Goal: Task Accomplishment & Management: Use online tool/utility

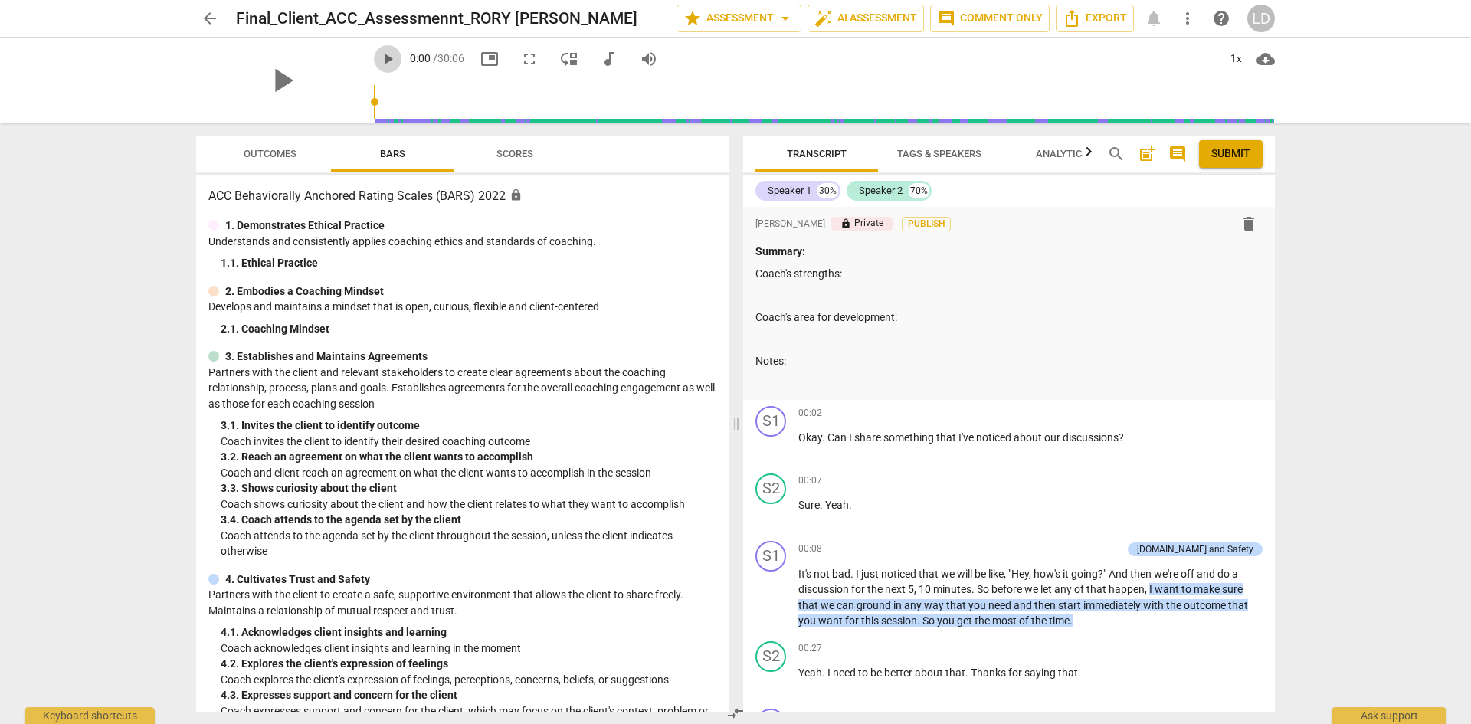
click at [378, 61] on span "play_arrow" at bounding box center [387, 59] width 18 height 18
type input "9"
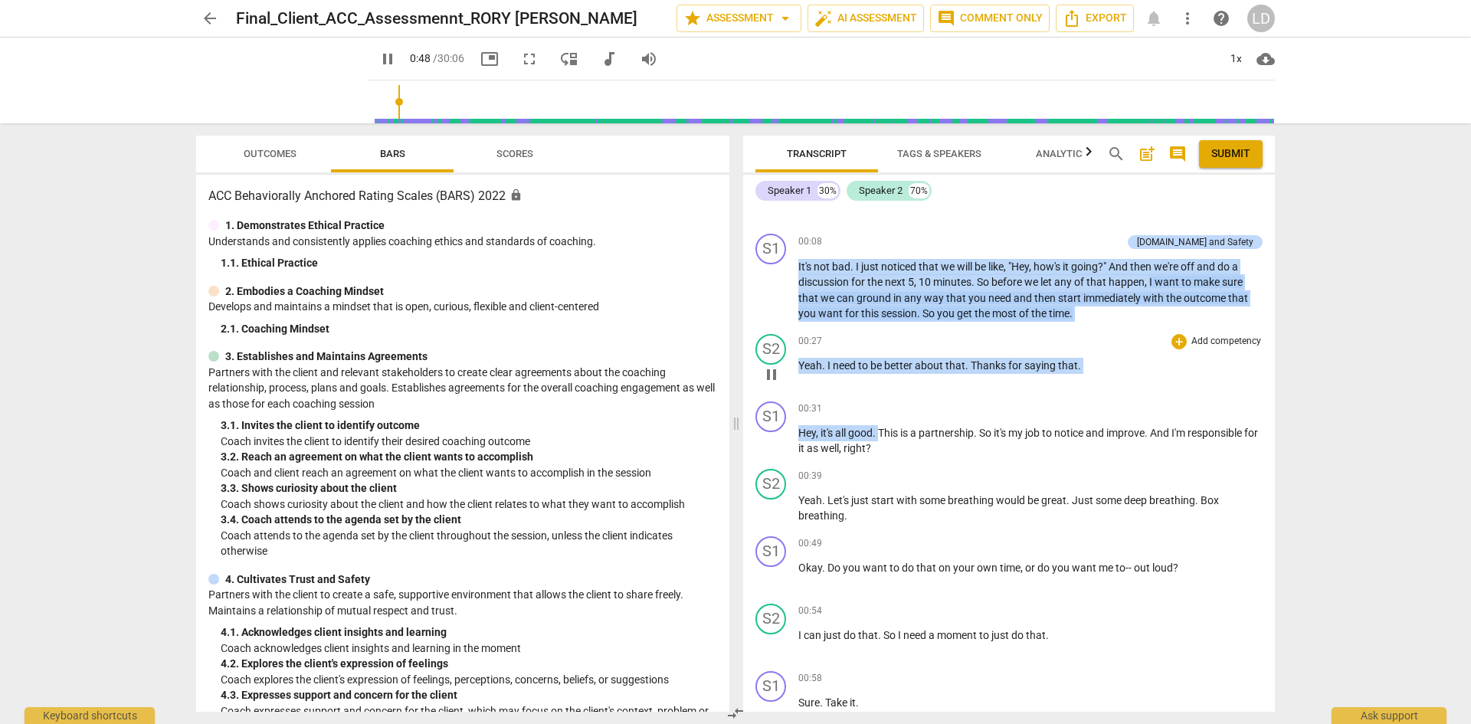
scroll to position [292, 0]
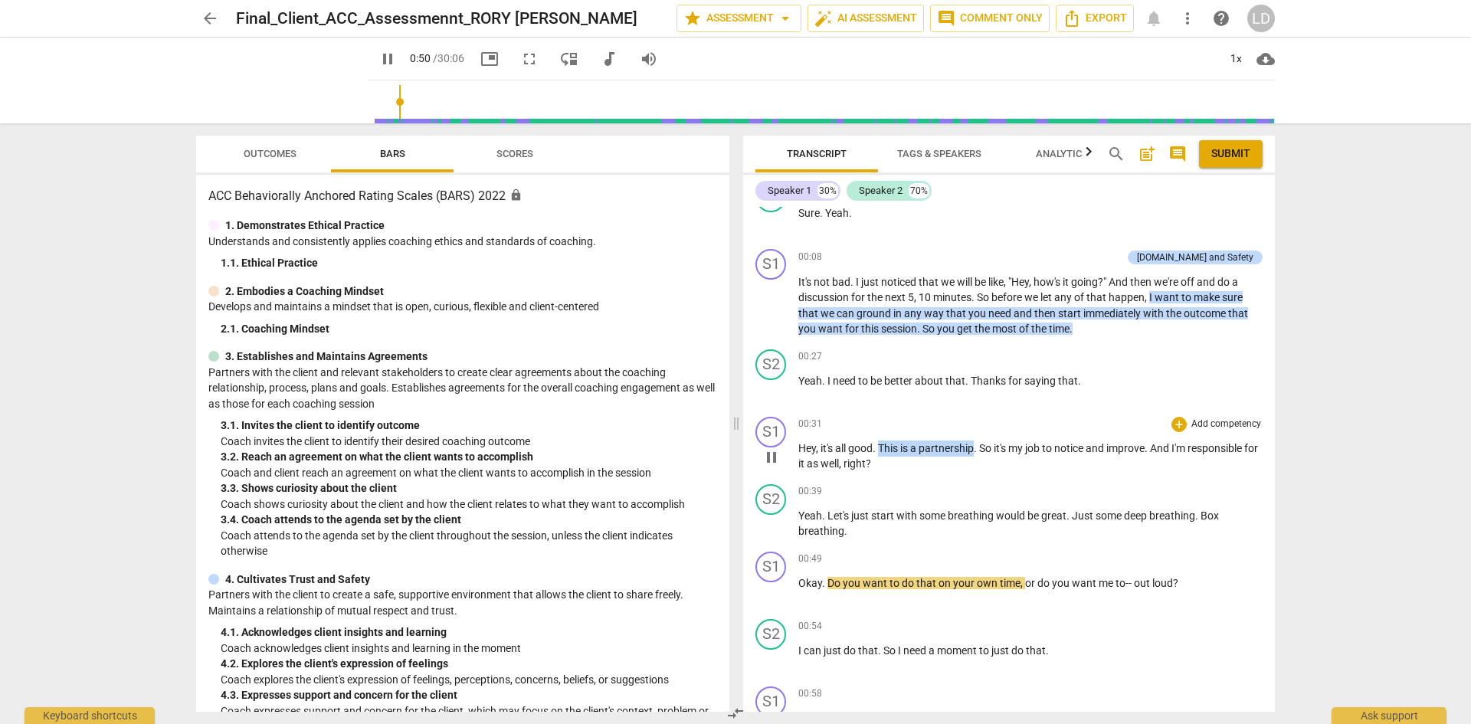
drag, startPoint x: 882, startPoint y: 214, endPoint x: 976, endPoint y: 440, distance: 245.5
click at [976, 440] on p "Hey , it's all good . This is a partnership . So it's my job to notice and impr…" at bounding box center [1030, 455] width 464 height 31
click at [1171, 423] on div "+" at bounding box center [1178, 424] width 15 height 15
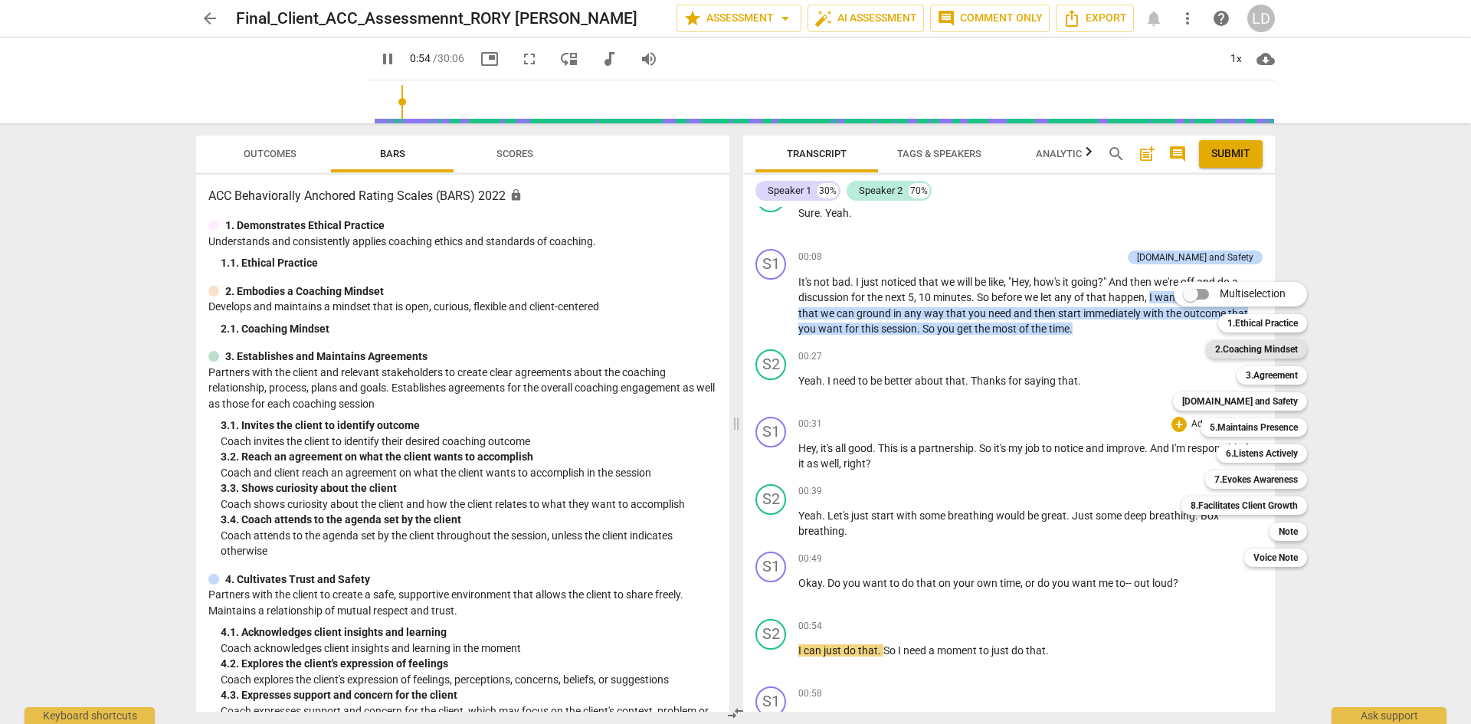
click at [1240, 345] on b "2.Coaching Mindset" at bounding box center [1256, 349] width 83 height 18
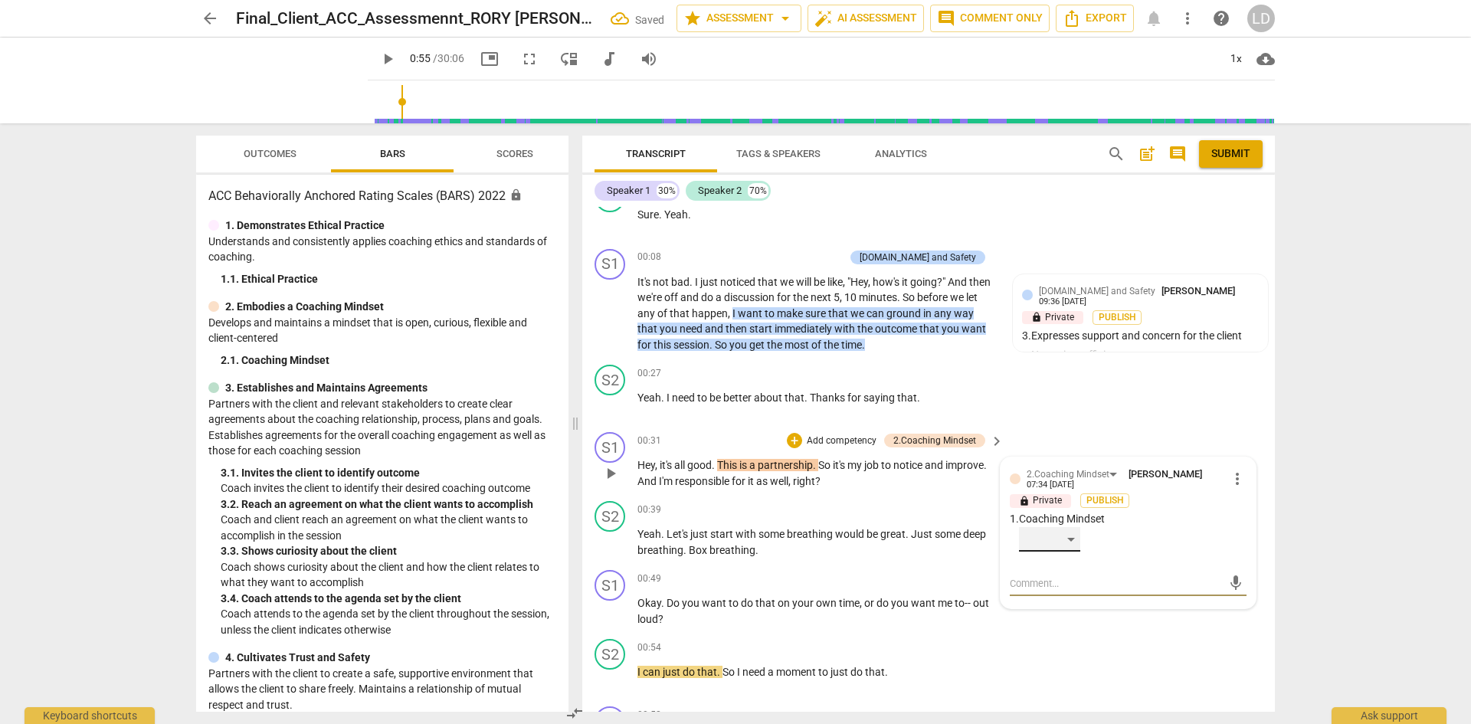
click at [1072, 539] on div "​" at bounding box center [1049, 539] width 61 height 25
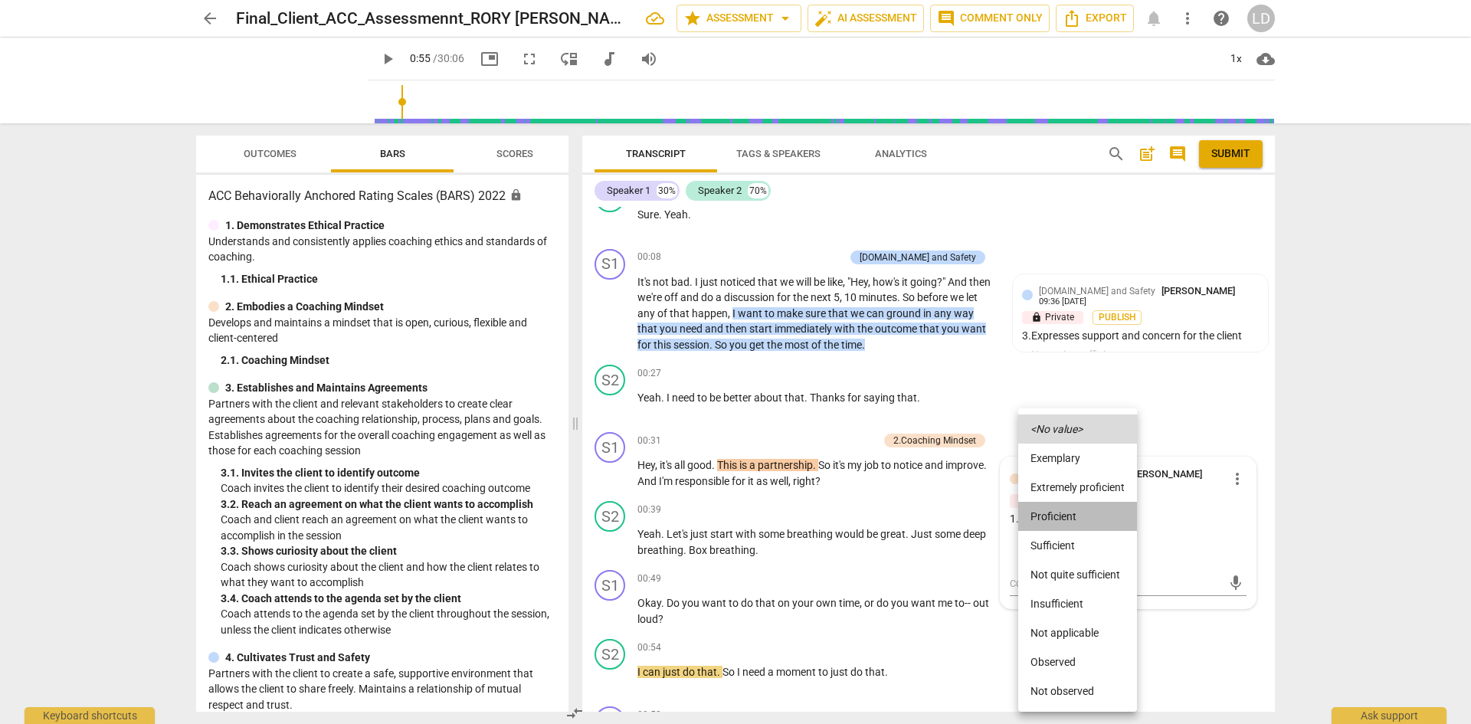
click at [1072, 511] on li "Proficient" at bounding box center [1077, 516] width 119 height 29
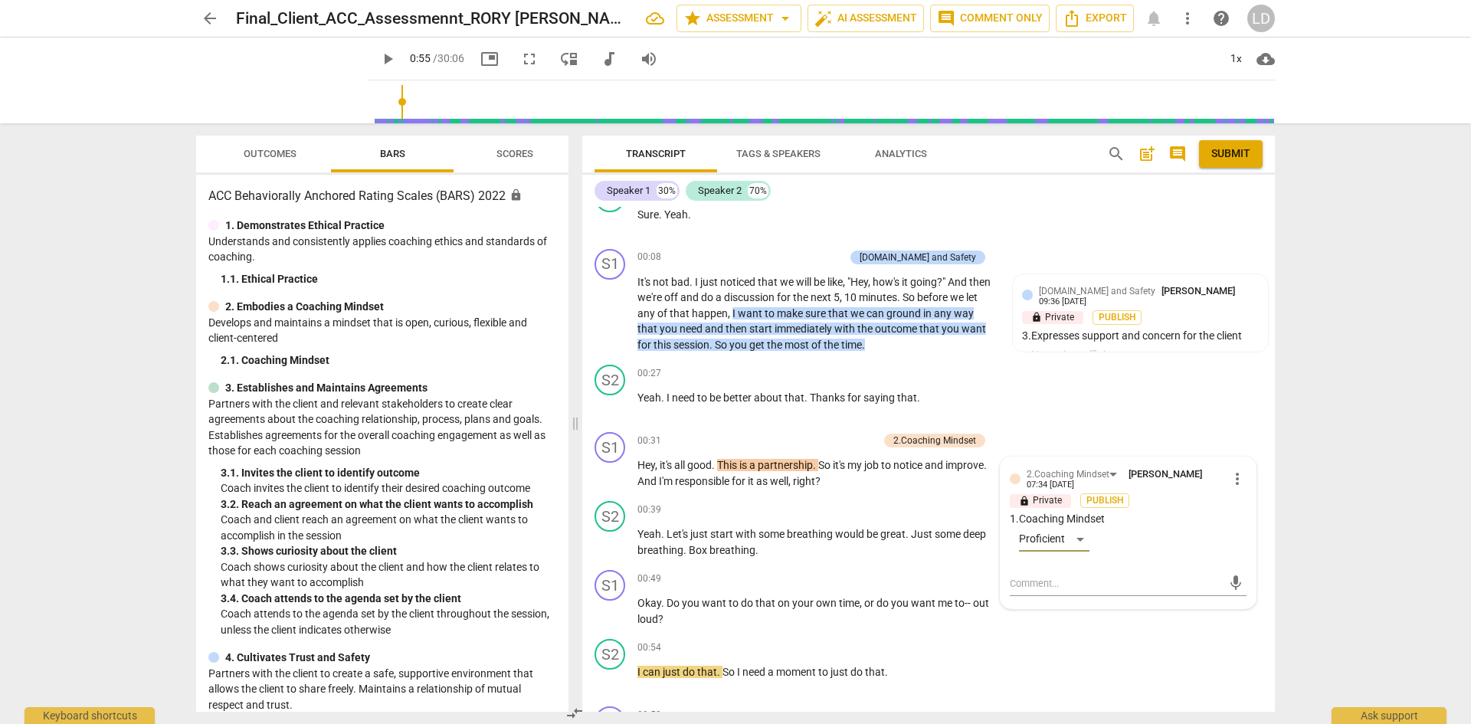
click at [1339, 517] on div "arrow_back Final_Client_ACC_Assessmennt_RORY [PERSON_NAME] star Assessment arro…" at bounding box center [735, 362] width 1471 height 724
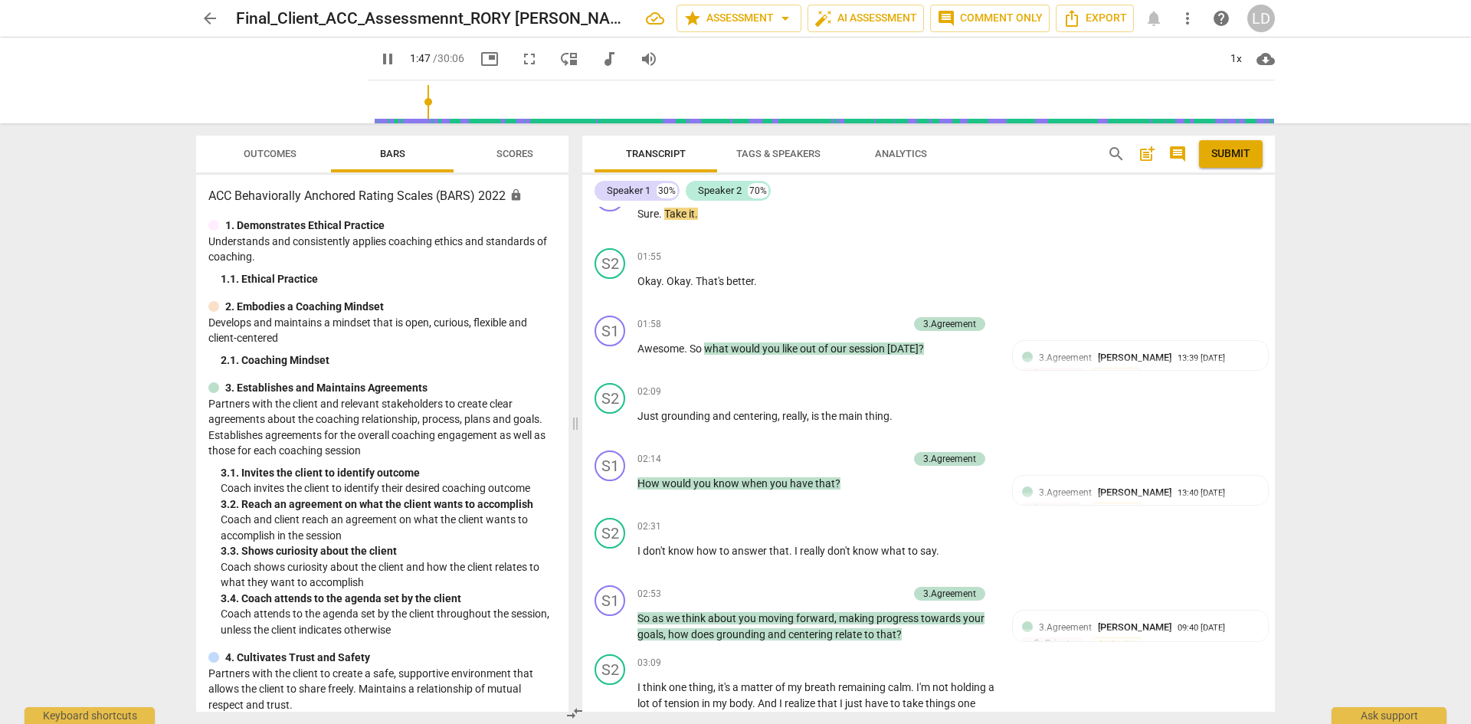
click at [410, 103] on input "range" at bounding box center [824, 101] width 901 height 49
click at [1089, 418] on div "3.Agreement [PERSON_NAME] 13:39 [DATE] lock Private Publish 1. Invites the clie…" at bounding box center [1140, 394] width 237 height 89
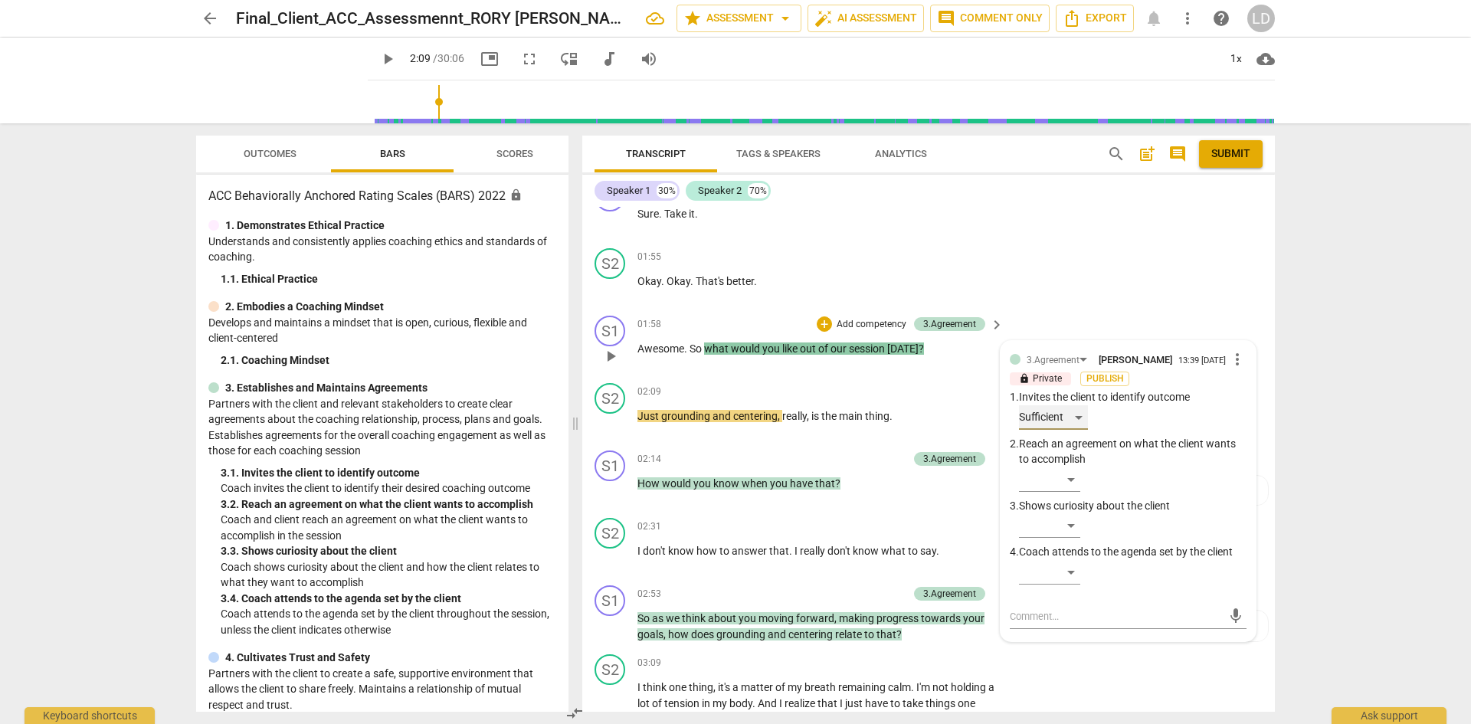
click at [1079, 422] on div "Sufficient" at bounding box center [1053, 417] width 69 height 25
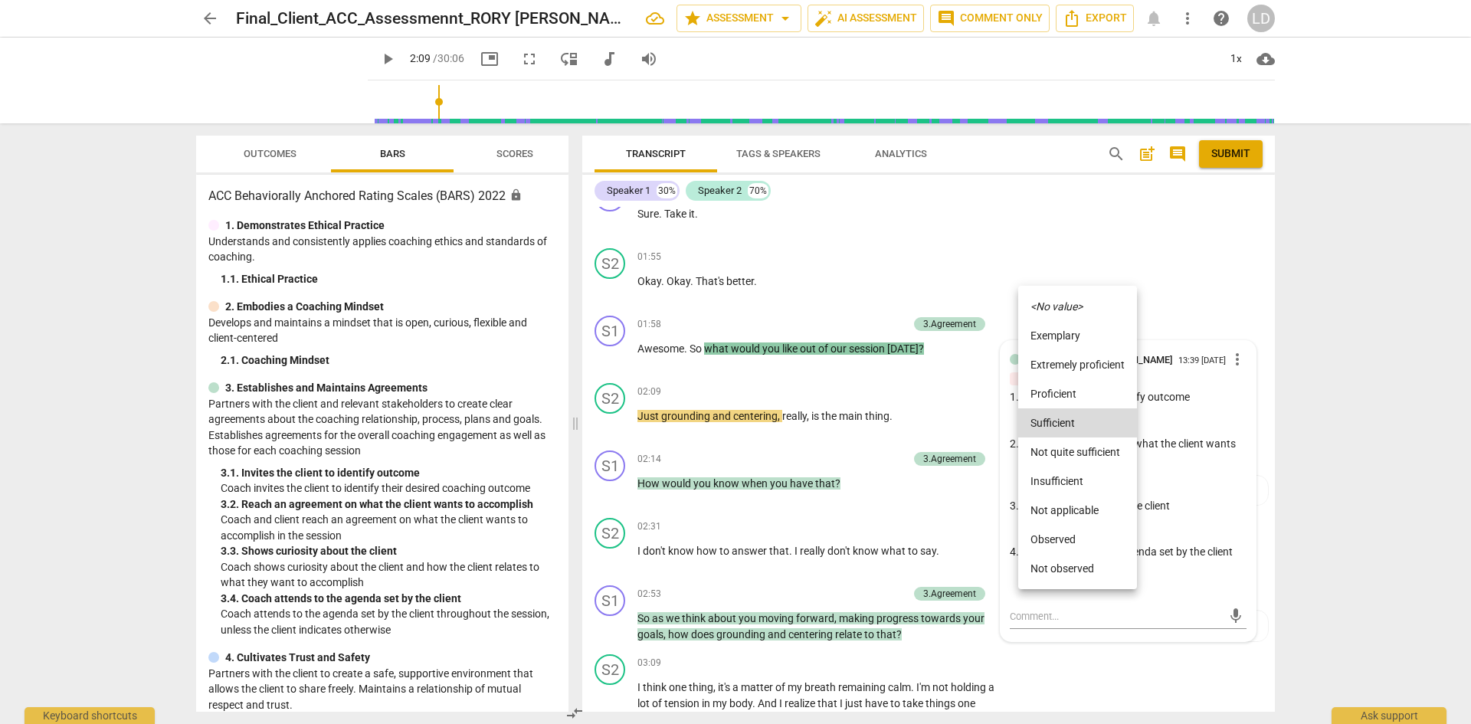
click at [1079, 395] on li "Proficient" at bounding box center [1077, 393] width 119 height 29
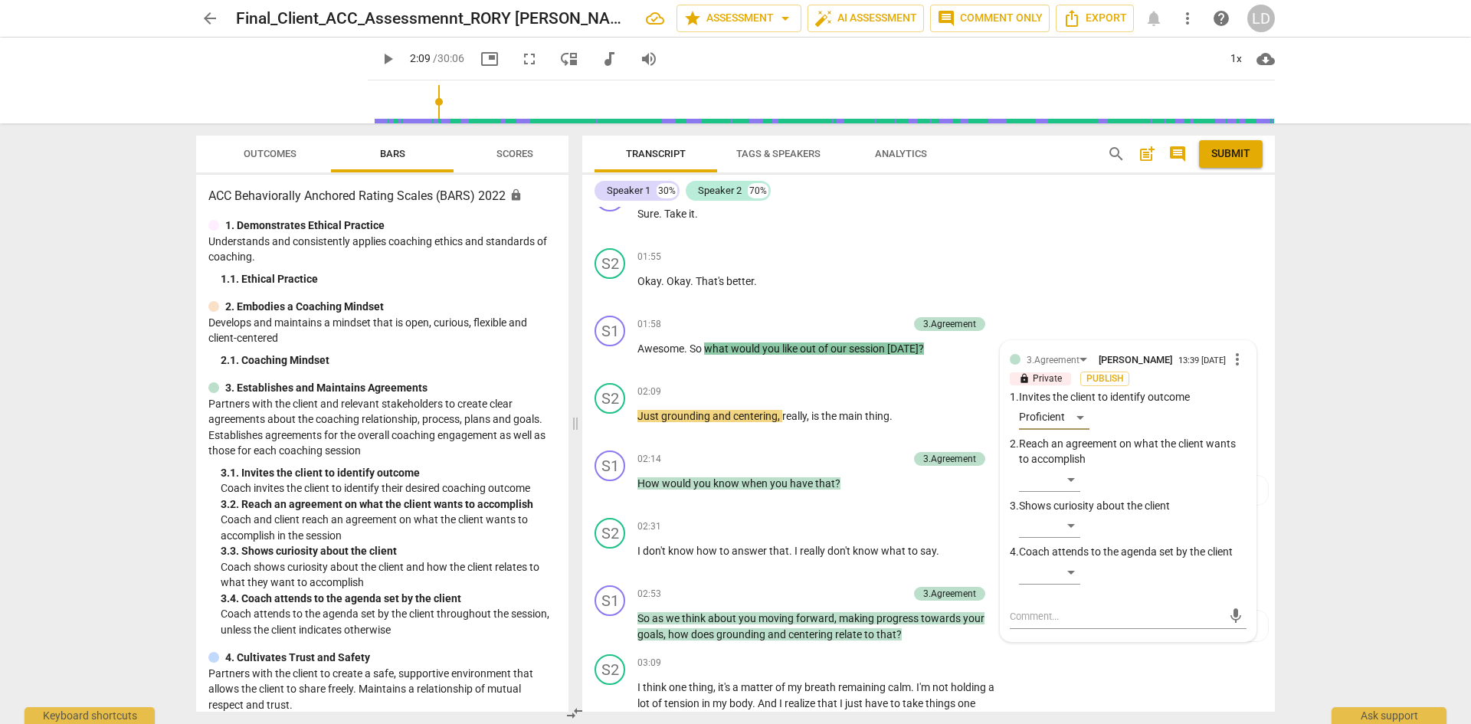
click at [378, 57] on span "play_arrow" at bounding box center [387, 59] width 18 height 18
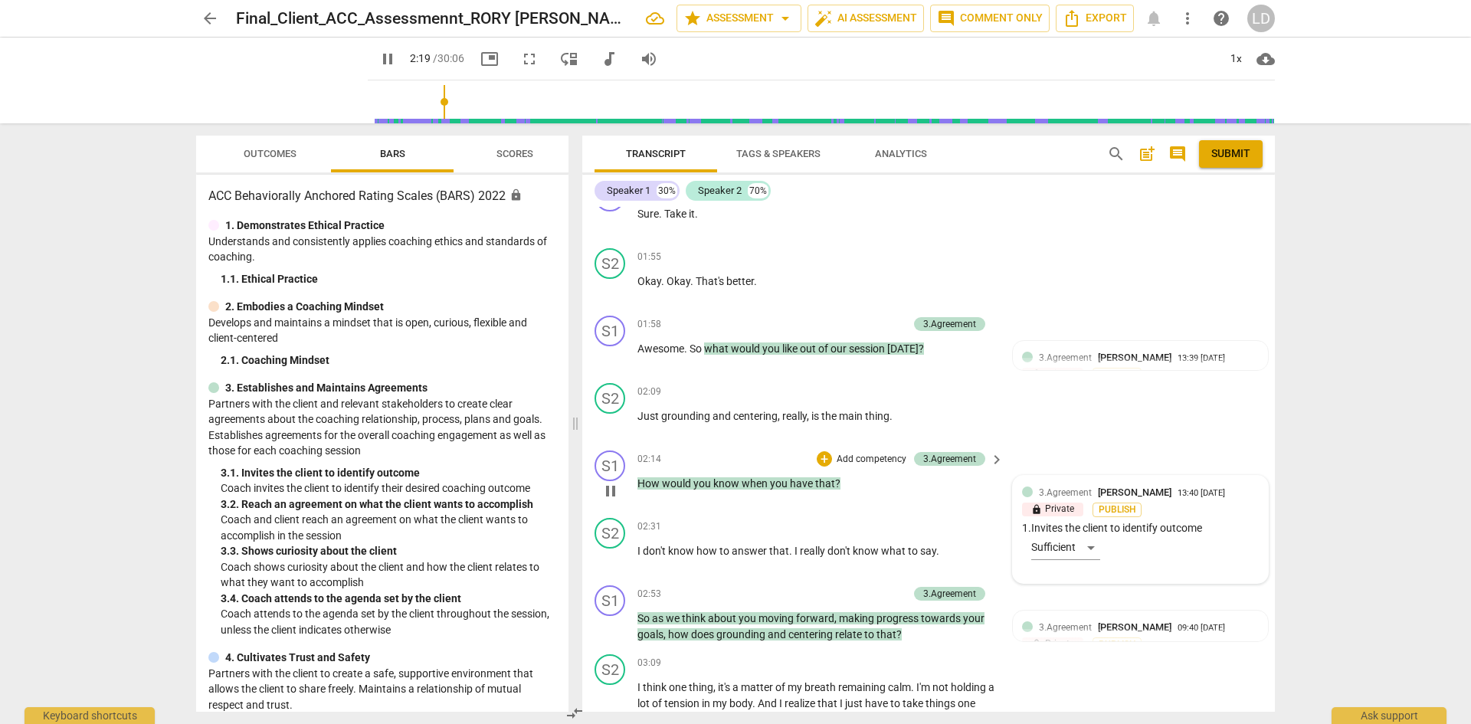
click at [1091, 548] on div "3.Agreement [PERSON_NAME] 13:40 [DATE] lock Private Publish 1. Invites the clie…" at bounding box center [1140, 529] width 237 height 89
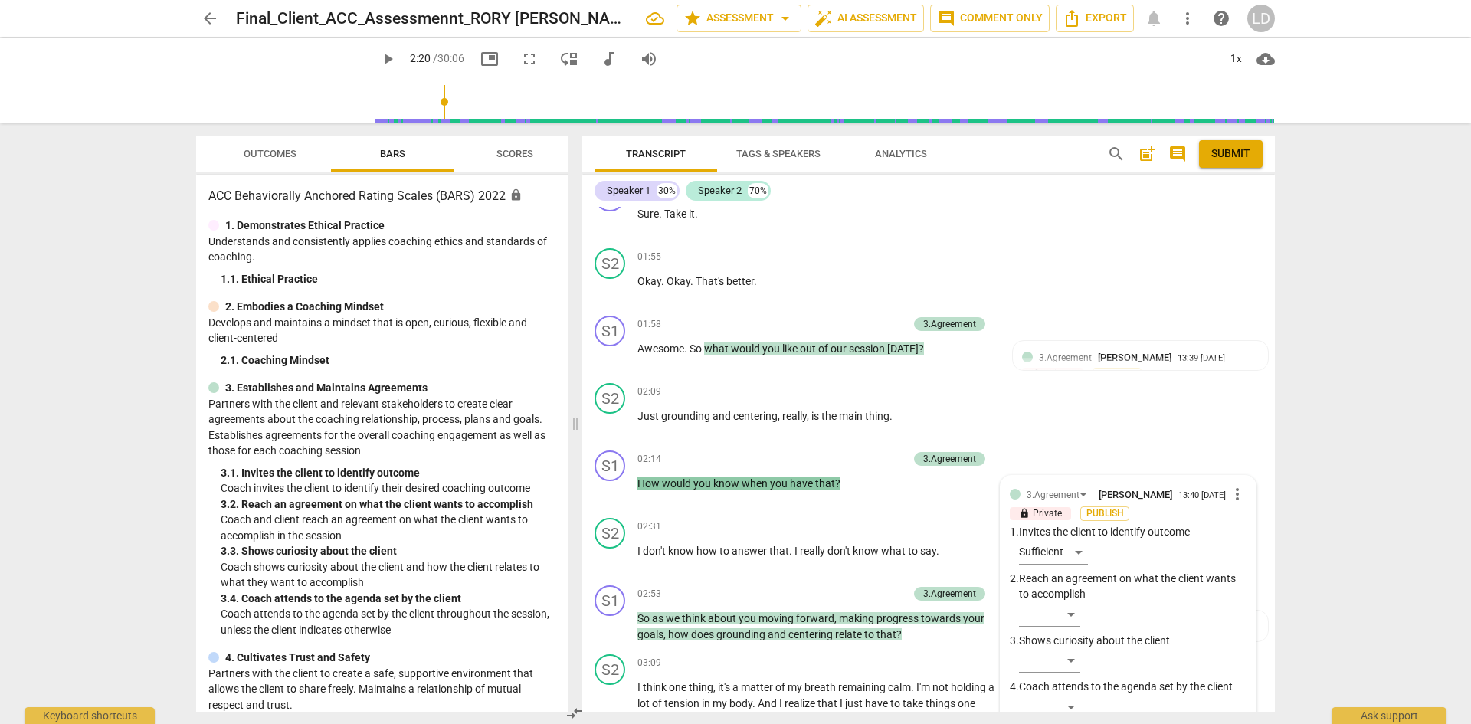
scroll to position [1115, 0]
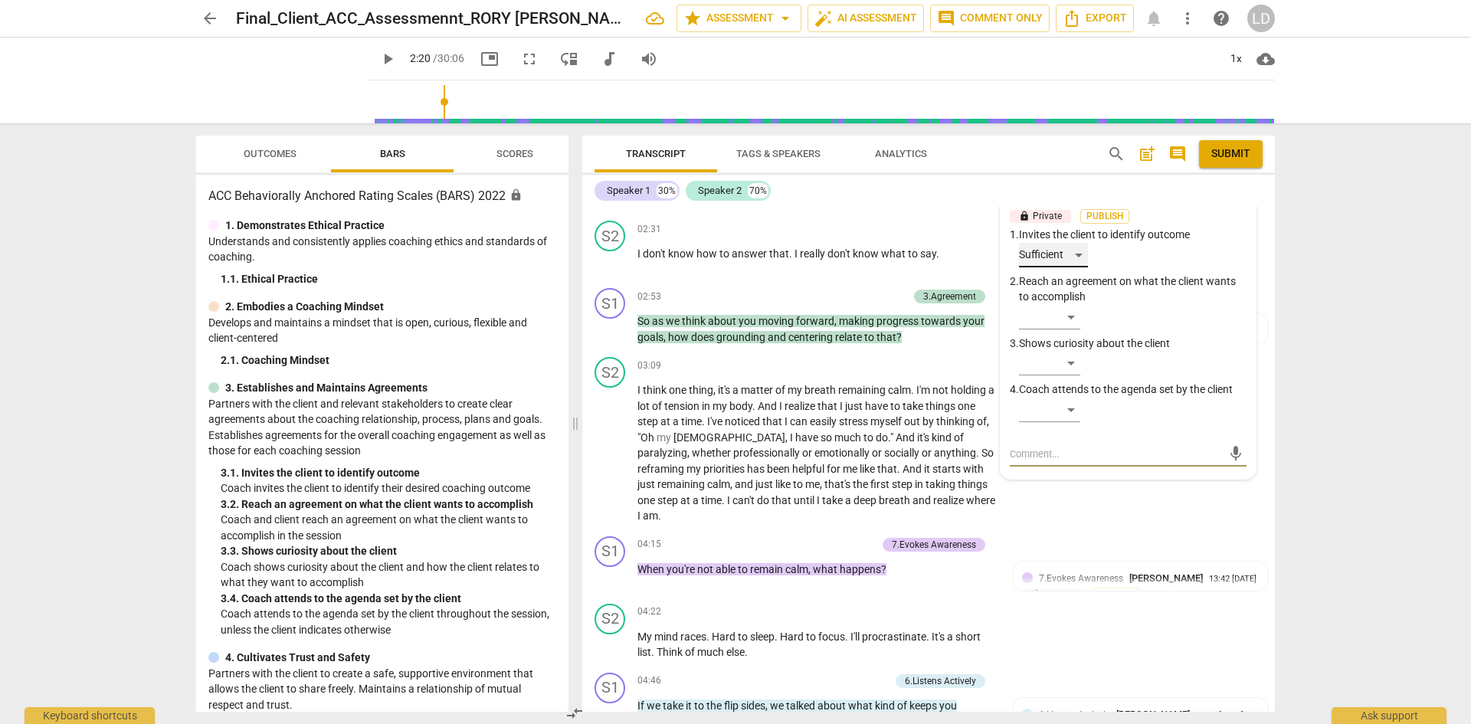
click at [1076, 265] on div "Sufficient" at bounding box center [1053, 255] width 69 height 25
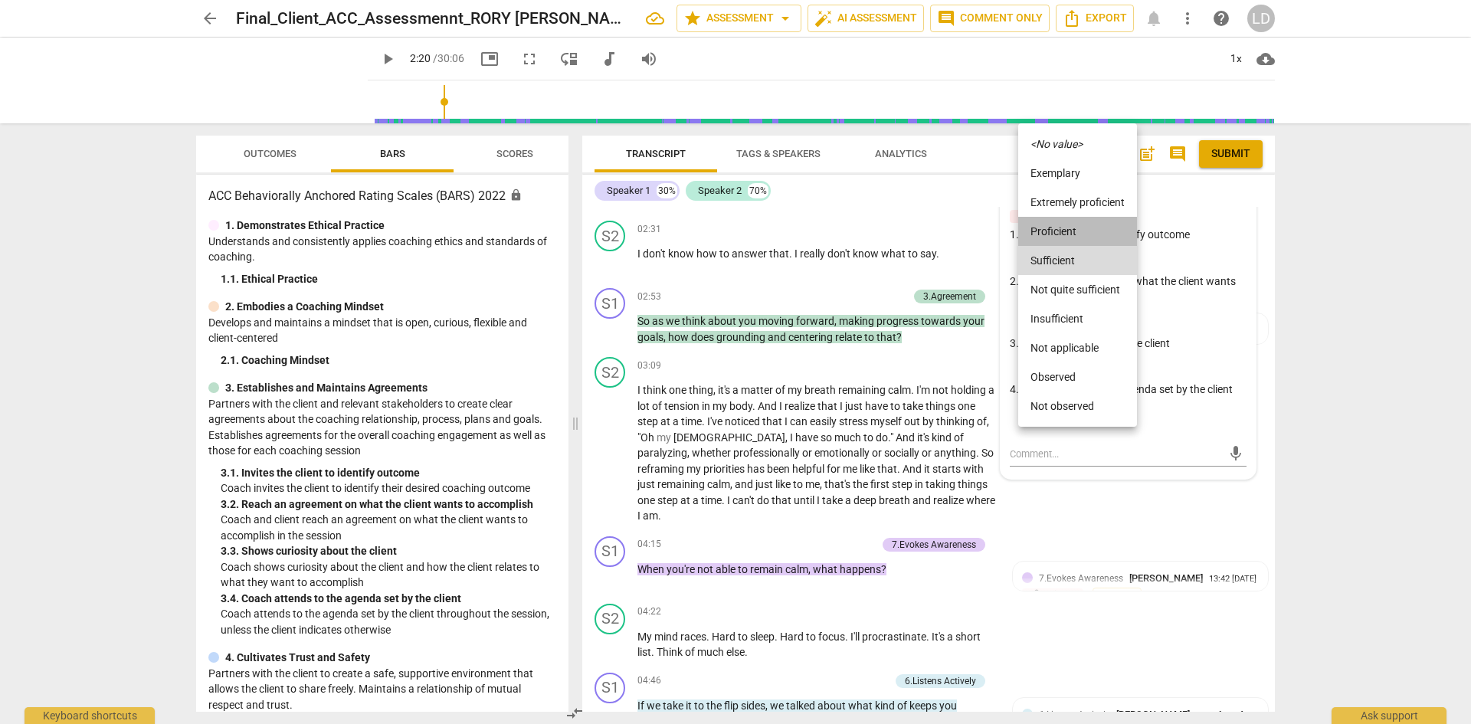
click at [1069, 229] on li "Proficient" at bounding box center [1077, 231] width 119 height 29
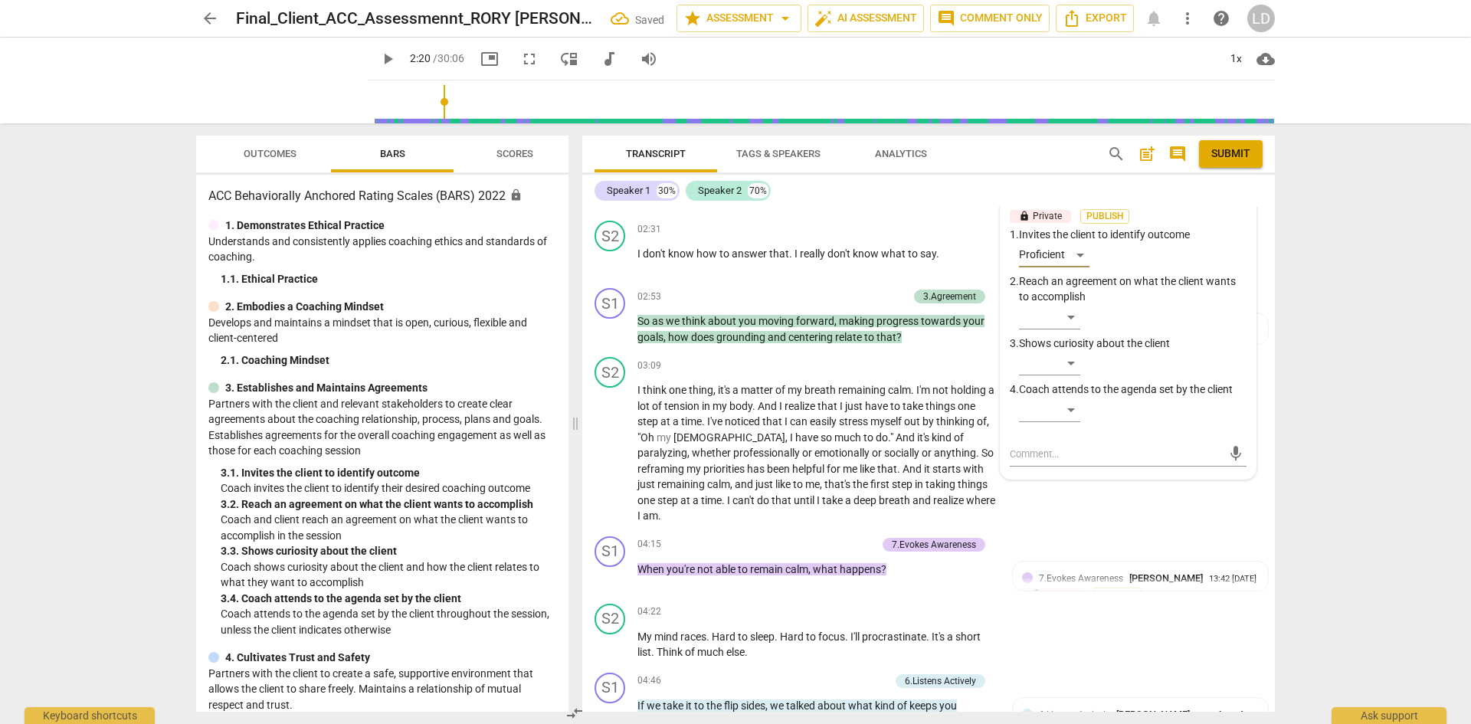
click at [378, 56] on span "play_arrow" at bounding box center [387, 59] width 18 height 18
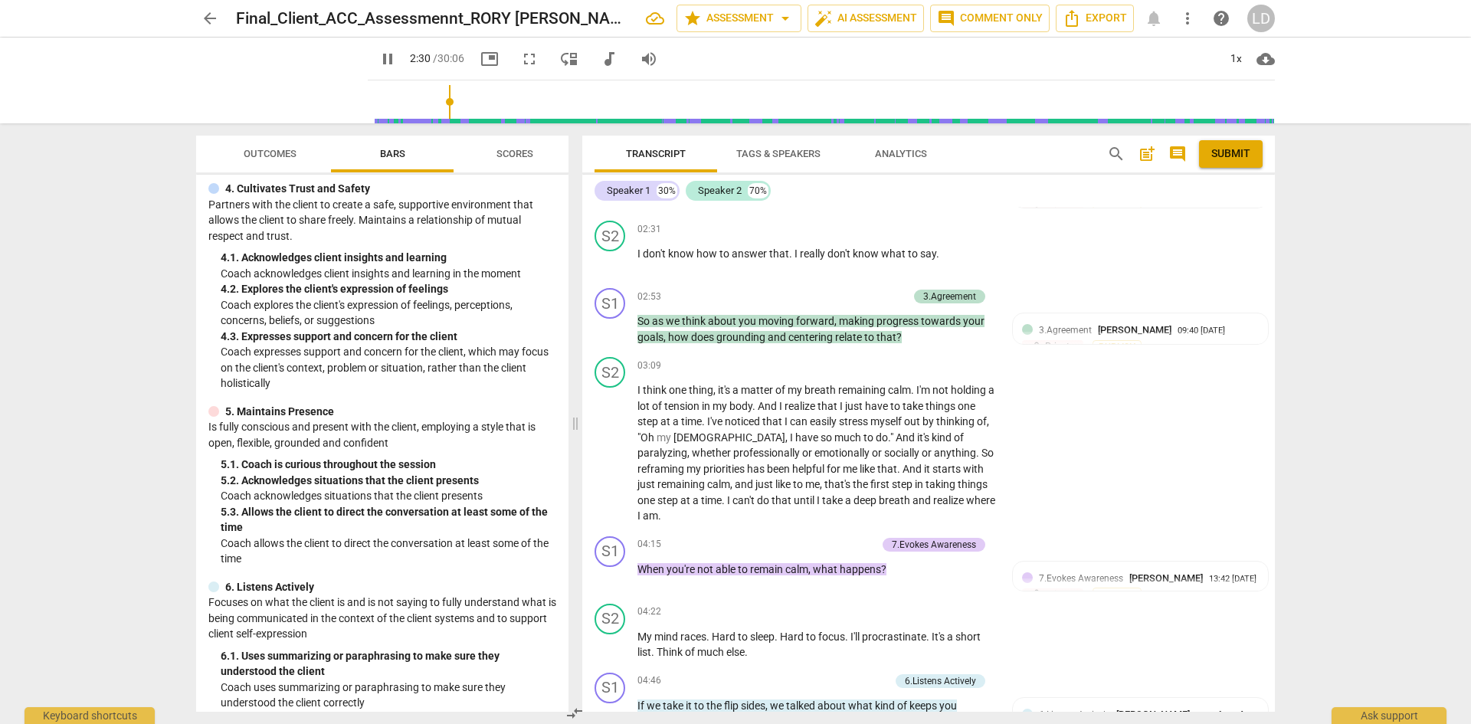
scroll to position [473, 0]
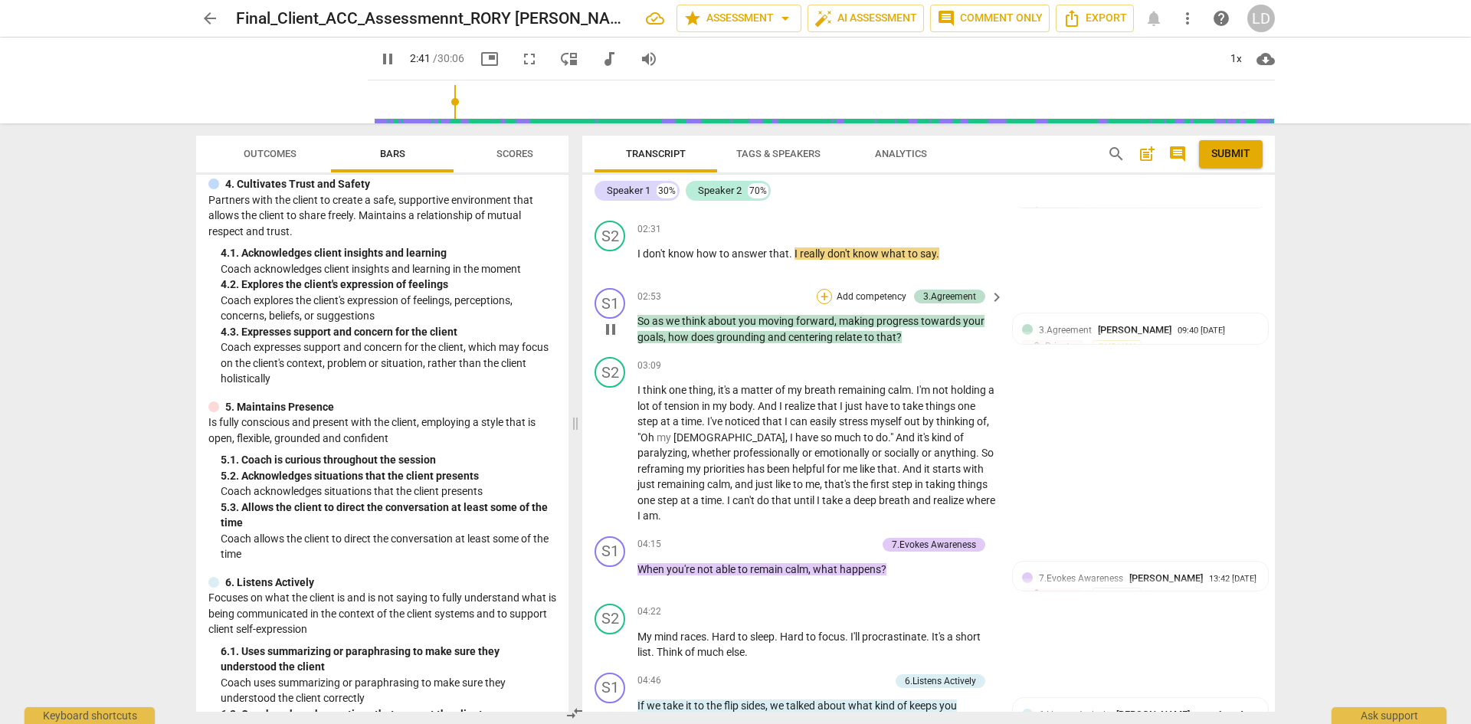
click at [823, 298] on div "+" at bounding box center [824, 296] width 15 height 15
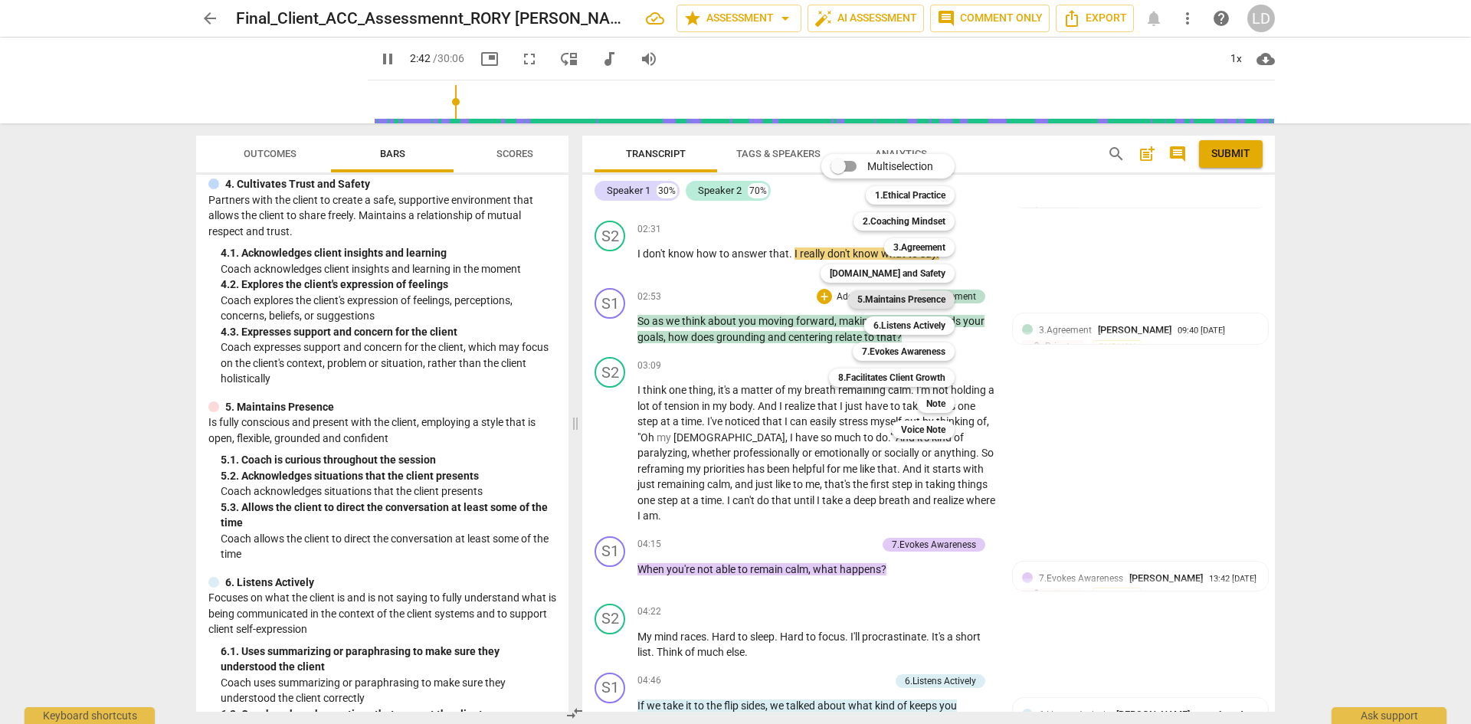
click at [882, 300] on b "5.Maintains Presence" at bounding box center [901, 299] width 88 height 18
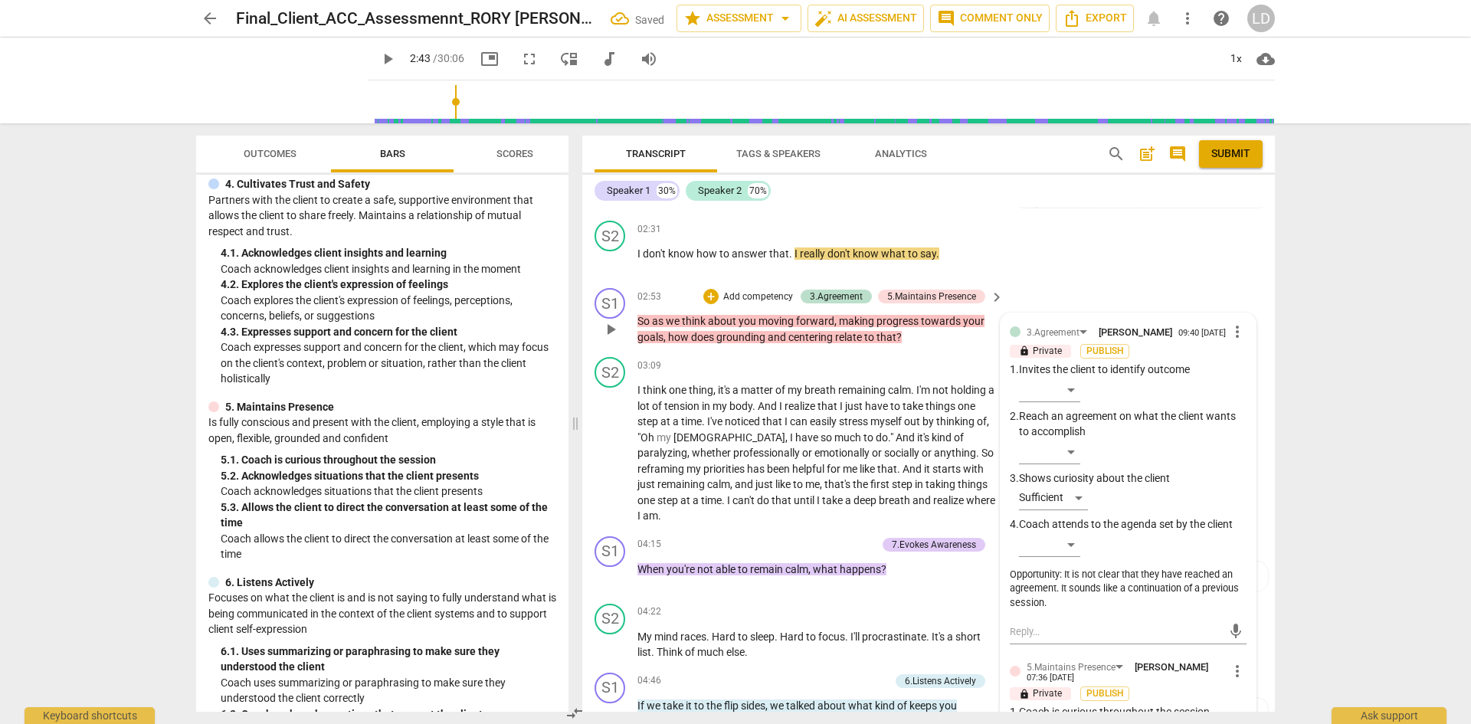
scroll to position [1498, 0]
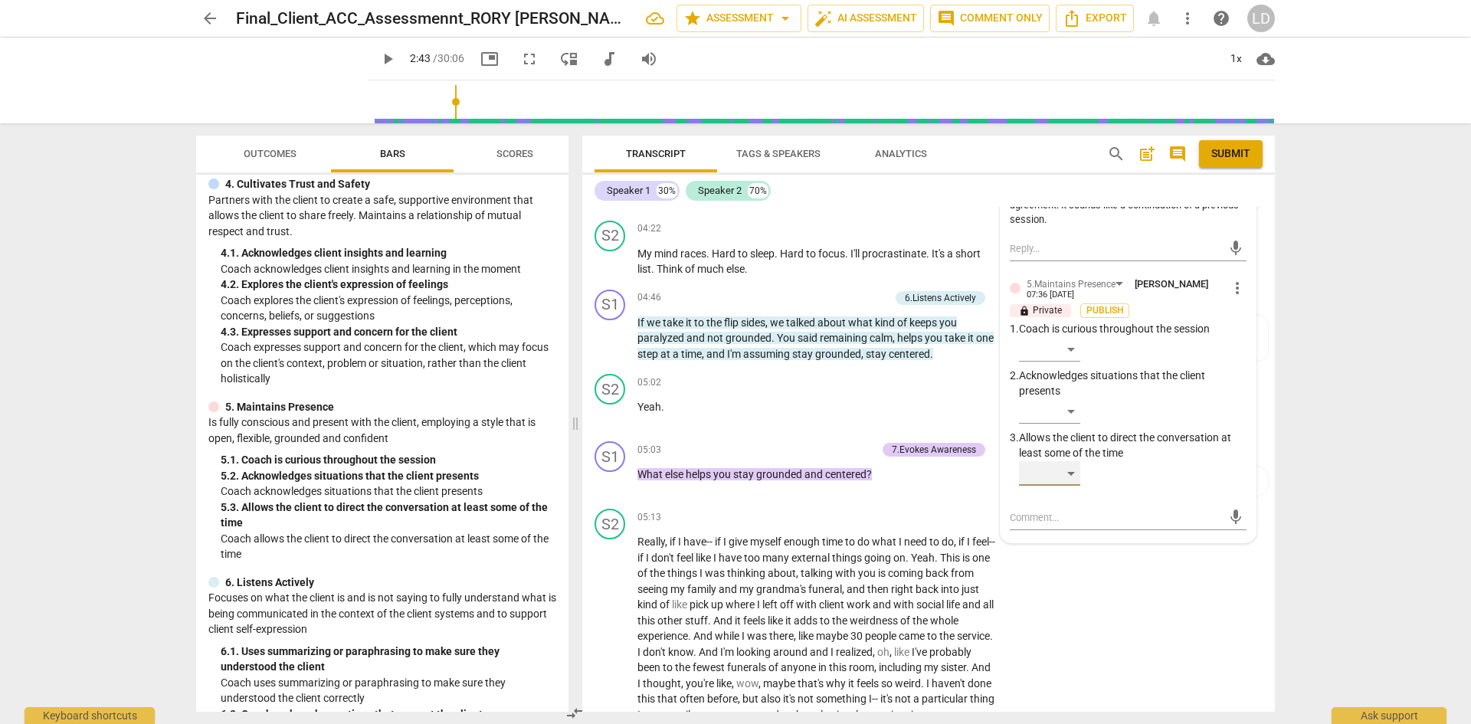
click at [1072, 483] on div "​" at bounding box center [1049, 473] width 61 height 25
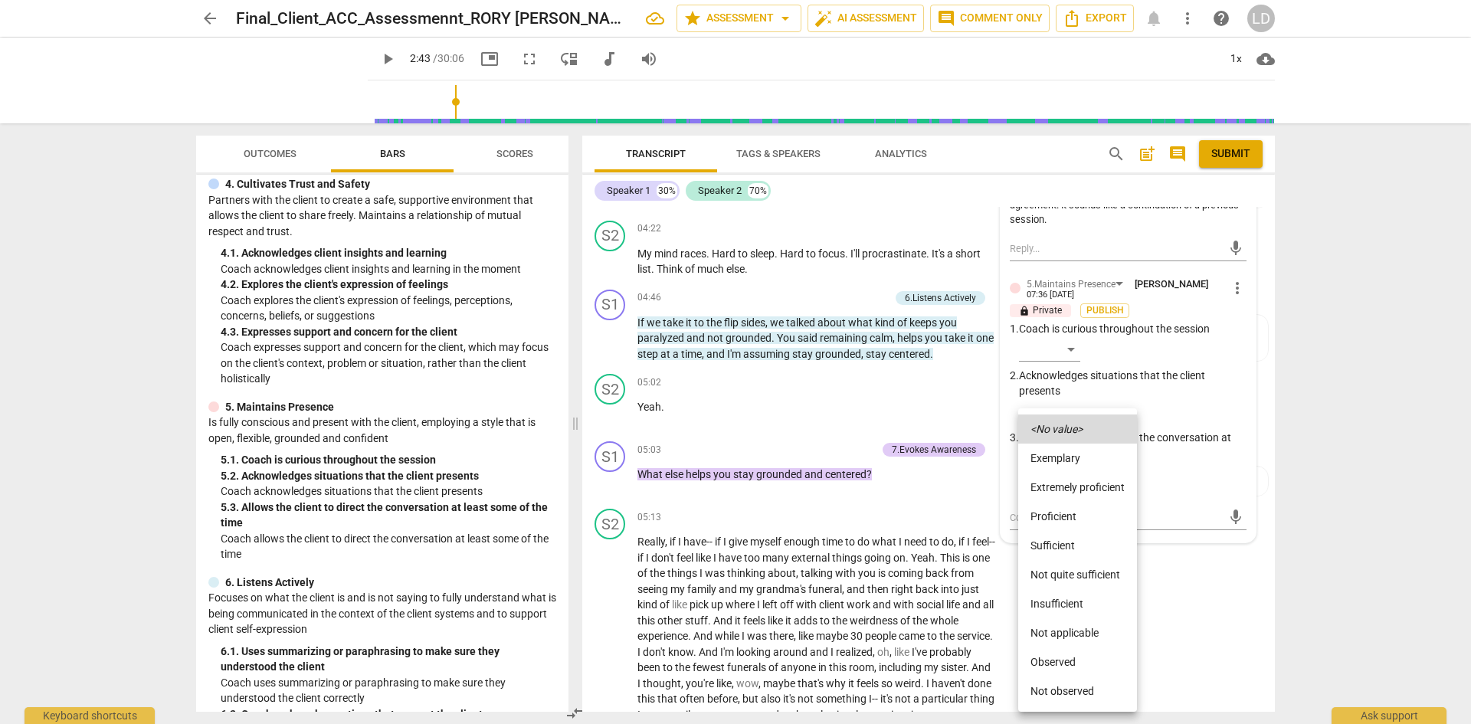
click at [1064, 516] on li "Proficient" at bounding box center [1077, 516] width 119 height 29
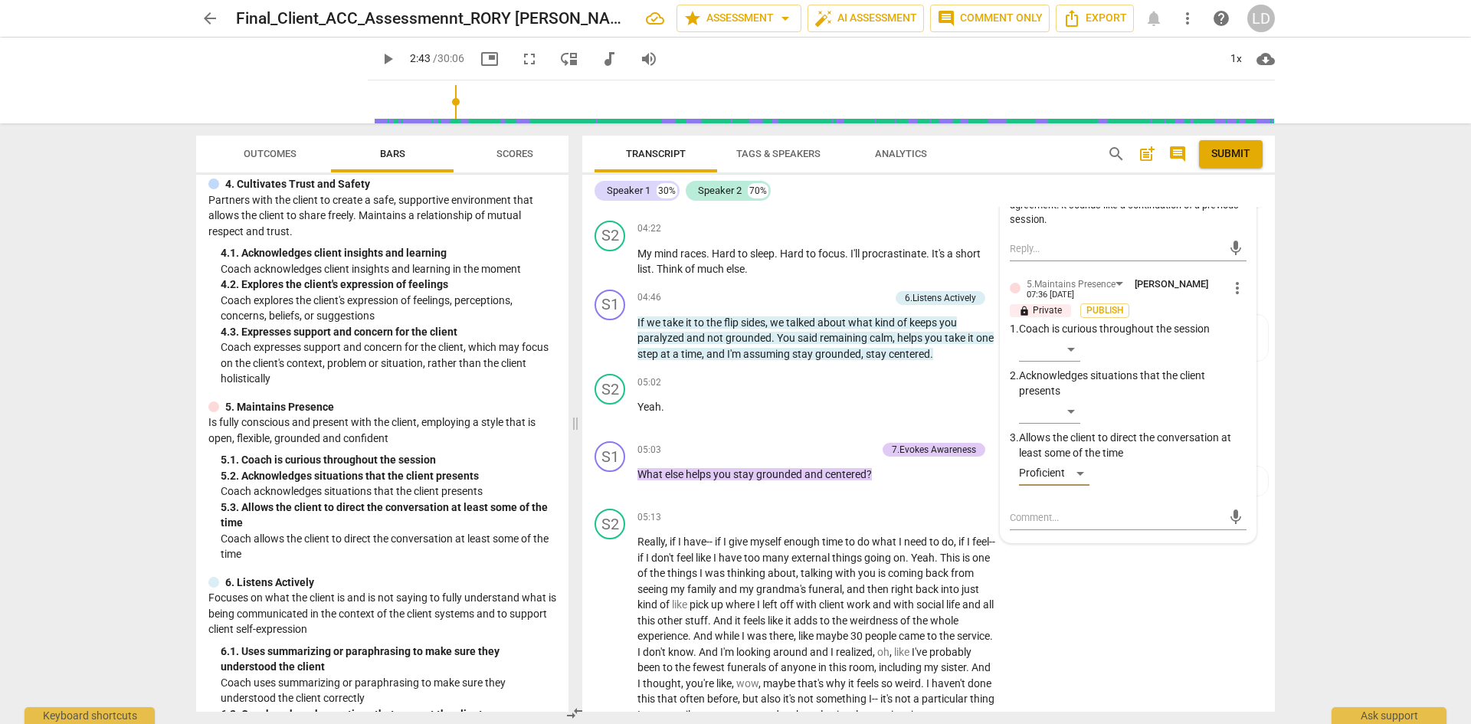
click at [378, 52] on span "play_arrow" at bounding box center [387, 59] width 18 height 18
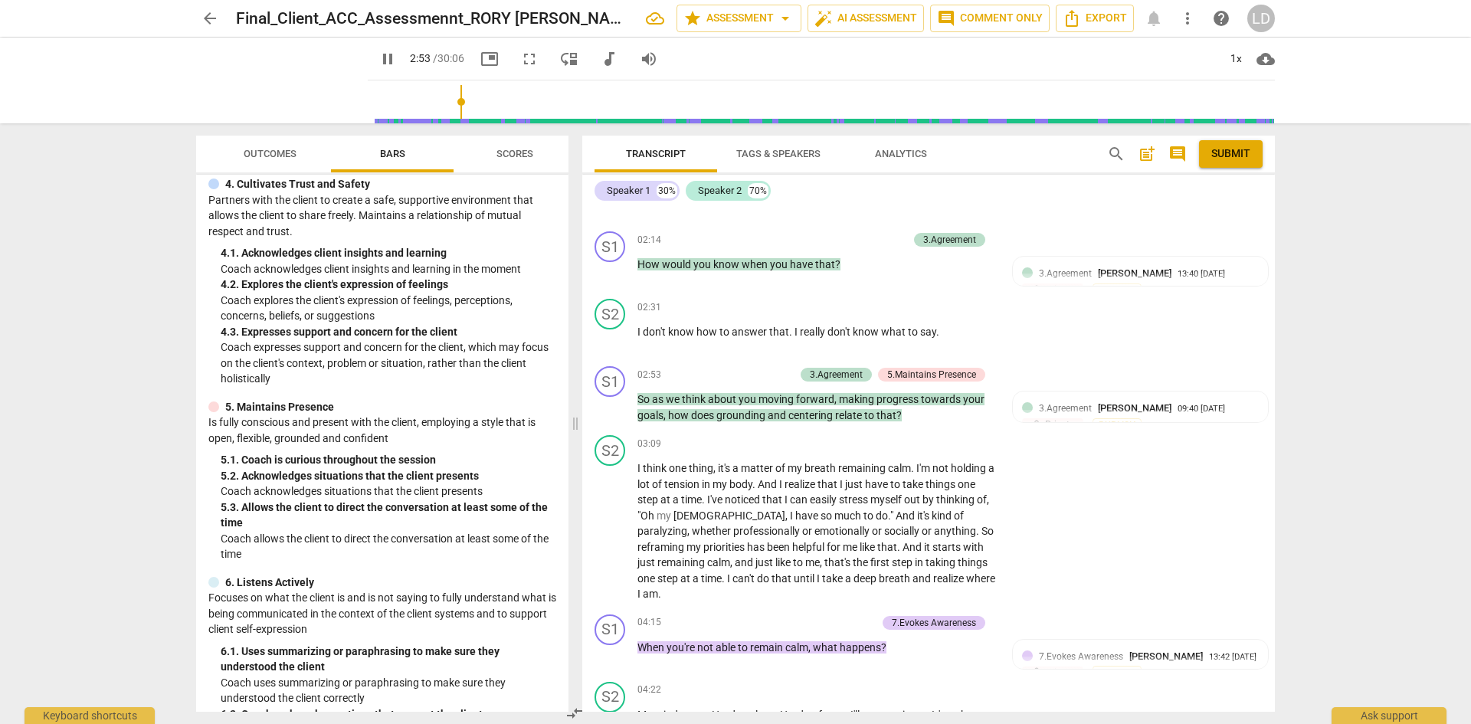
scroll to position [1010, 0]
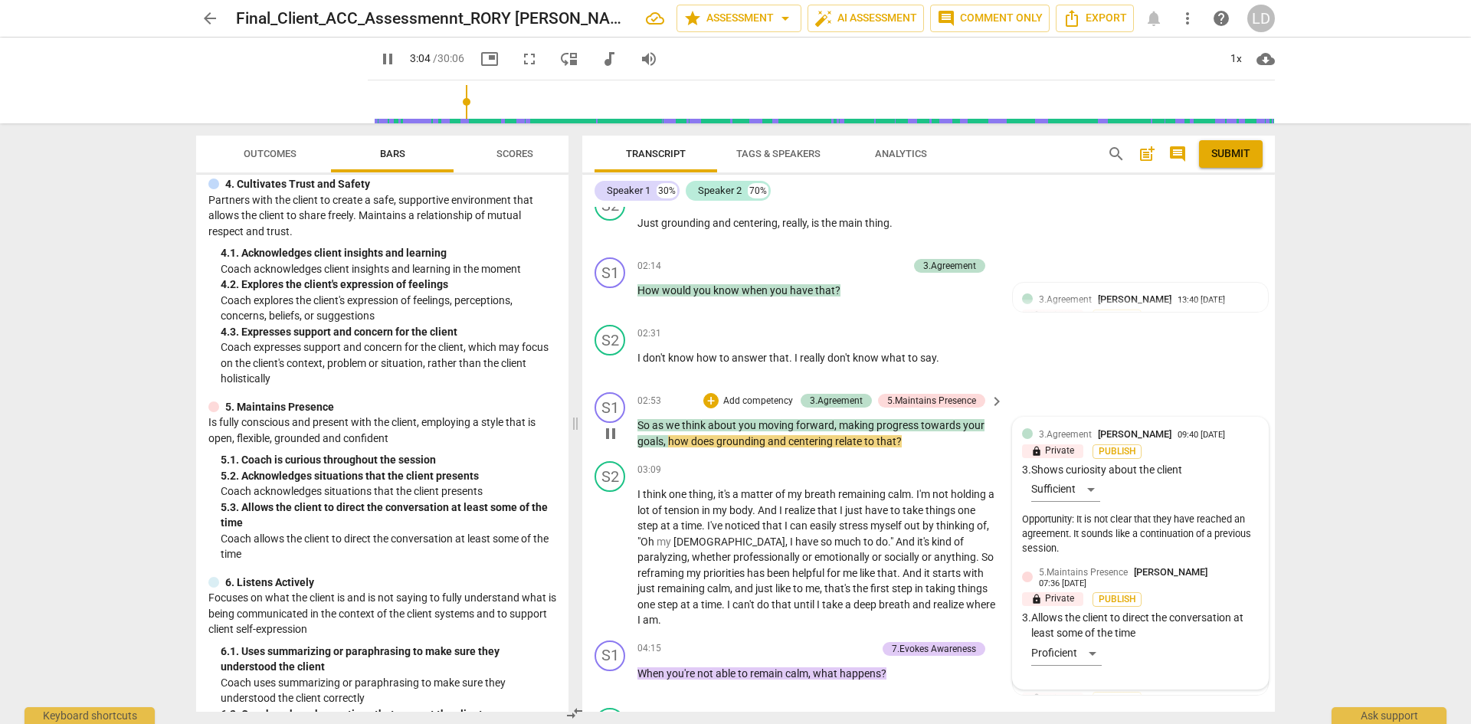
click at [1087, 490] on div "3.Agreement [PERSON_NAME] 09:40 [DATE] lock Private Publish 3. Shows curiosity …" at bounding box center [1140, 493] width 237 height 132
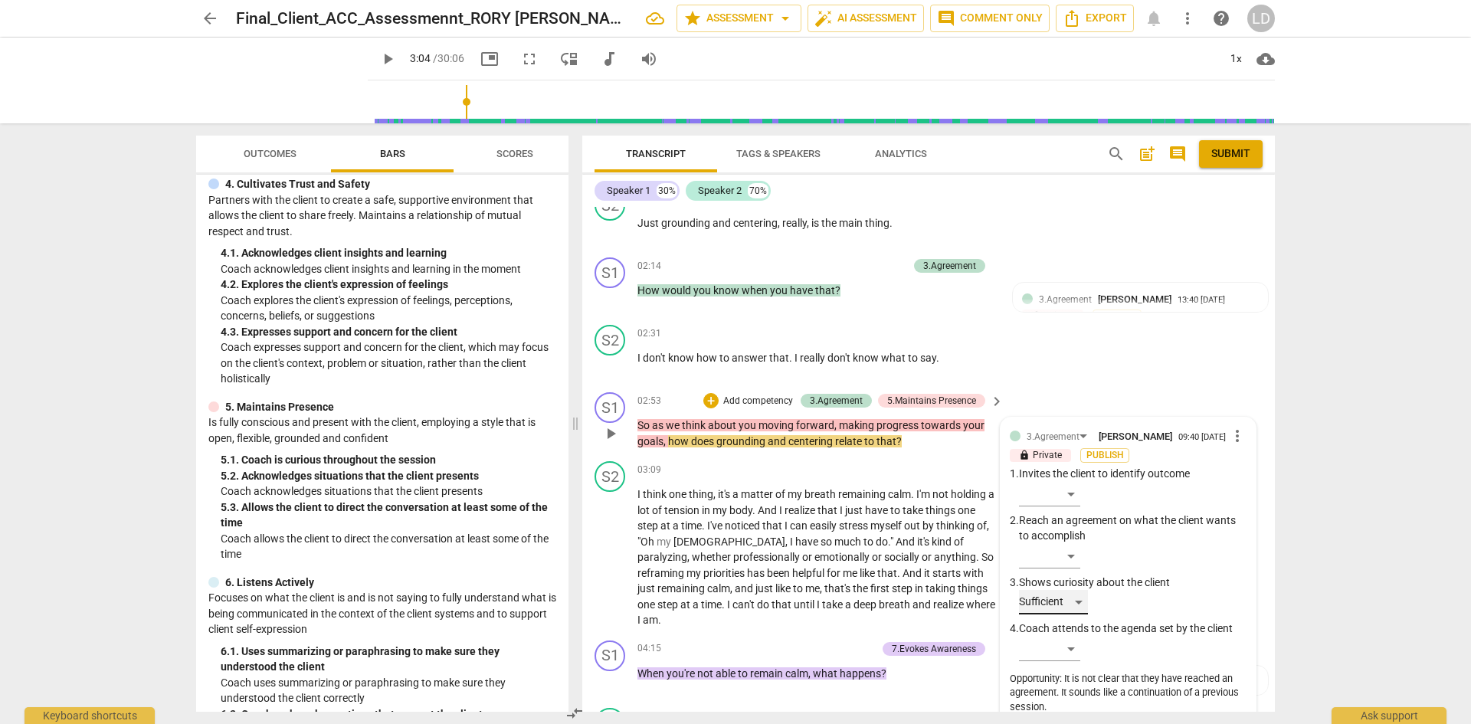
click at [1078, 614] on div "Sufficient" at bounding box center [1053, 602] width 69 height 25
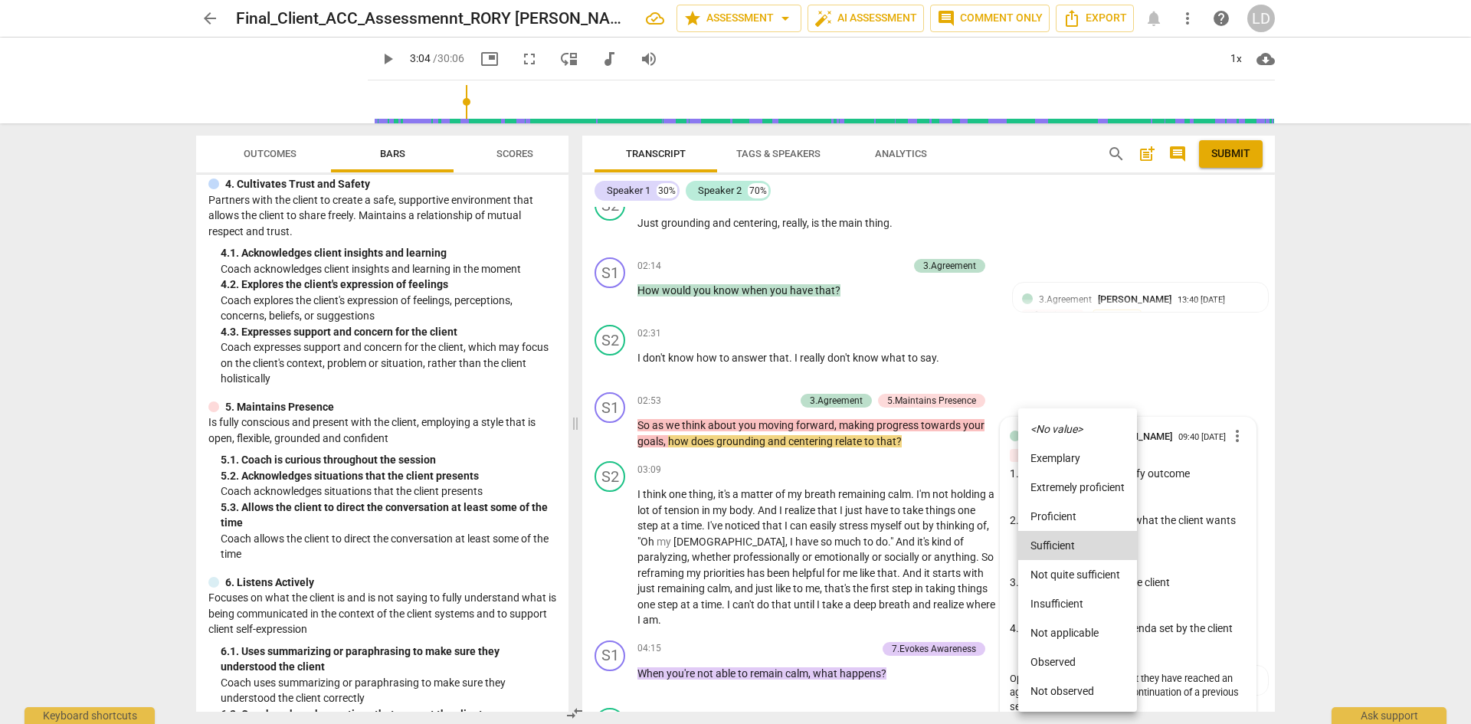
click at [1077, 517] on li "Proficient" at bounding box center [1077, 516] width 119 height 29
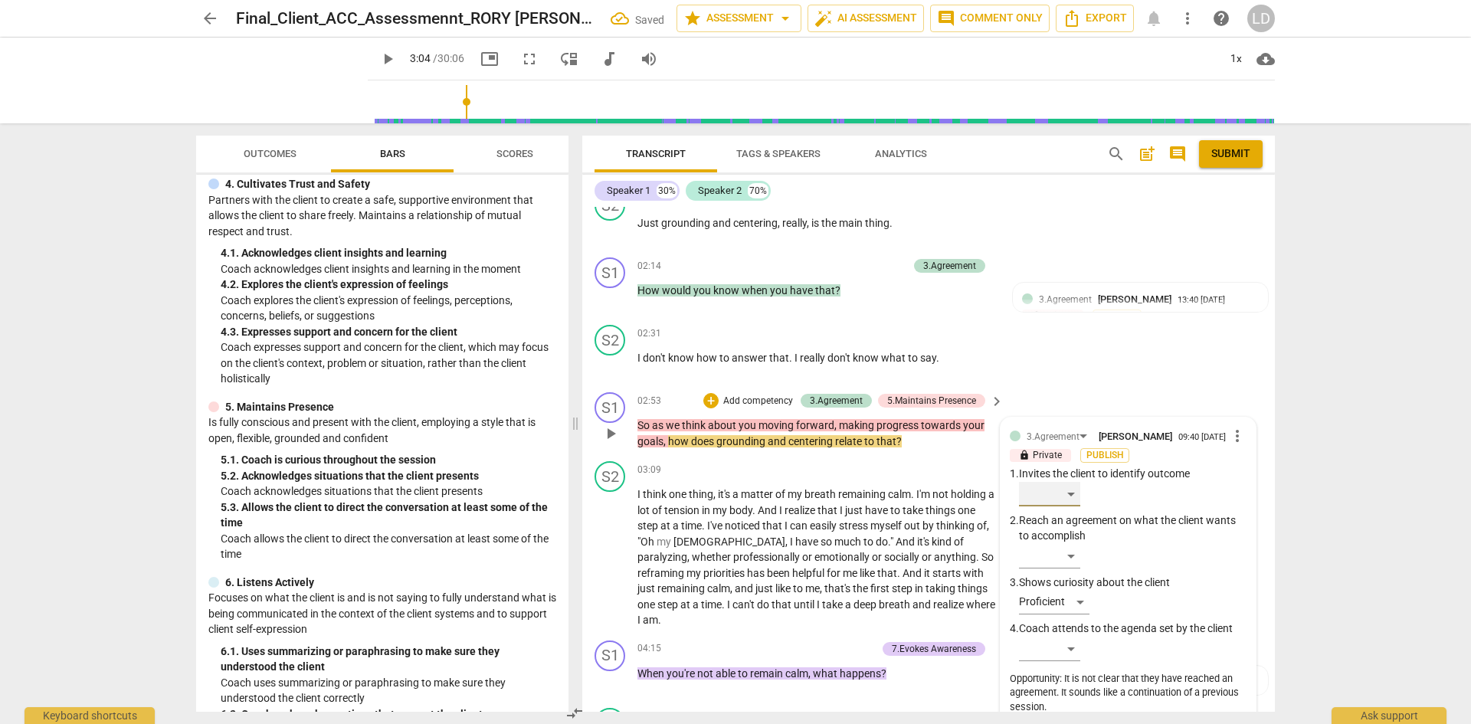
click at [1066, 498] on div "​" at bounding box center [1049, 494] width 61 height 25
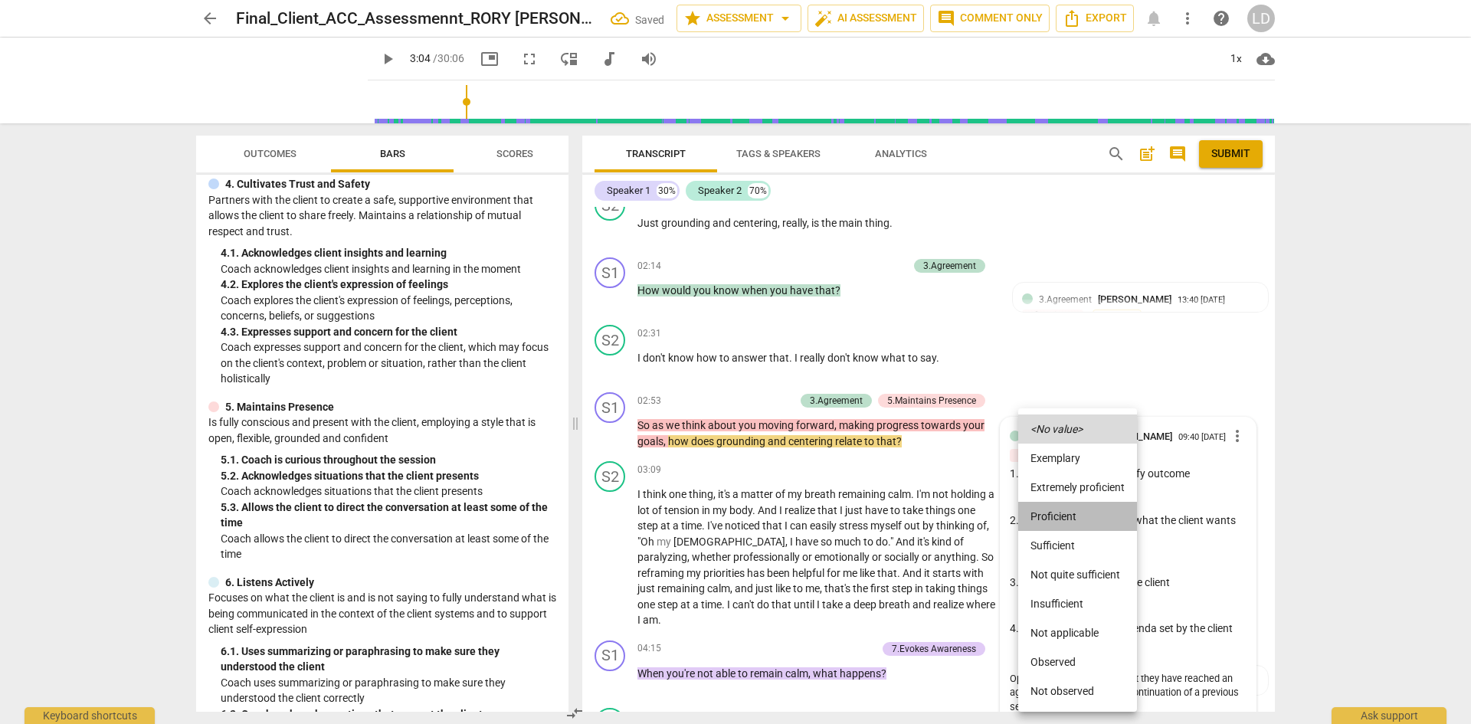
click at [1068, 518] on li "Proficient" at bounding box center [1077, 516] width 119 height 29
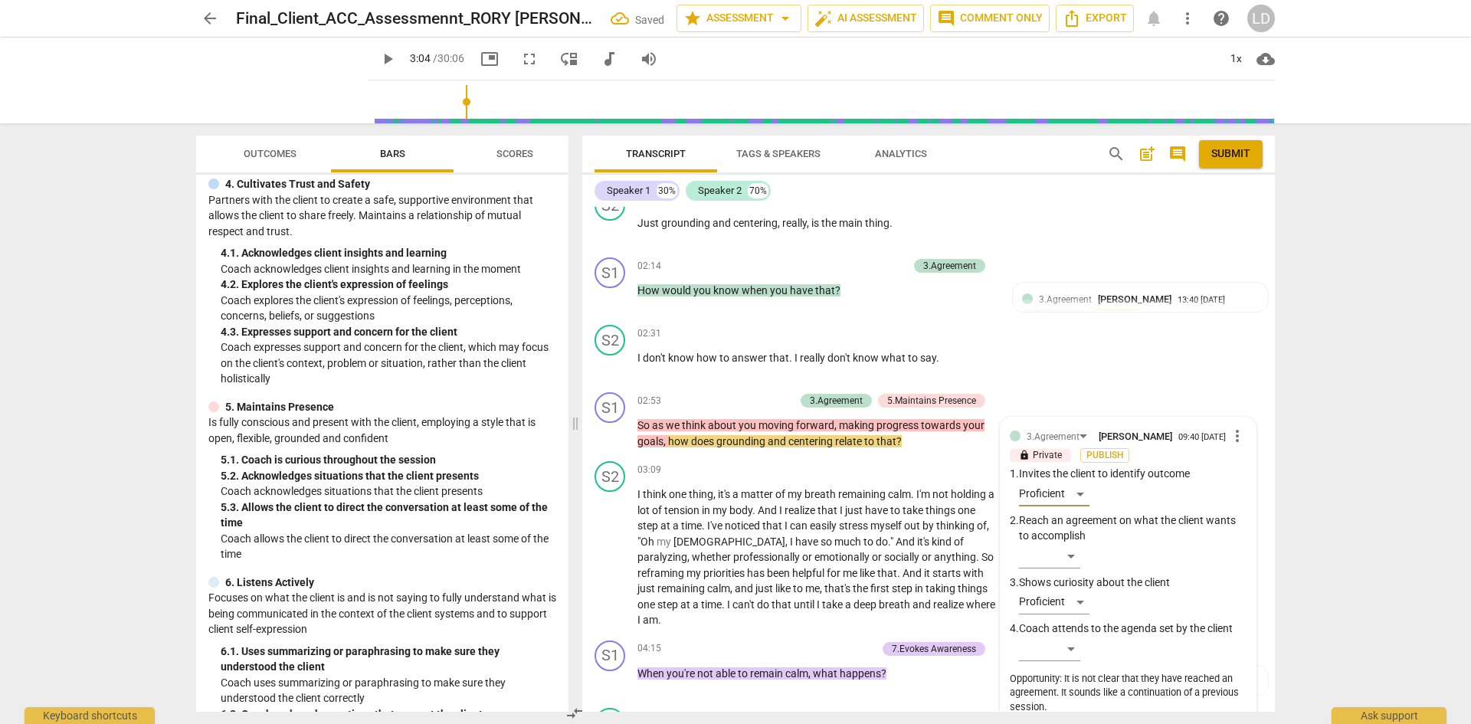
click at [1390, 527] on div "arrow_back Final_Client_ACC_Assessmennt_RORY [PERSON_NAME] Saved star Assessmen…" at bounding box center [735, 362] width 1471 height 724
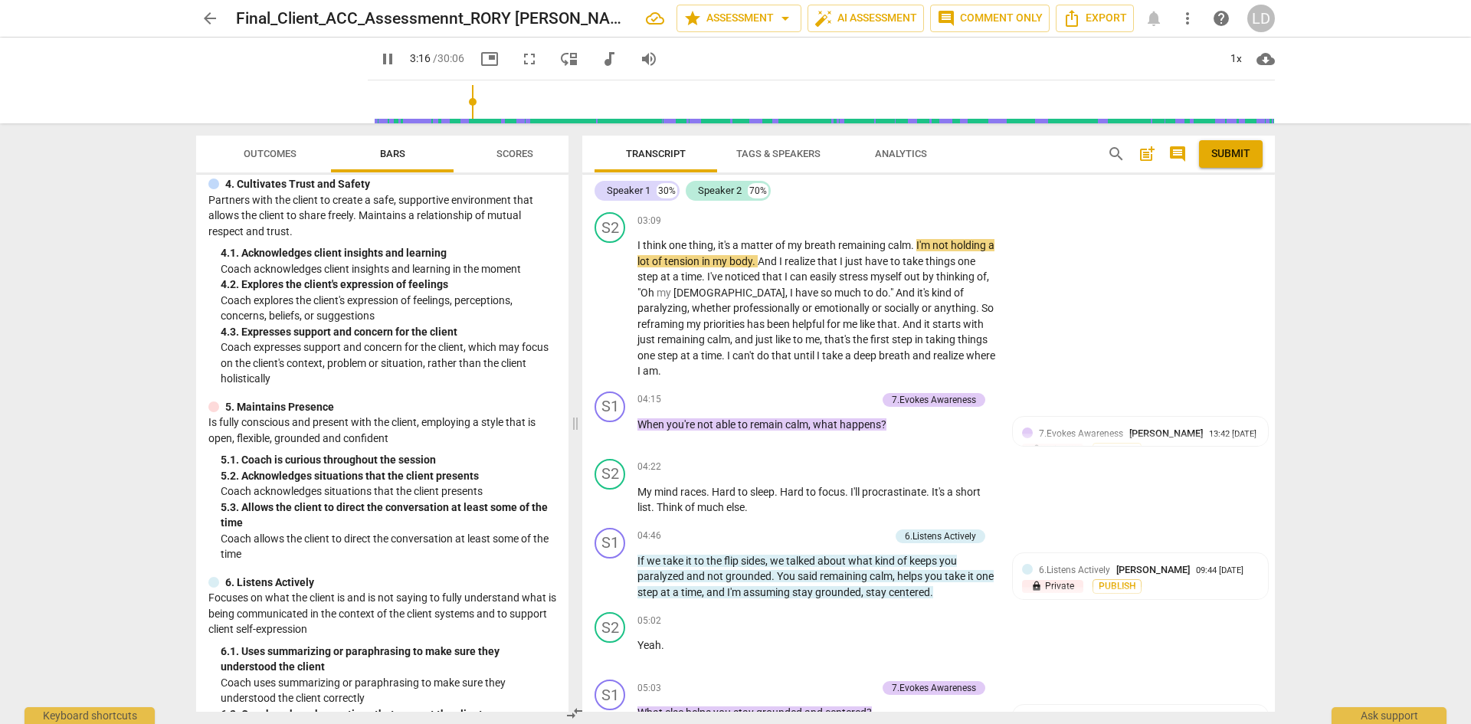
scroll to position [1286, 0]
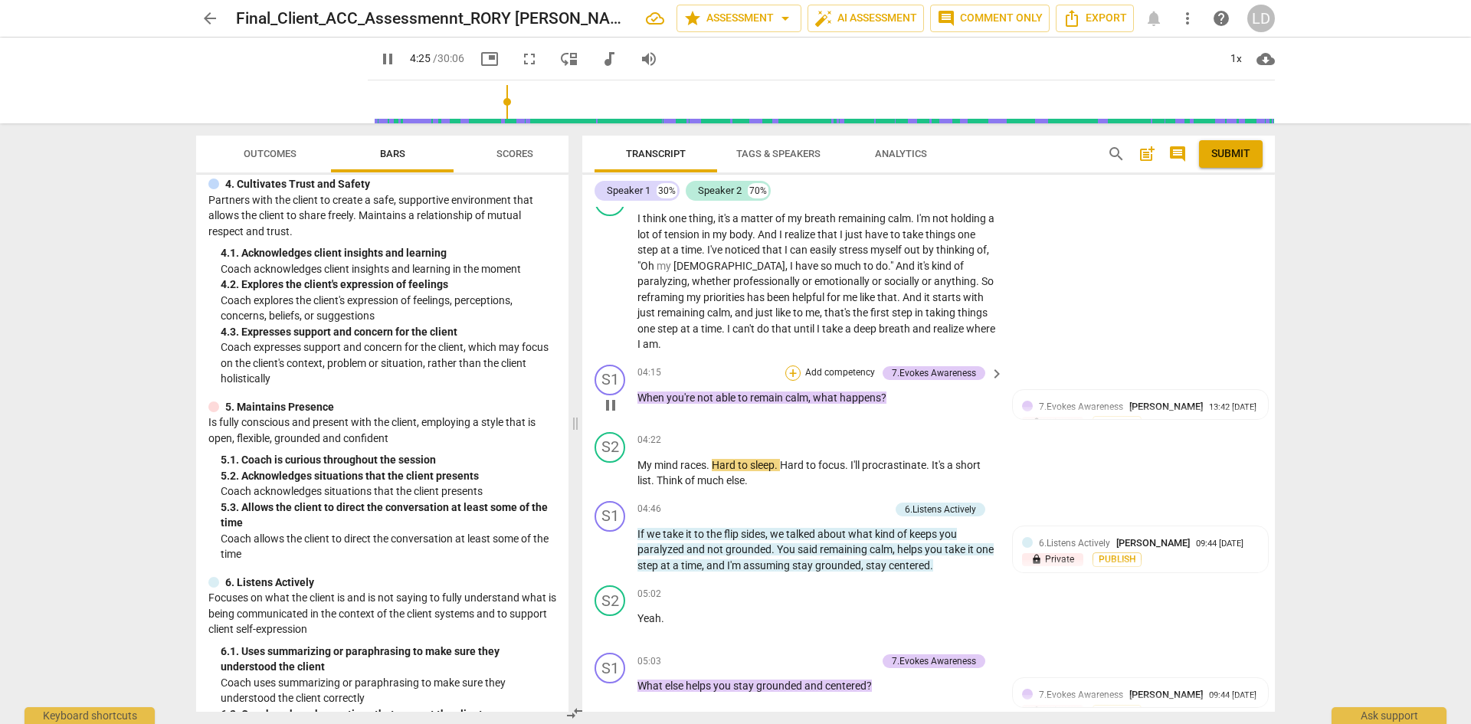
click at [794, 365] on div "+" at bounding box center [792, 372] width 15 height 15
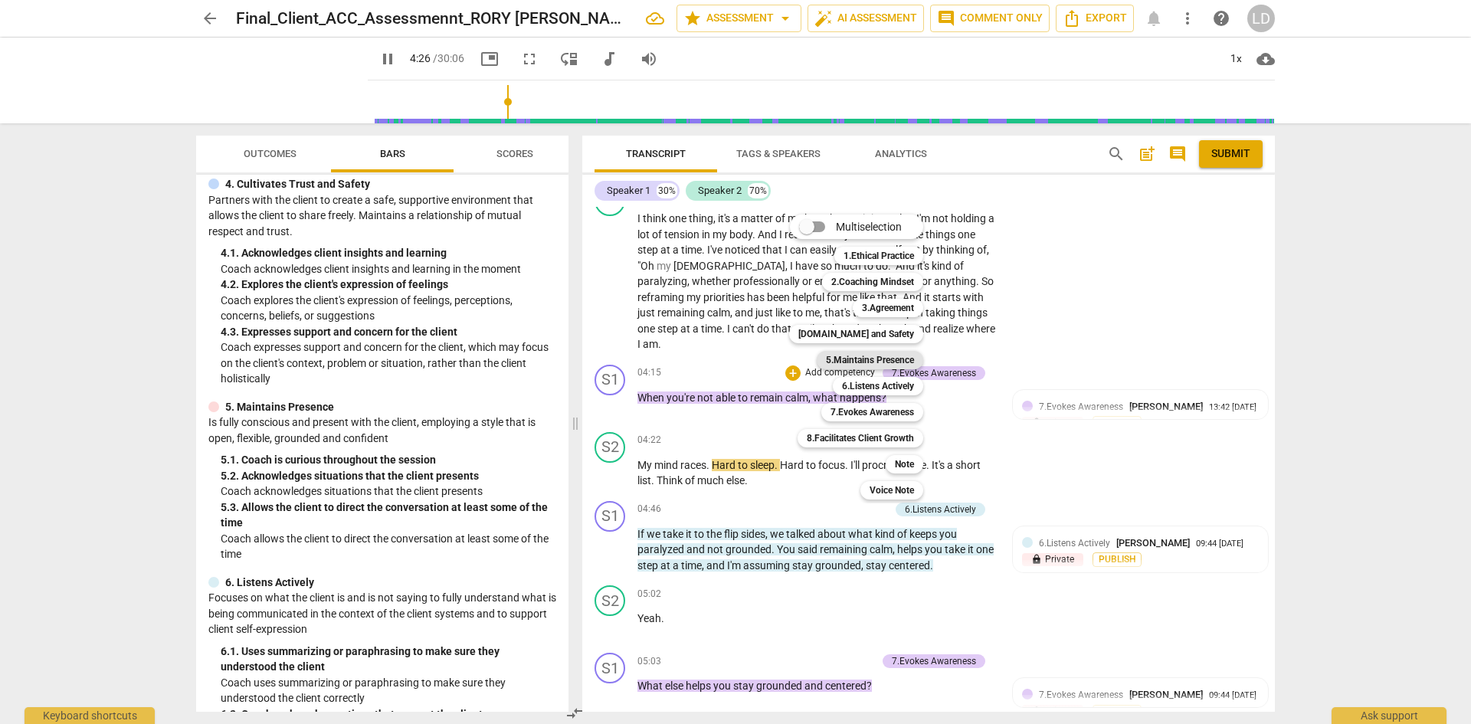
click at [881, 361] on b "5.Maintains Presence" at bounding box center [870, 360] width 88 height 18
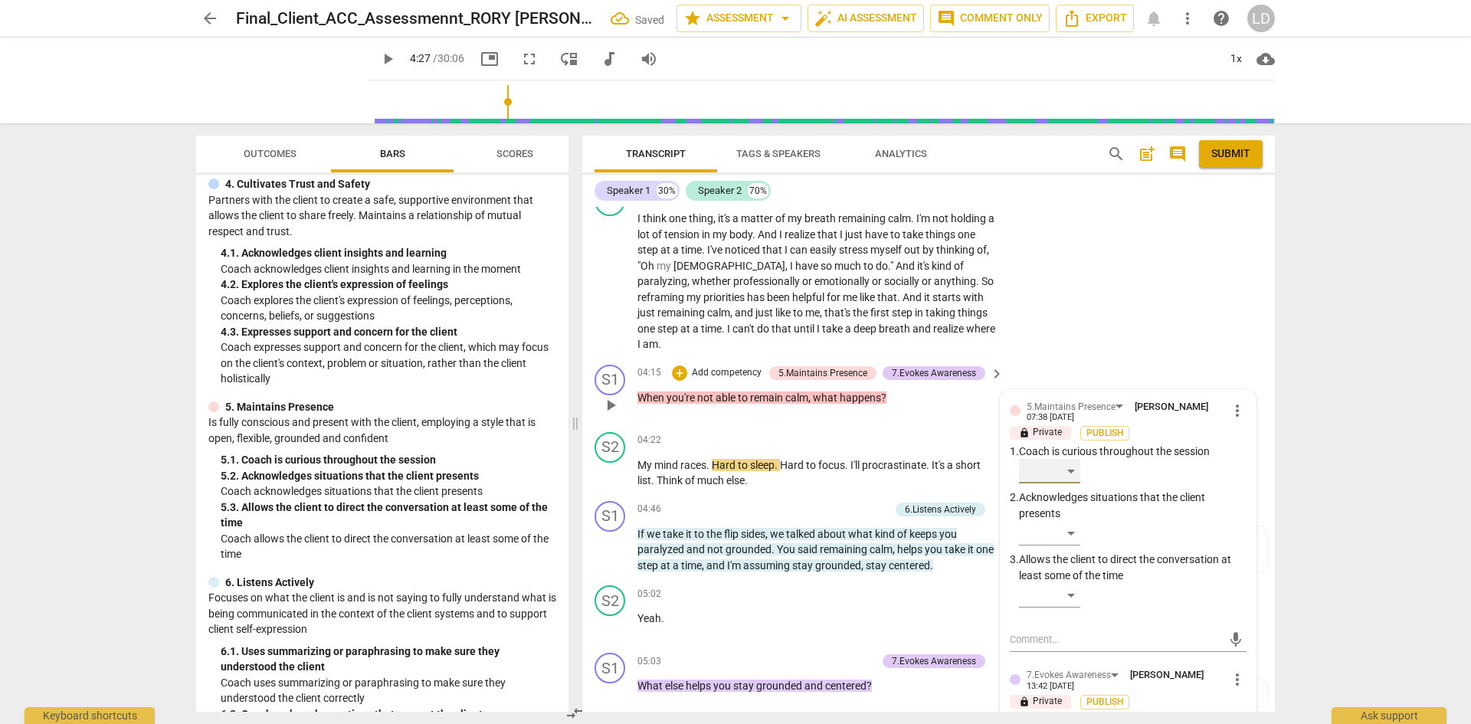
click at [1071, 459] on div "​" at bounding box center [1049, 471] width 61 height 25
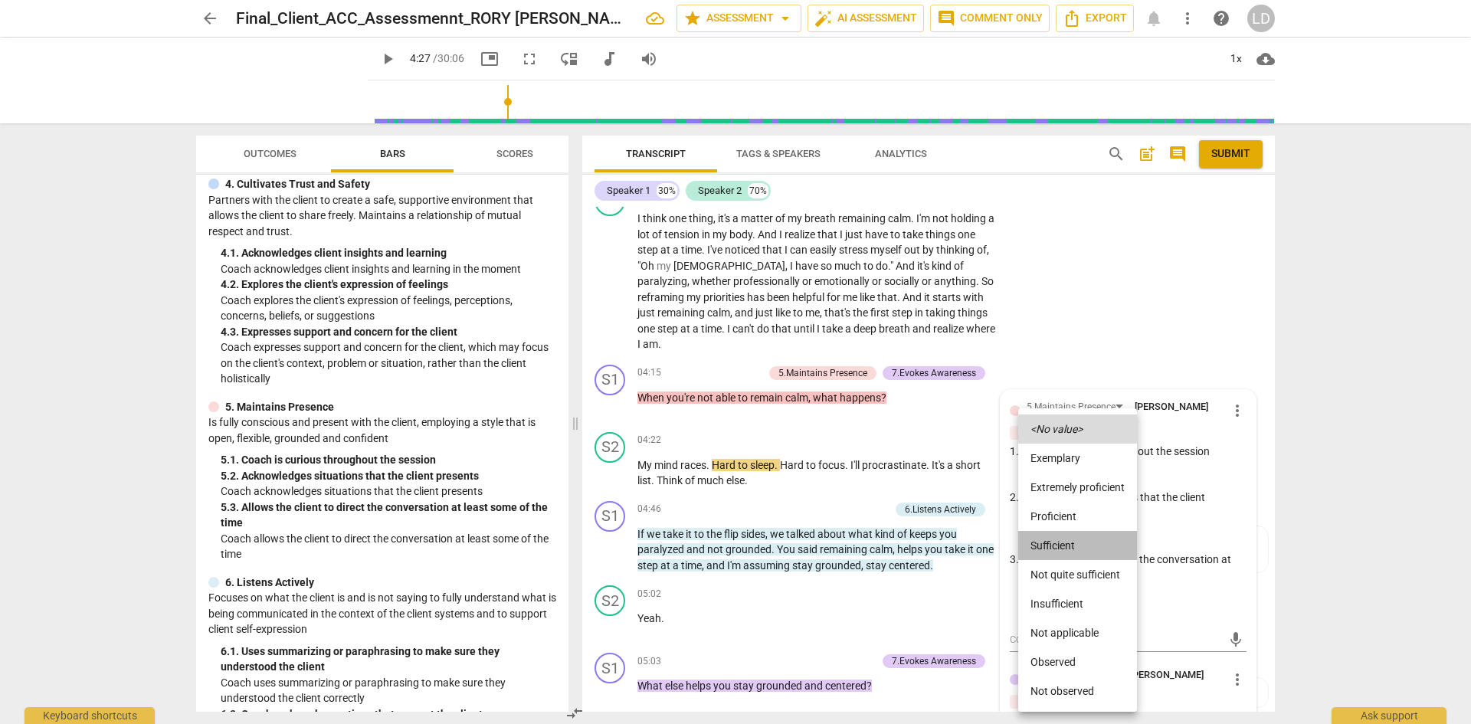
click at [1082, 544] on li "Sufficient" at bounding box center [1077, 545] width 119 height 29
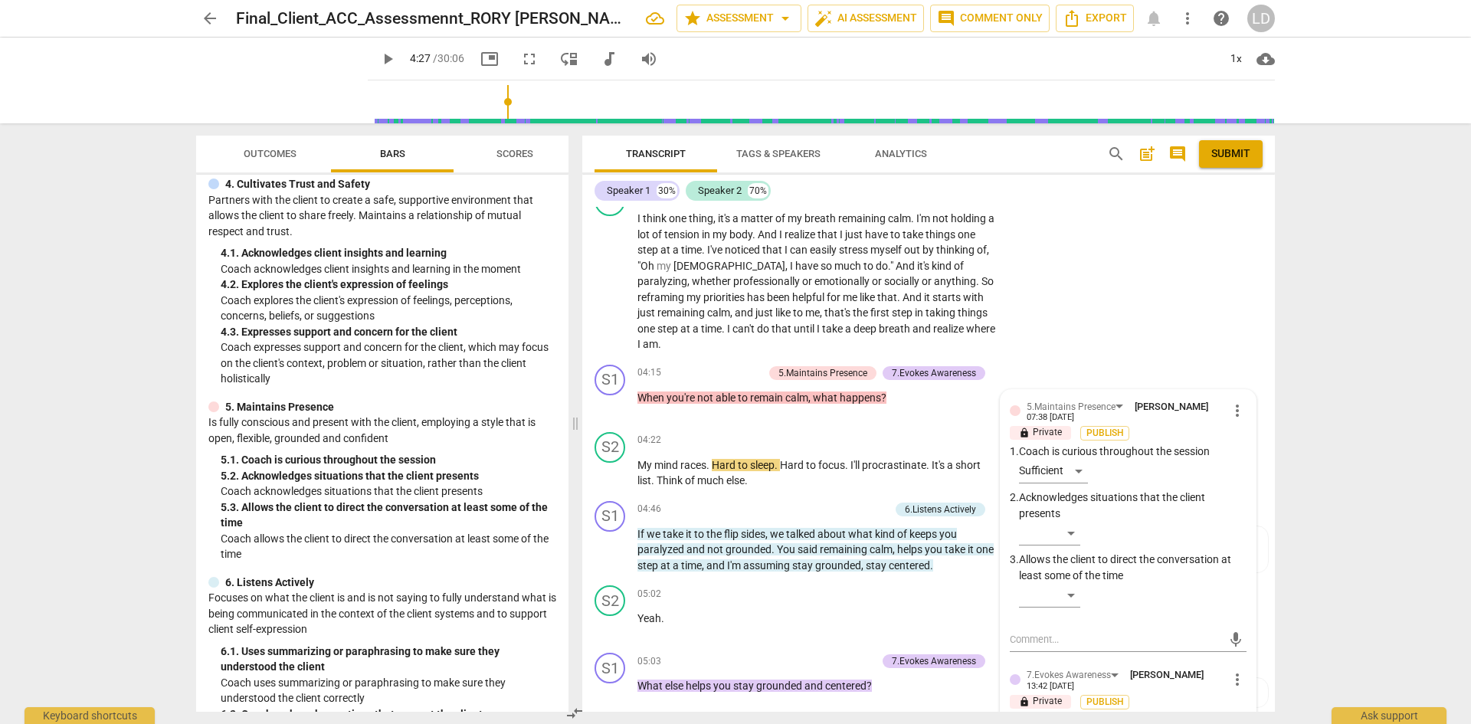
click at [1321, 459] on div "arrow_back Final_Client_ACC_Assessmennt_RORY [PERSON_NAME] star Assessment arro…" at bounding box center [735, 362] width 1471 height 724
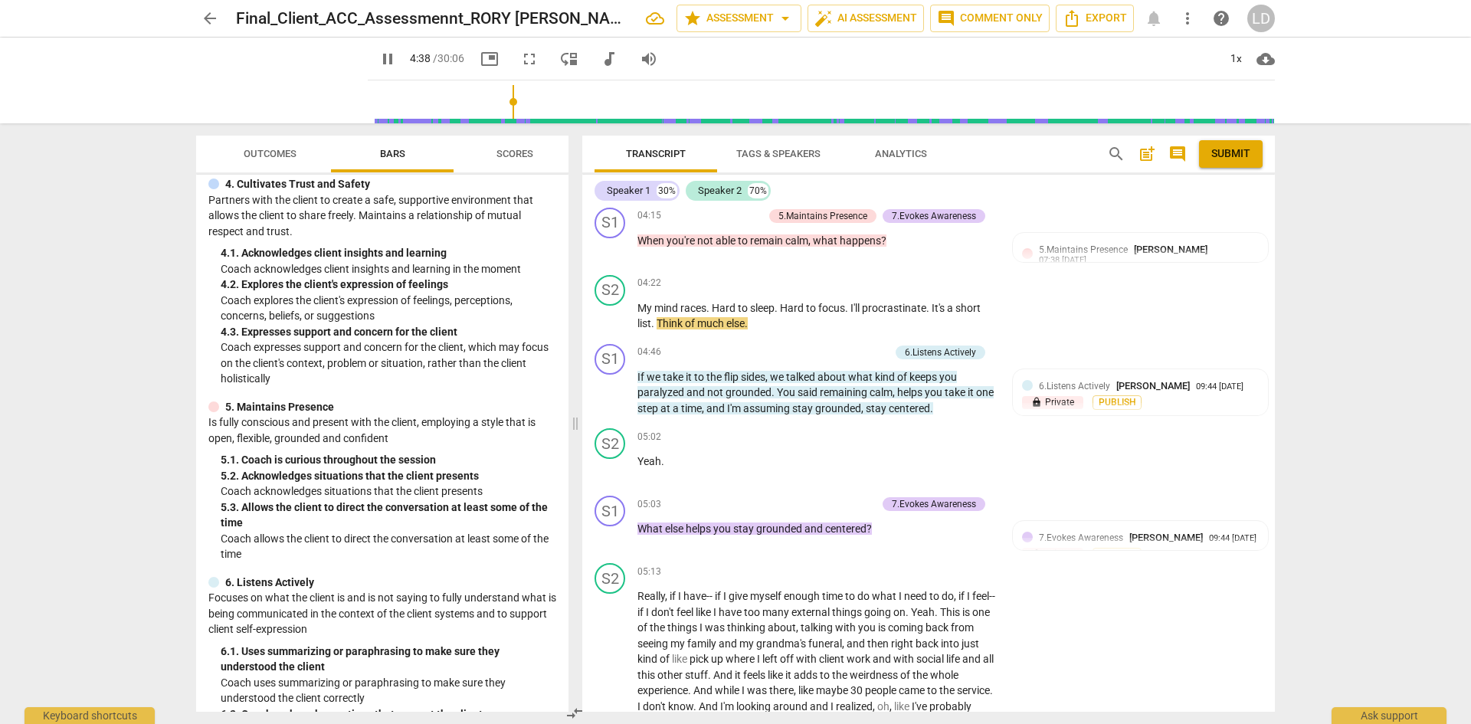
scroll to position [1457, 0]
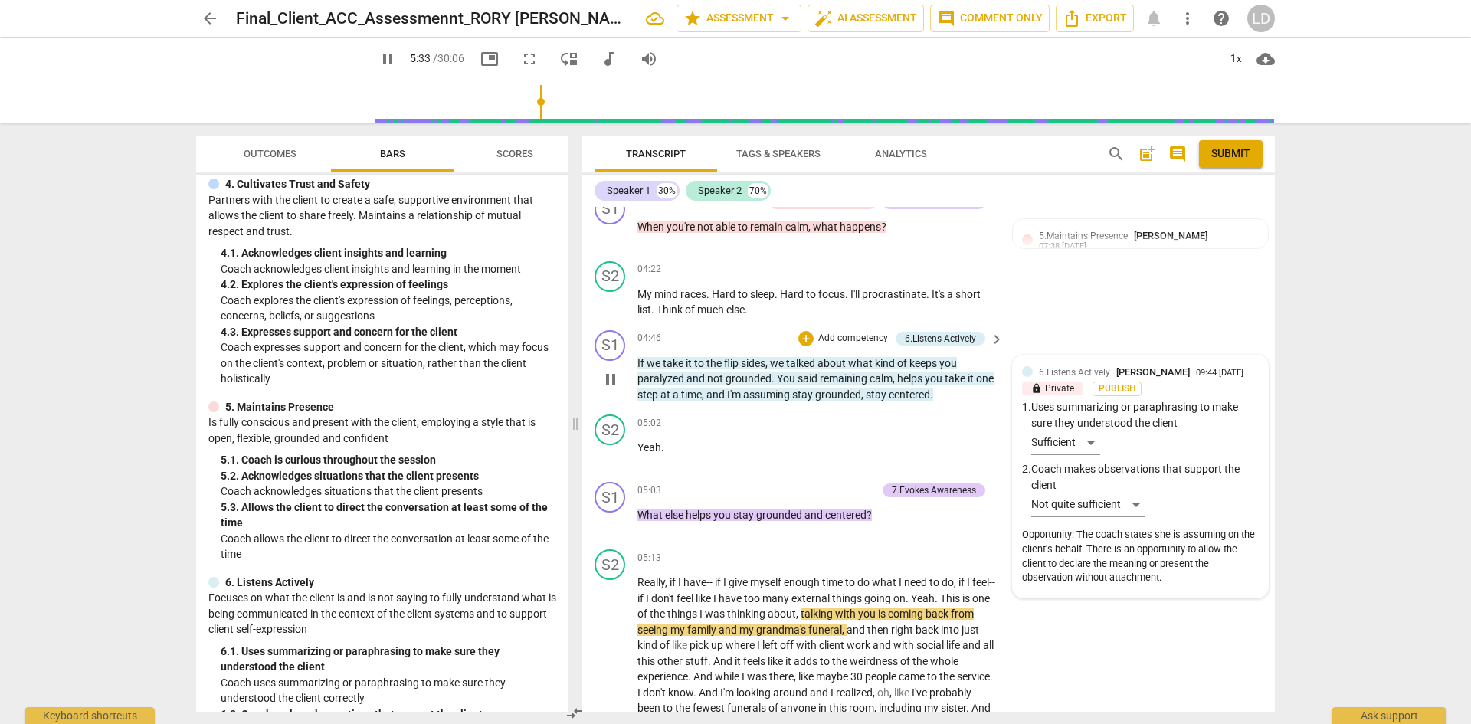
click at [1092, 439] on div "6.Listens Actively [PERSON_NAME] 09:44 [DATE] lock Private Publish 1. Uses summ…" at bounding box center [1140, 477] width 237 height 224
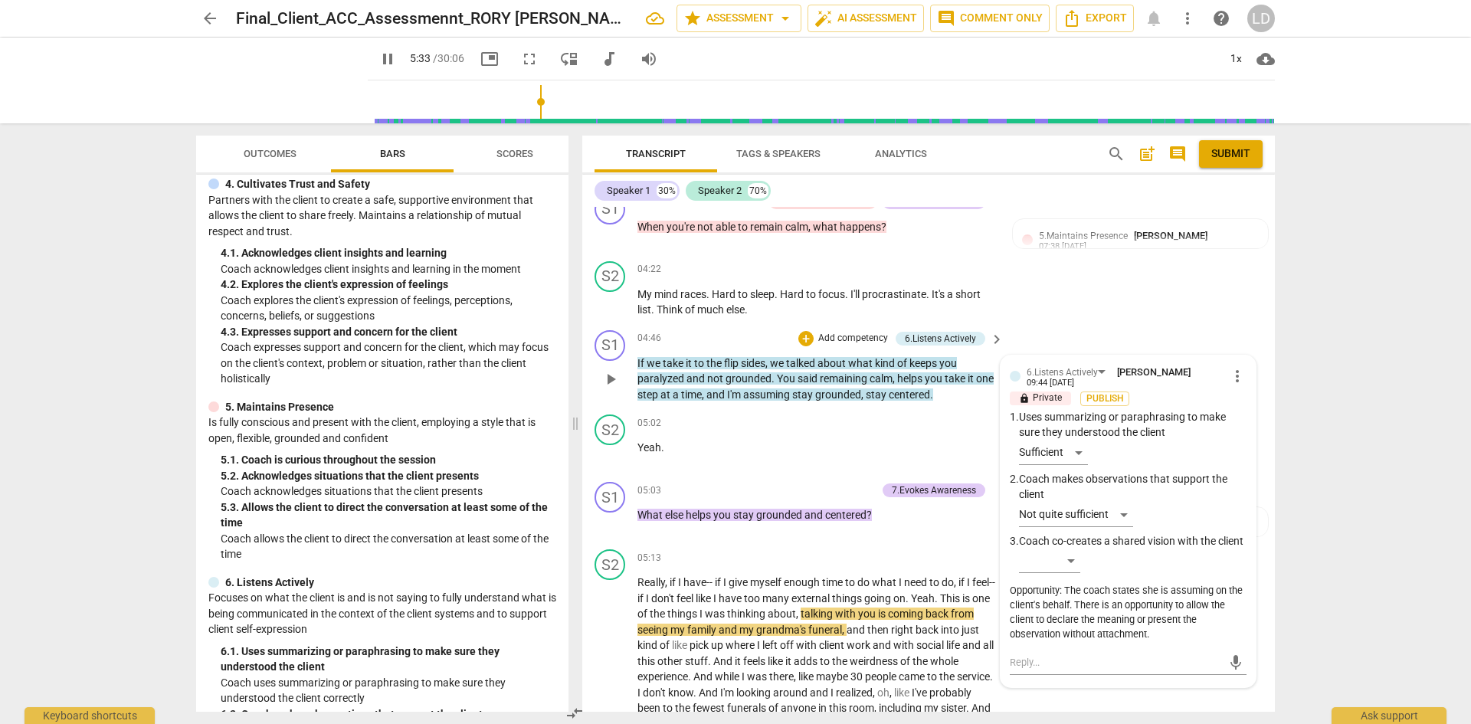
type input "334"
click at [1074, 440] on div "Sufficient" at bounding box center [1053, 452] width 69 height 25
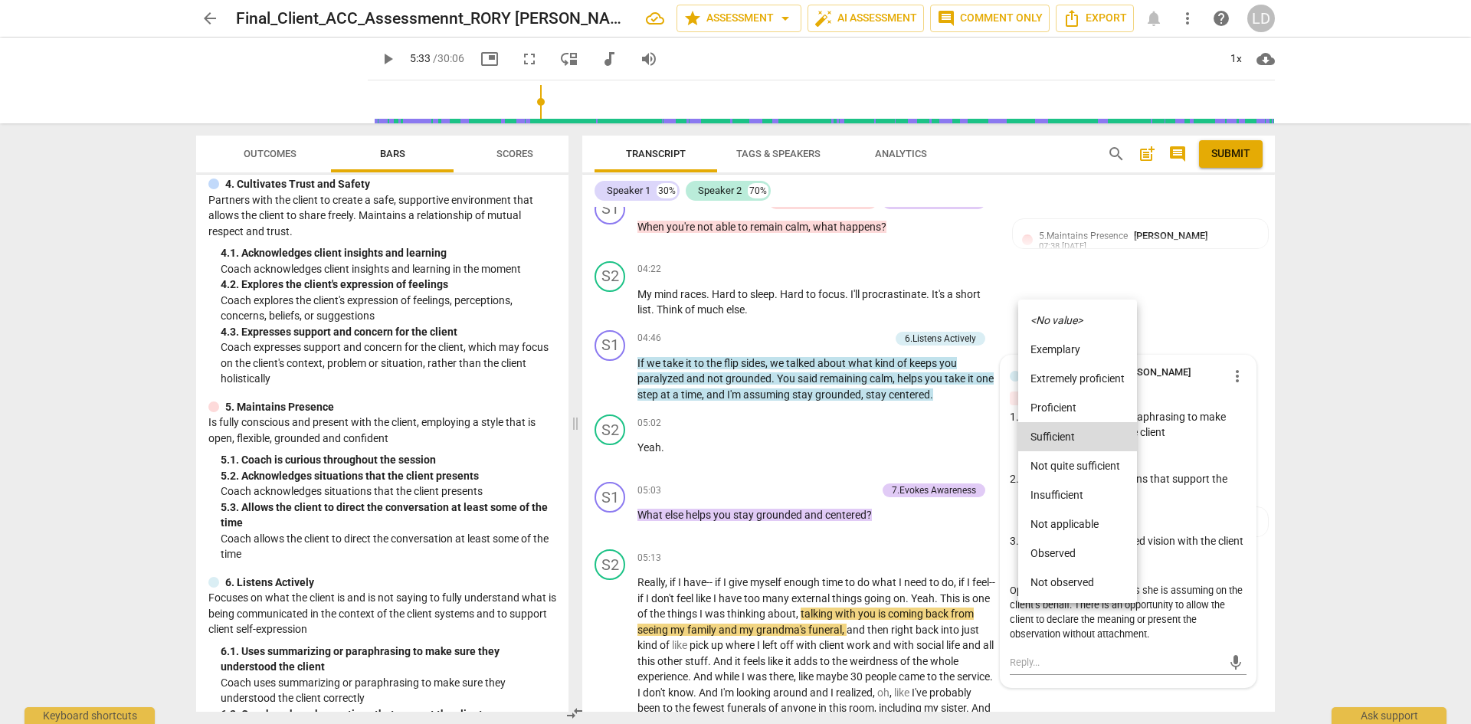
click at [1080, 405] on li "Proficient" at bounding box center [1077, 407] width 119 height 29
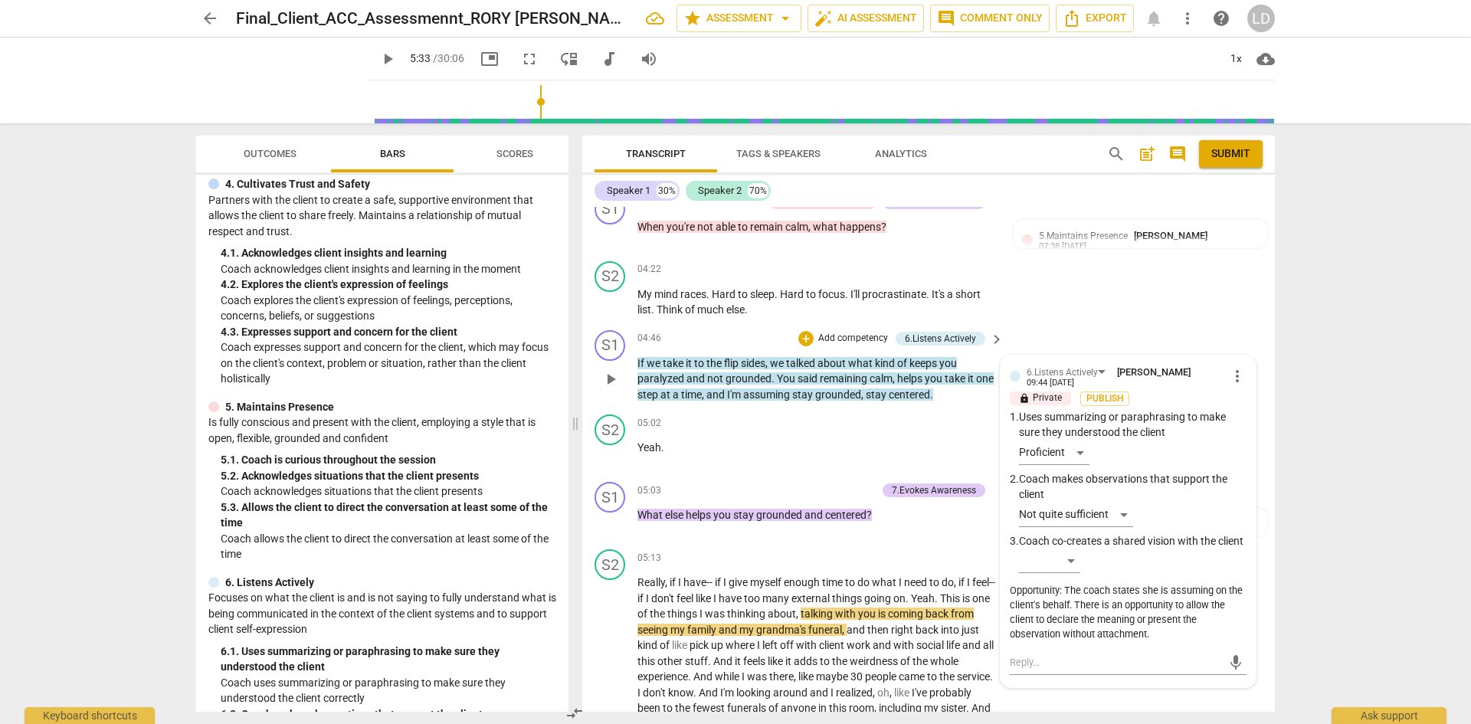
click at [1144, 591] on div "Opportunity: The coach states she is assuming on the client's behalf. There is …" at bounding box center [1128, 612] width 237 height 57
click at [1144, 590] on div "Opportunity: The coach states she is assuming on the client's behalf. There is …" at bounding box center [1128, 612] width 237 height 57
click at [1228, 367] on span "more_vert" at bounding box center [1237, 376] width 18 height 18
click at [1241, 364] on li "Edit" at bounding box center [1249, 360] width 53 height 29
click at [1143, 601] on textarea "Opportunity: The coach states she is assuming on the client's behalf. There is …" at bounding box center [1128, 621] width 237 height 58
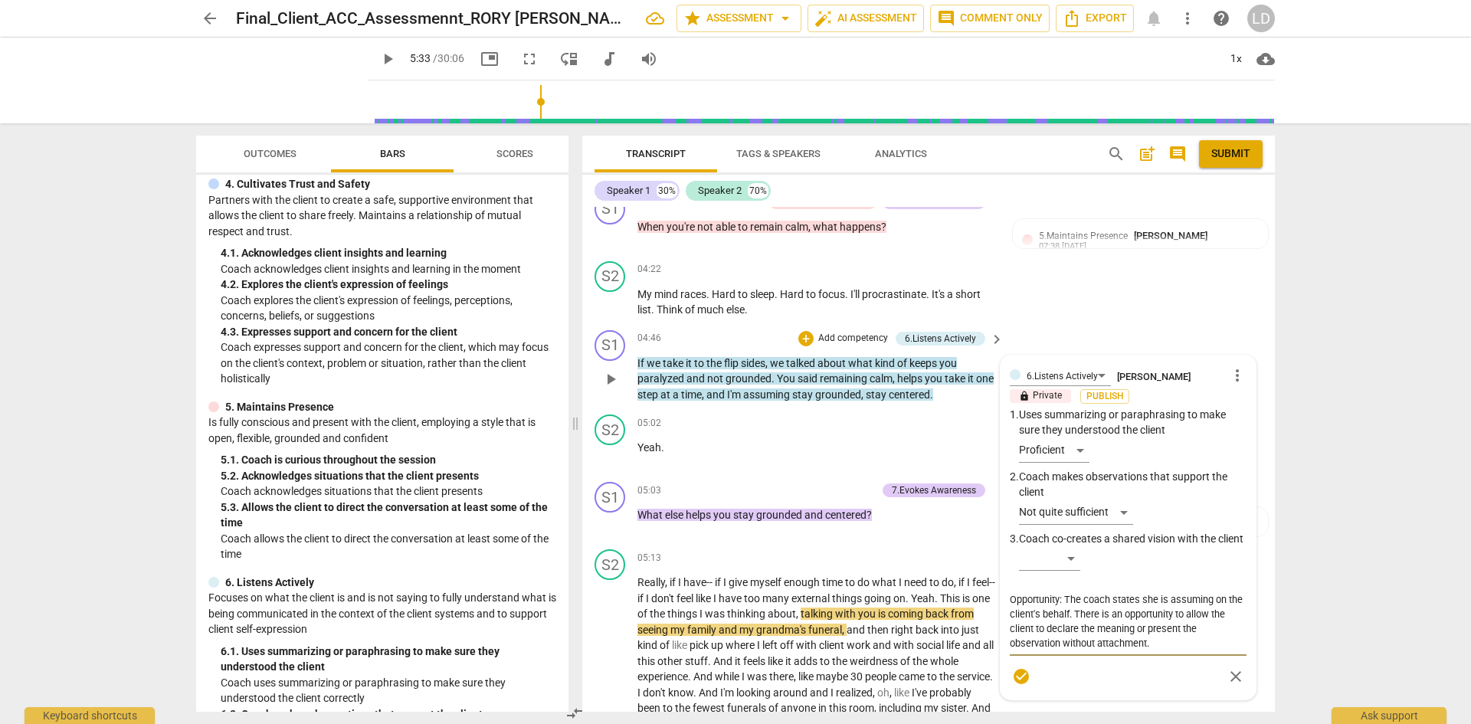
type textarea "Opportunity: The coach states he is assuming on the client's behalf. There is a…"
click at [1281, 617] on div "Transcript Tags & Speakers Analytics search post_add comment Submit Speaker 1 3…" at bounding box center [931, 423] width 711 height 601
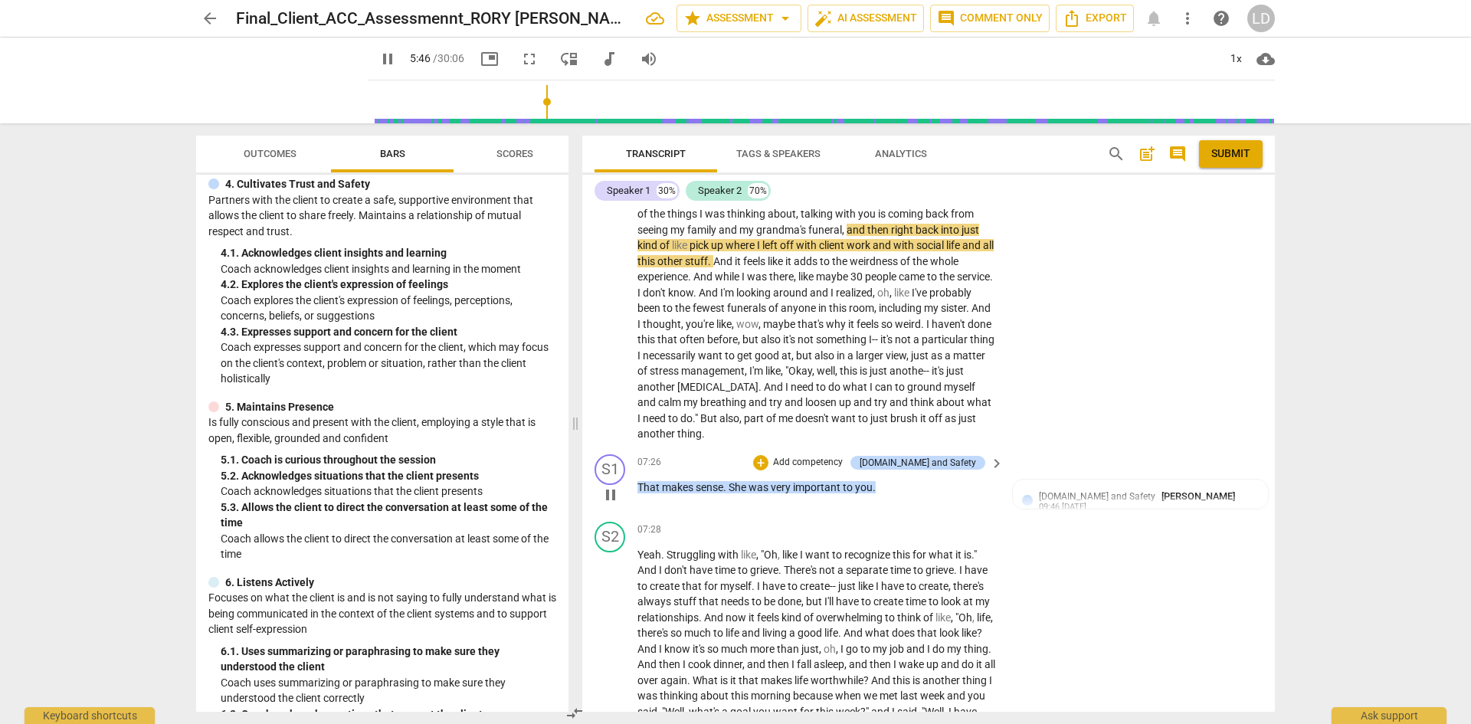
scroll to position [1474, 0]
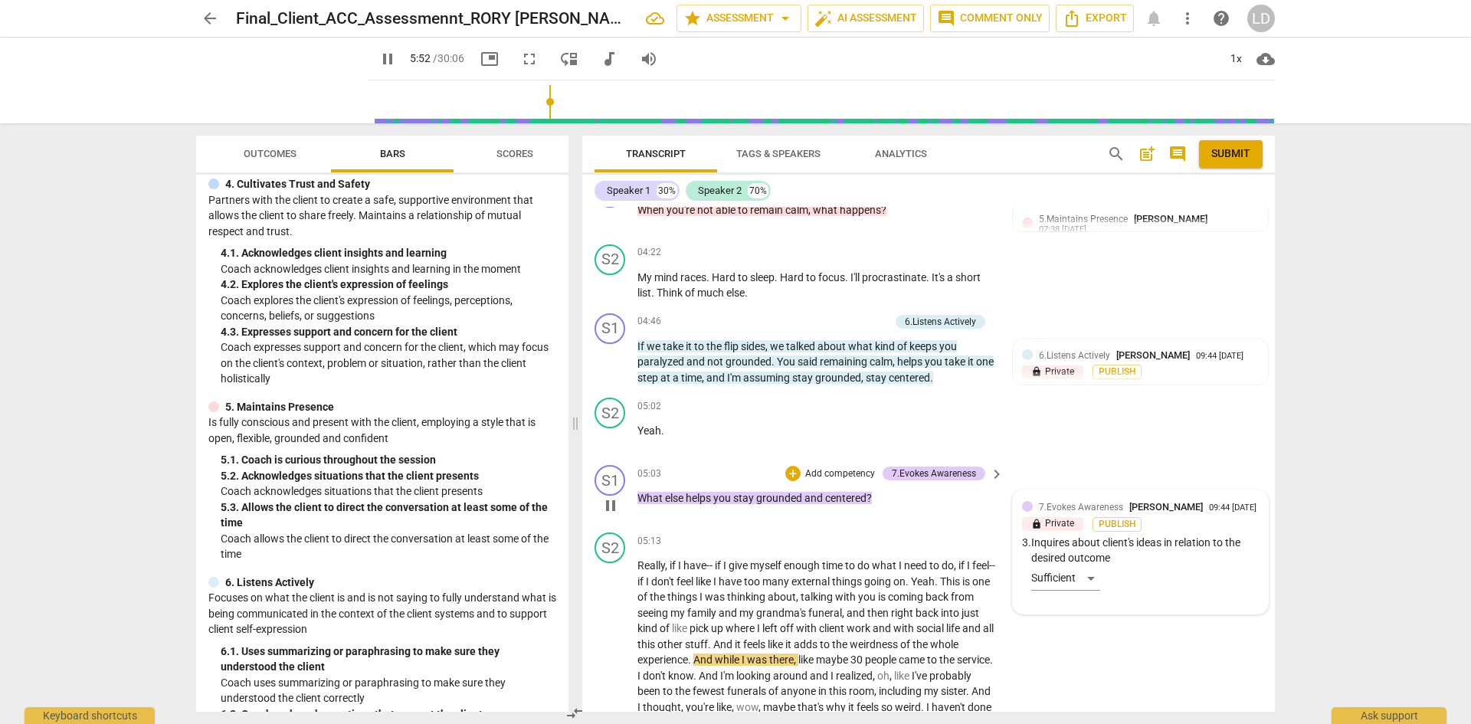
click at [1092, 574] on div "7.Evokes Awareness [PERSON_NAME] 09:44 [DATE] lock Private Publish 3. Inquires …" at bounding box center [1140, 551] width 237 height 105
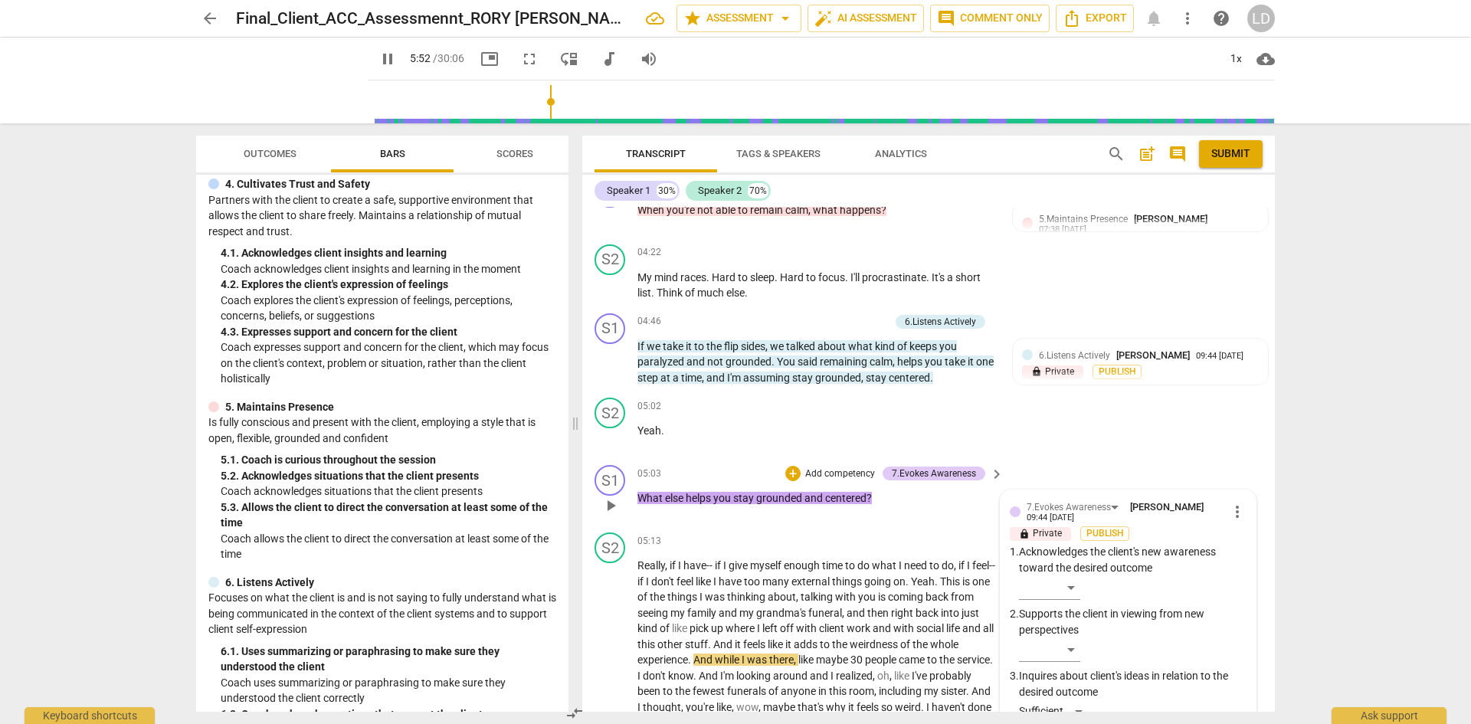
scroll to position [1755, 0]
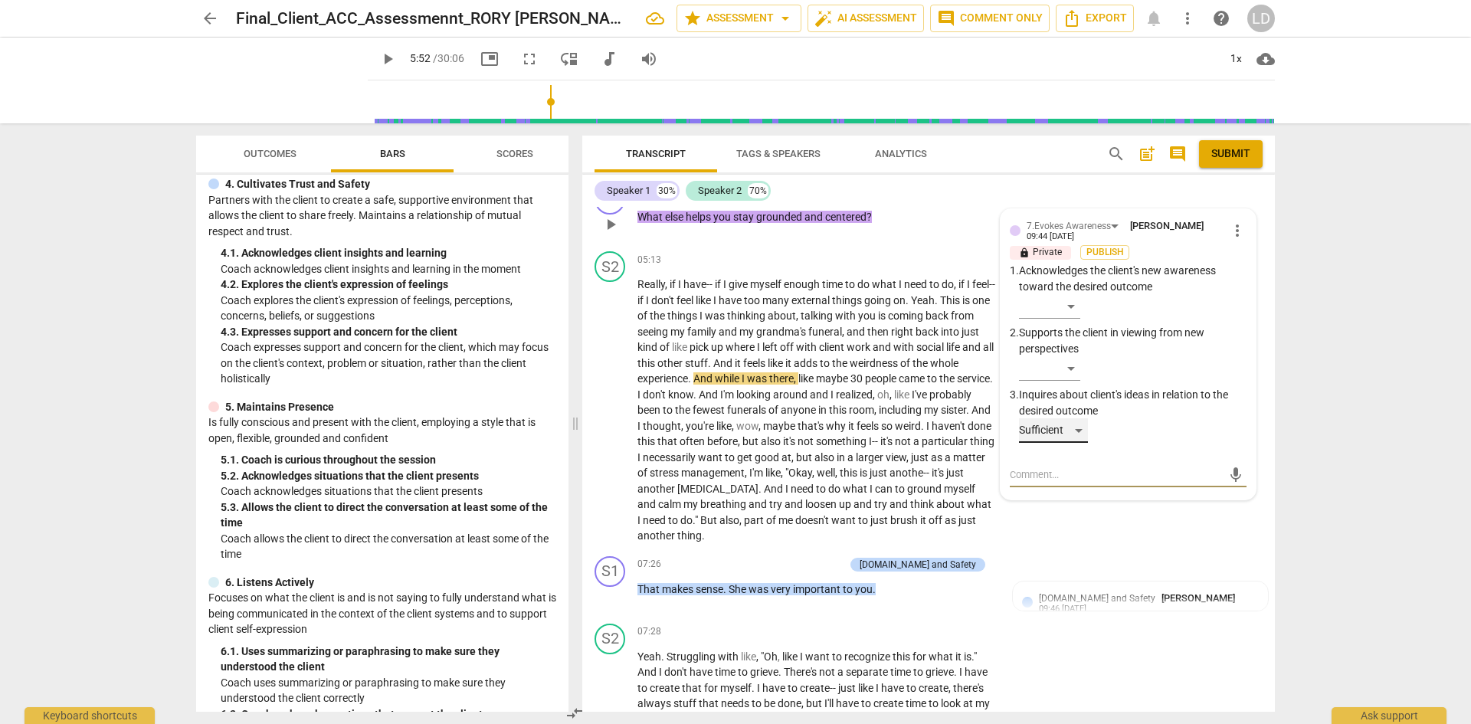
click at [1075, 418] on div "Sufficient" at bounding box center [1053, 430] width 69 height 25
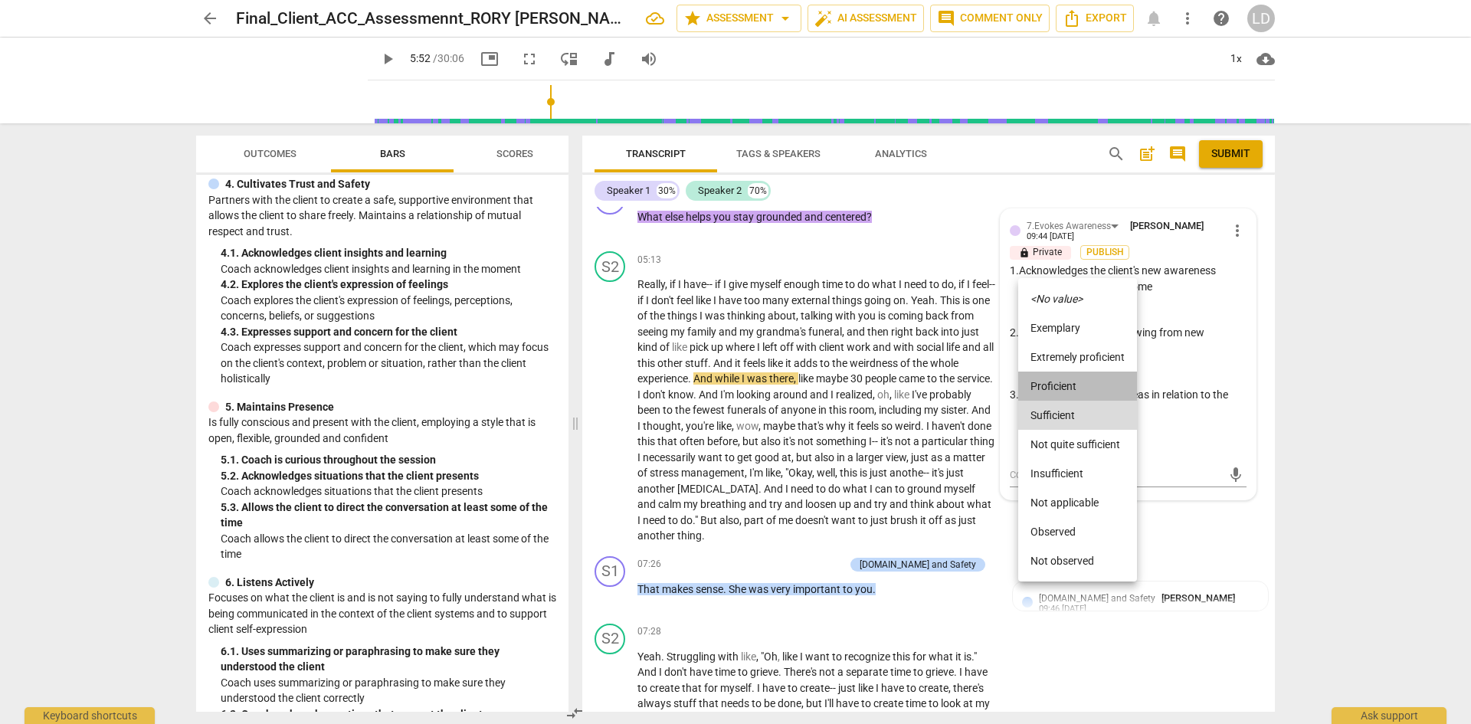
click at [1075, 379] on li "Proficient" at bounding box center [1077, 386] width 119 height 29
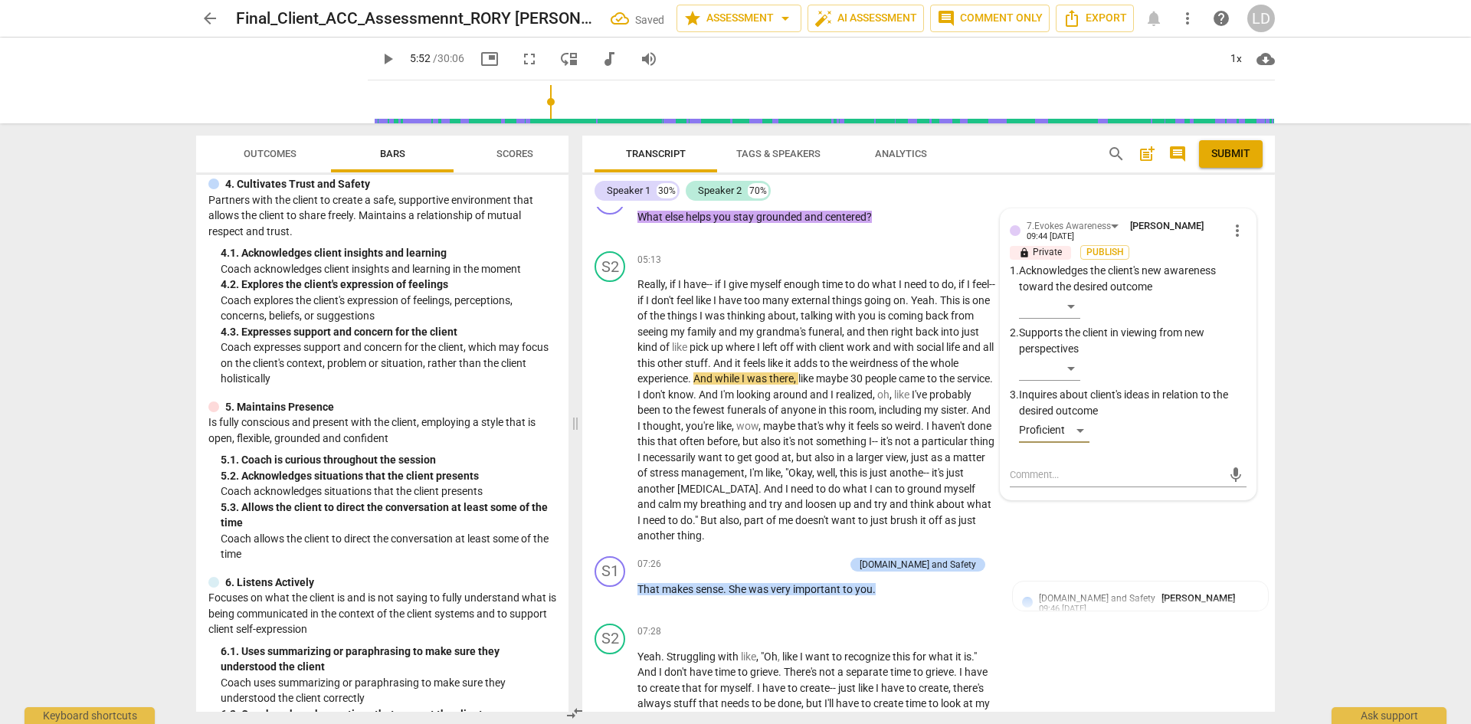
click at [378, 61] on span "play_arrow" at bounding box center [387, 59] width 18 height 18
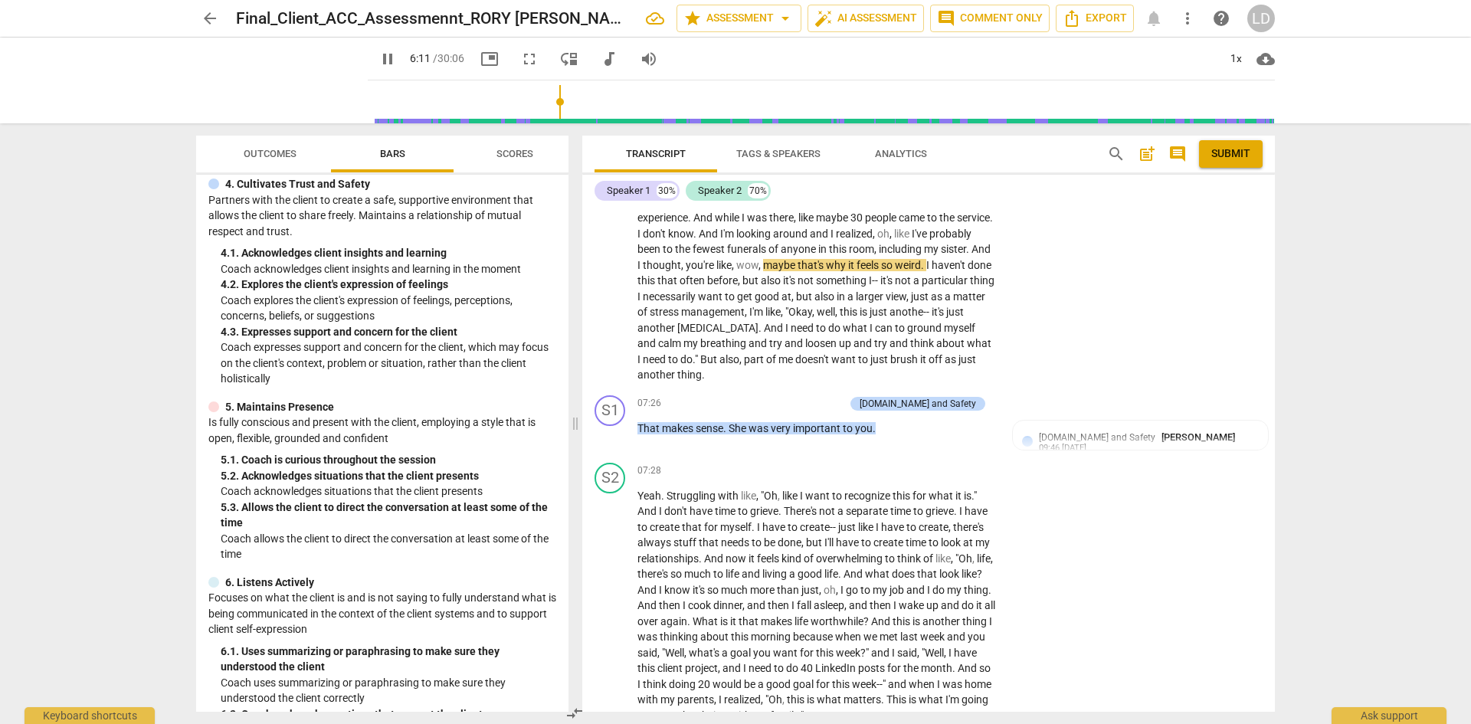
scroll to position [1929, 0]
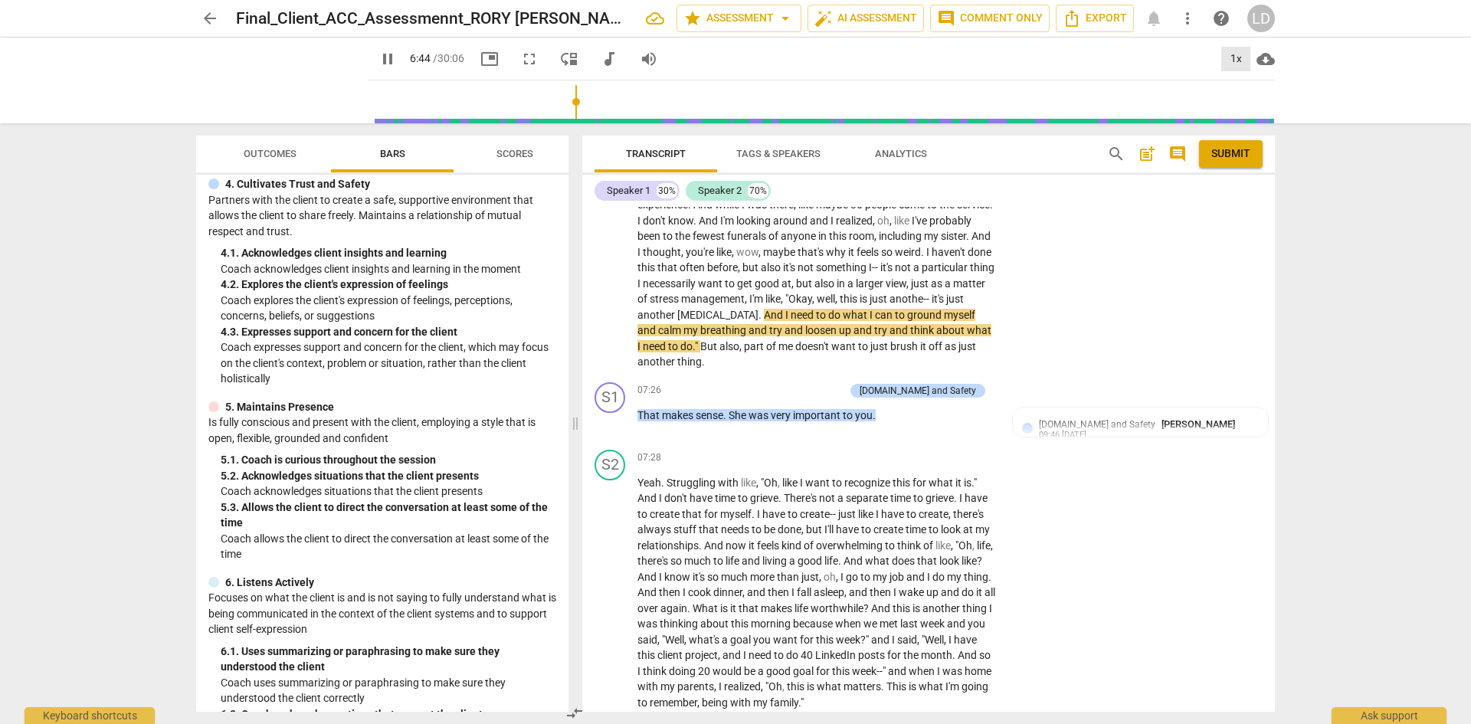
click at [1242, 61] on div "1x" at bounding box center [1235, 59] width 29 height 25
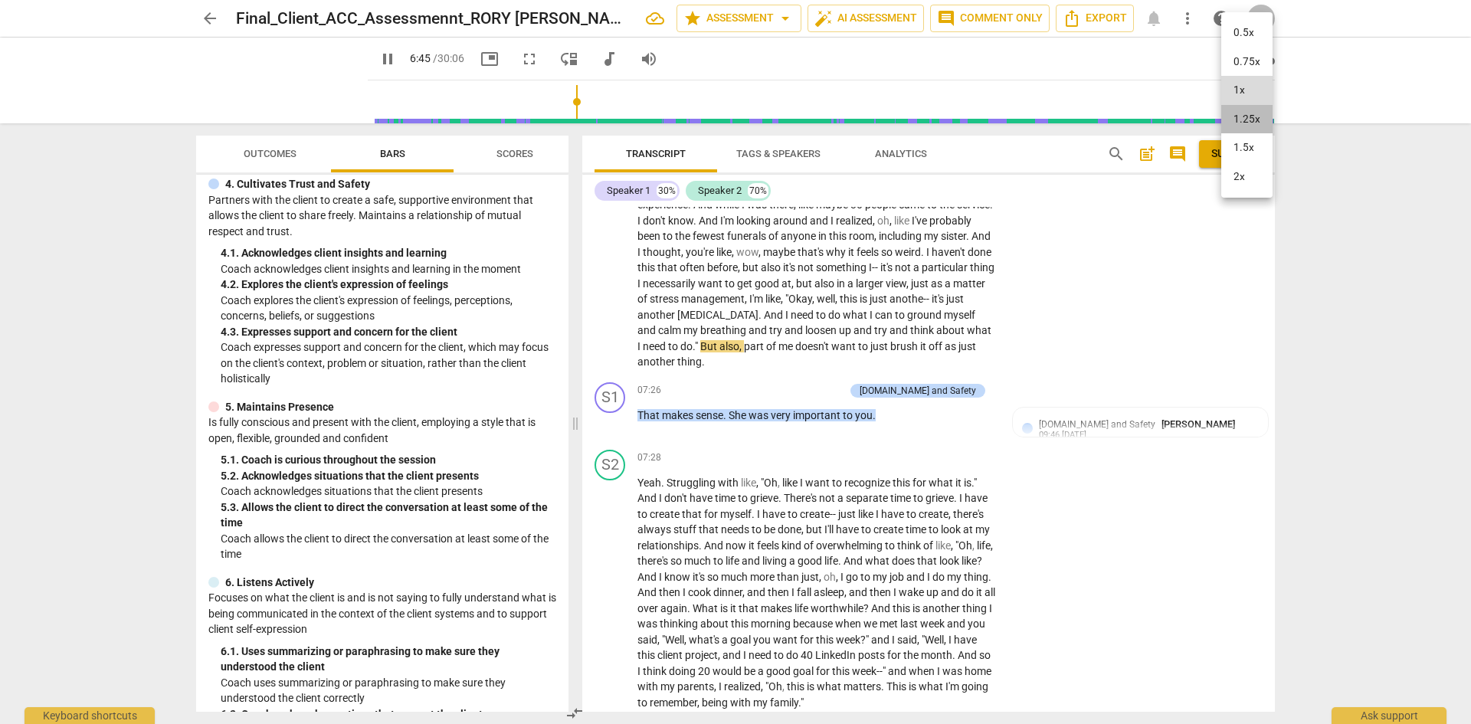
click at [1253, 113] on li "1.25x" at bounding box center [1246, 119] width 51 height 29
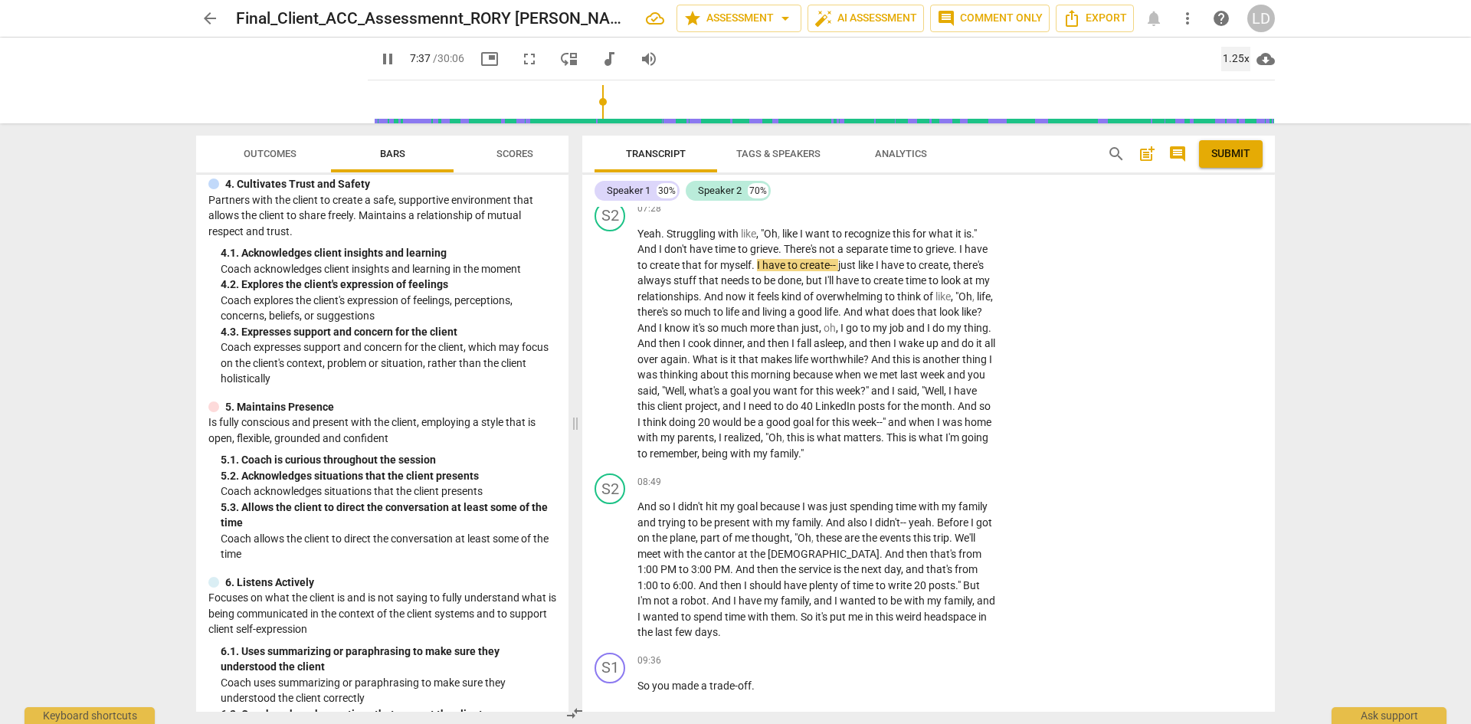
scroll to position [2191, 0]
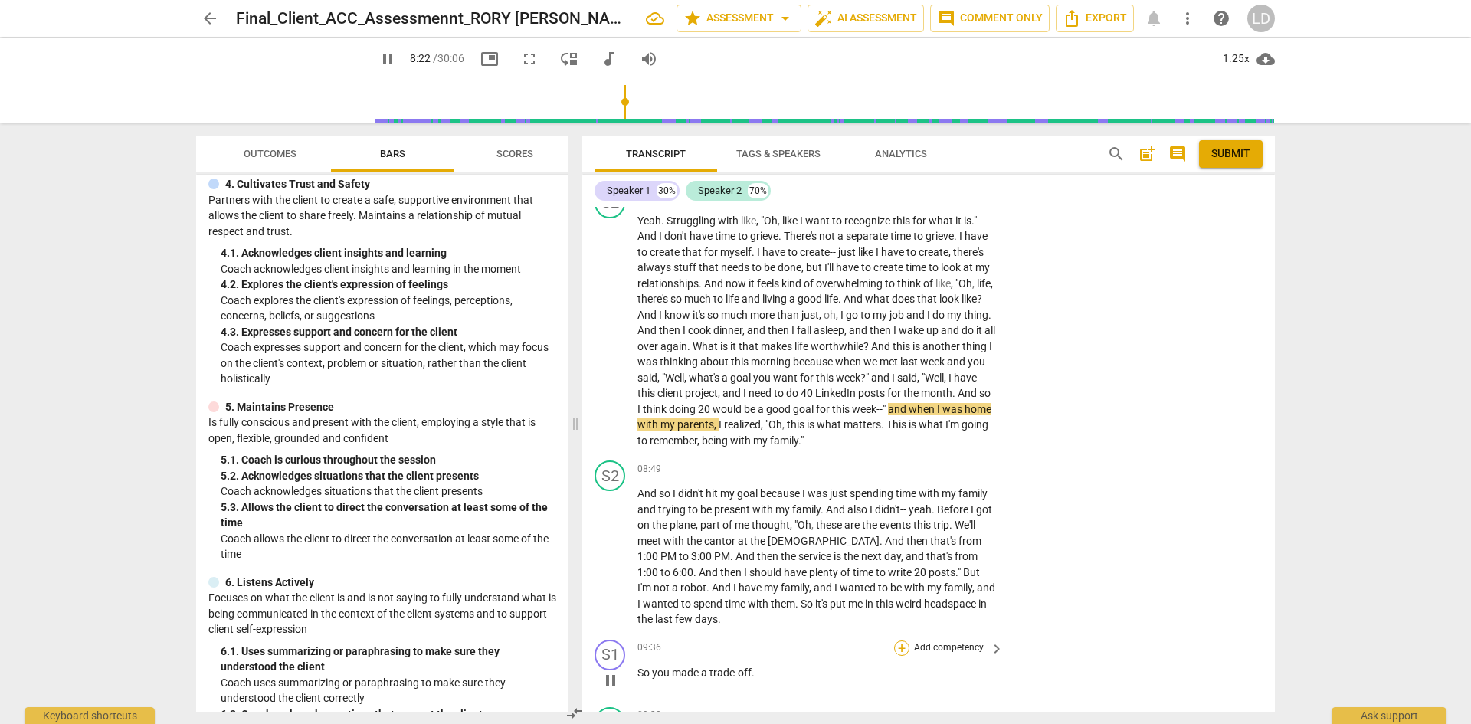
click at [901, 640] on div "+" at bounding box center [901, 647] width 15 height 15
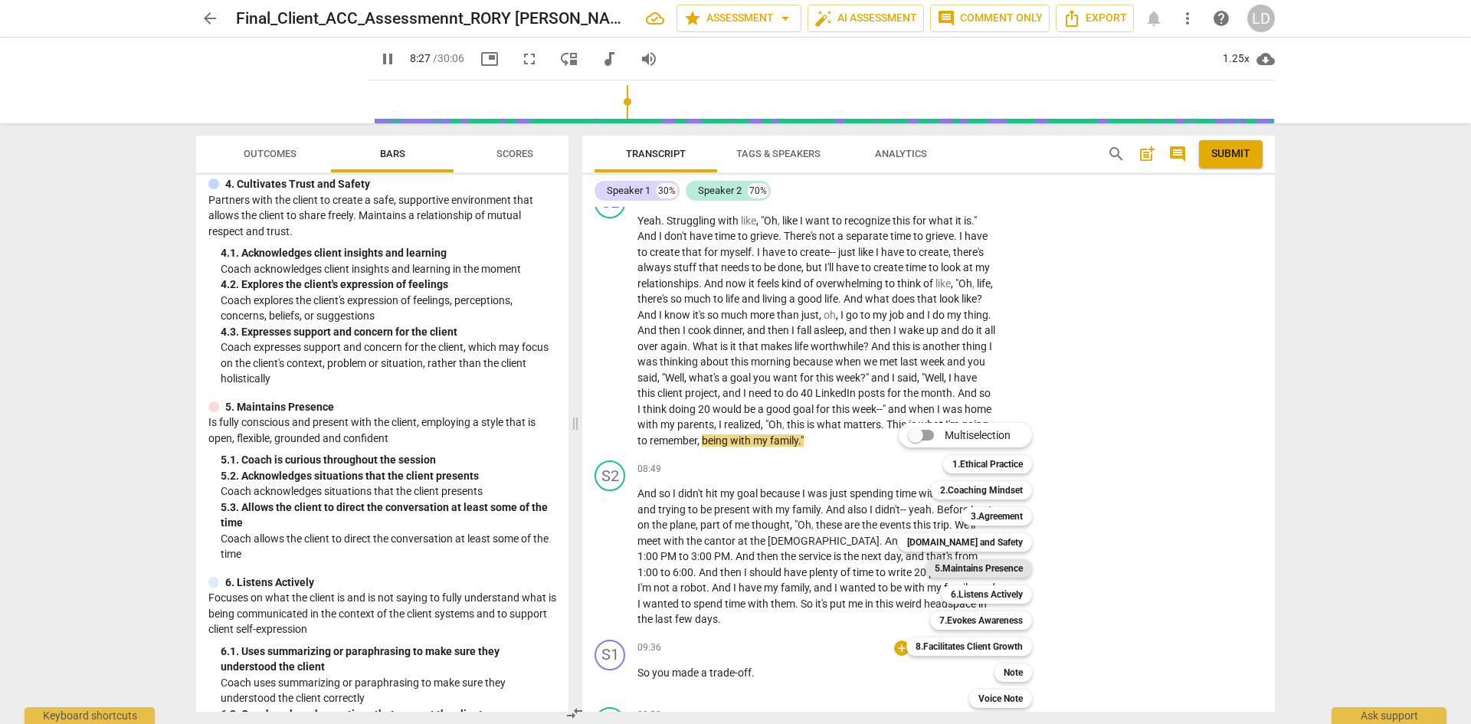
click at [1001, 564] on b "5.Maintains Presence" at bounding box center [979, 568] width 88 height 18
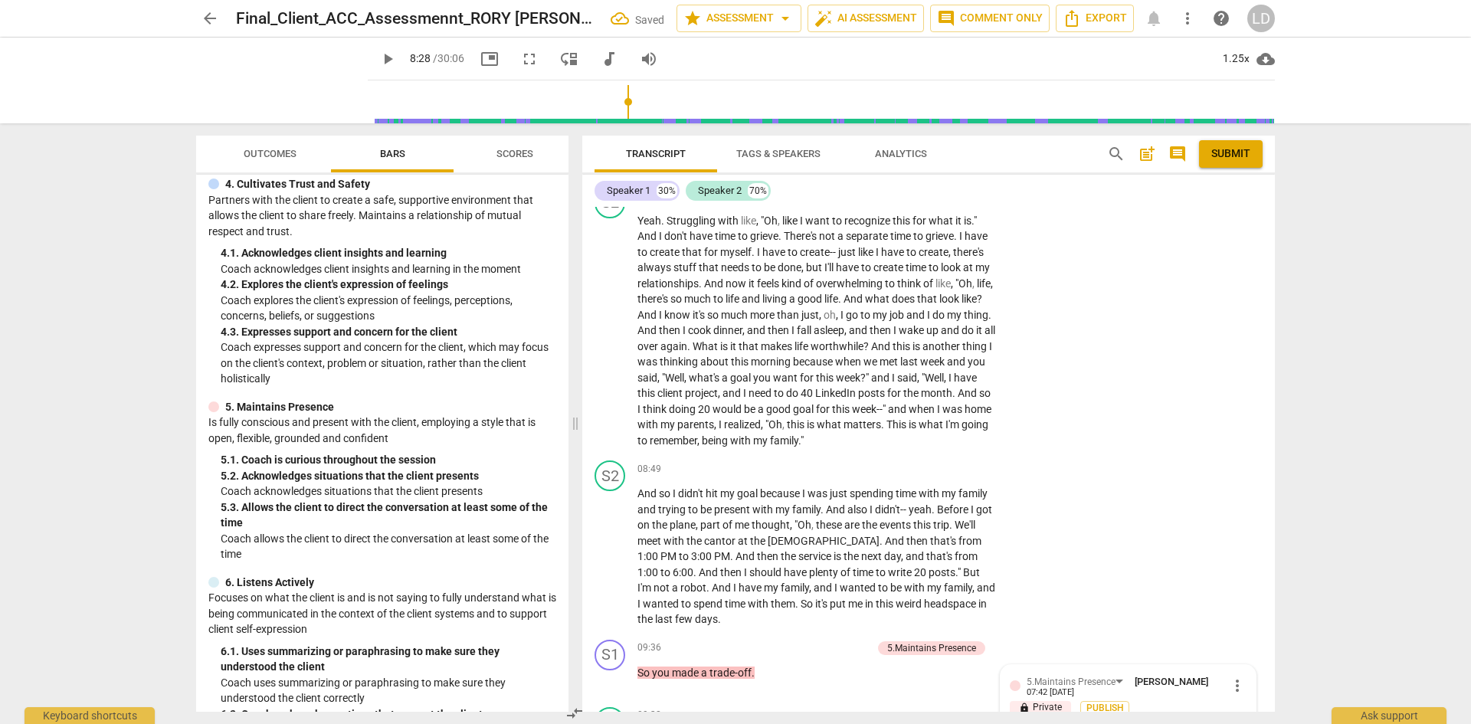
scroll to position [2630, 0]
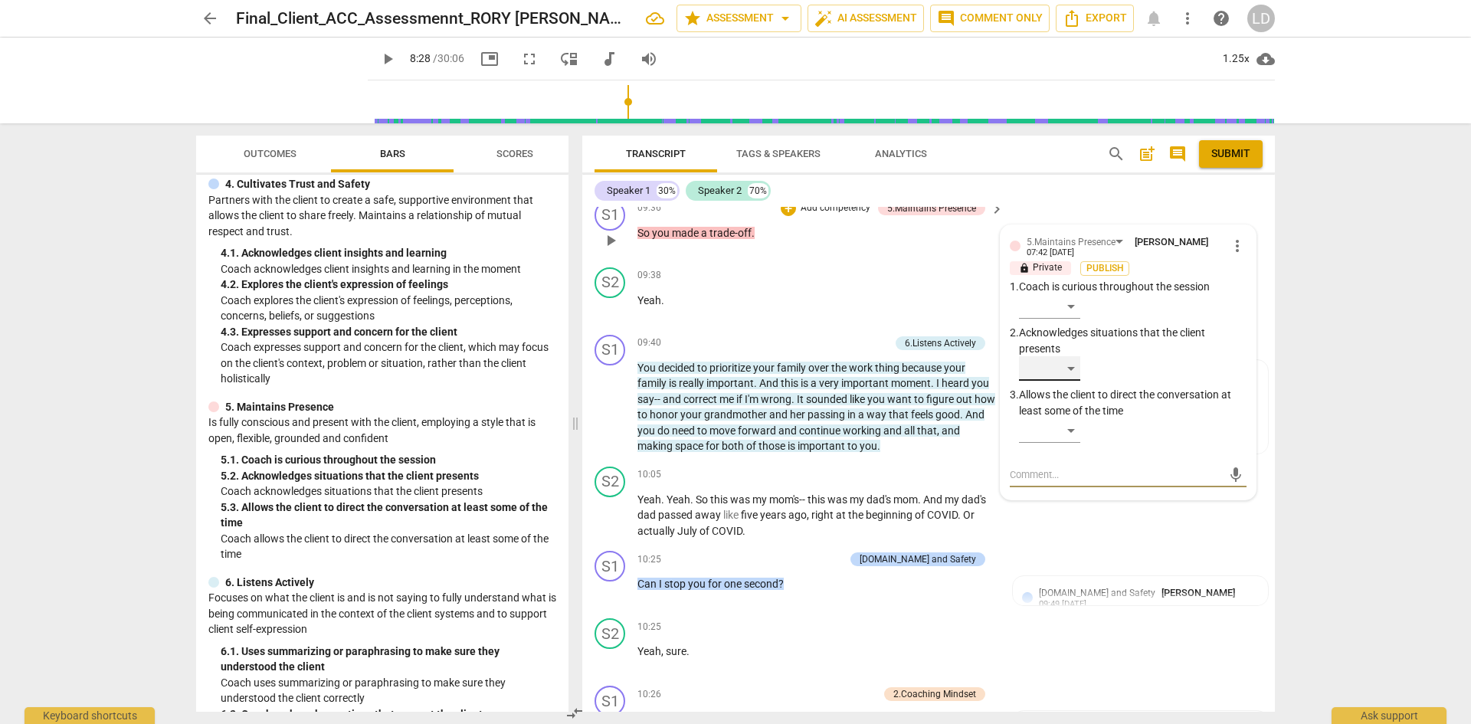
click at [1070, 356] on div "​" at bounding box center [1049, 368] width 61 height 25
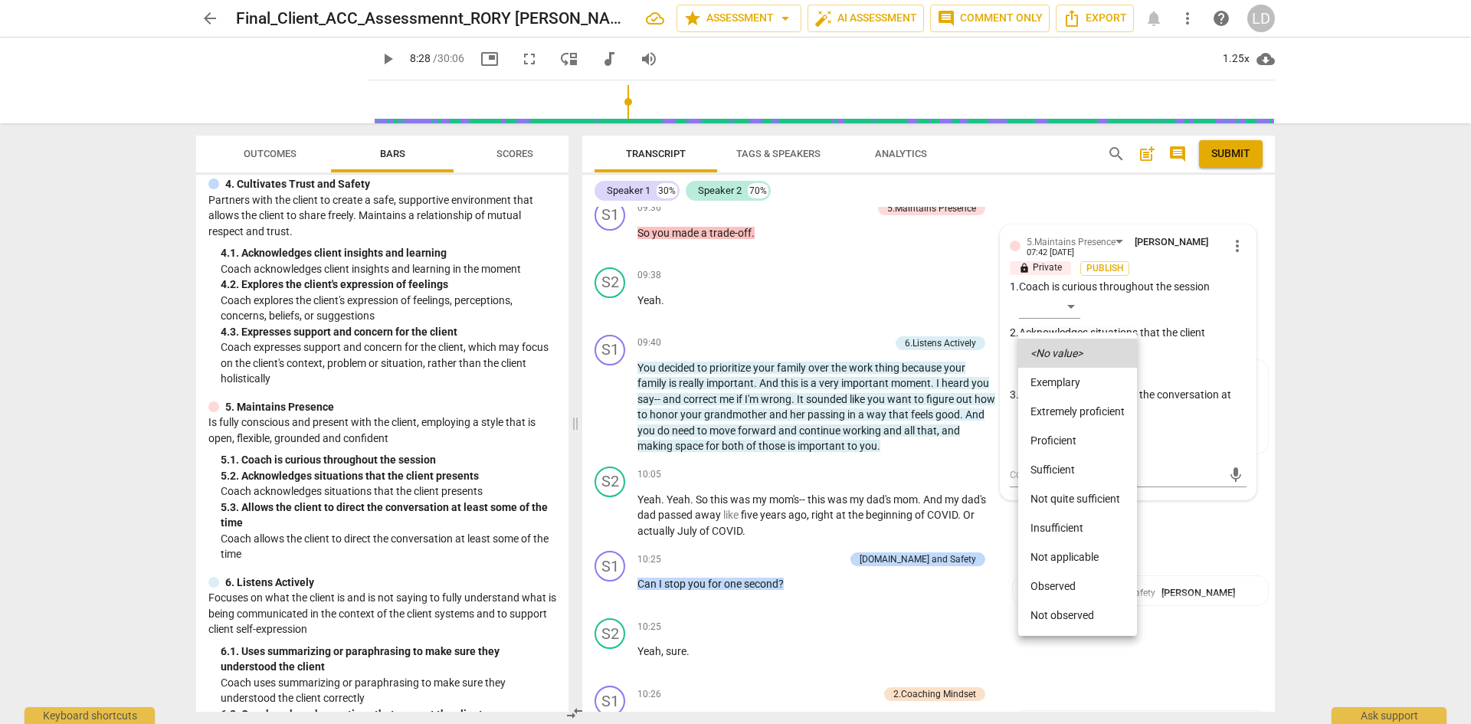
click at [1079, 459] on li "Sufficient" at bounding box center [1077, 469] width 119 height 29
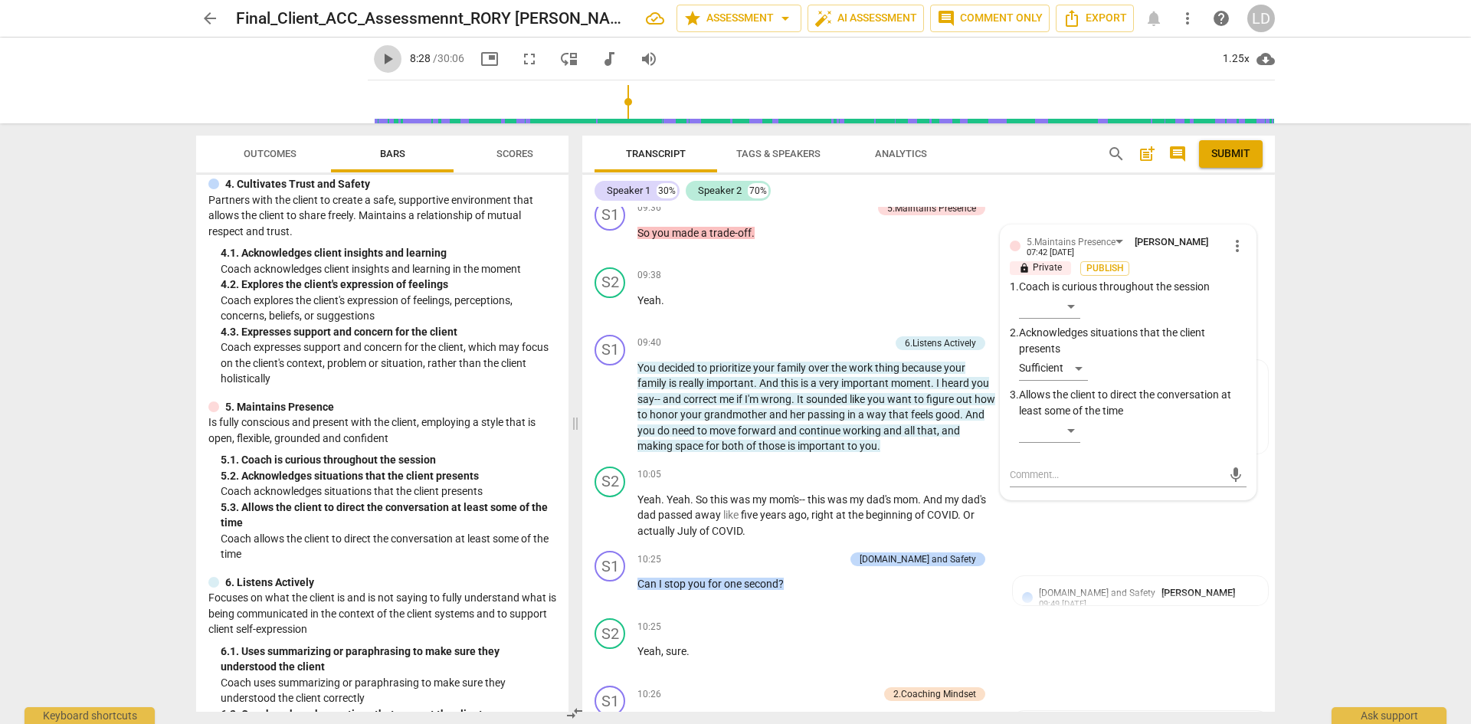
click at [378, 57] on span "play_arrow" at bounding box center [387, 59] width 18 height 18
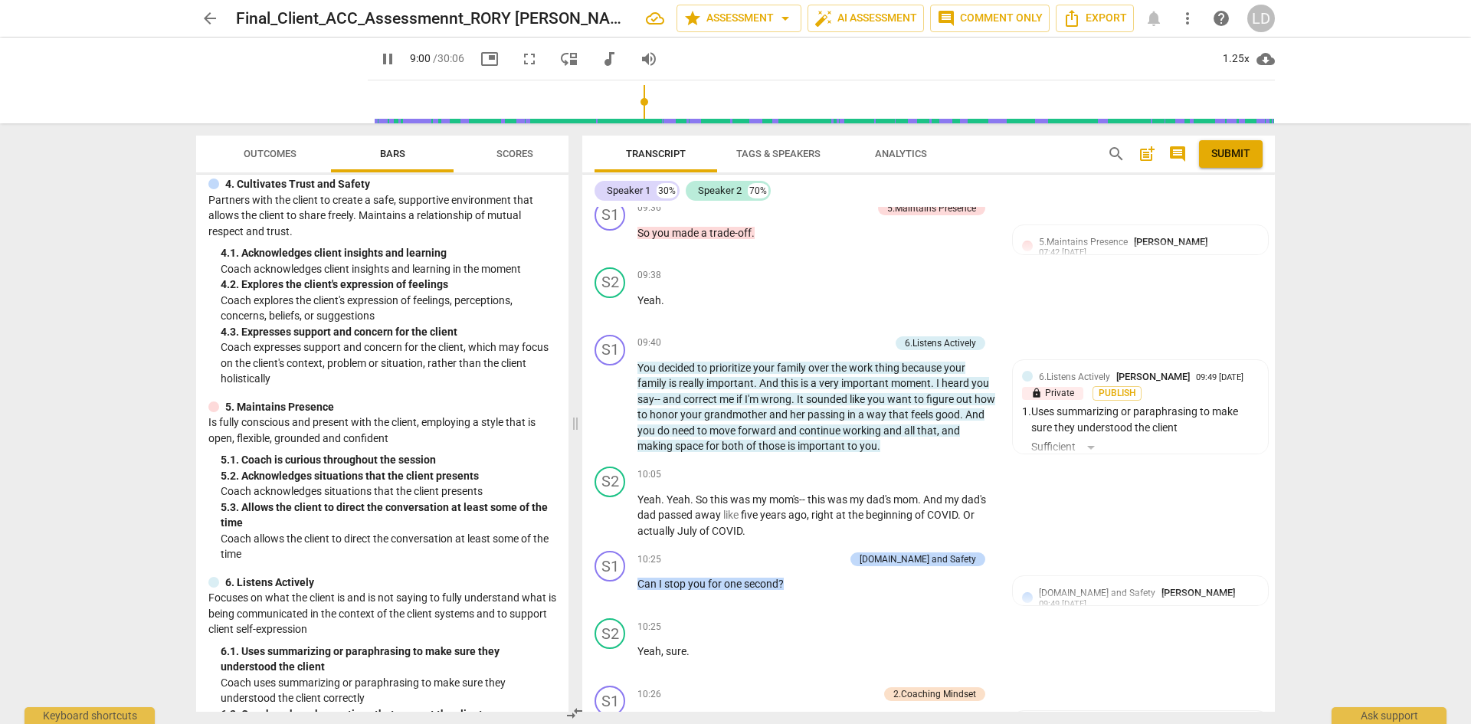
scroll to position [2247, 0]
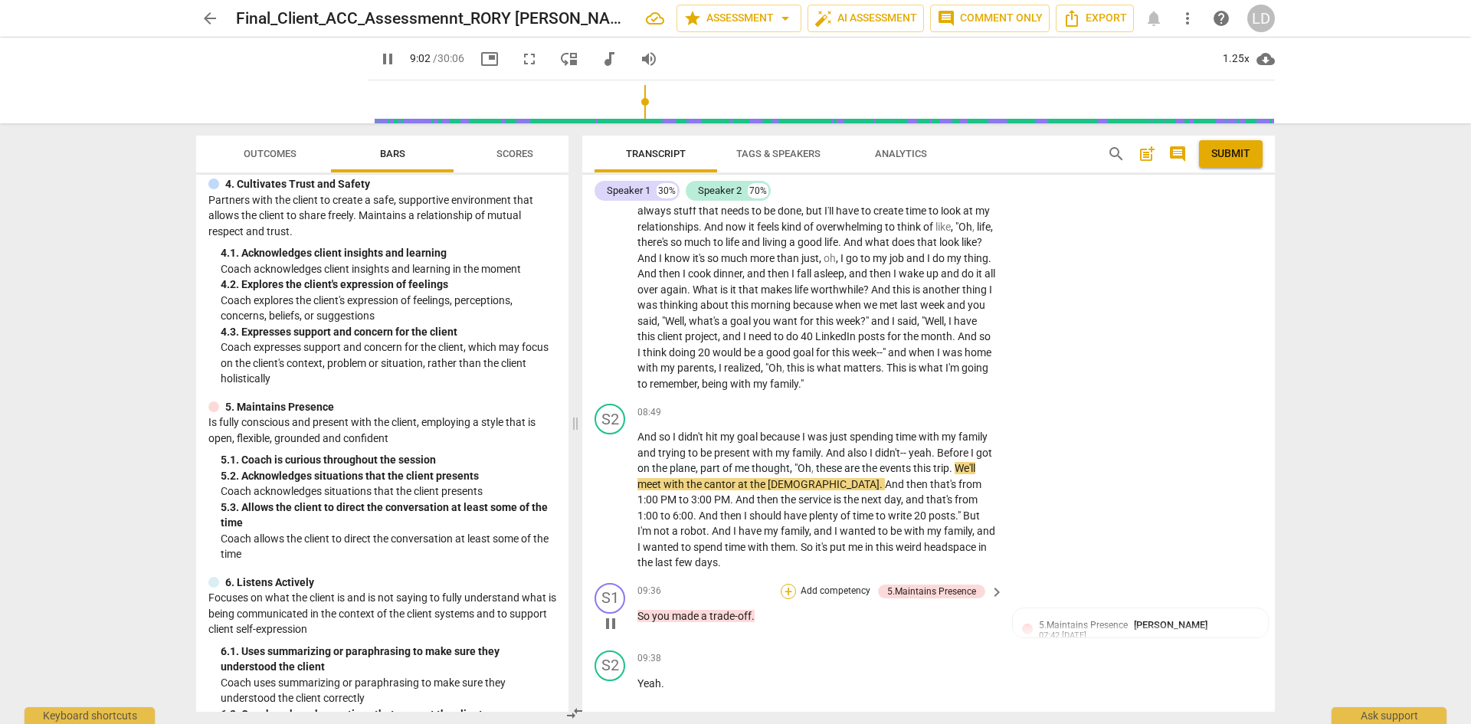
click at [788, 584] on div "+" at bounding box center [788, 591] width 15 height 15
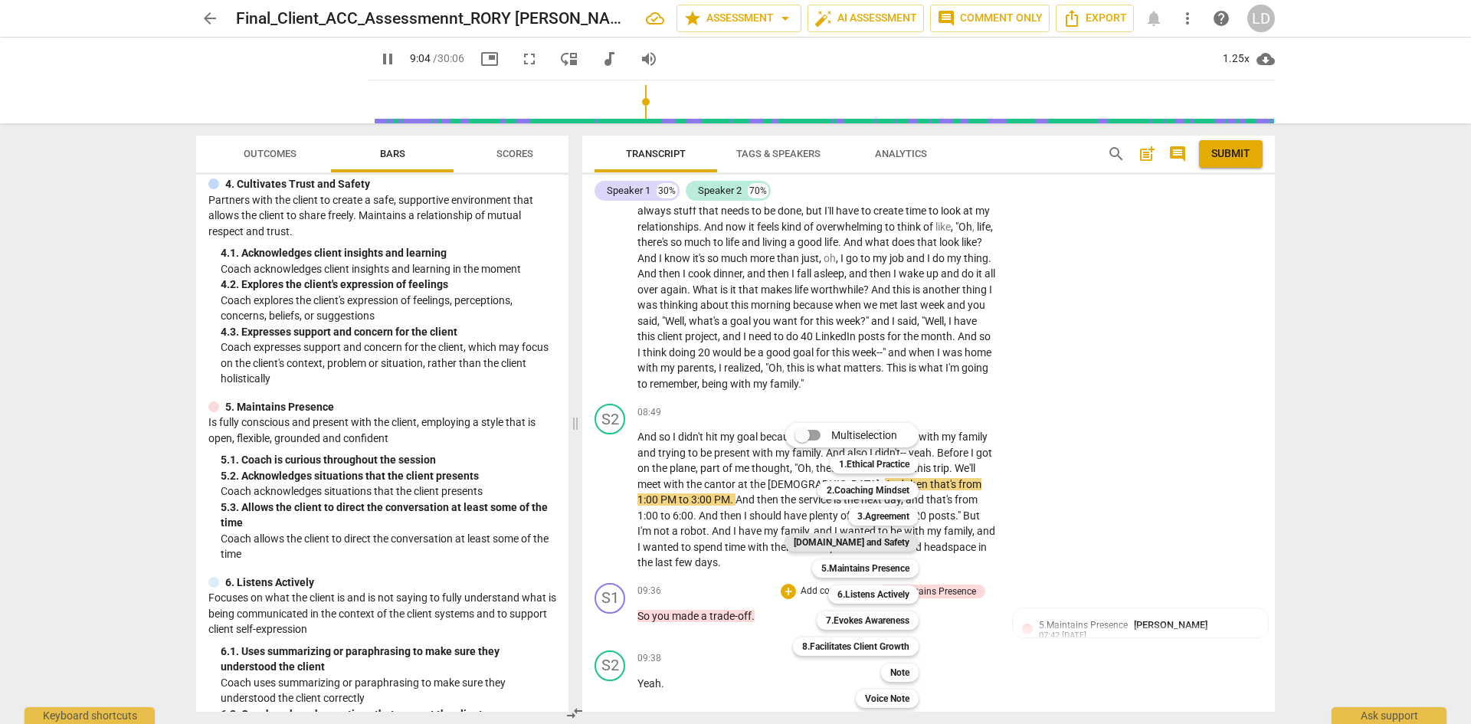
click at [869, 544] on b "[DOMAIN_NAME] and Safety" at bounding box center [852, 542] width 116 height 18
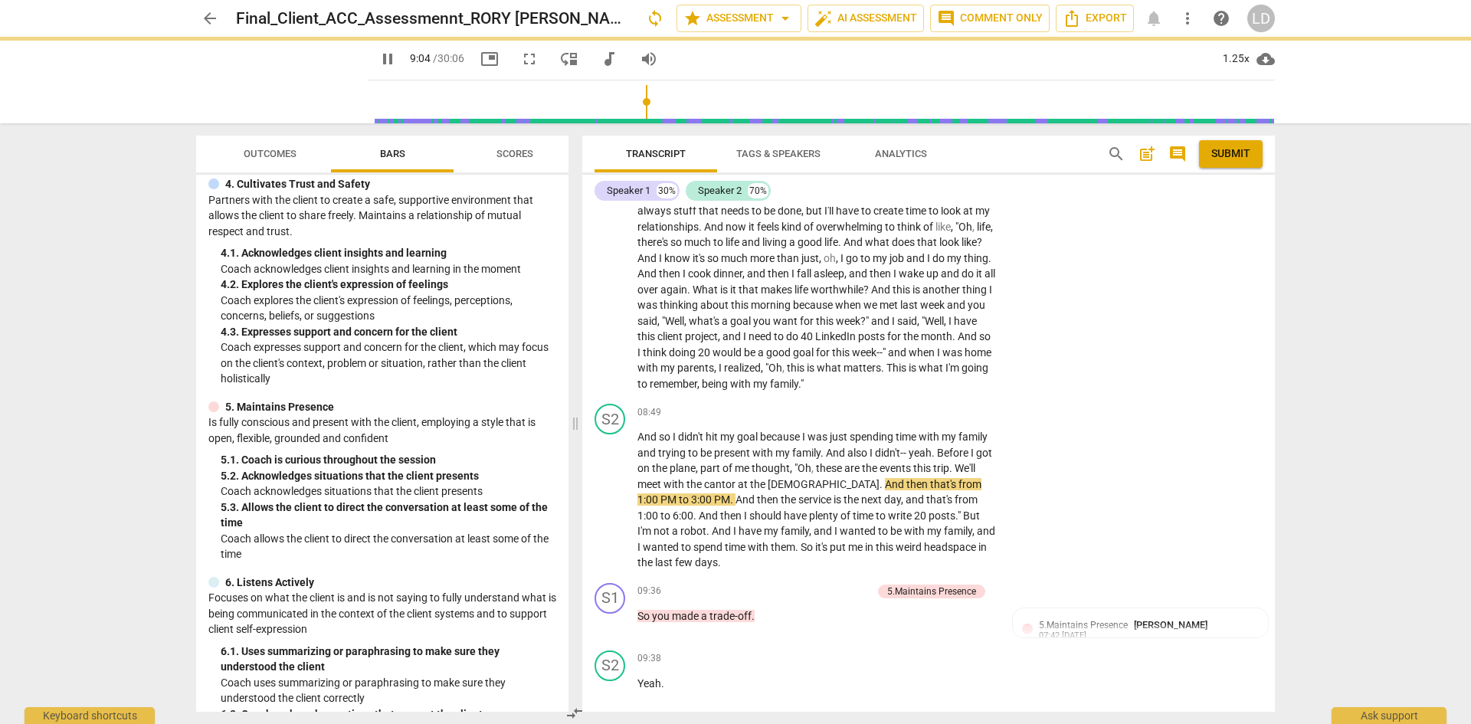
type input "545"
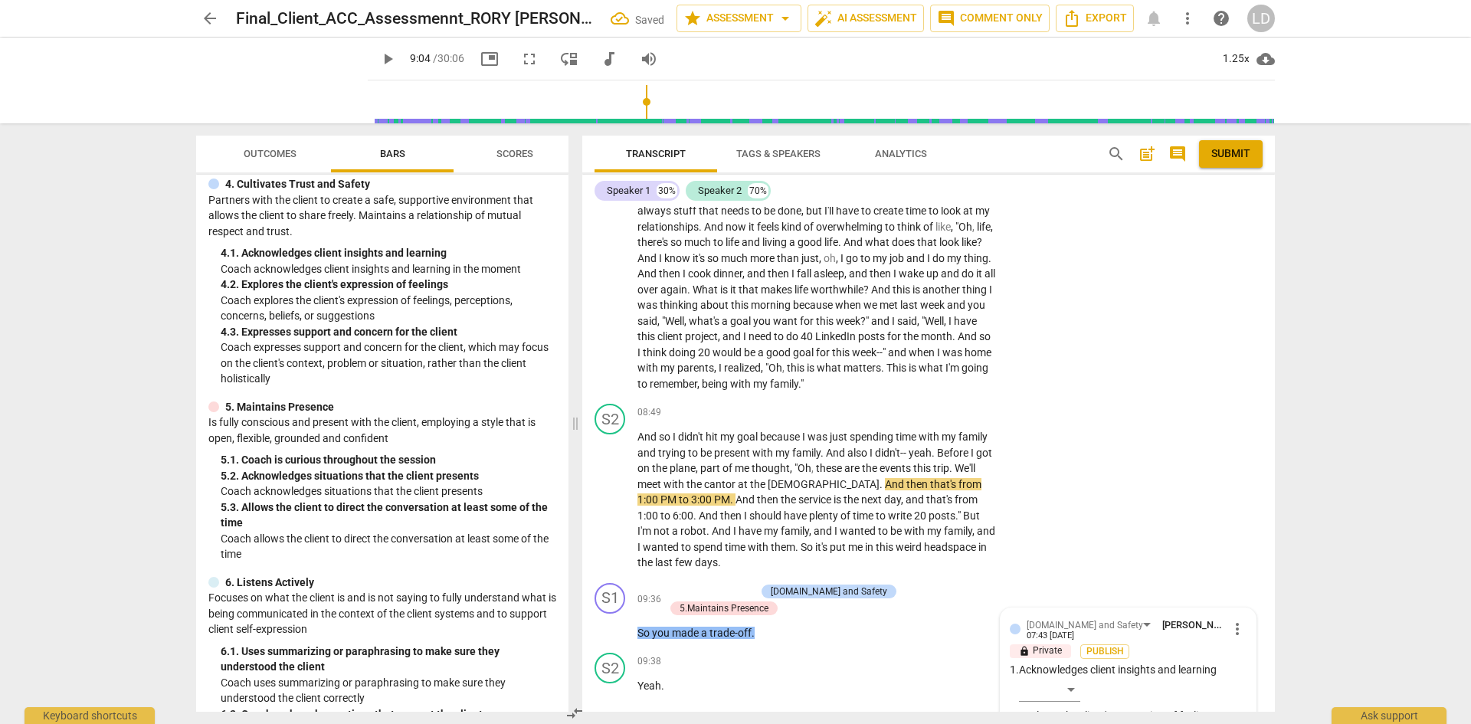
scroll to position [2599, 0]
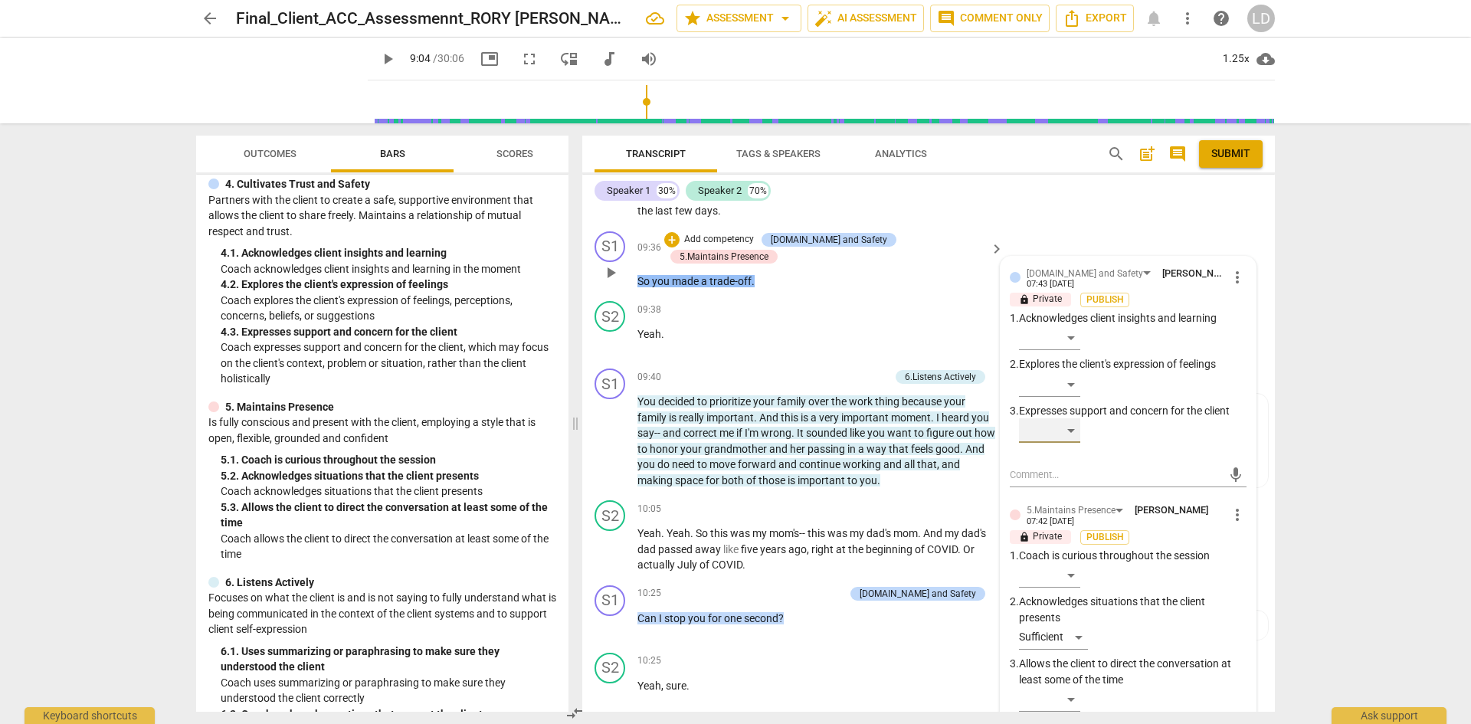
click at [1075, 418] on div "​" at bounding box center [1049, 430] width 61 height 25
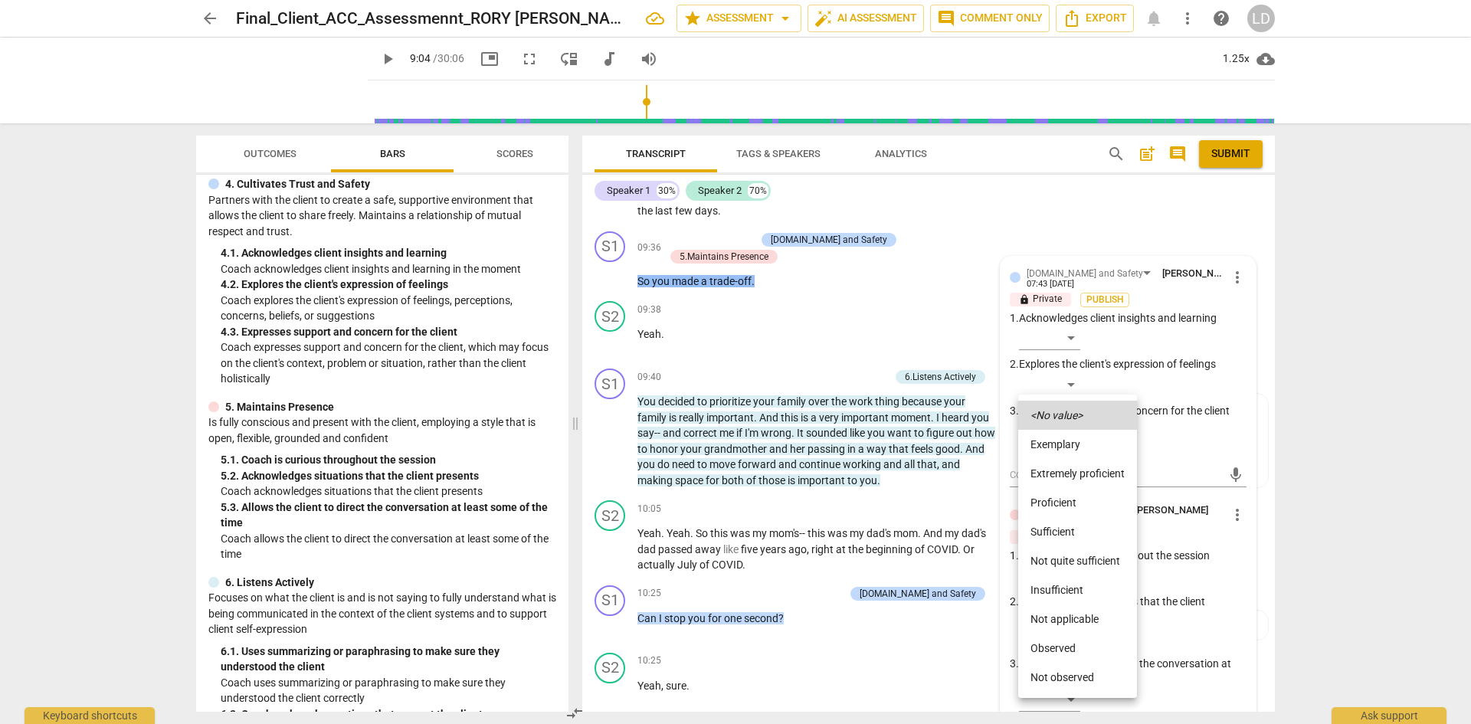
click at [1076, 529] on li "Sufficient" at bounding box center [1077, 531] width 119 height 29
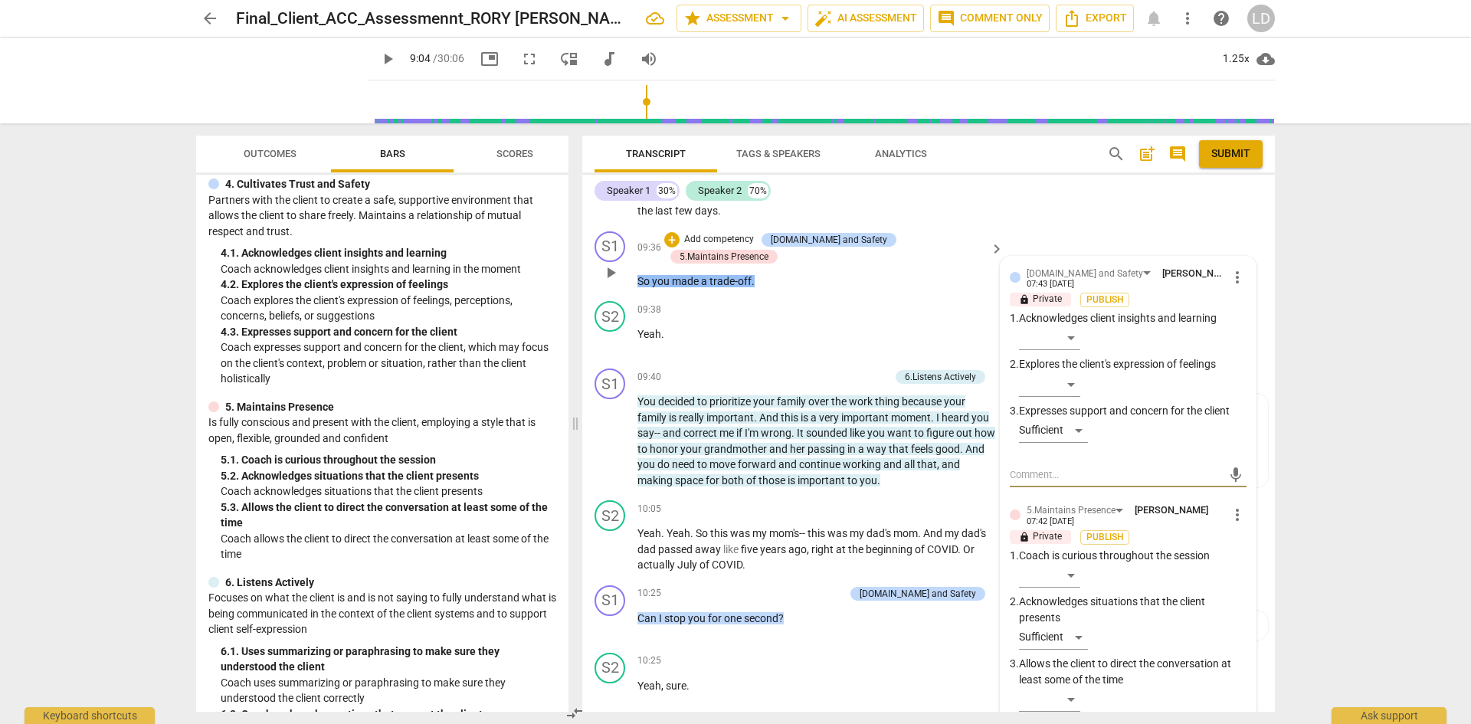
click at [1098, 467] on textarea at bounding box center [1116, 474] width 212 height 15
type textarea "O"
type textarea "Op"
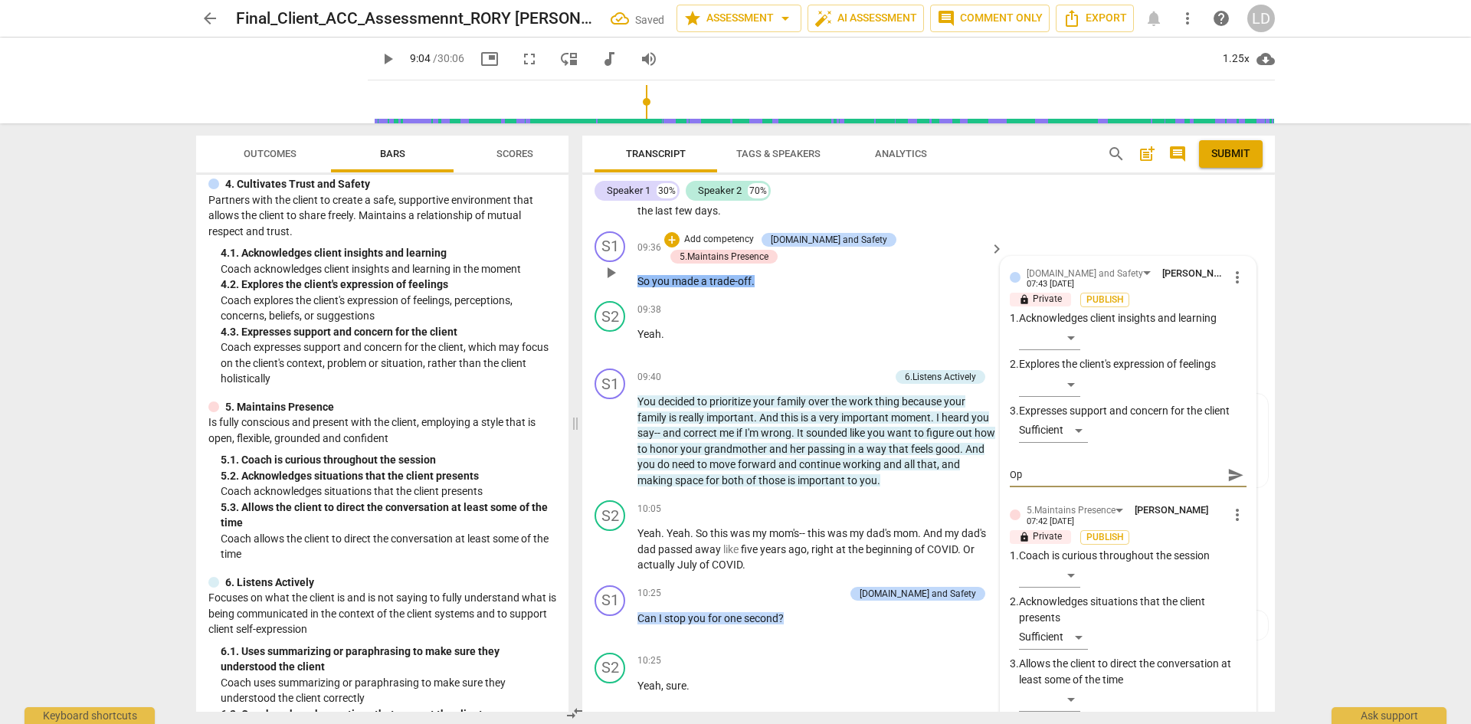
type textarea "Opp"
type textarea "Oppo"
type textarea "Oppor"
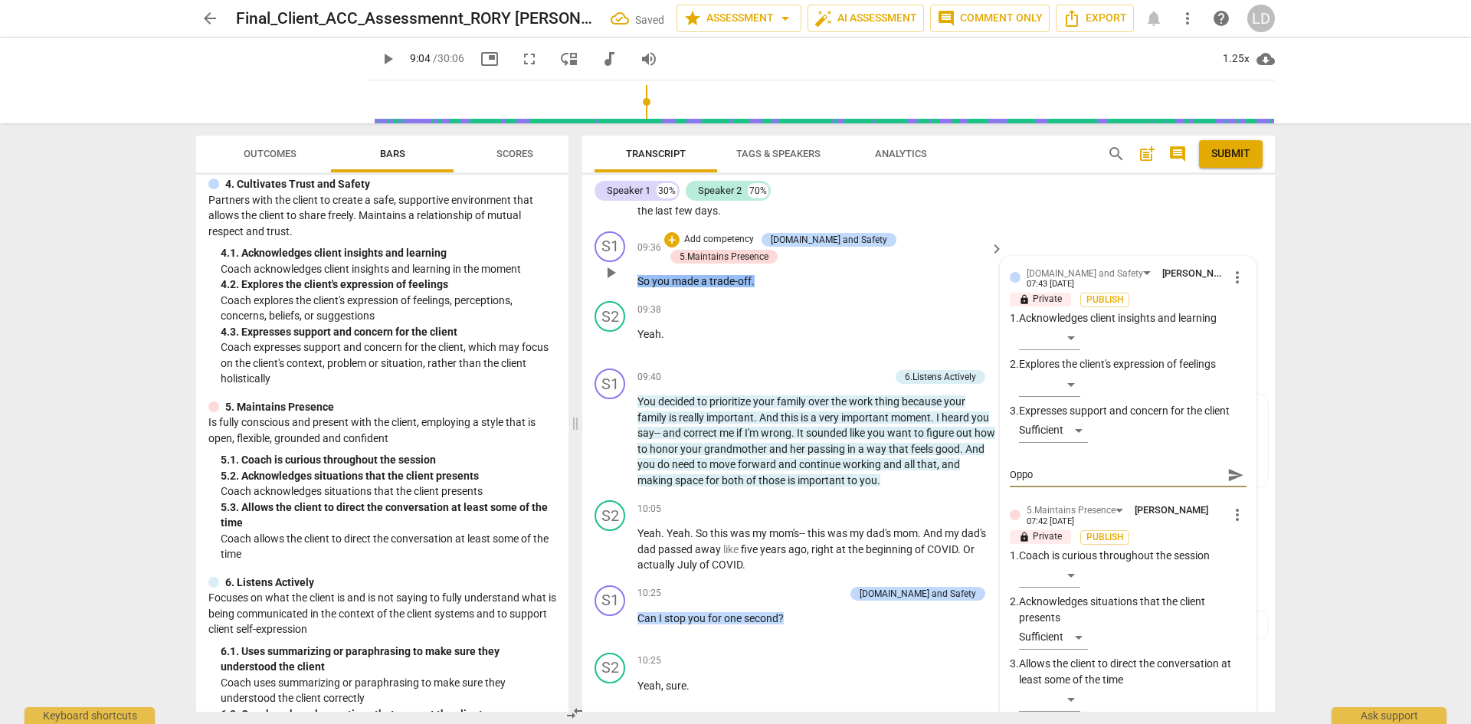
type textarea "Oppor"
type textarea "Opport"
type textarea "Opportu"
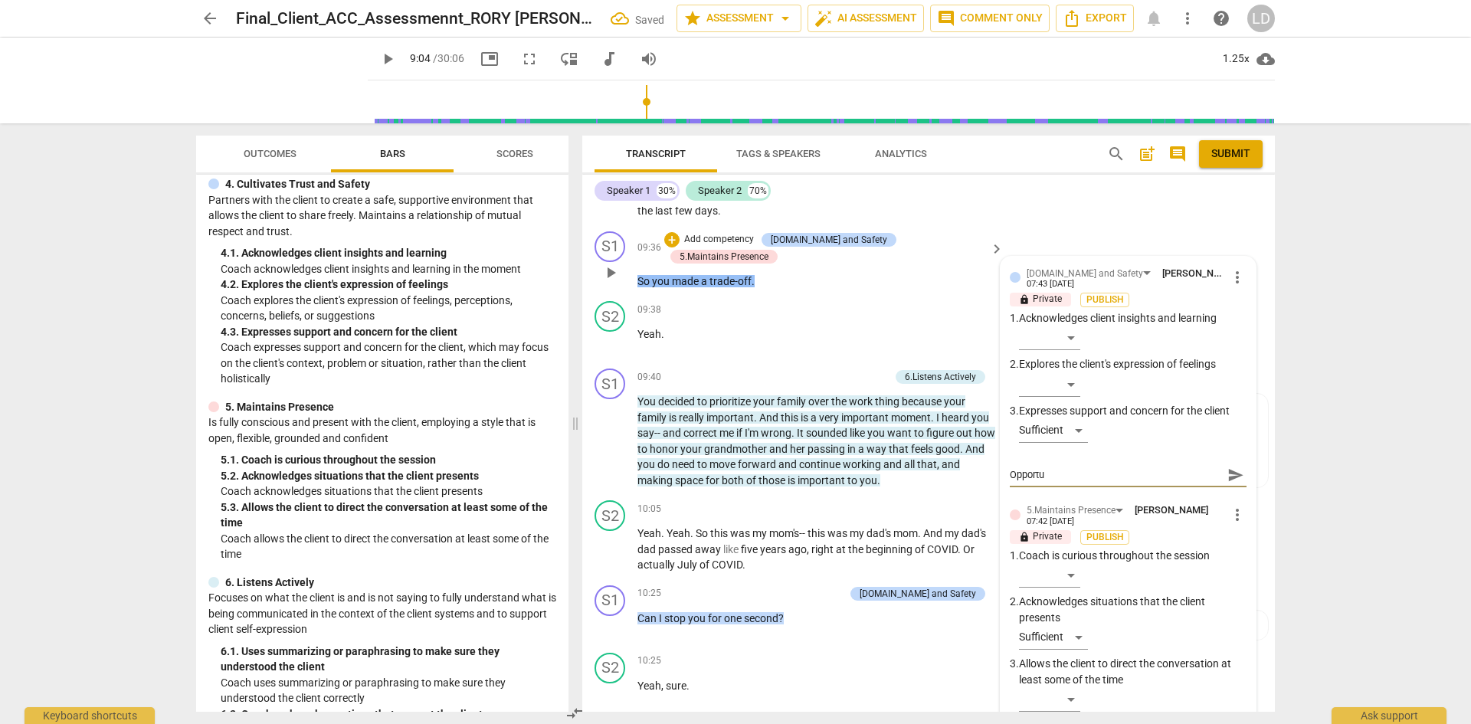
type textarea "Opportun"
type textarea "Opportuni"
type textarea "Opportunit"
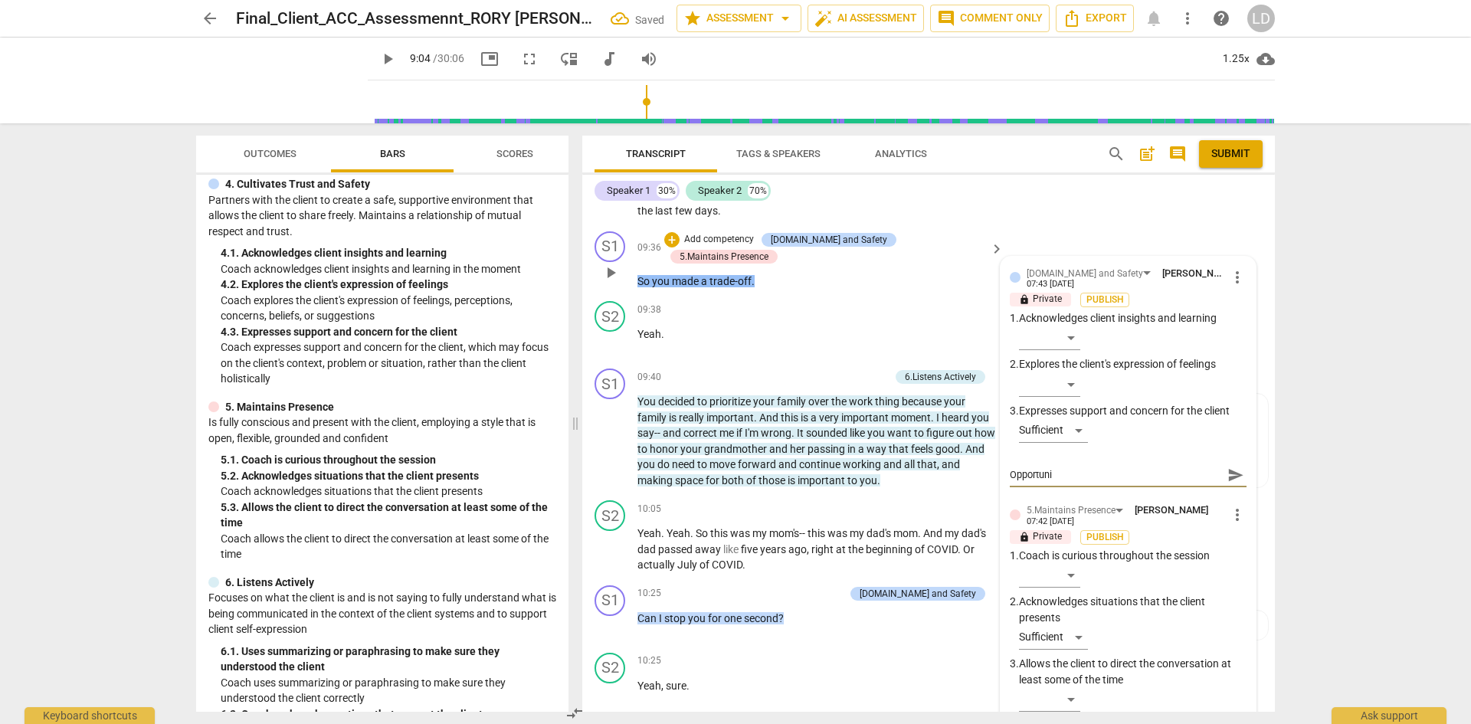
type textarea "Opportunit"
type textarea "Opportunity"
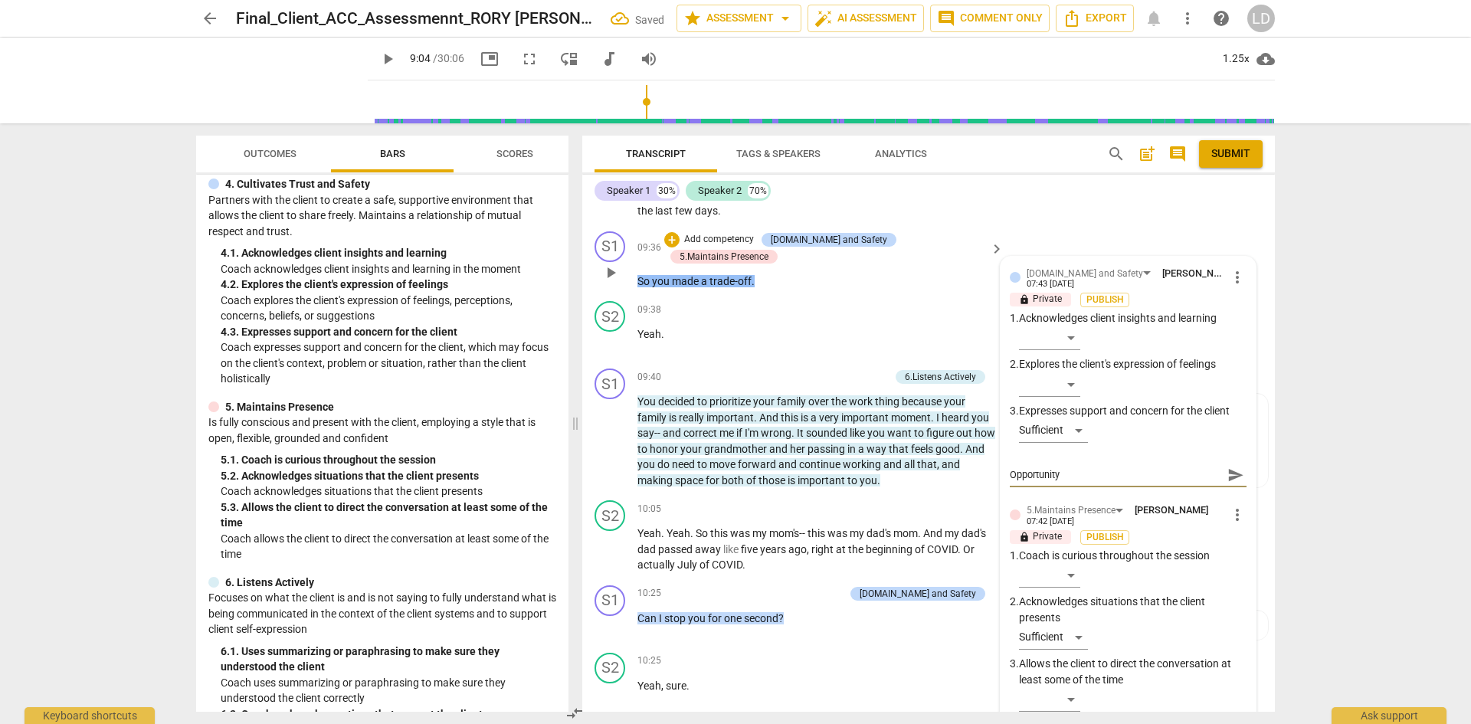
type textarea "Opportunity t"
type textarea "Opportunity to"
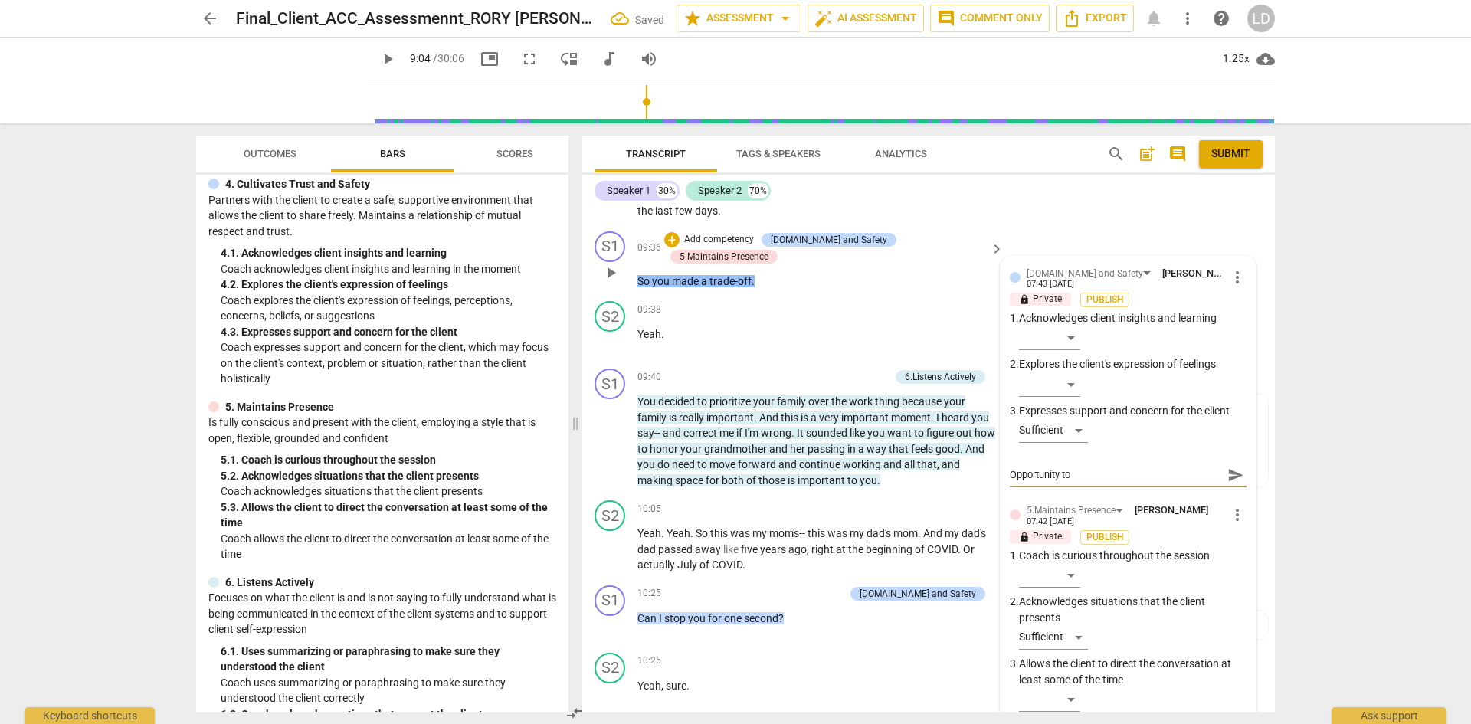
type textarea "Opportunity to"
type textarea "Opportunity to e"
type textarea "Opportunity to ex"
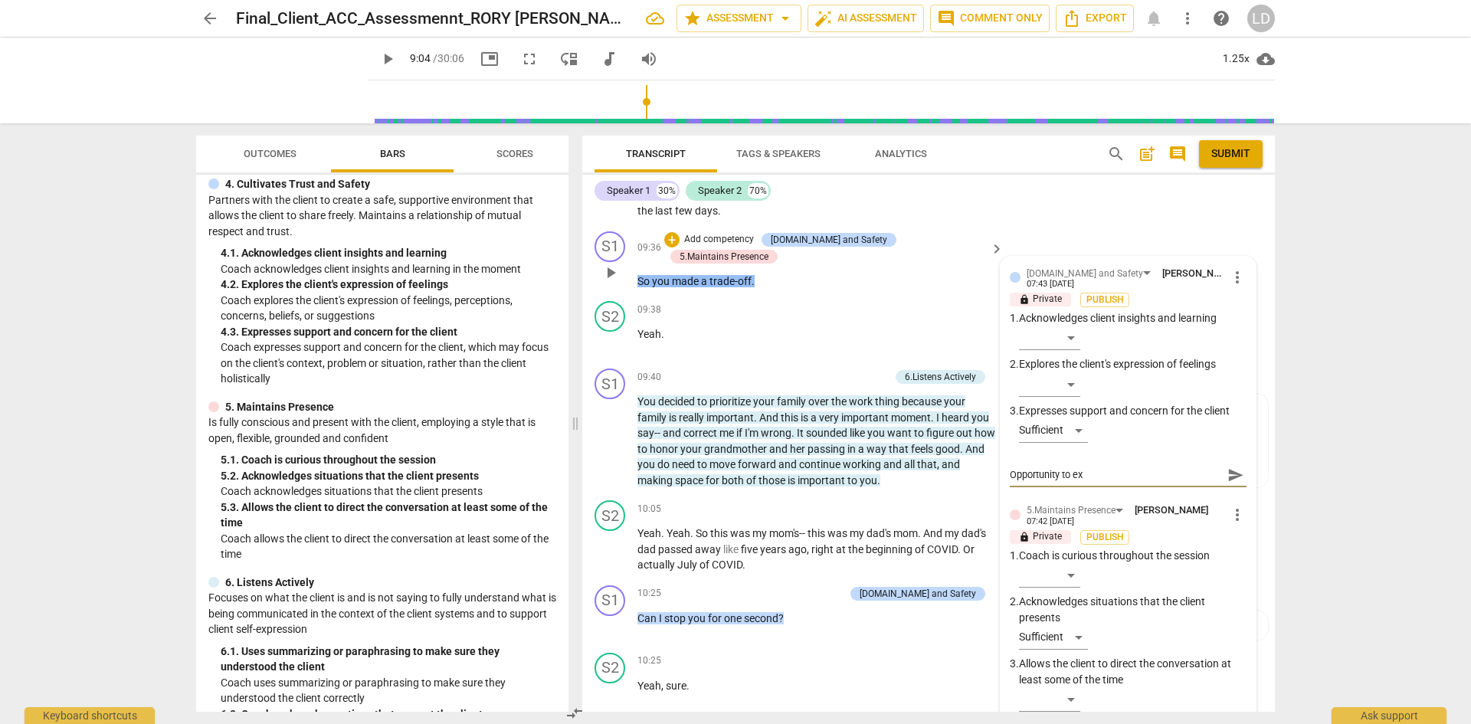
type textarea "Opportunity to exp"
type textarea "Opportunity to expl"
type textarea "Opportunity to explo"
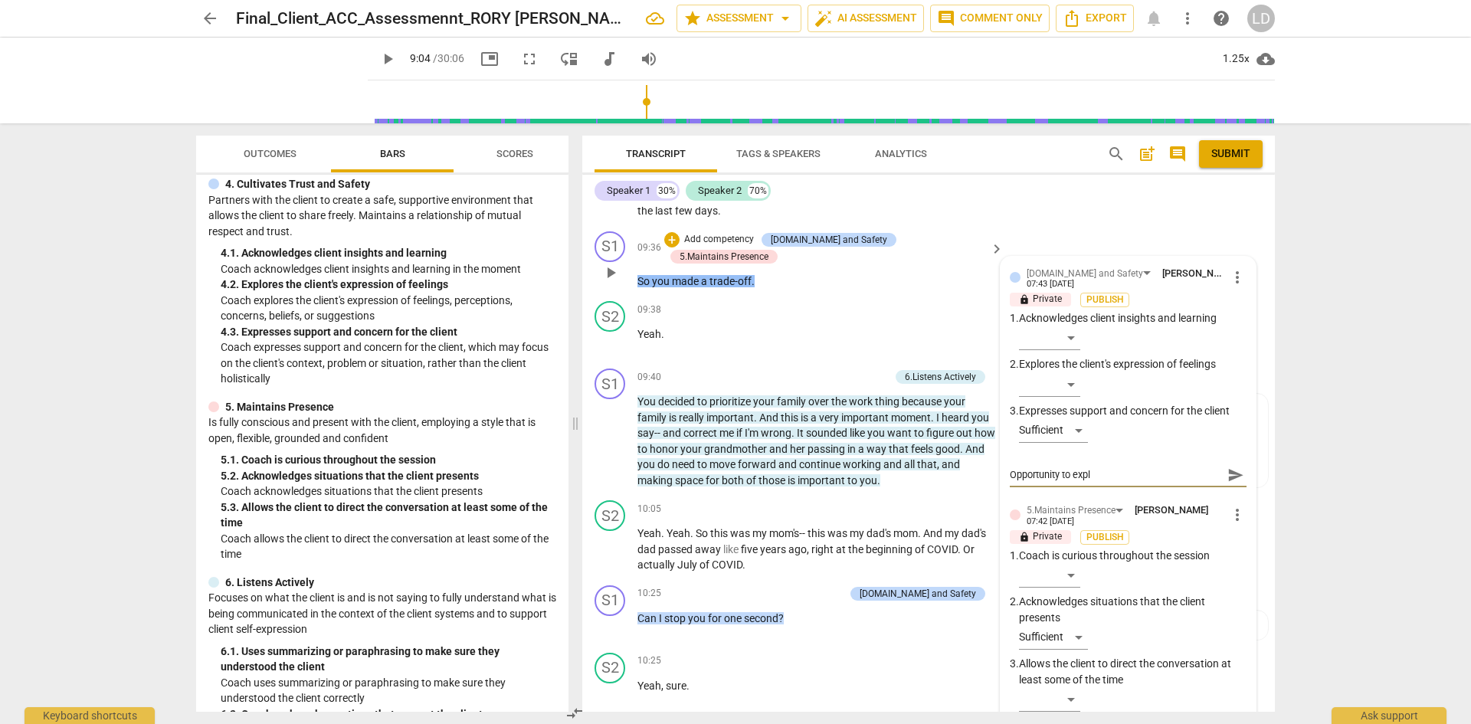
type textarea "Opportunity to explo"
type textarea "Opportunity to explor"
type textarea "Opportunity to explore"
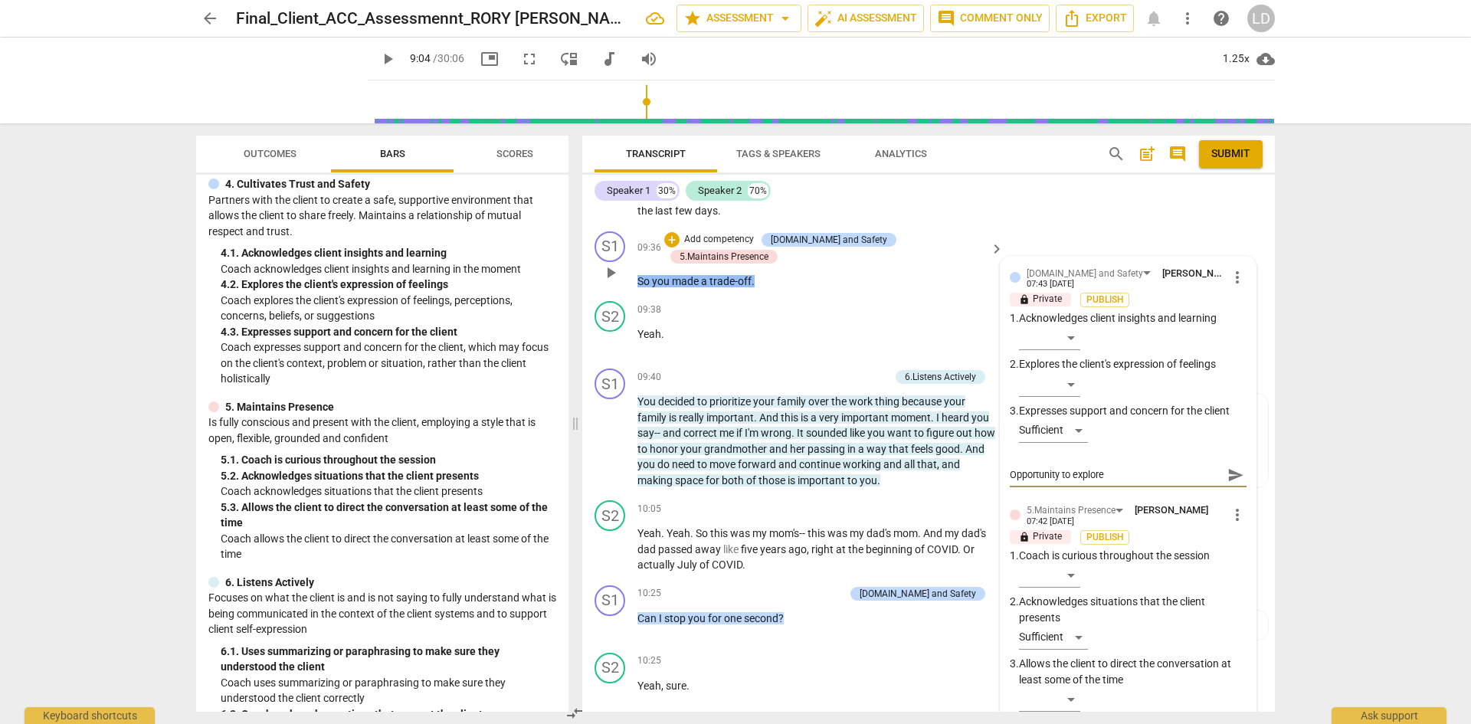
type textarea "Opportunity to explore"
type textarea "Opportunity to explore t"
type textarea "Opportunity to explore th"
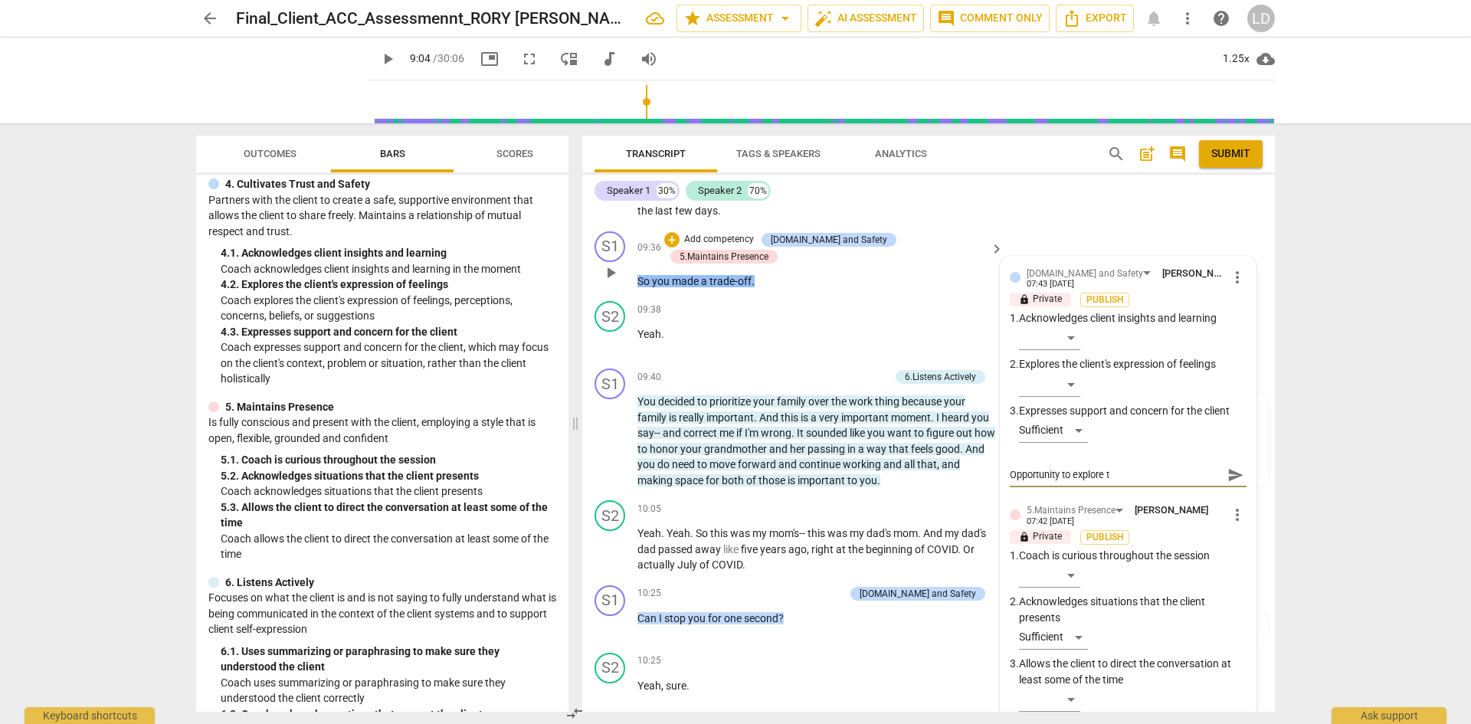
type textarea "Opportunity to explore th"
type textarea "Opportunity to explore the"
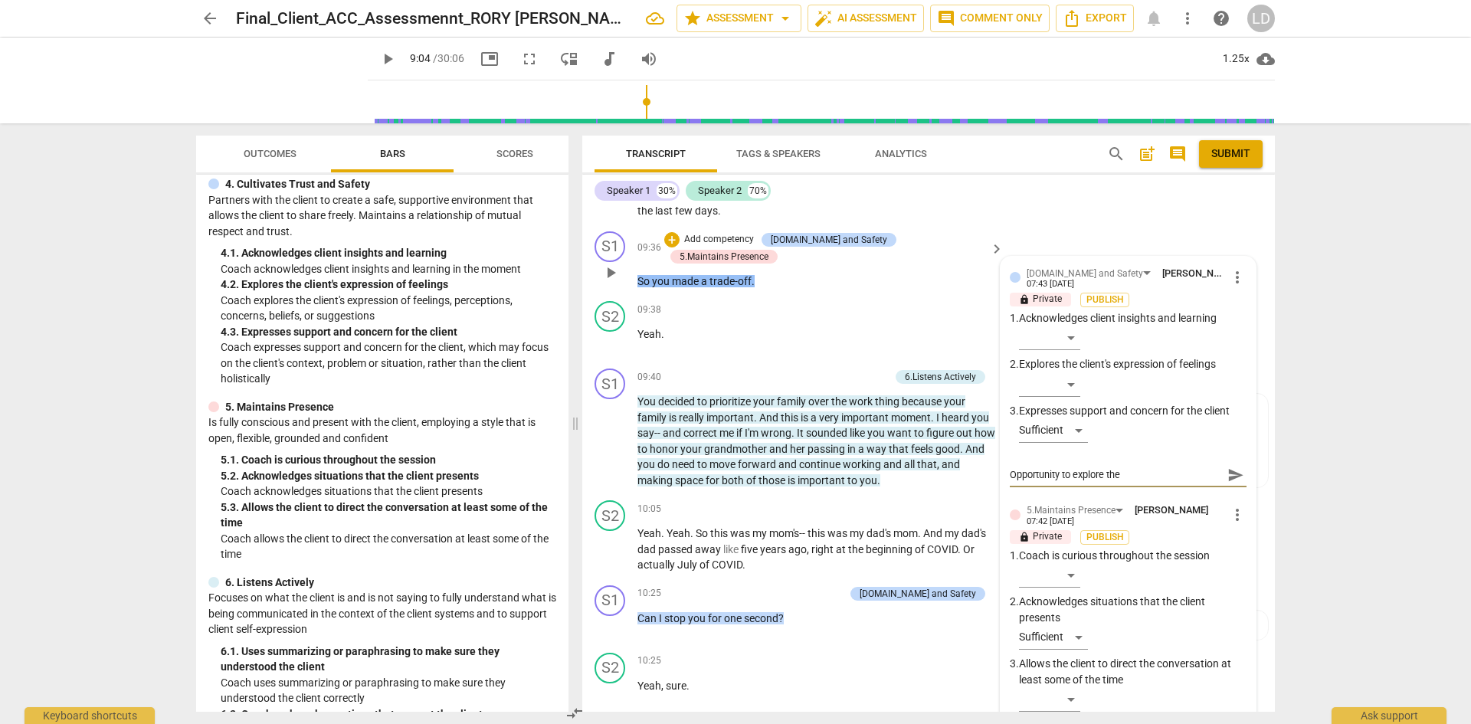
type textarea "Opportunity to explore the c"
type textarea "Opportunity to explore the cl"
type textarea "Opportunity to explore the cli"
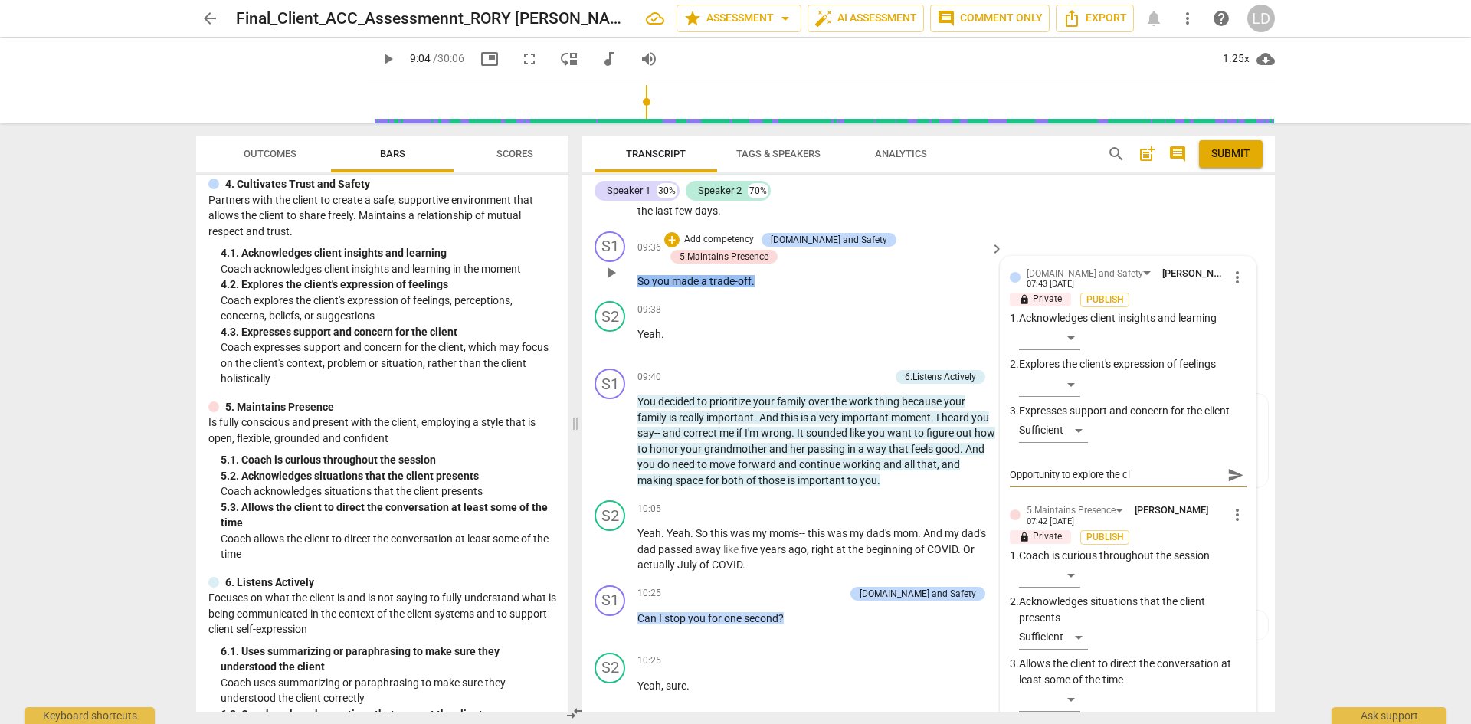
type textarea "Opportunity to explore the cli"
type textarea "Opportunity to explore the clie"
type textarea "Opportunity to explore the clien"
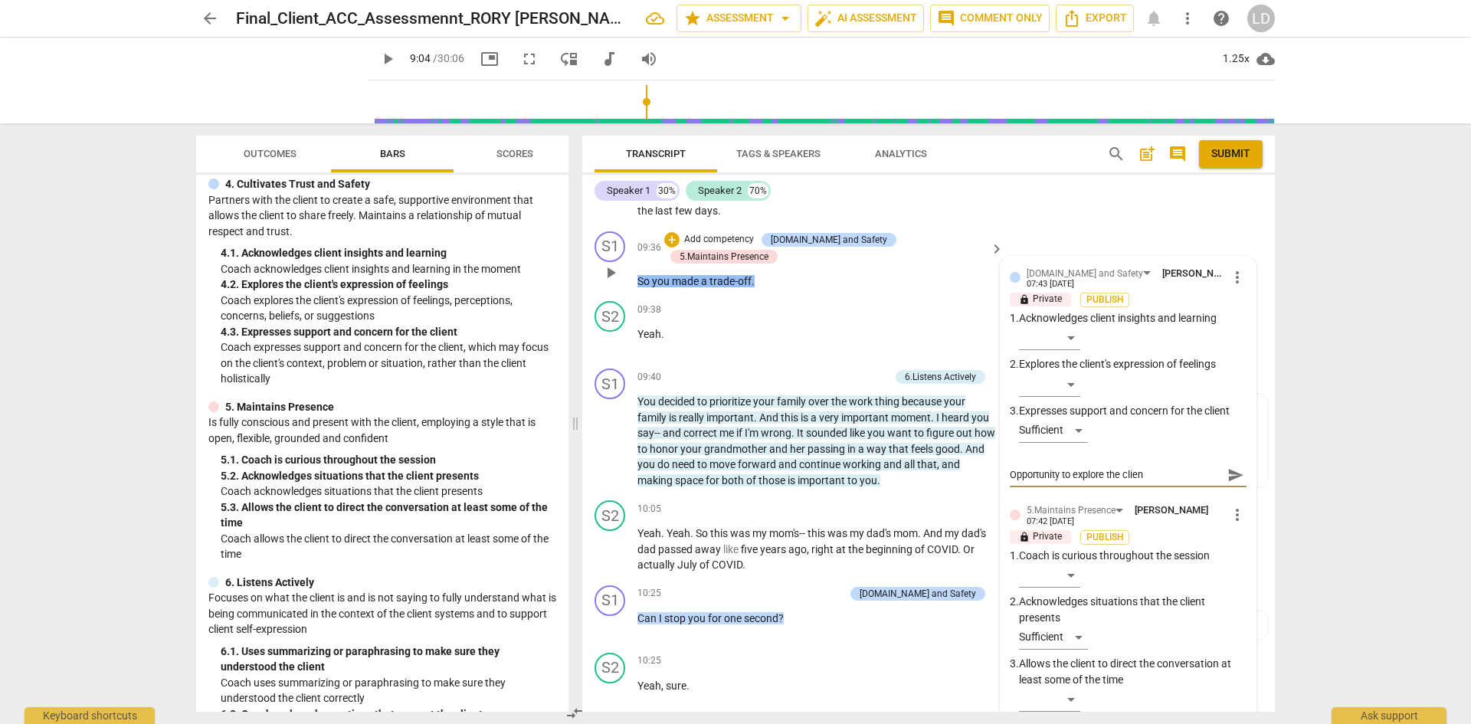
type textarea "Opportunity to explore the client"
type textarea "Opportunity to explore the client'"
type textarea "Opportunity to explore the client's"
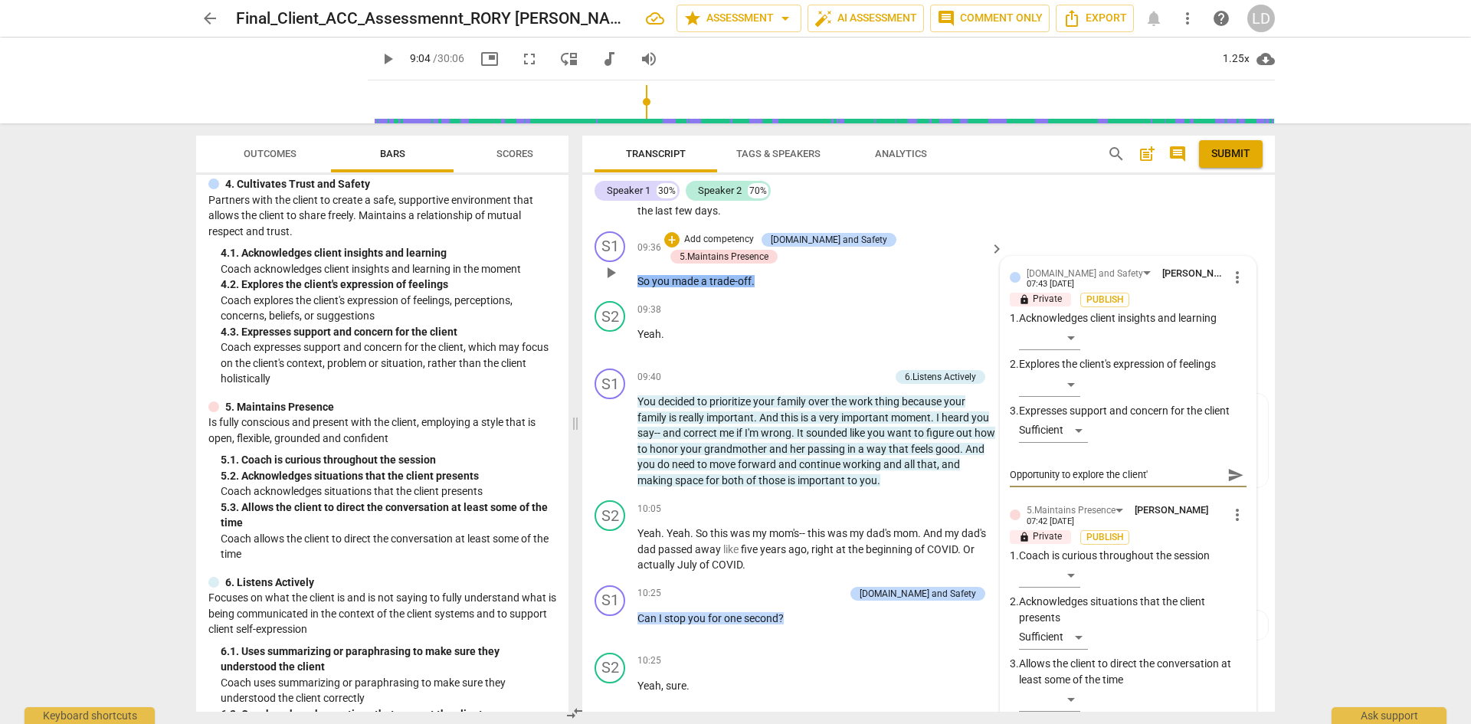
type textarea "Opportunity to explore the client's"
type textarea "Opportunity to explore the client's m"
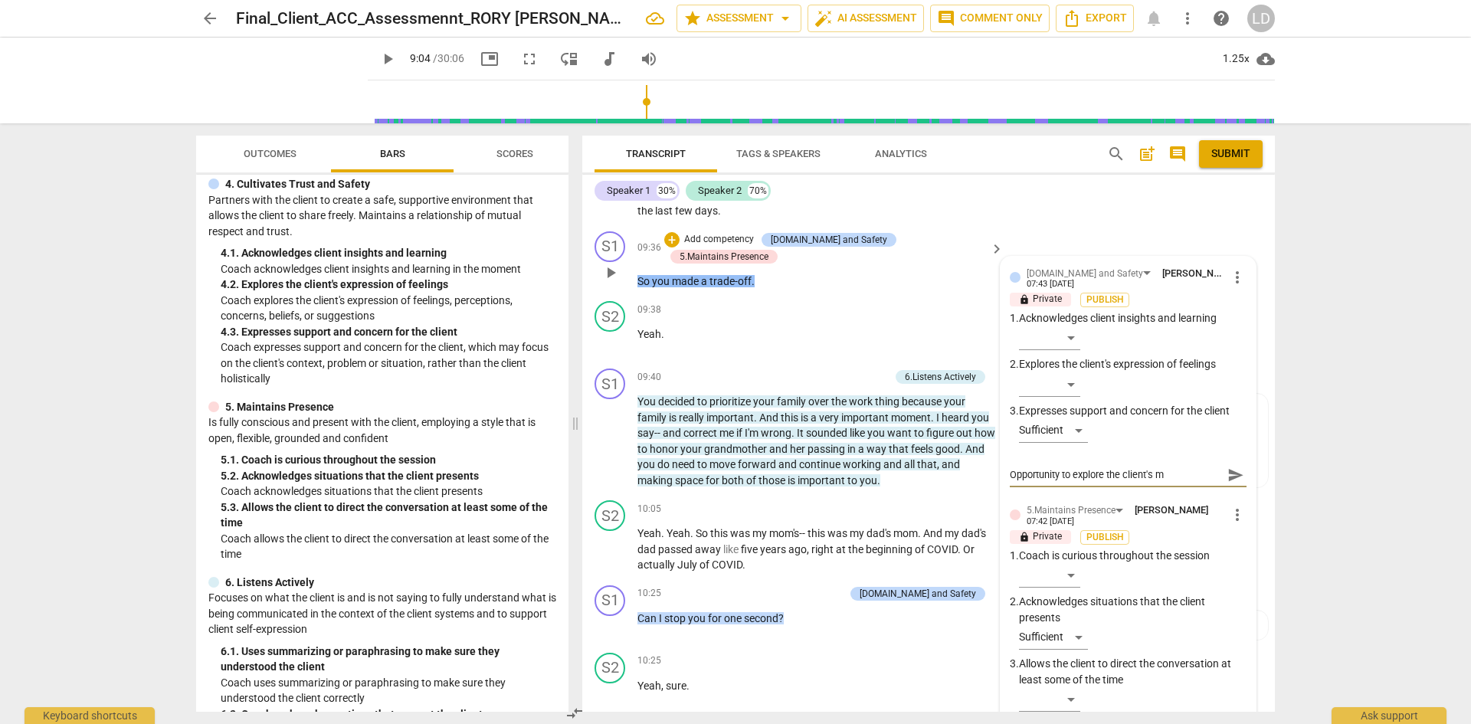
type textarea "Opportunity to explore the client's me"
type textarea "Opportunity to explore the client's mea"
type textarea "Opportunity to explore the client's mean"
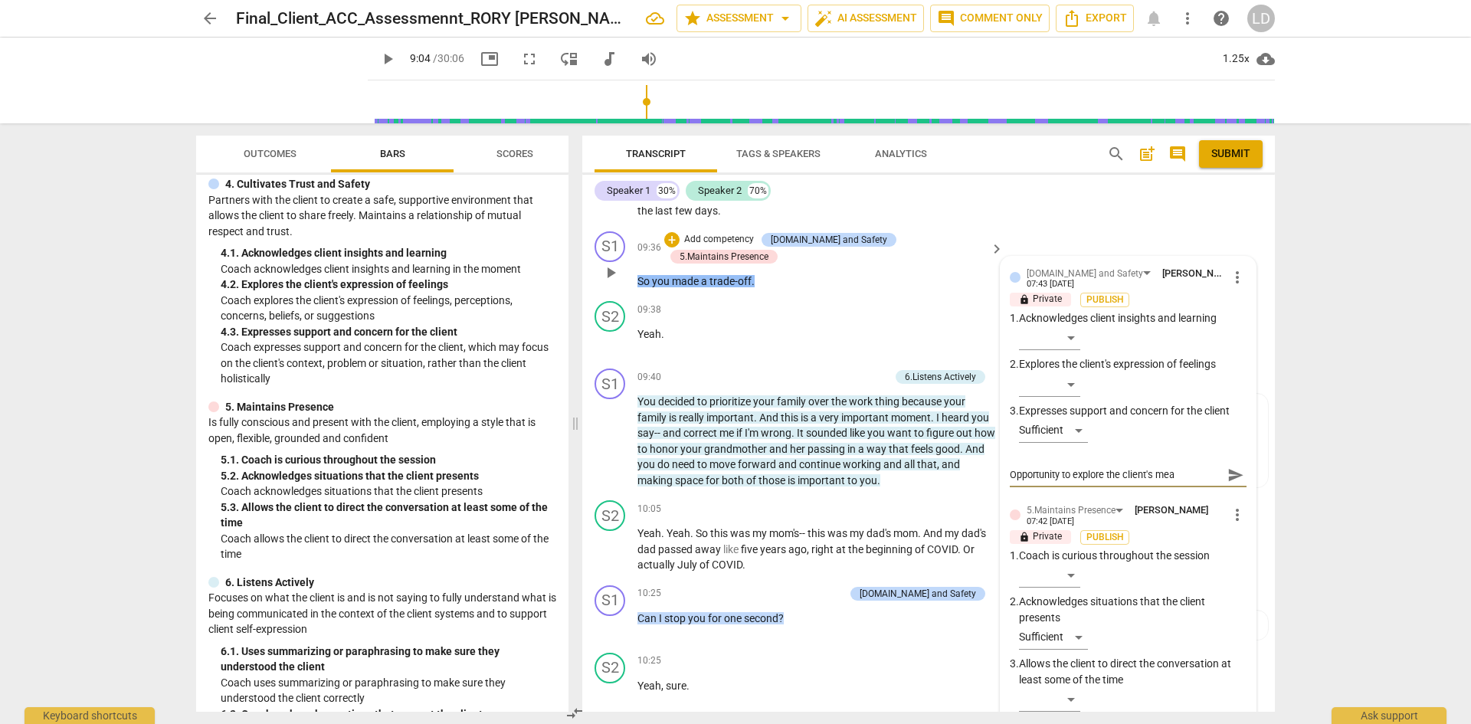
type textarea "Opportunity to explore the client's mean"
type textarea "Opportunity to explore the client's meani"
type textarea "Opportunity to explore the client's meanin"
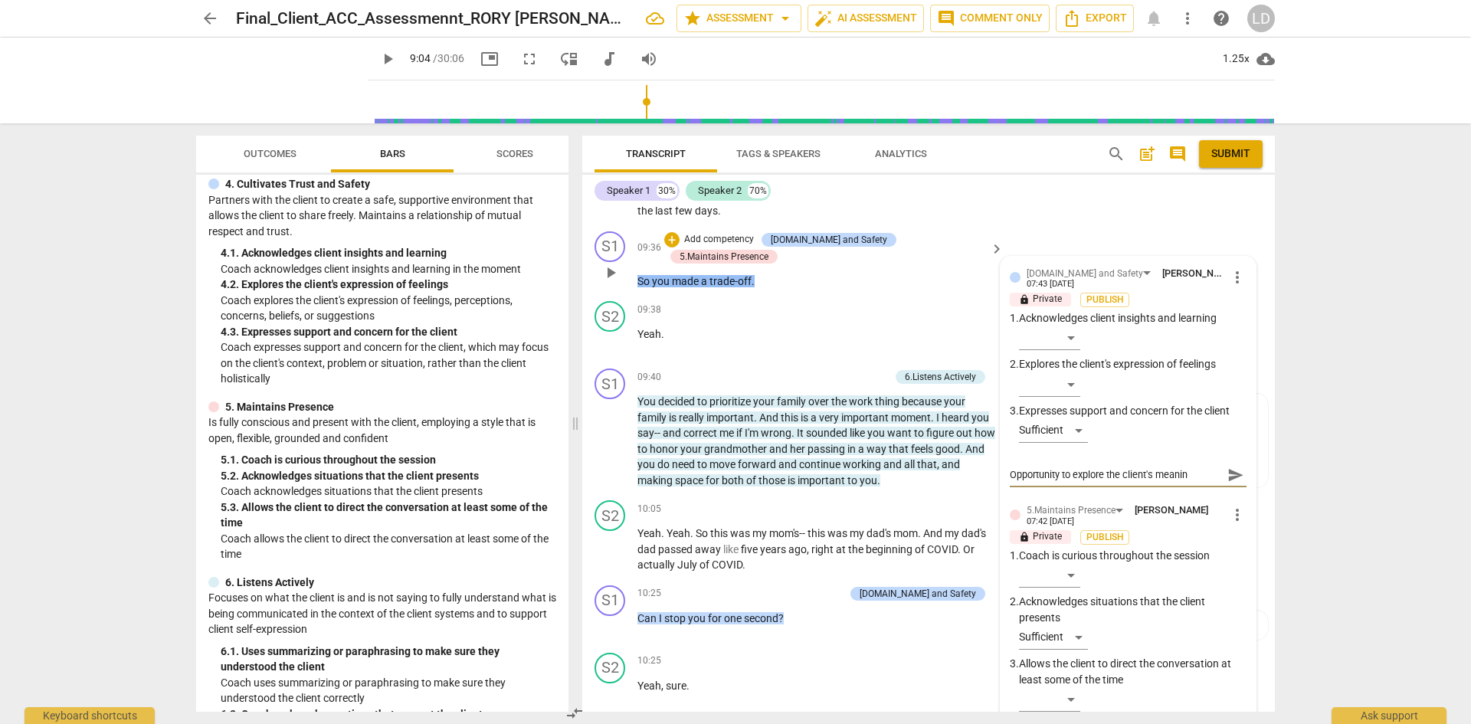
type textarea "Opportunity to explore the client's meaning"
type textarea "Opportunity to explore the client's meaning h"
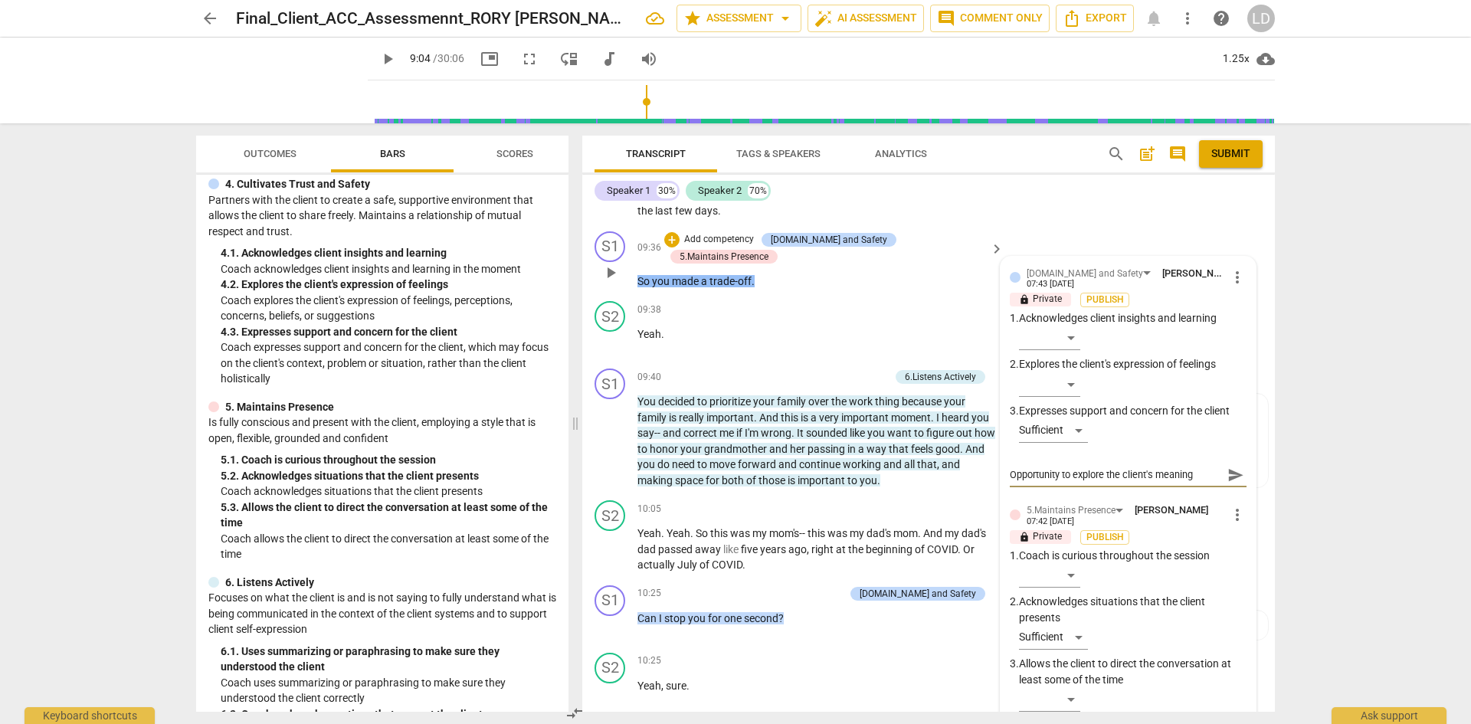
type textarea "Opportunity to explore the client's meaning h"
type textarea "Opportunity to explore the client's meaning he"
type textarea "Opportunity to explore the client's meaning her"
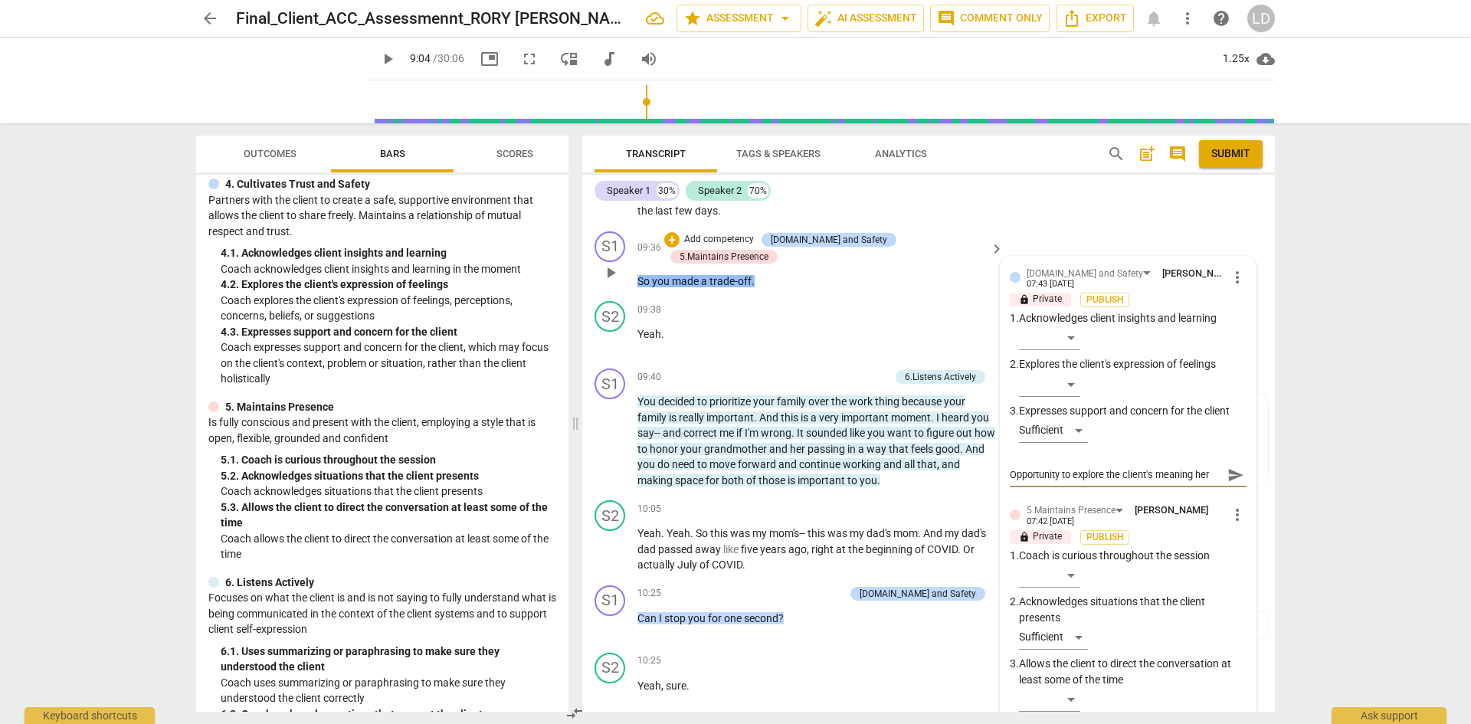
type textarea "Opportunity to explore the client's meaning here"
type textarea "Opportunity to explore the client's meaning here a"
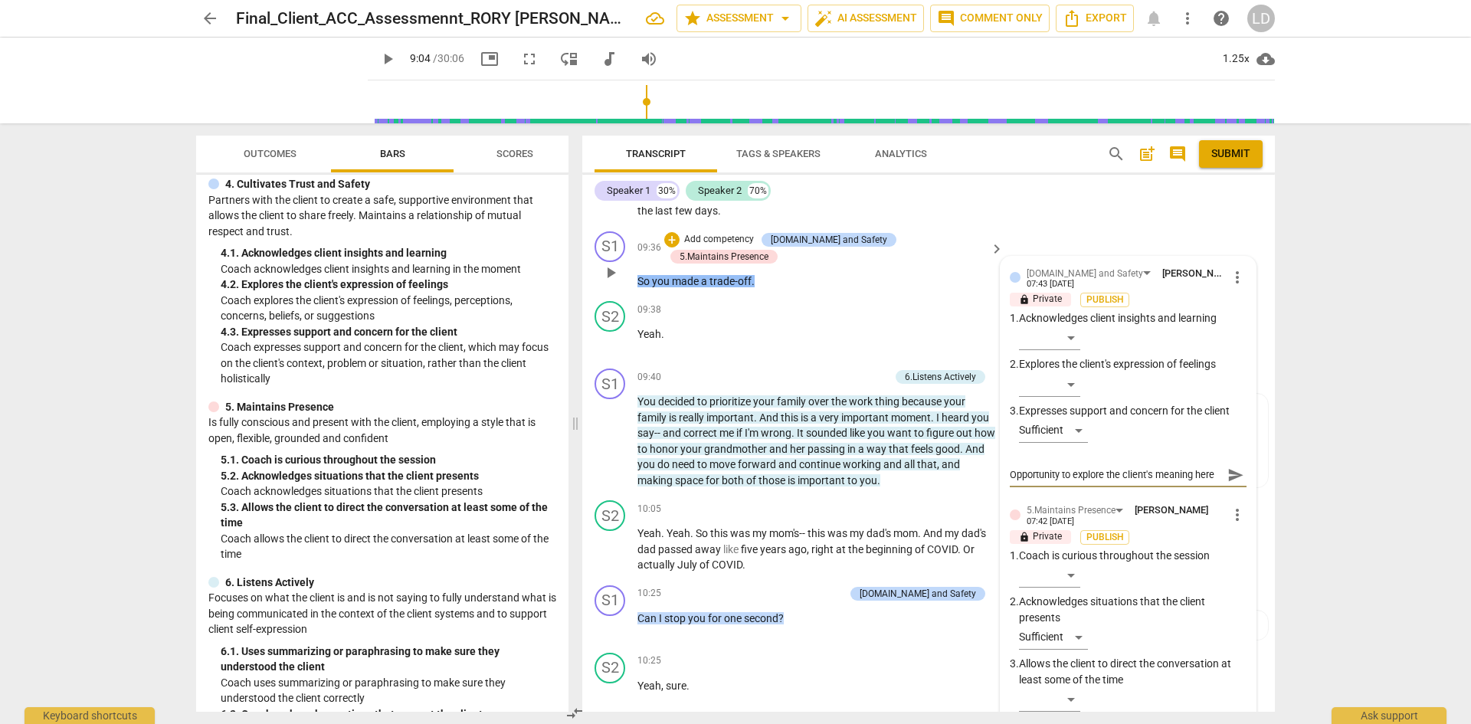
type textarea "Opportunity to explore the client's meaning here a"
type textarea "Opportunity to explore the client's meaning here an"
type textarea "Opportunity to explore the client's meaning here and"
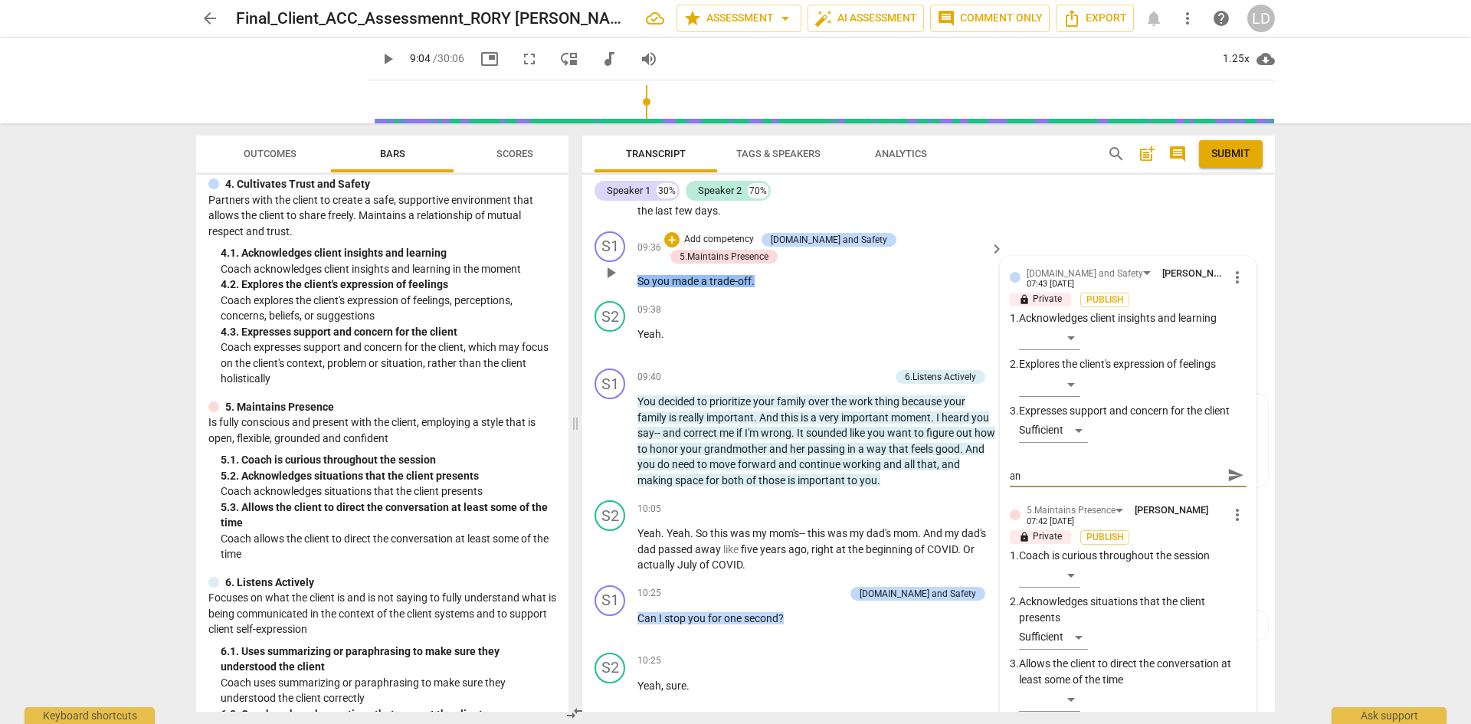
type textarea "Opportunity to explore the client's meaning here and"
type textarea "Opportunity to explore the client's meaning here and t"
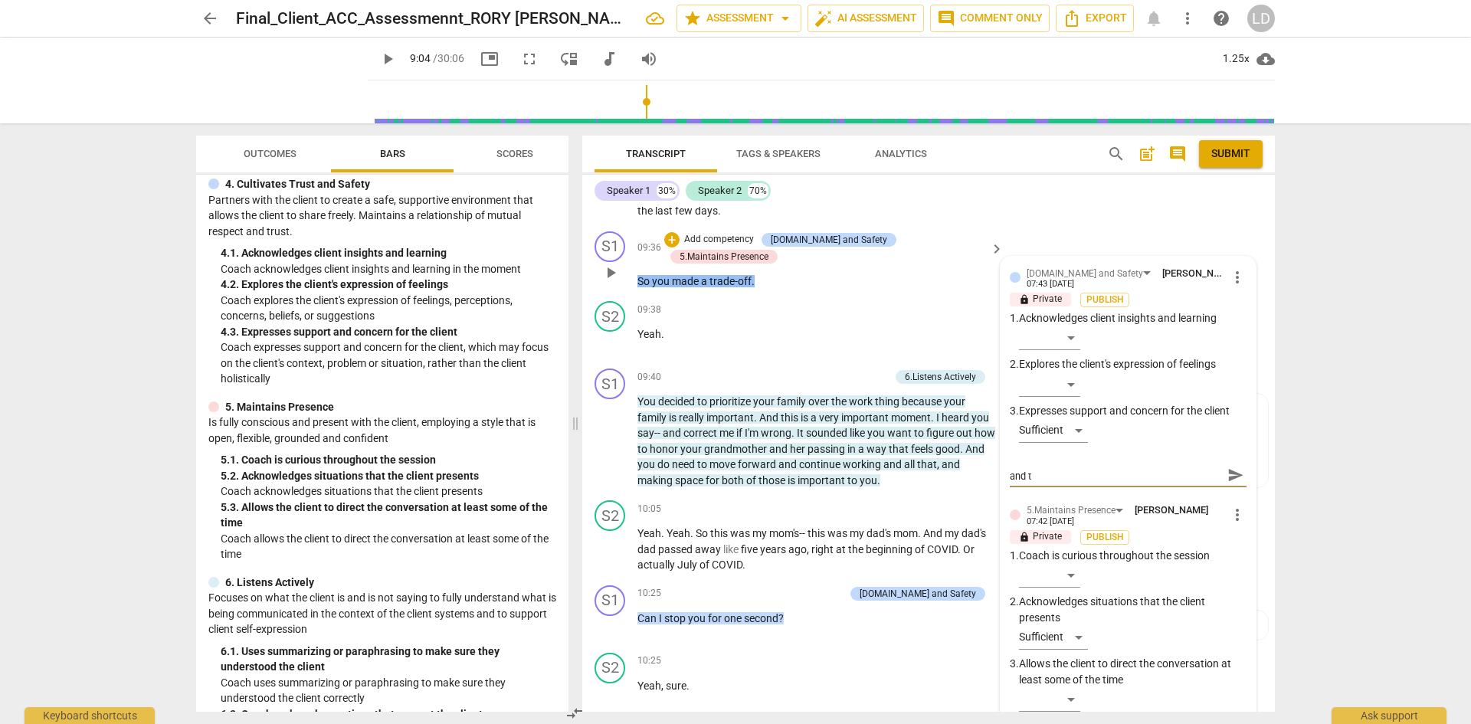
type textarea "Opportunity to explore the client's meaning here and th"
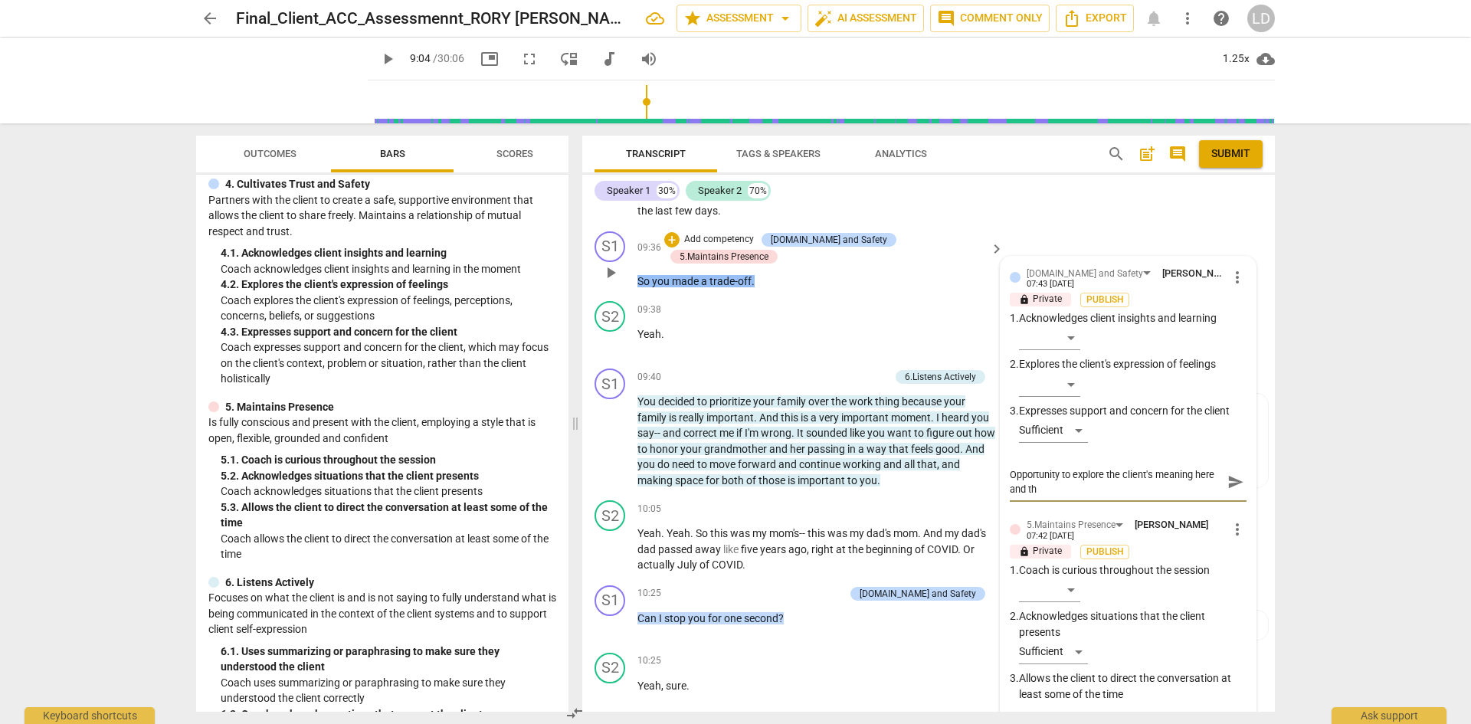
type textarea "Opportunity to explore the client's meaning here and the"
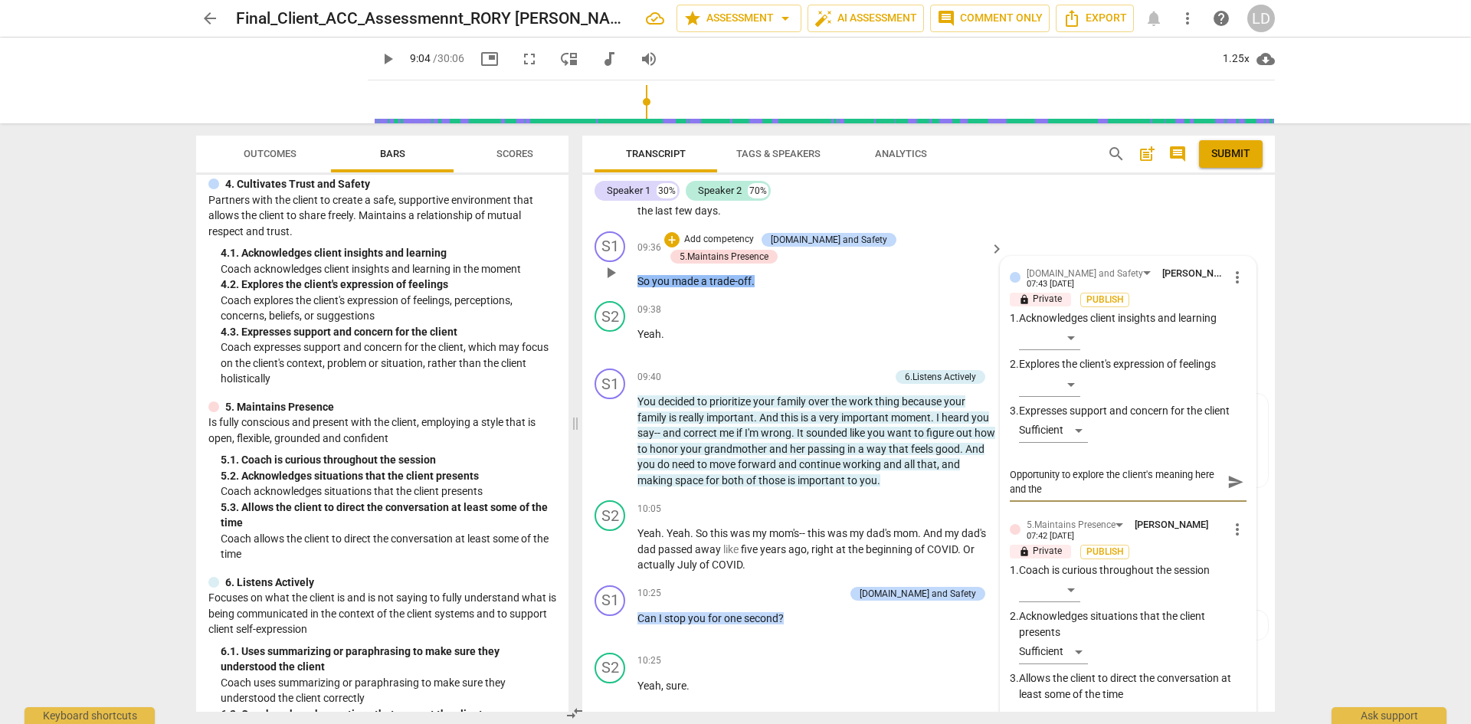
type textarea "Opportunity to explore the client's meaning here and the r"
type textarea "Opportunity to explore the client's meaning here and the re"
type textarea "Opportunity to explore the client's meaning here and the rel"
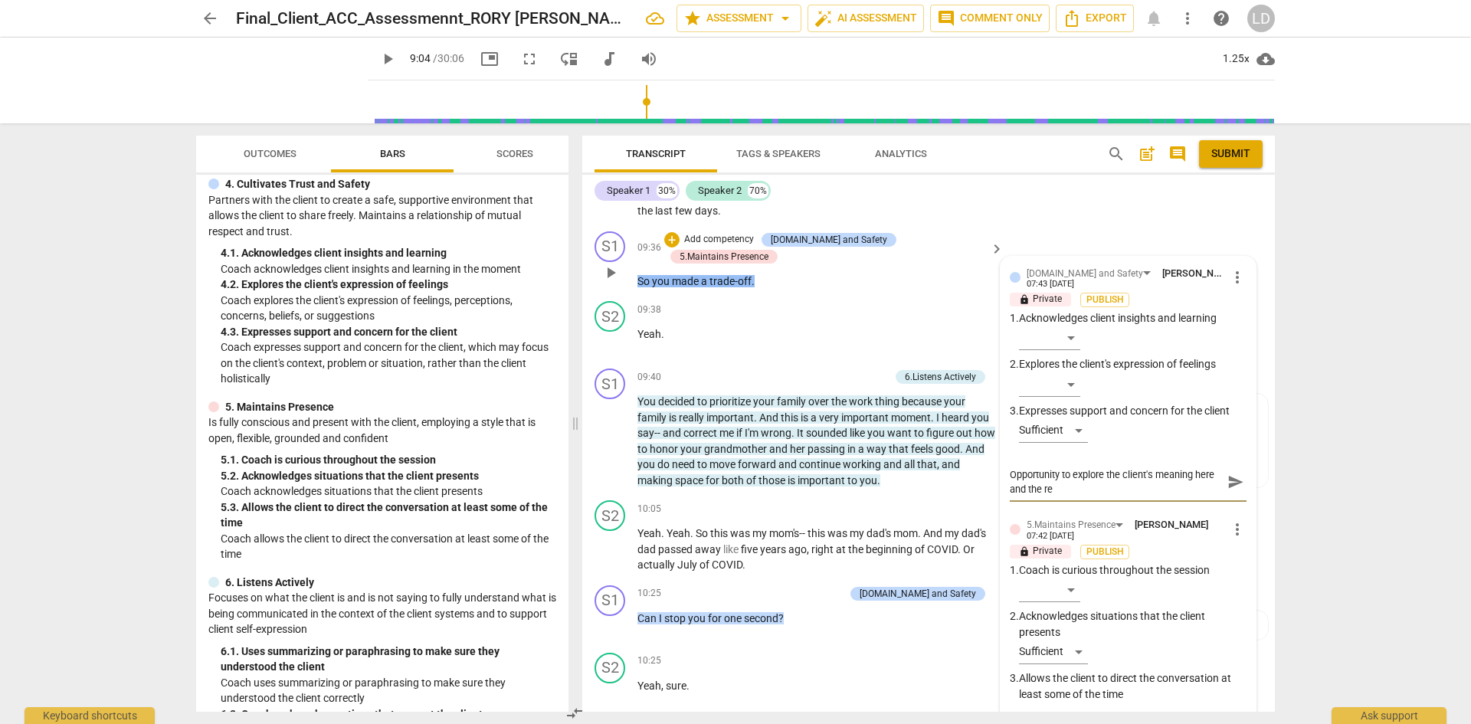
type textarea "Opportunity to explore the client's meaning here and the rel"
type textarea "Opportunity to explore the client's meaning here and the [MEDICAL_DATA]"
type textarea "Opportunity to explore the client's meaning here and the relat"
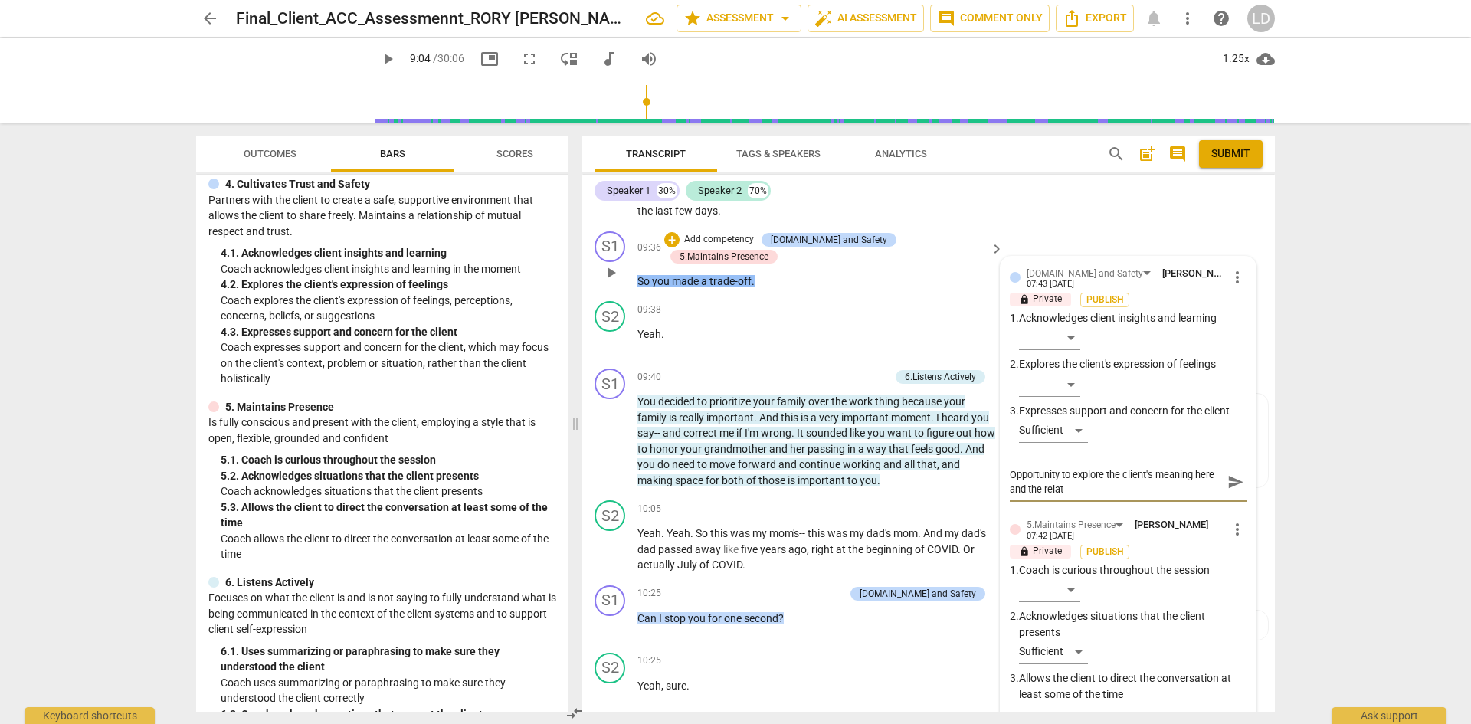
type textarea "Opportunity to explore the client's meaning here and the relati"
type textarea "Opportunity to explore the client's meaning here and the relatio"
type textarea "Opportunity to explore the client's meaning here and the relation"
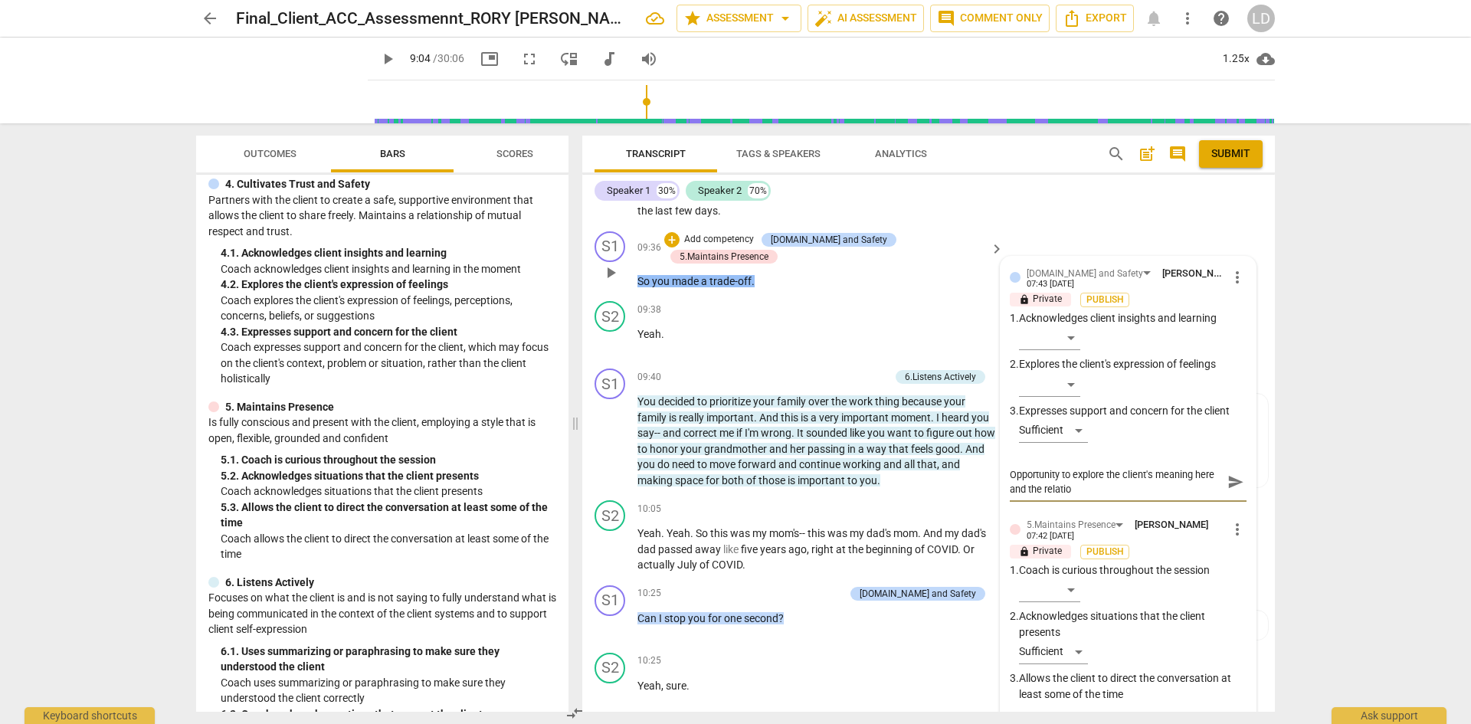
type textarea "Opportunity to explore the client's meaning here and the relation"
type textarea "Opportunity to explore the client's meaning here and the relations"
type textarea "Opportunity to explore the client's meaning here and the relationsh"
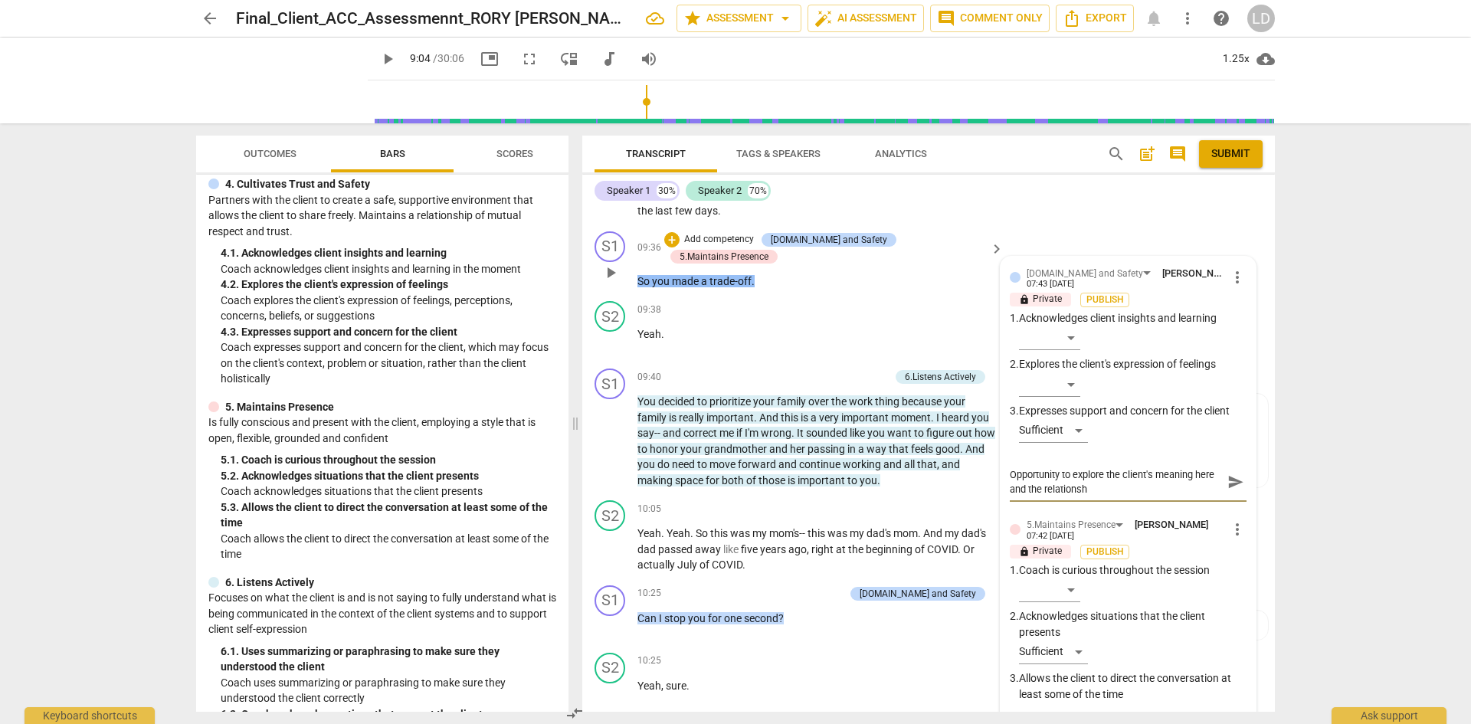
type textarea "Opportunity to explore the client's meaning here and the relationshi"
type textarea "Opportunity to explore the client's meaning here and the relationship"
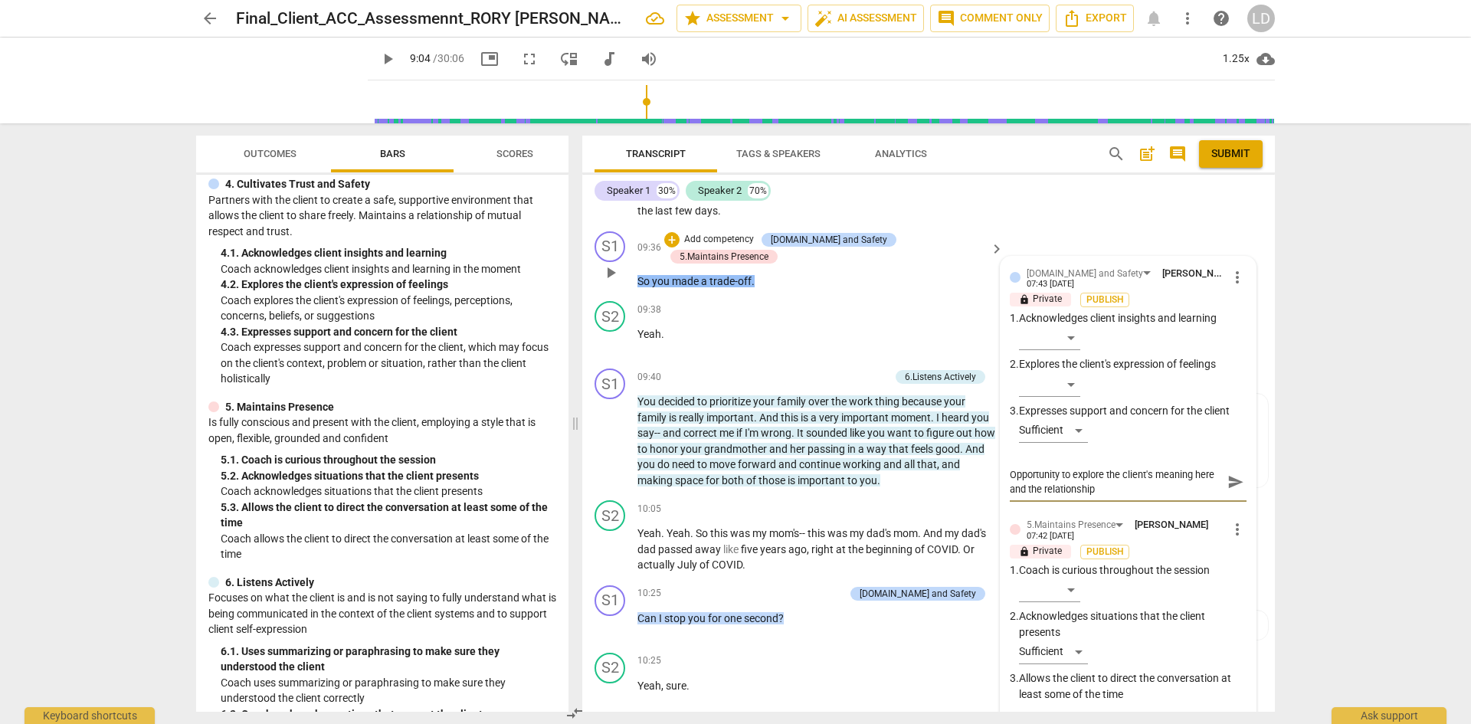
type textarea "Opportunity to explore the client's meaning here and the relationship"
type textarea "Opportunity to explore the client's meaning here and the relationship t"
type textarea "Opportunity to explore the client's meaning here and the relationship to"
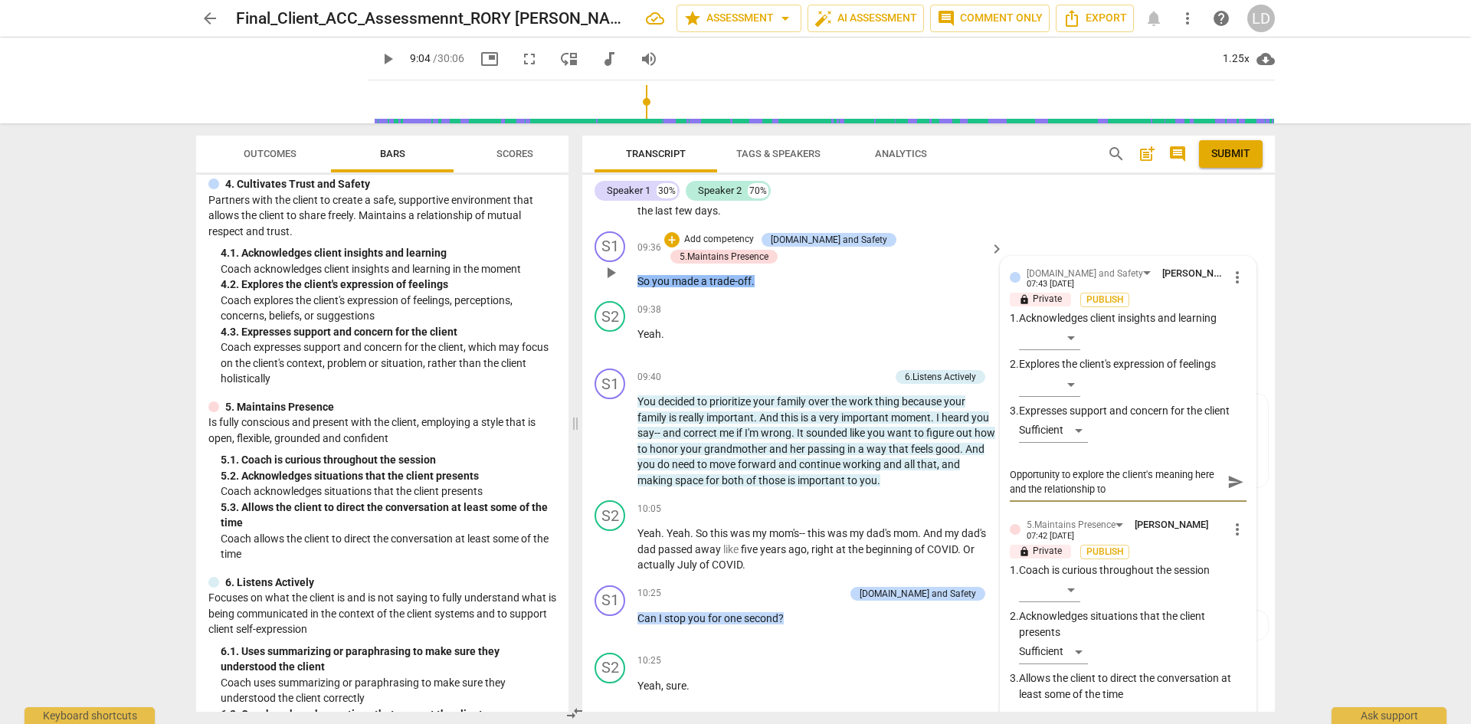
type textarea "Opportunity to explore the client's meaning here and the relationship to"
type textarea "Opportunity to explore the client's meaning here and the relationship to t"
type textarea "Opportunity to explore the client's meaning here and the relationship to th"
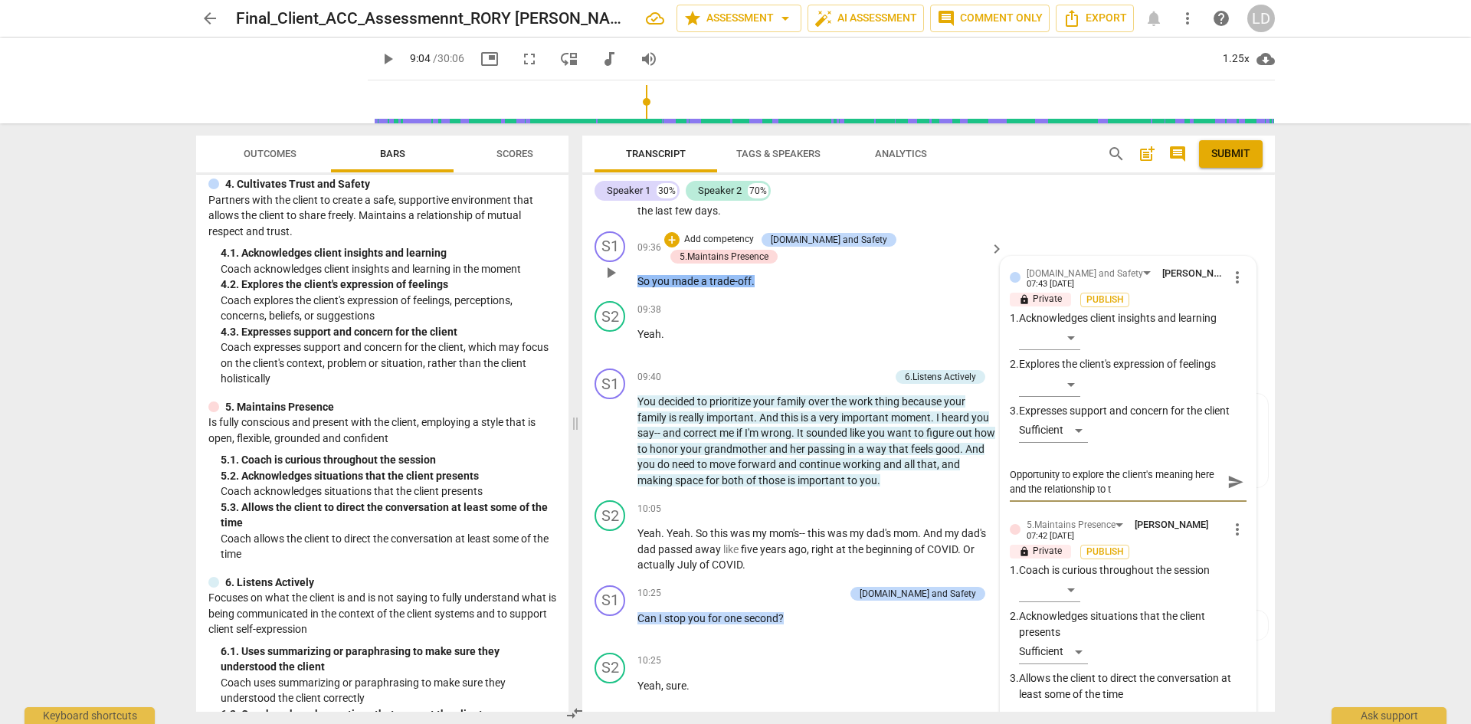
type textarea "Opportunity to explore the client's meaning here and the relationship to th"
type textarea "Opportunity to explore the client's meaning here and the relationship to the"
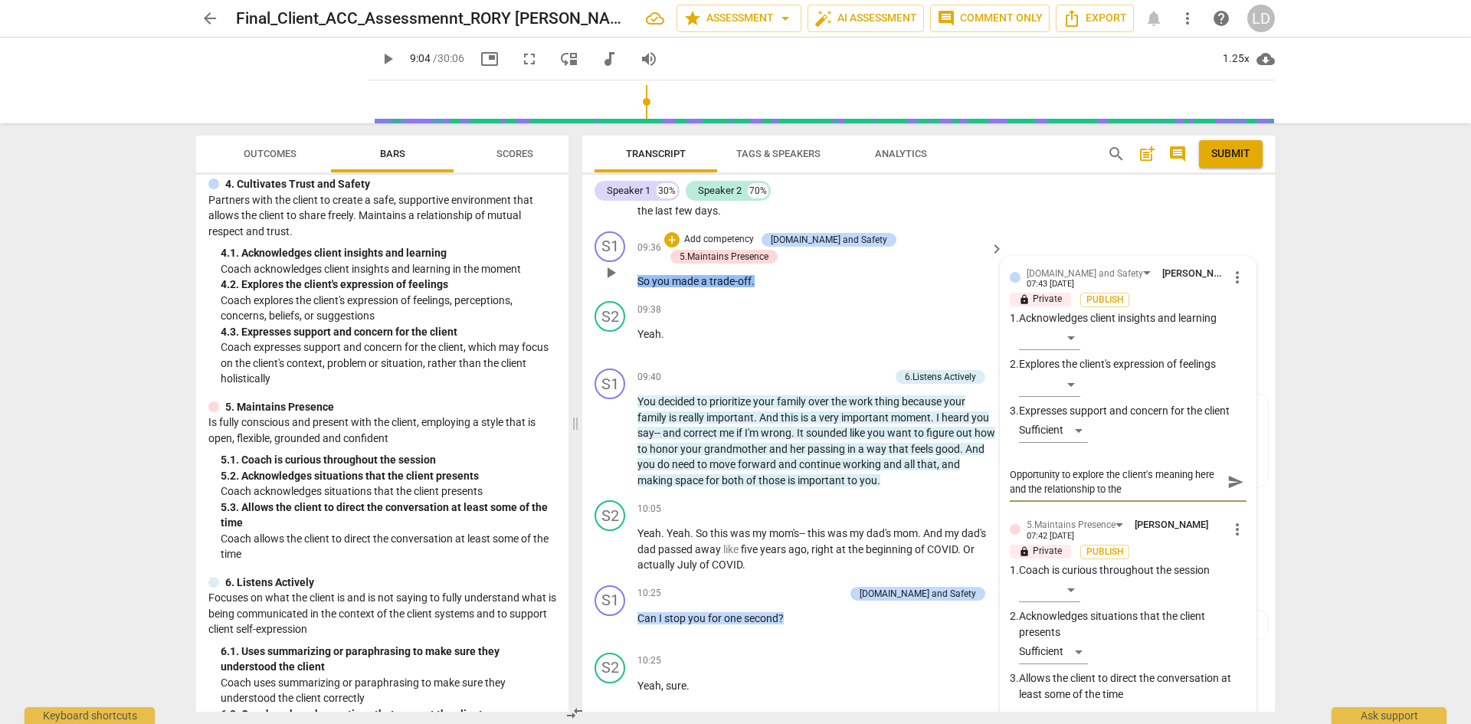
type textarea "Opportunity to explore the client's meaning here and the relationship to the g"
type textarea "Opportunity to explore the client's meaning here and the relationship to the go"
type textarea "Opportunity to explore the client's meaning here and the relationship to the goa"
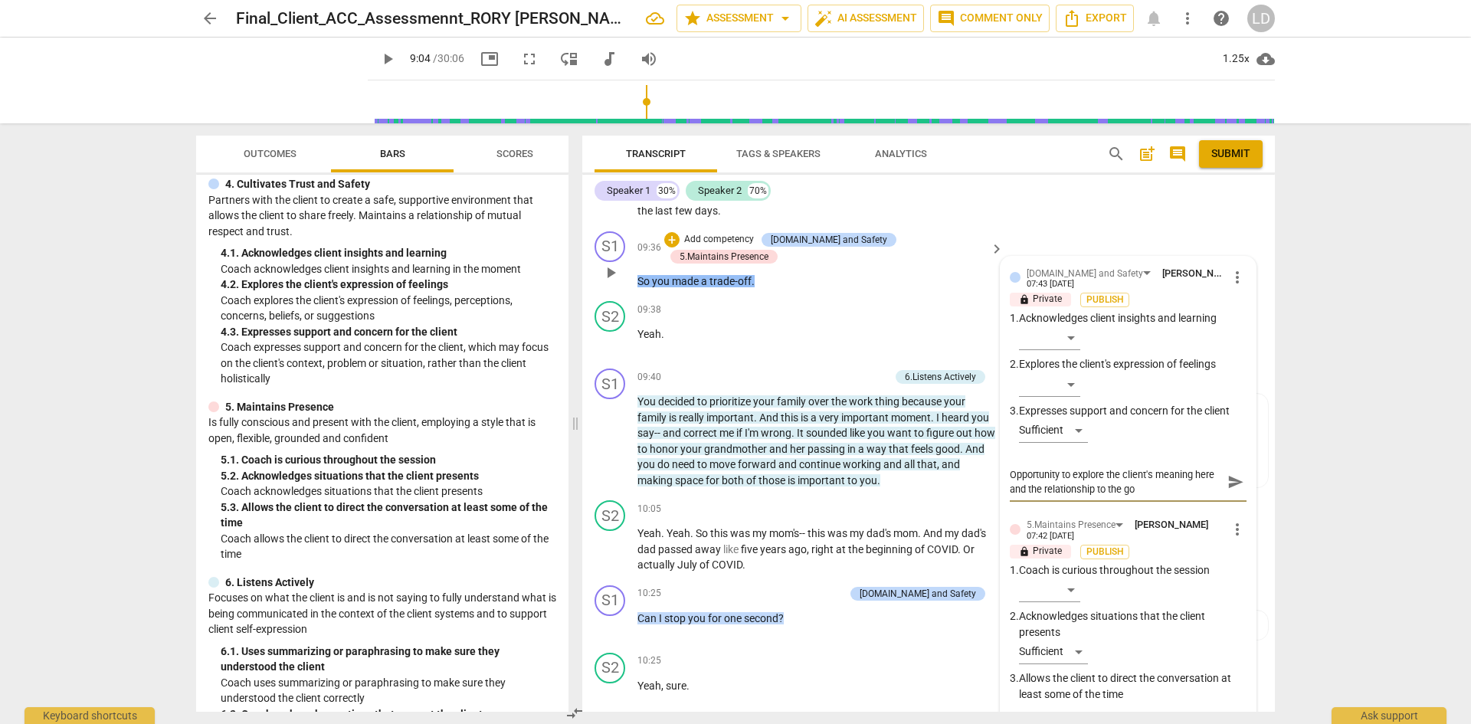
type textarea "Opportunity to explore the client's meaning here and the relationship to the goa"
type textarea "Opportunity to explore the client's meaning here and the relationship to the go…"
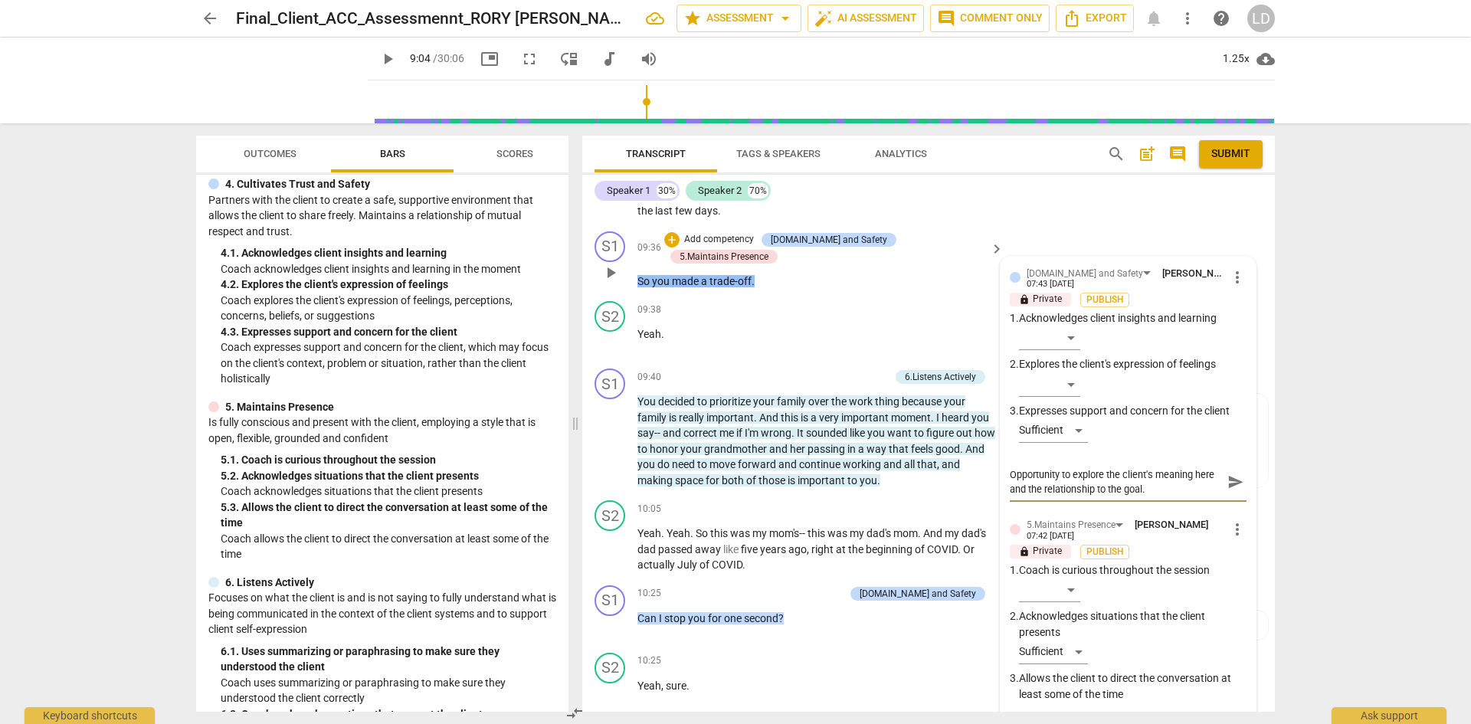
type textarea "Opportunity to explore the client's meaning here and the relationship to the go…"
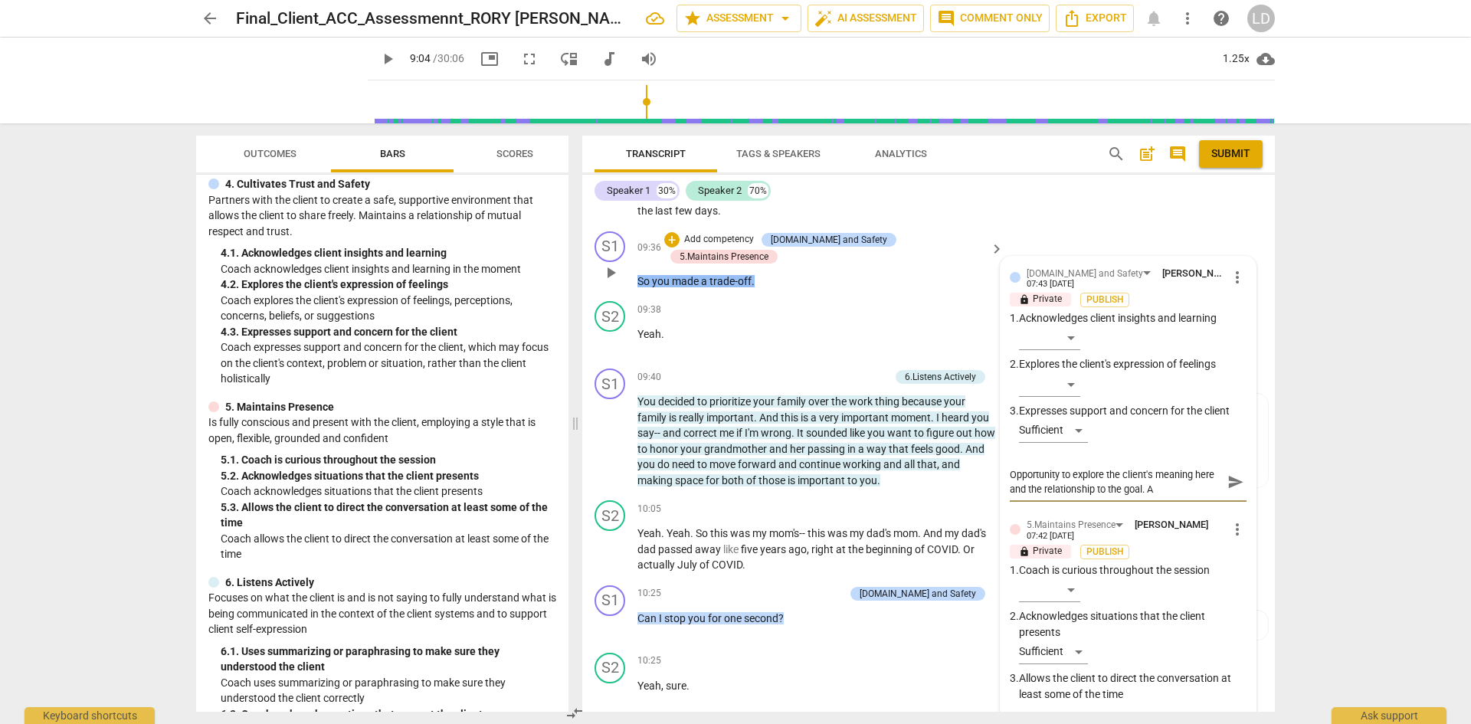
type textarea "Opportunity to explore the client's meaning here and the relationship to the go…"
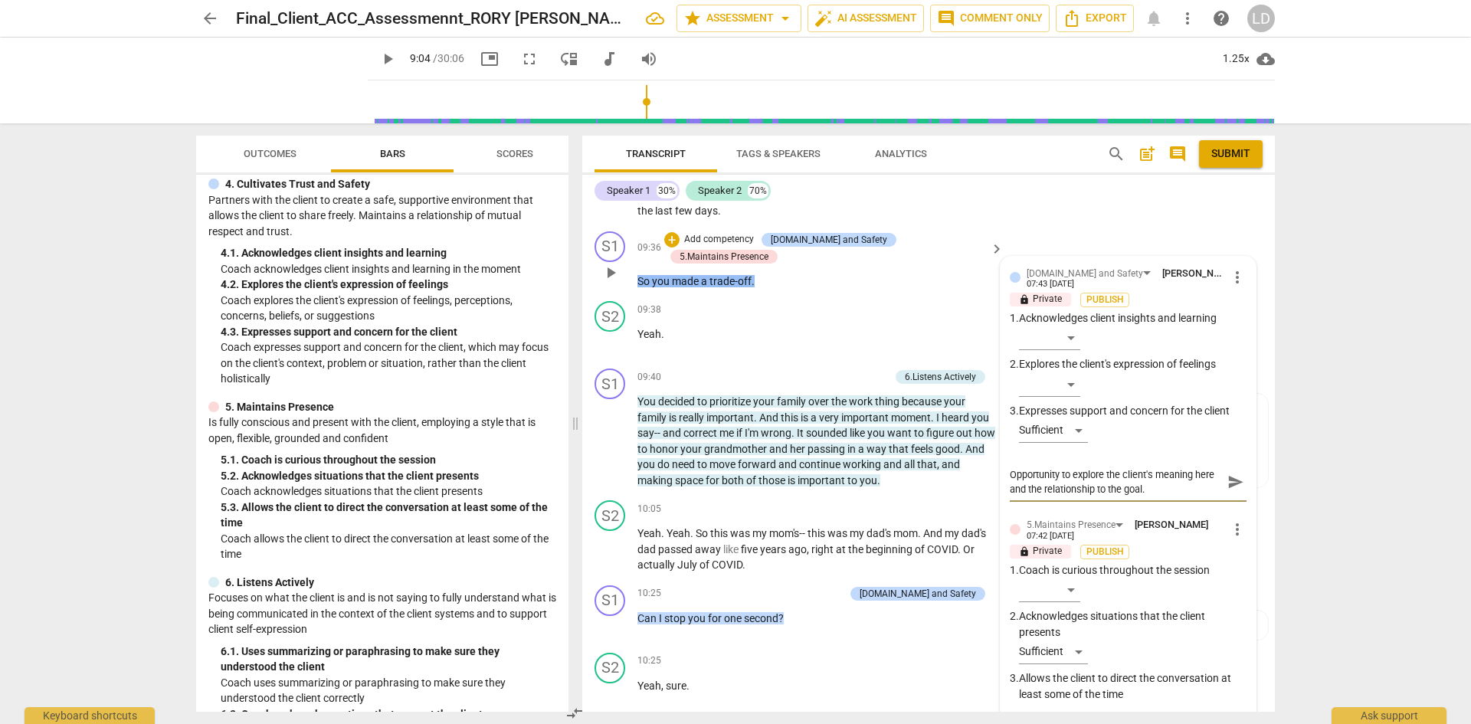
type textarea "Opportunity to explore the client's meaning here and the relationship to the go…"
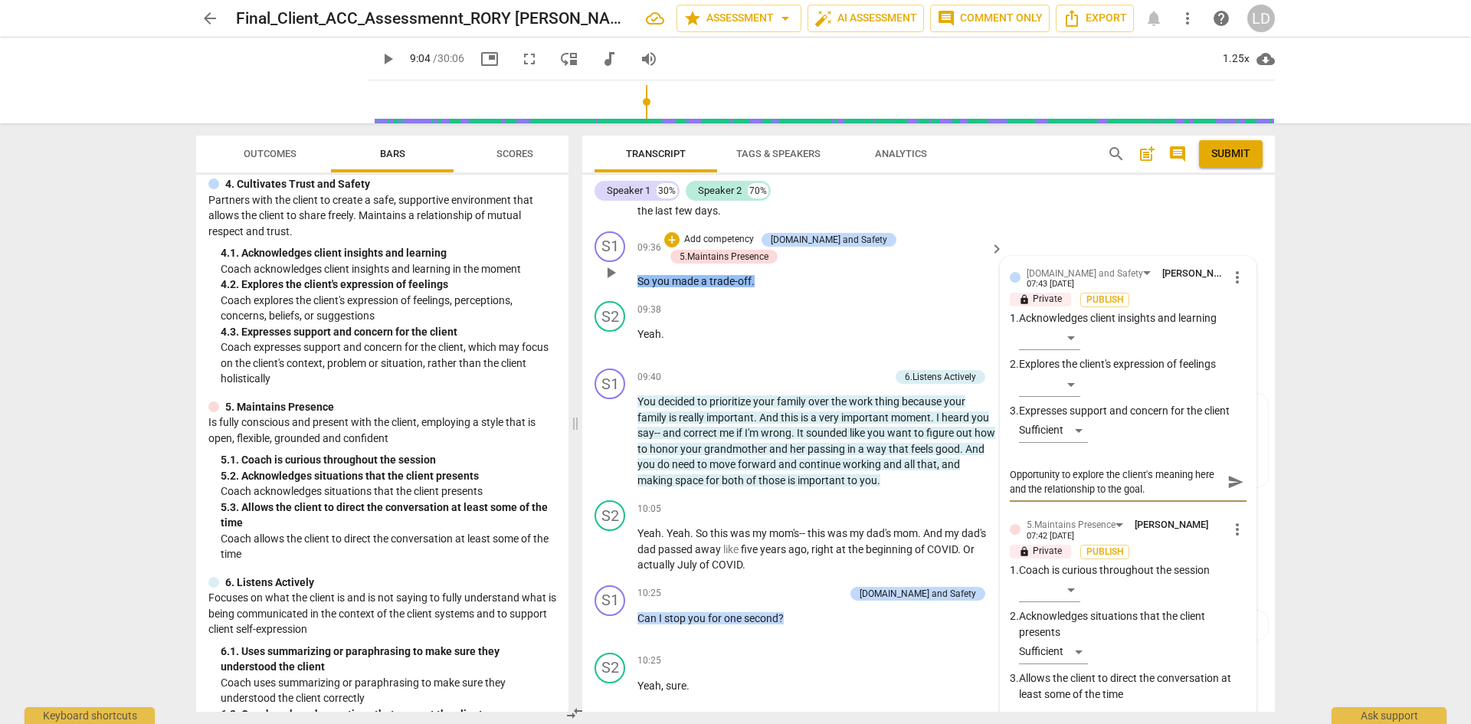
type textarea "Opportunity to explore the client's meaning here and the relationship to the go…"
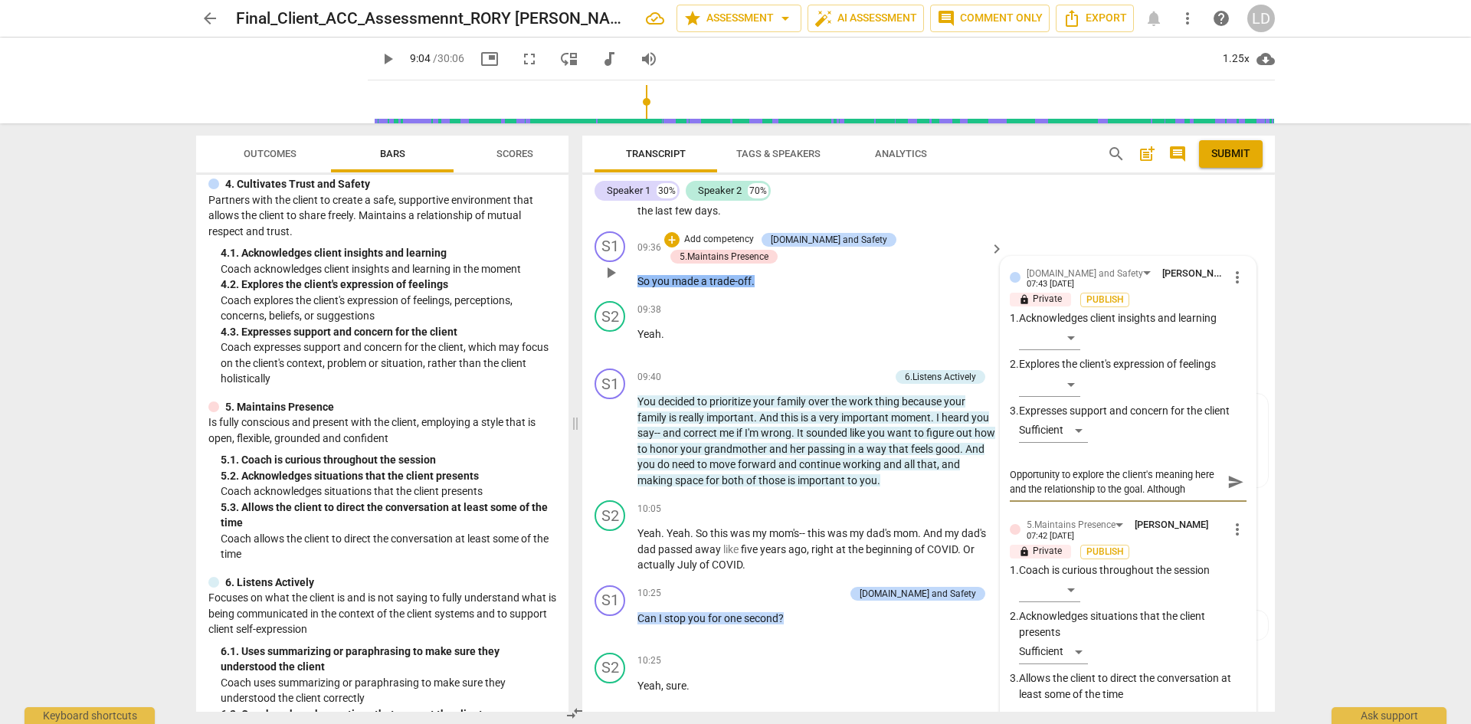
type textarea "Opportunity to explore the client's meaning here and the relationship to the go…"
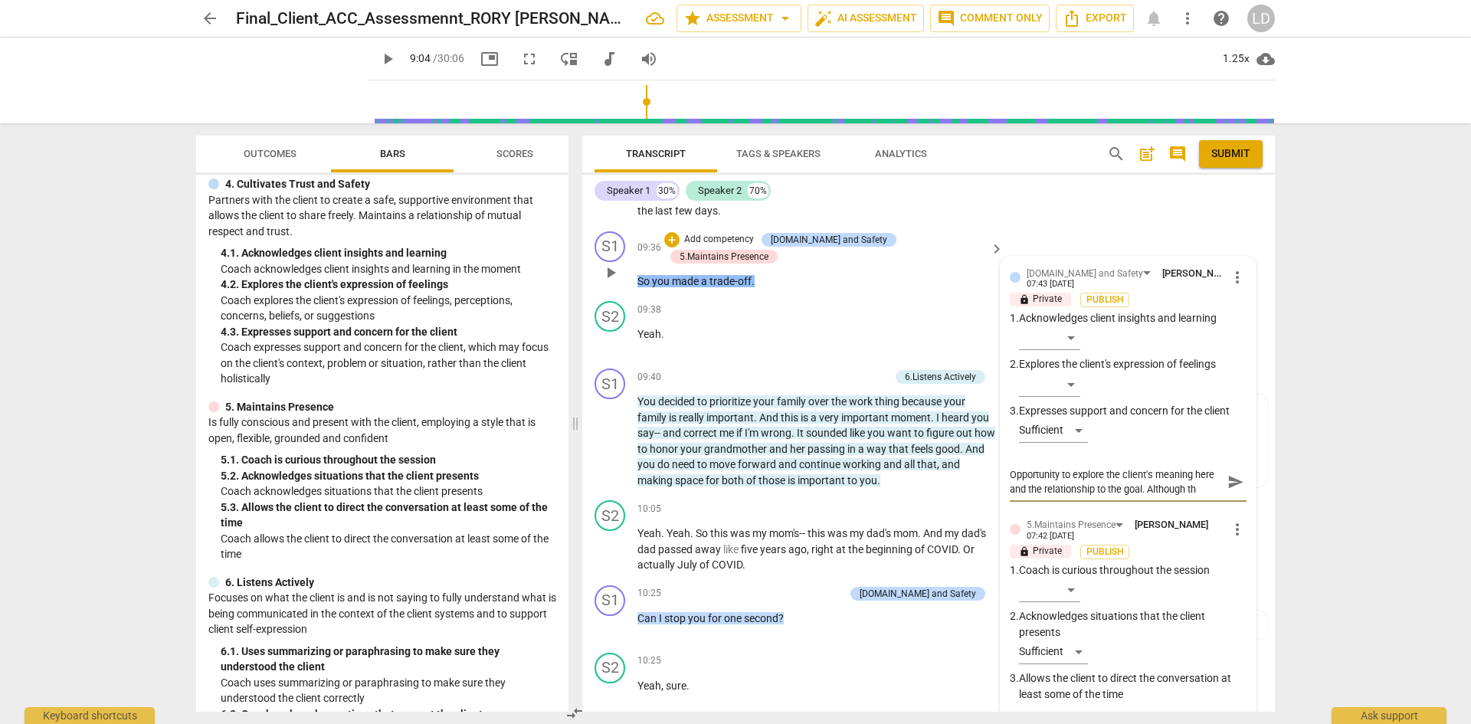
type textarea "Opportunity to explore the client's meaning here and the relationship to the go…"
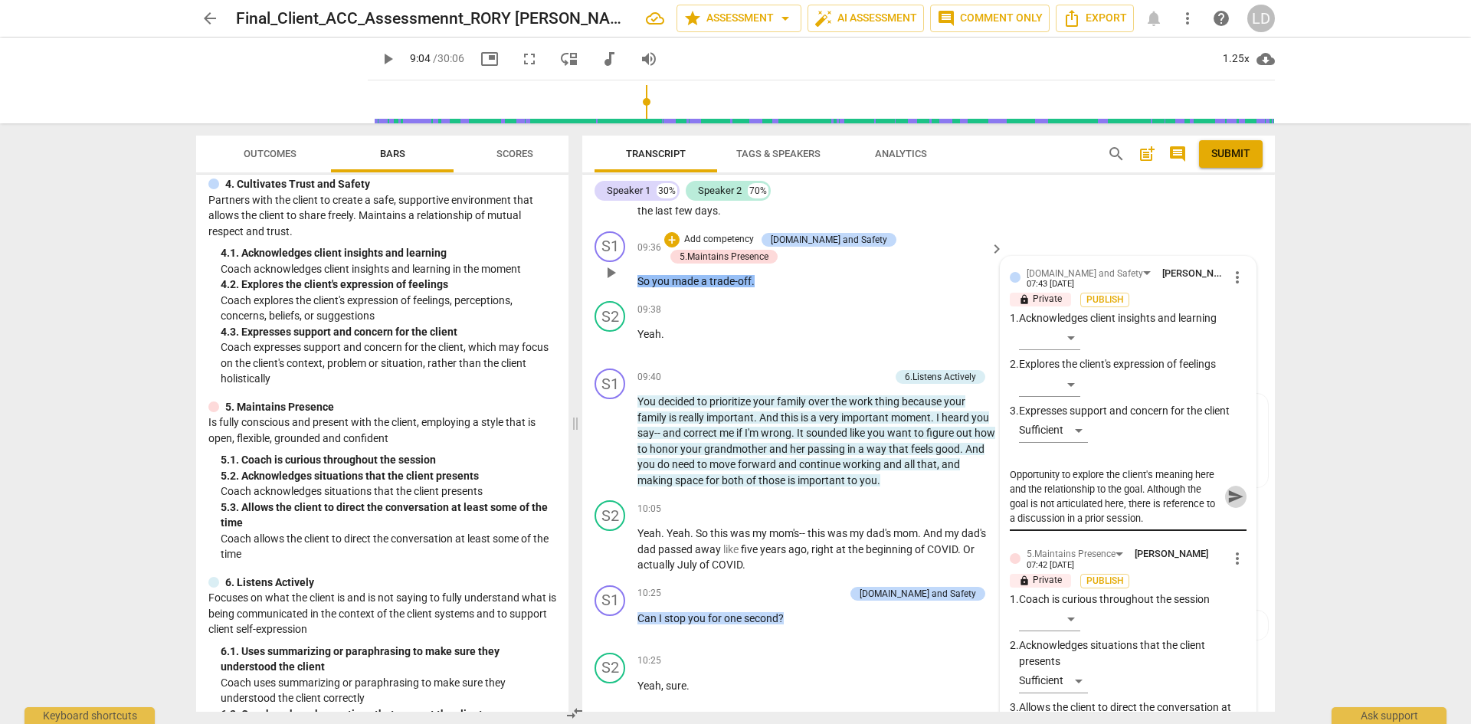
click at [1227, 488] on span "send" at bounding box center [1235, 496] width 17 height 17
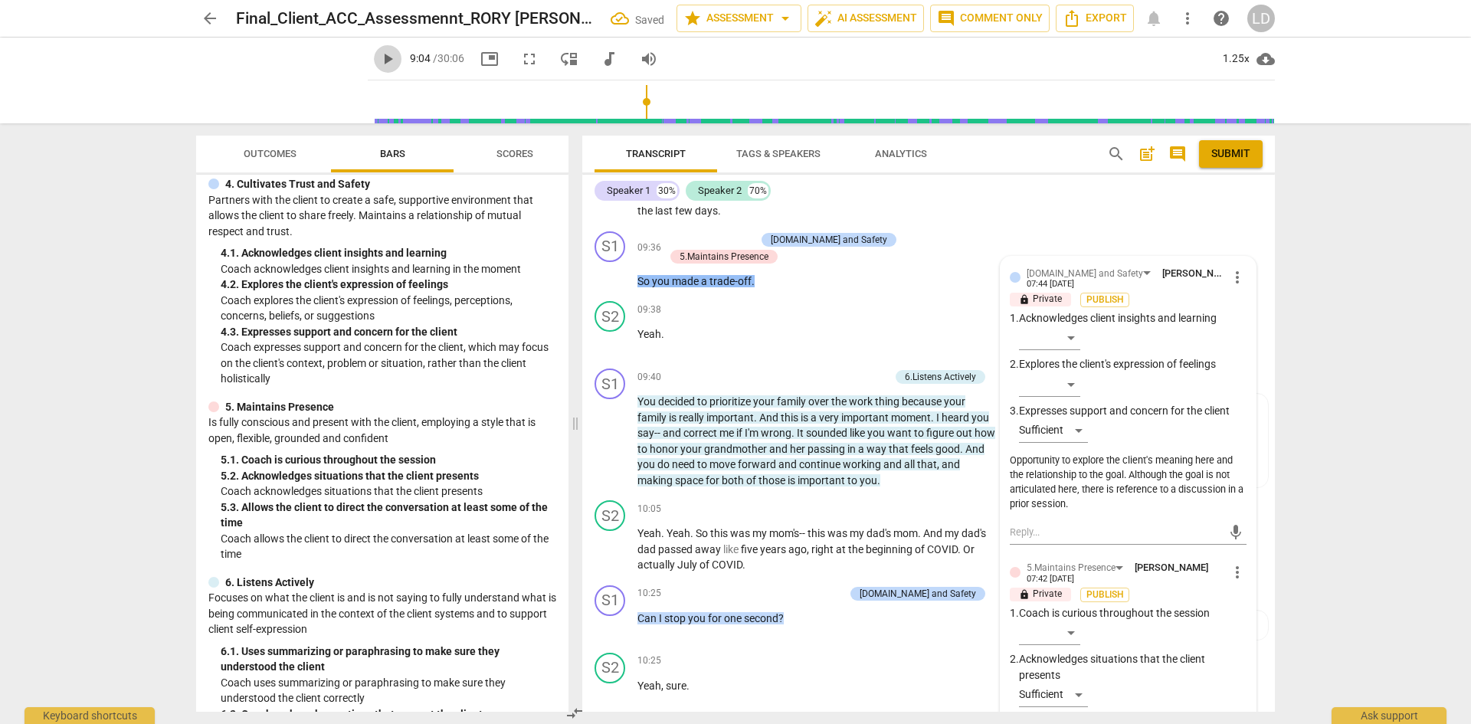
click at [378, 56] on span "play_arrow" at bounding box center [387, 59] width 18 height 18
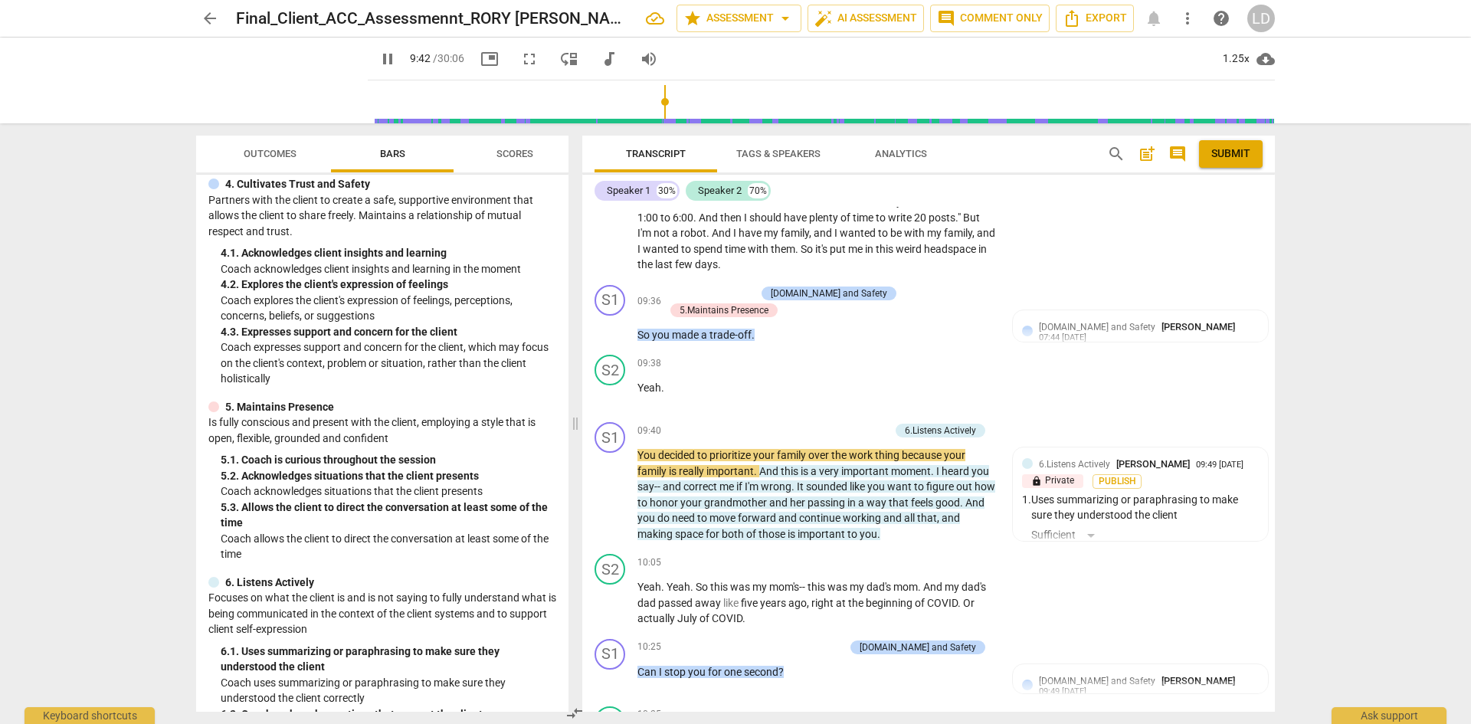
scroll to position [2624, 0]
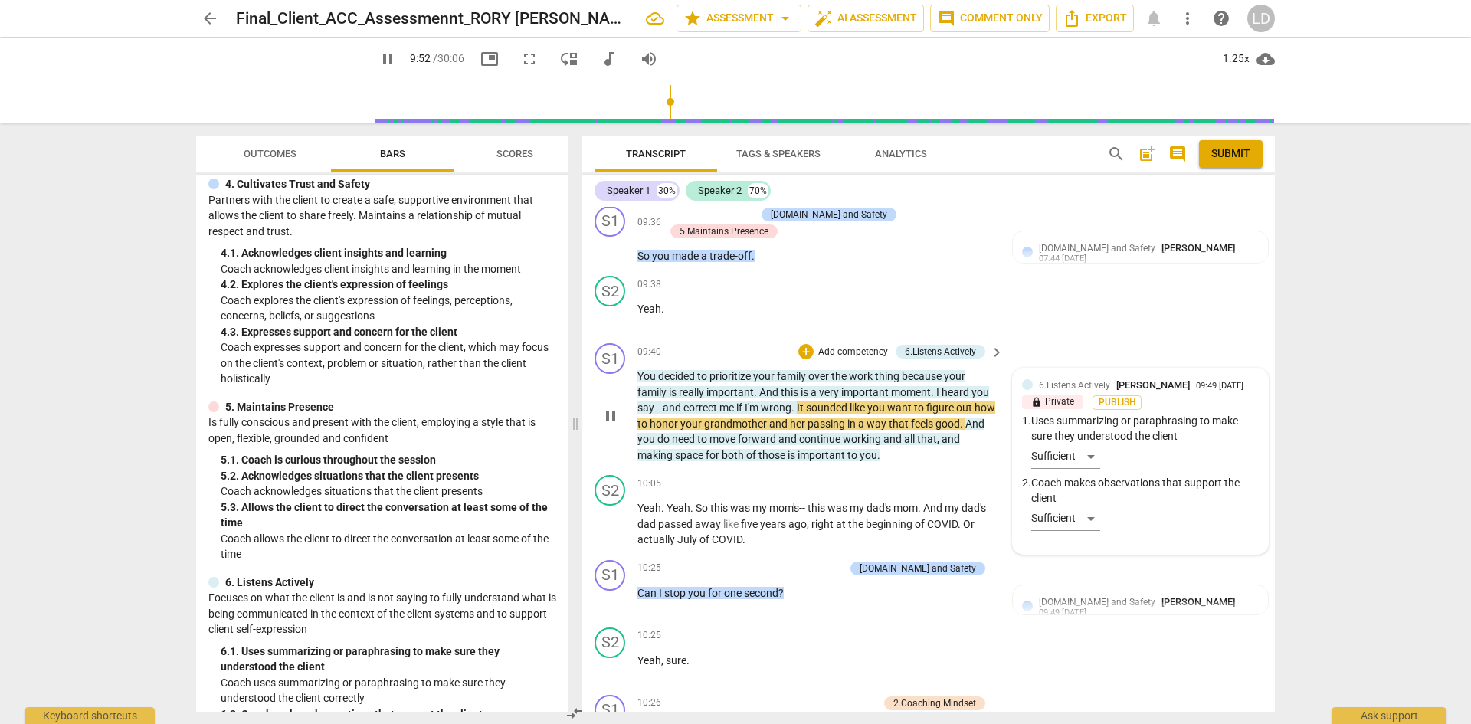
click at [1087, 449] on div "6.Listens Actively [PERSON_NAME] 09:49 [DATE] lock Private Publish 1. Uses summ…" at bounding box center [1140, 461] width 237 height 167
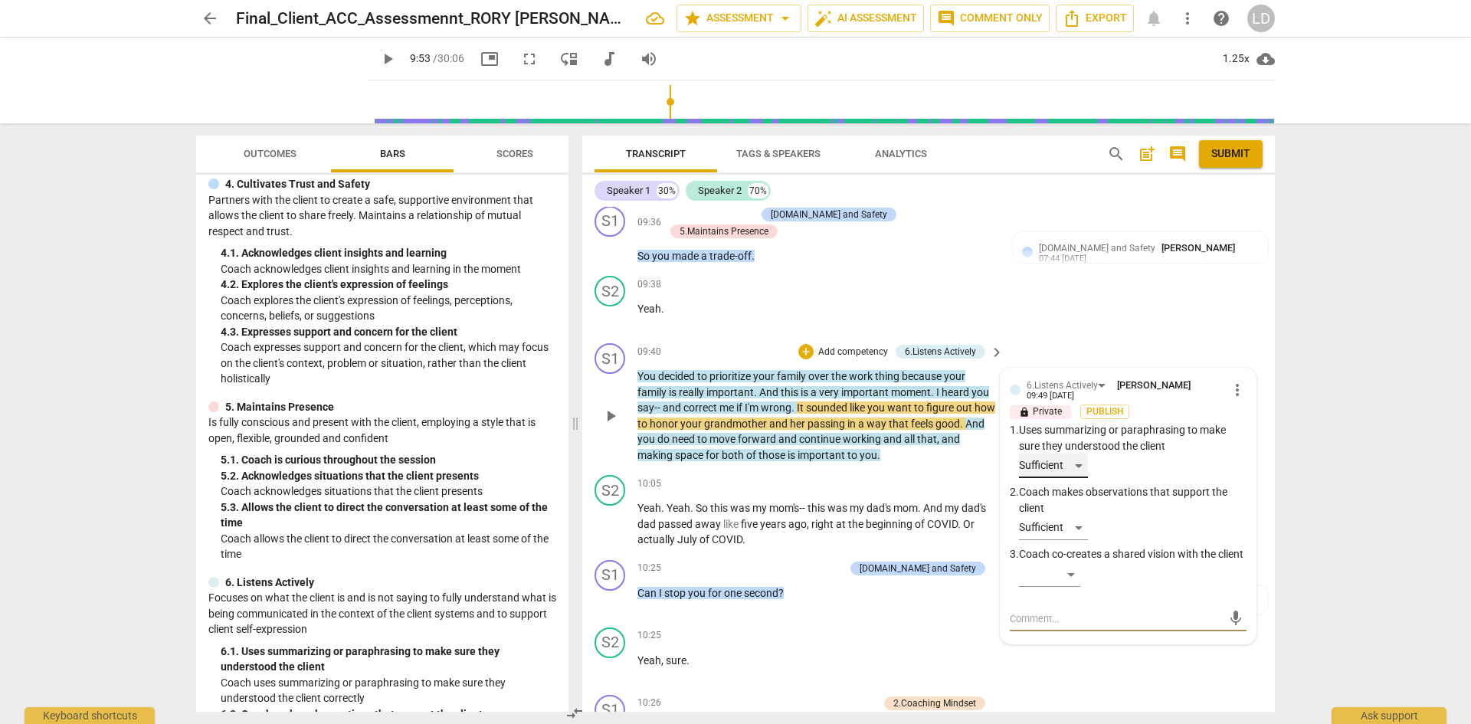
click at [1074, 453] on div "Sufficient" at bounding box center [1053, 465] width 69 height 25
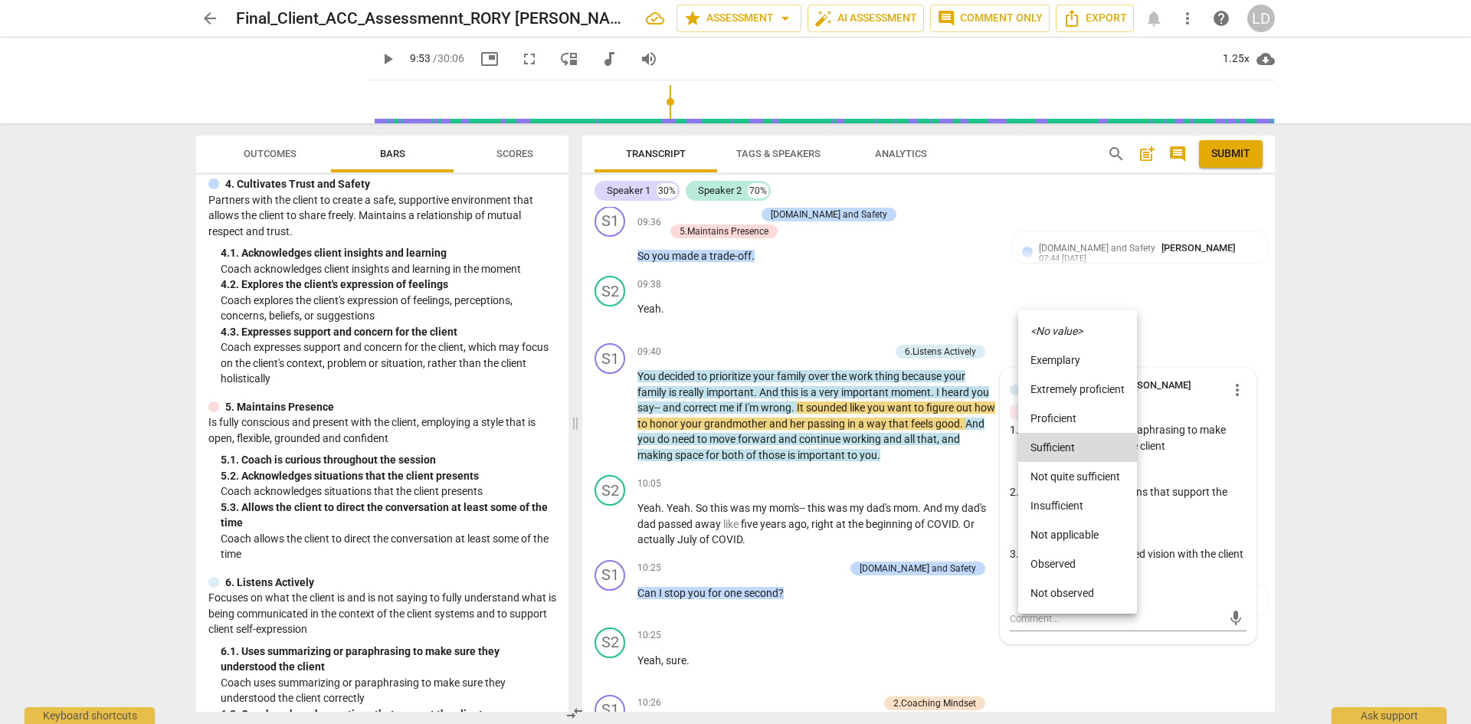
click at [1071, 418] on li "Proficient" at bounding box center [1077, 418] width 119 height 29
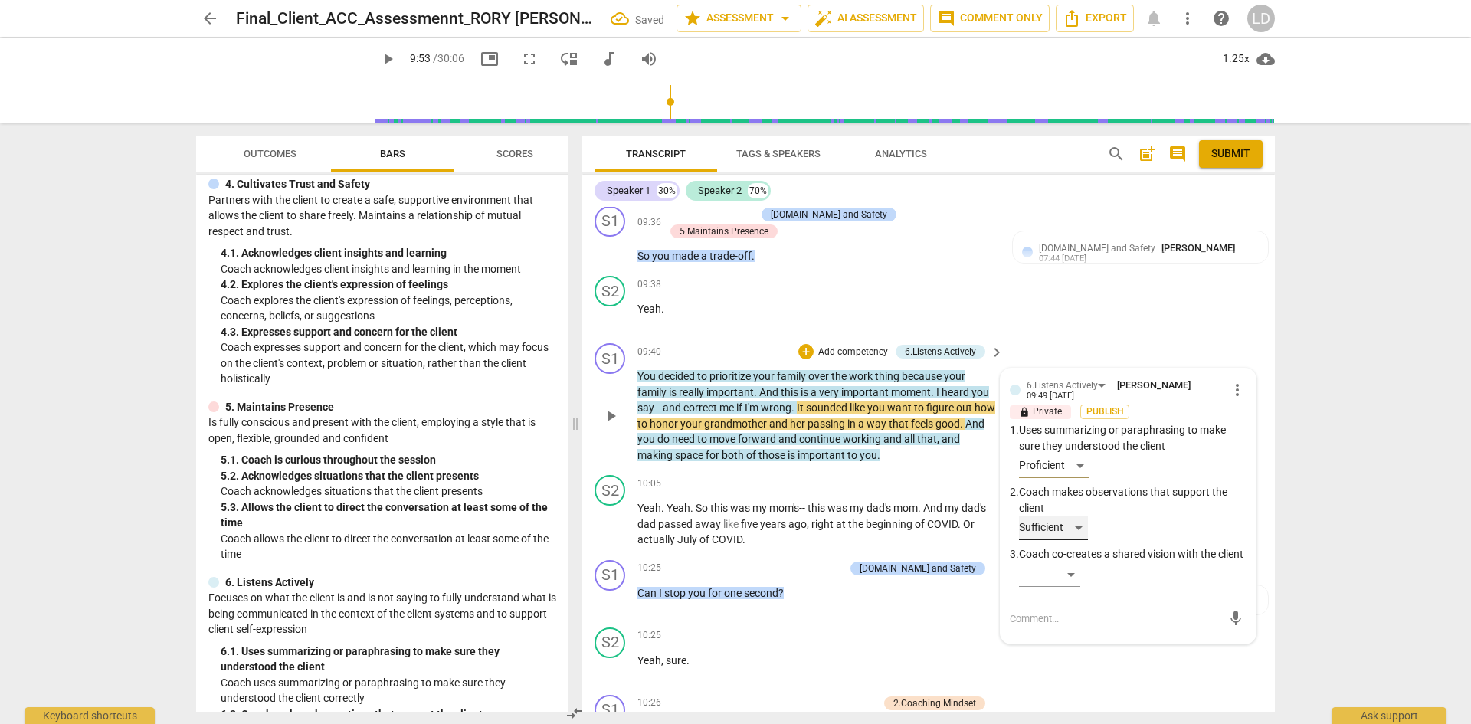
click at [1077, 516] on div "Sufficient" at bounding box center [1053, 528] width 69 height 25
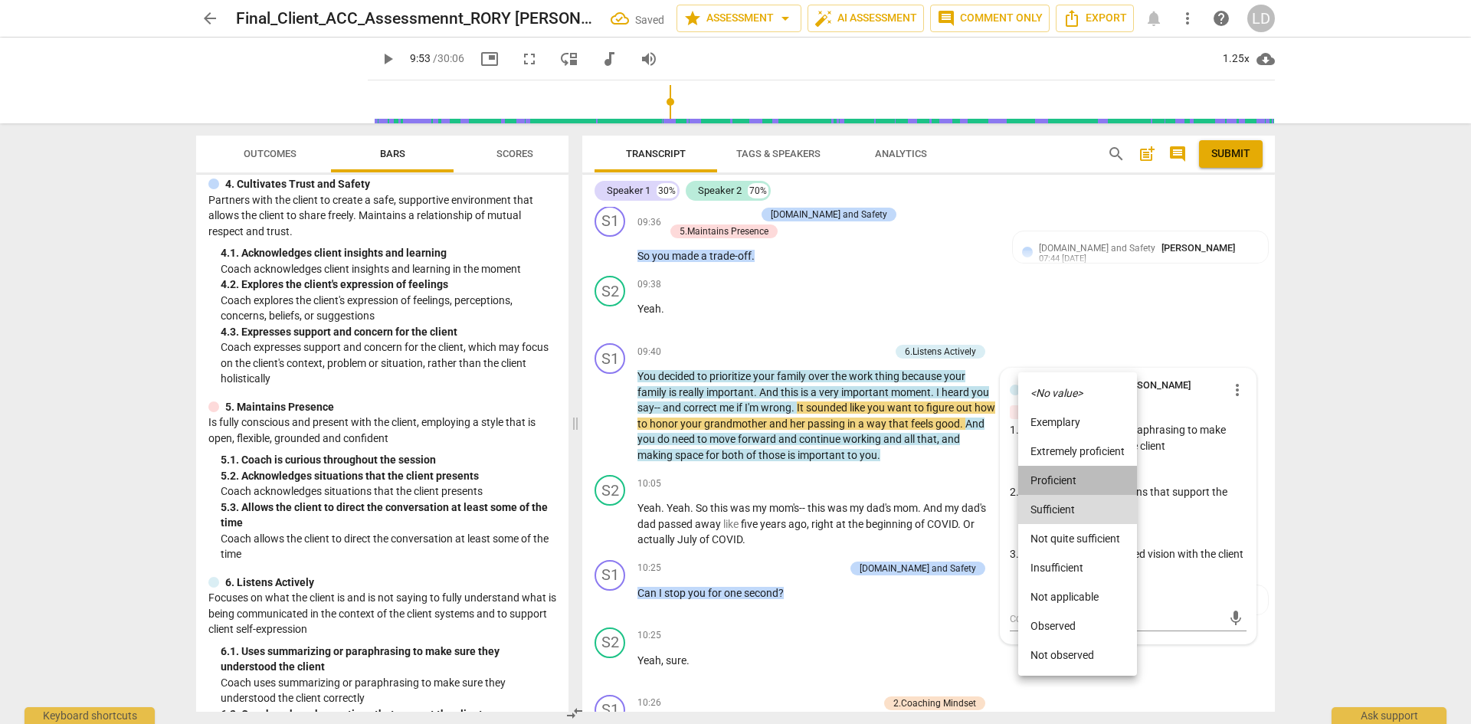
click at [1072, 478] on li "Proficient" at bounding box center [1077, 480] width 119 height 29
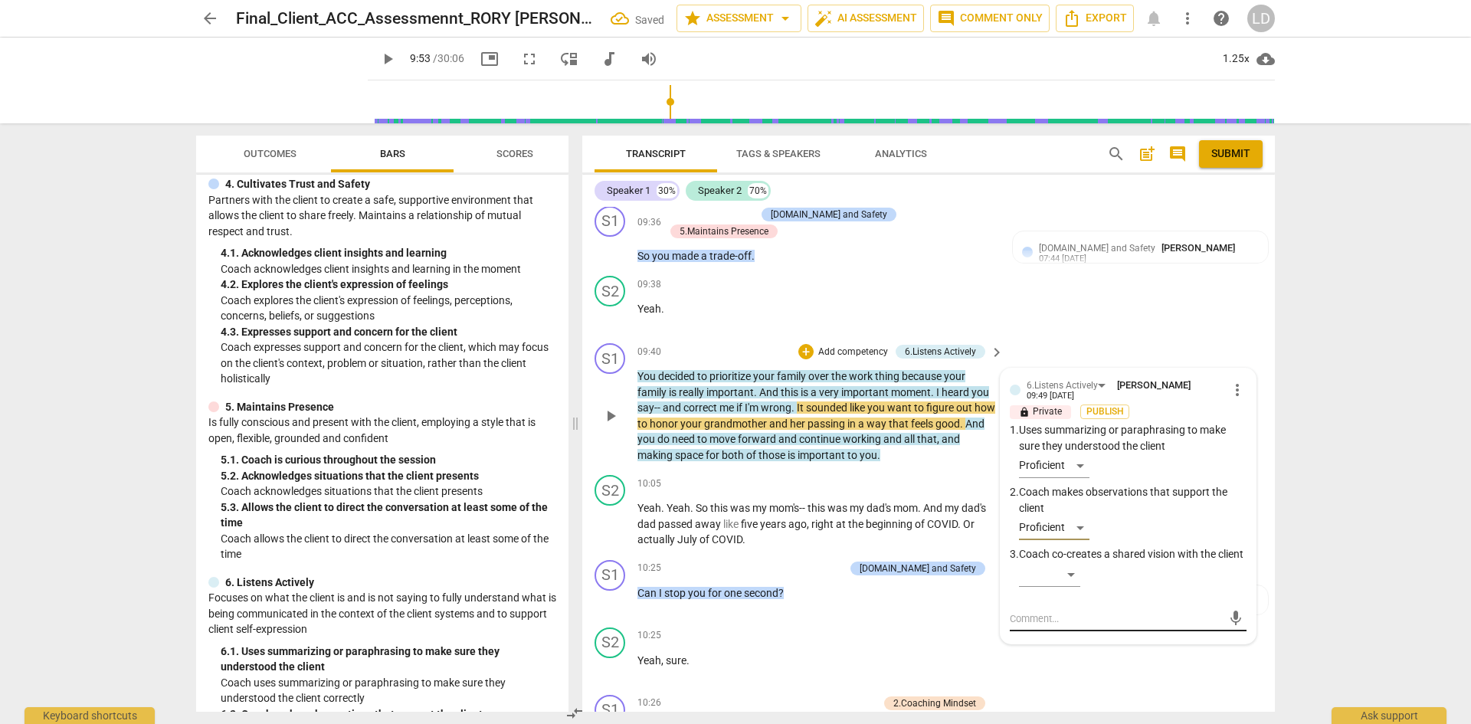
click at [1099, 615] on textarea at bounding box center [1116, 618] width 212 height 15
click at [1231, 619] on span "send" at bounding box center [1235, 625] width 17 height 17
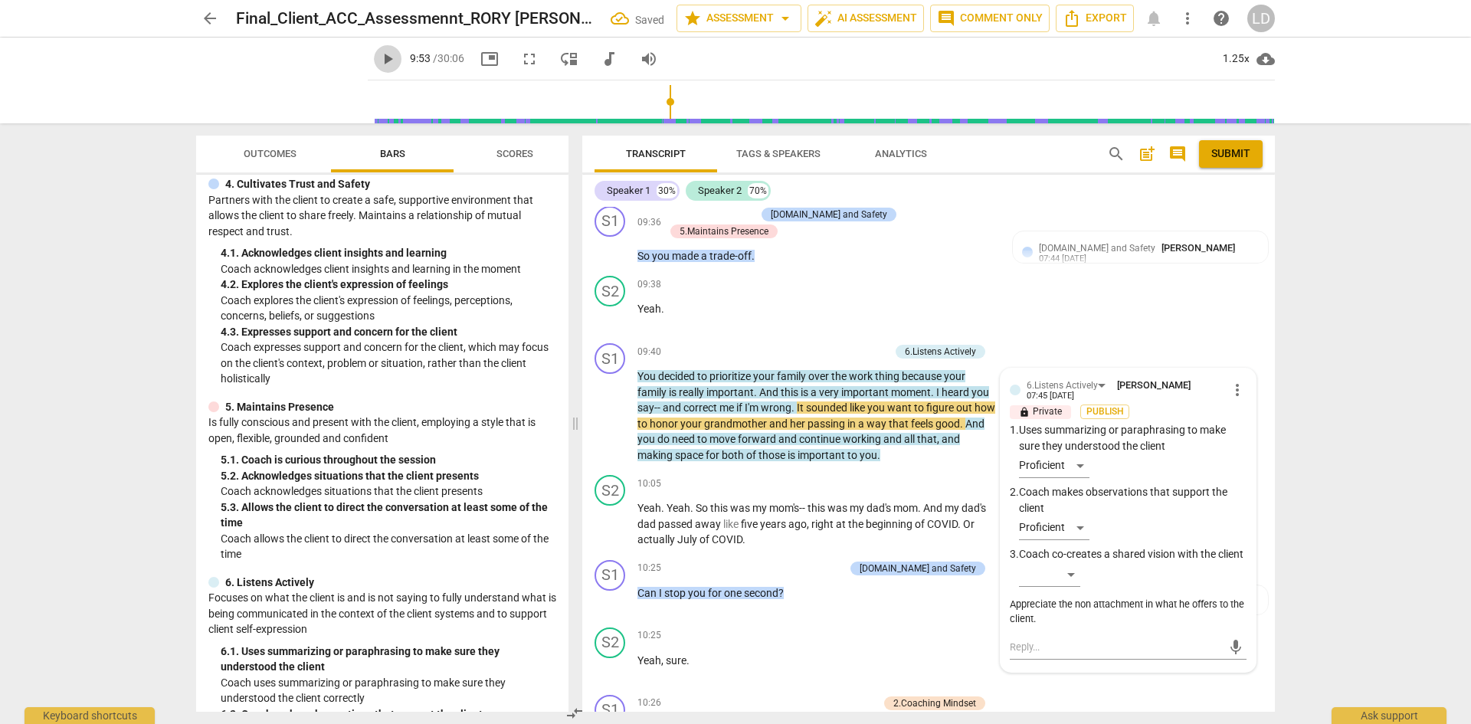
click at [378, 63] on span "play_arrow" at bounding box center [387, 59] width 18 height 18
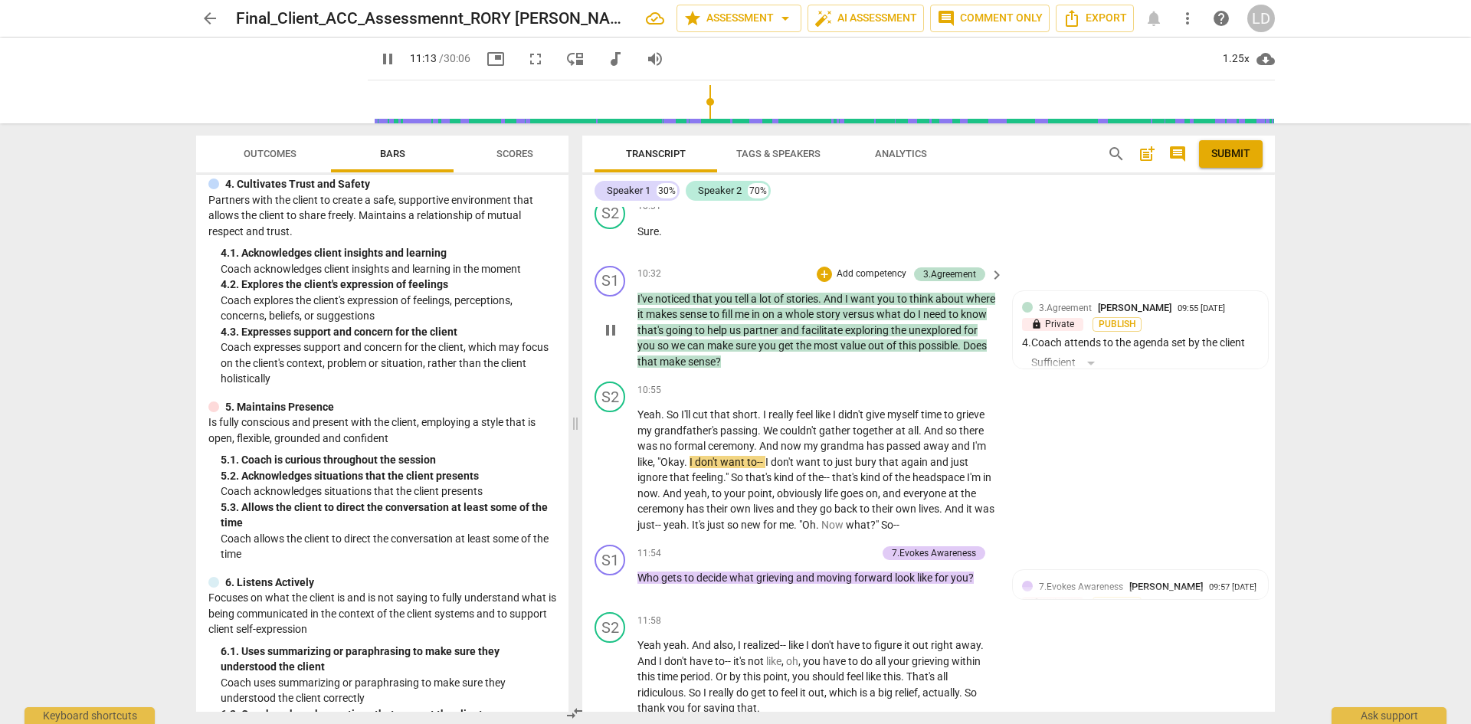
scroll to position [3174, 0]
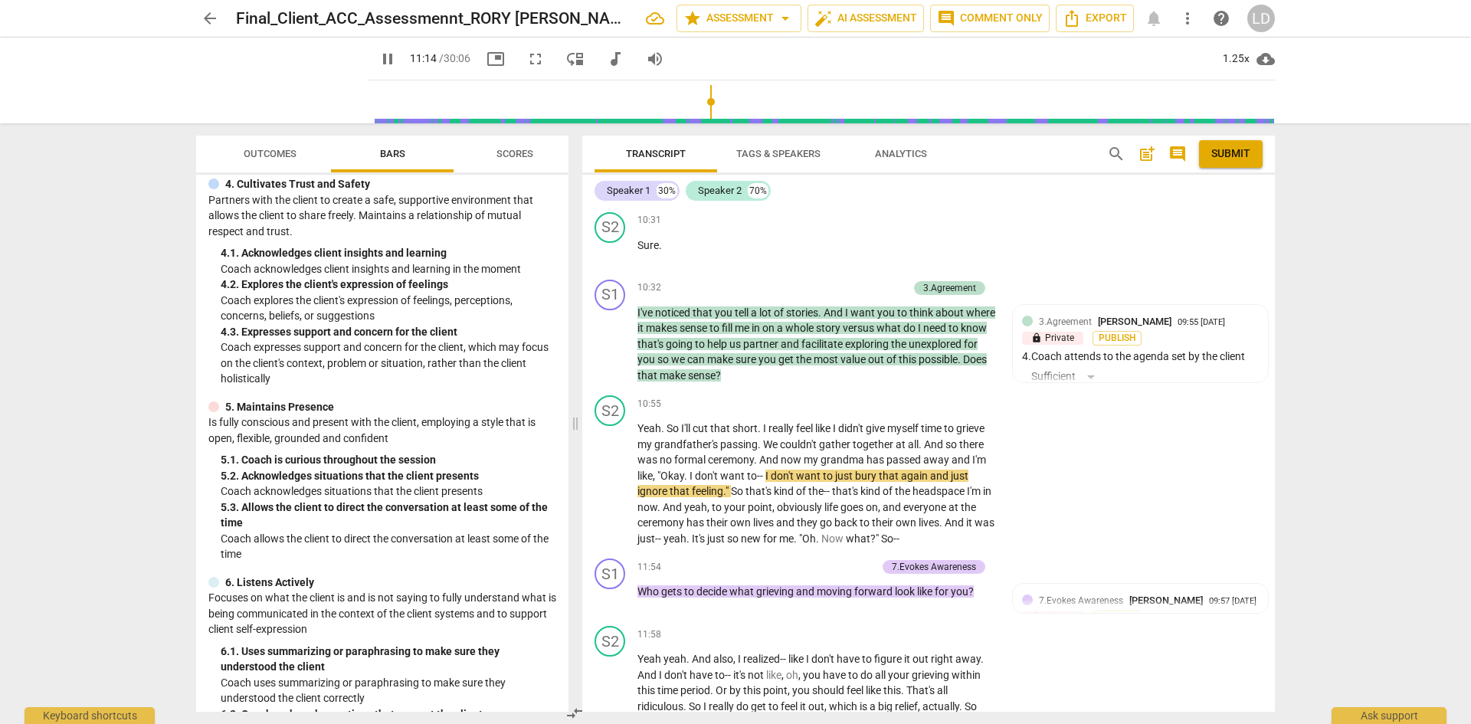
click at [378, 58] on span "pause" at bounding box center [387, 59] width 18 height 18
click at [378, 58] on span "play_arrow" at bounding box center [387, 59] width 18 height 18
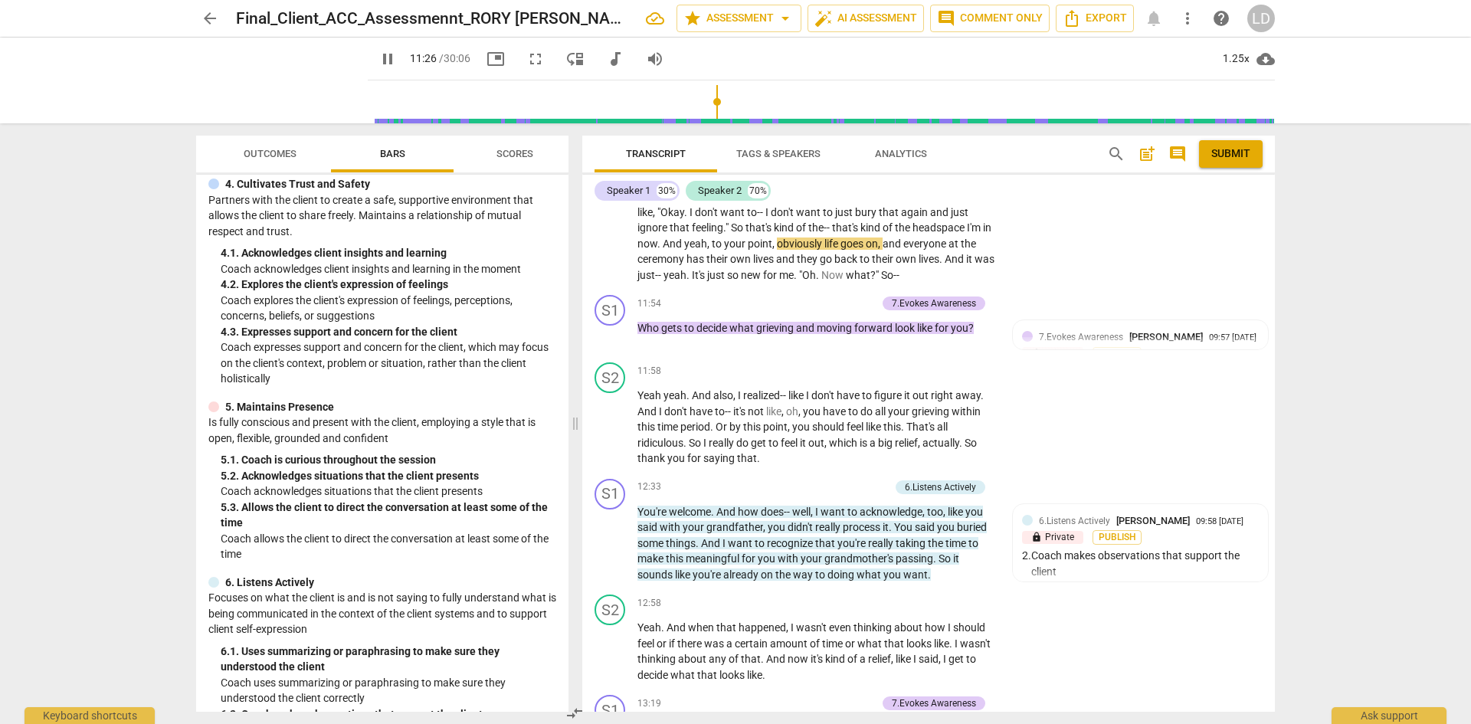
scroll to position [3451, 0]
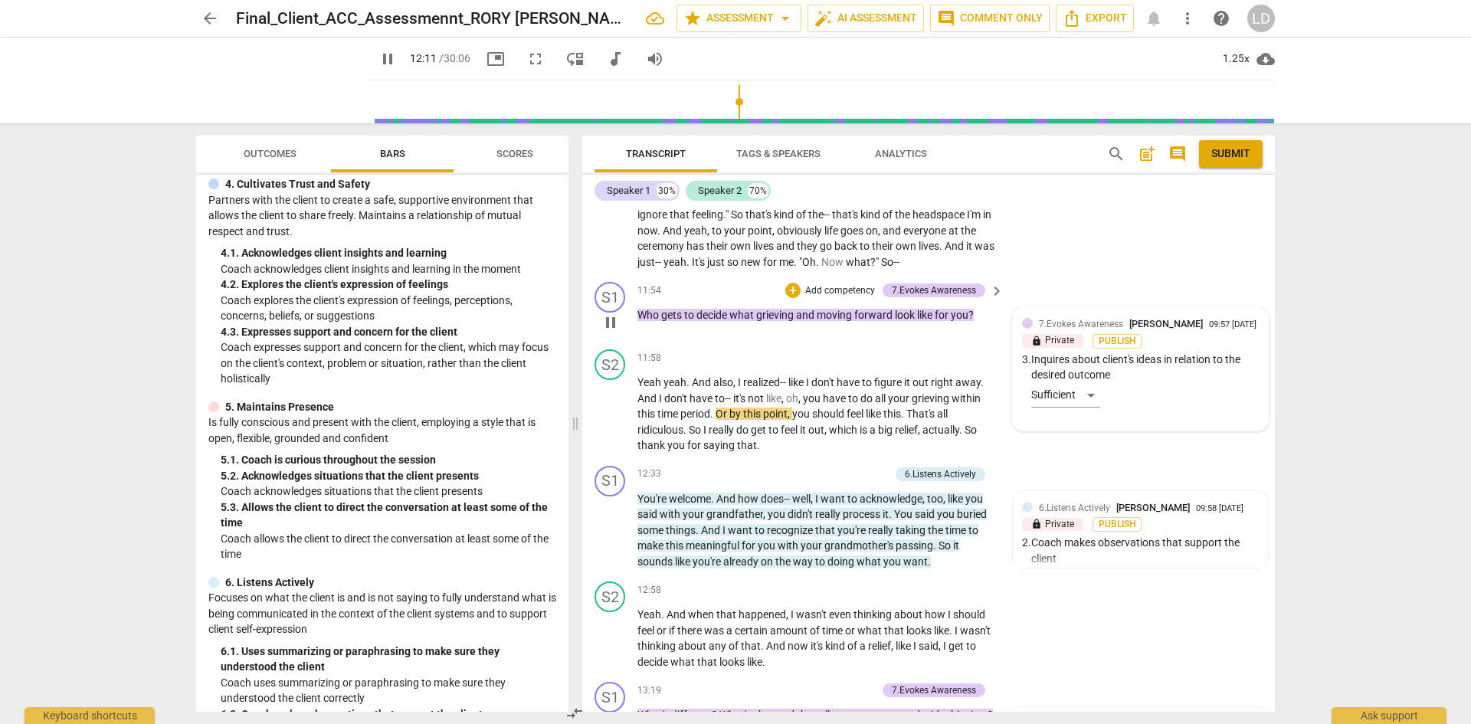
click at [1102, 403] on div "7.Evokes Awareness [PERSON_NAME] 09:57 [DATE] lock Private Publish 3. Inquires …" at bounding box center [1140, 368] width 237 height 105
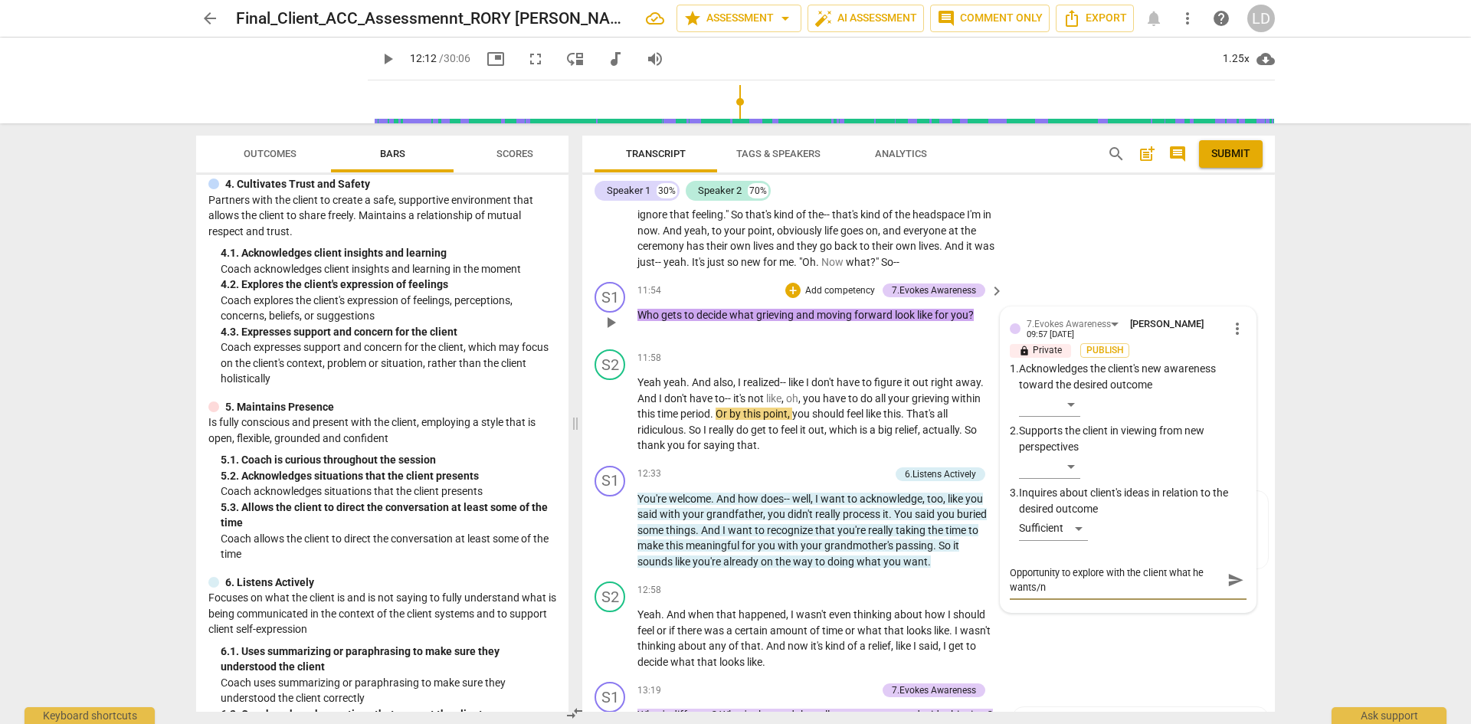
scroll to position [0, 0]
click at [1232, 571] on span "send" at bounding box center [1235, 579] width 17 height 17
click at [378, 59] on span "play_arrow" at bounding box center [387, 59] width 18 height 18
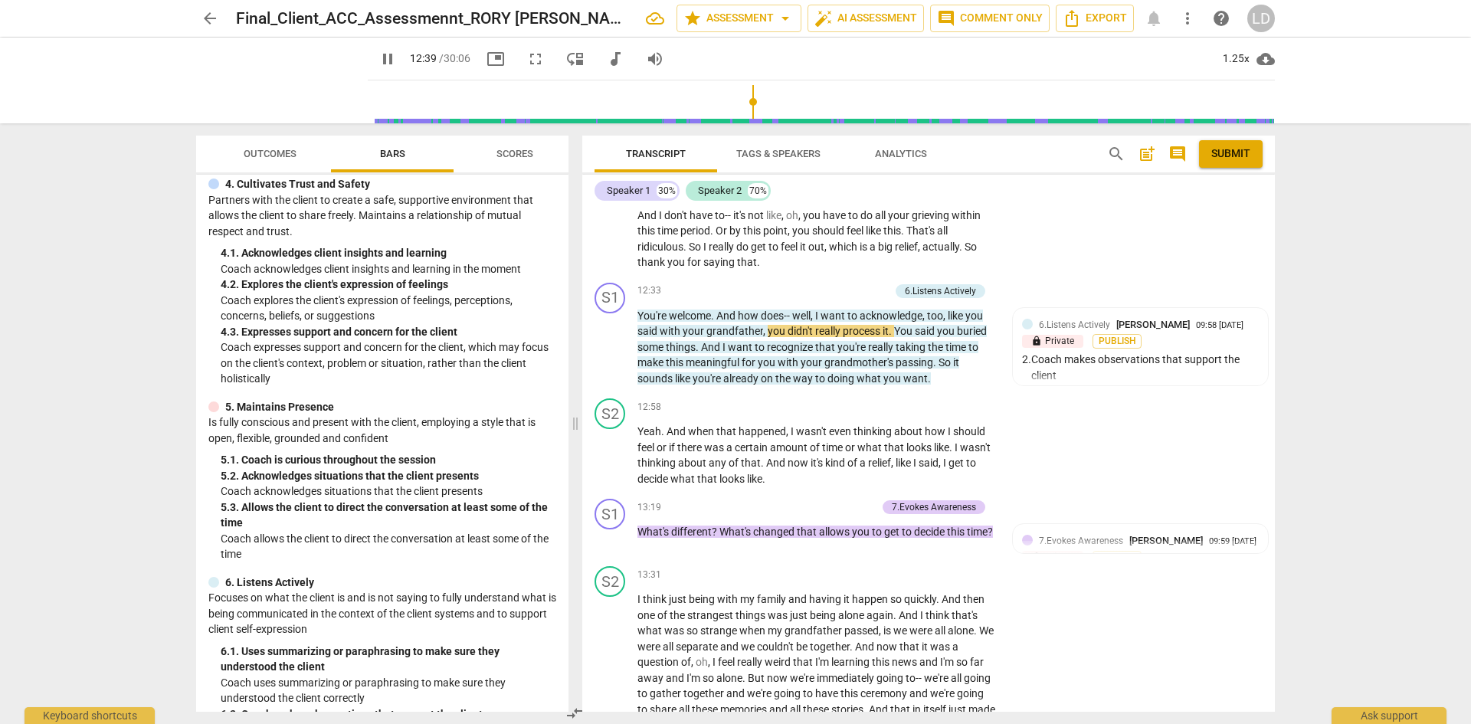
scroll to position [3674, 0]
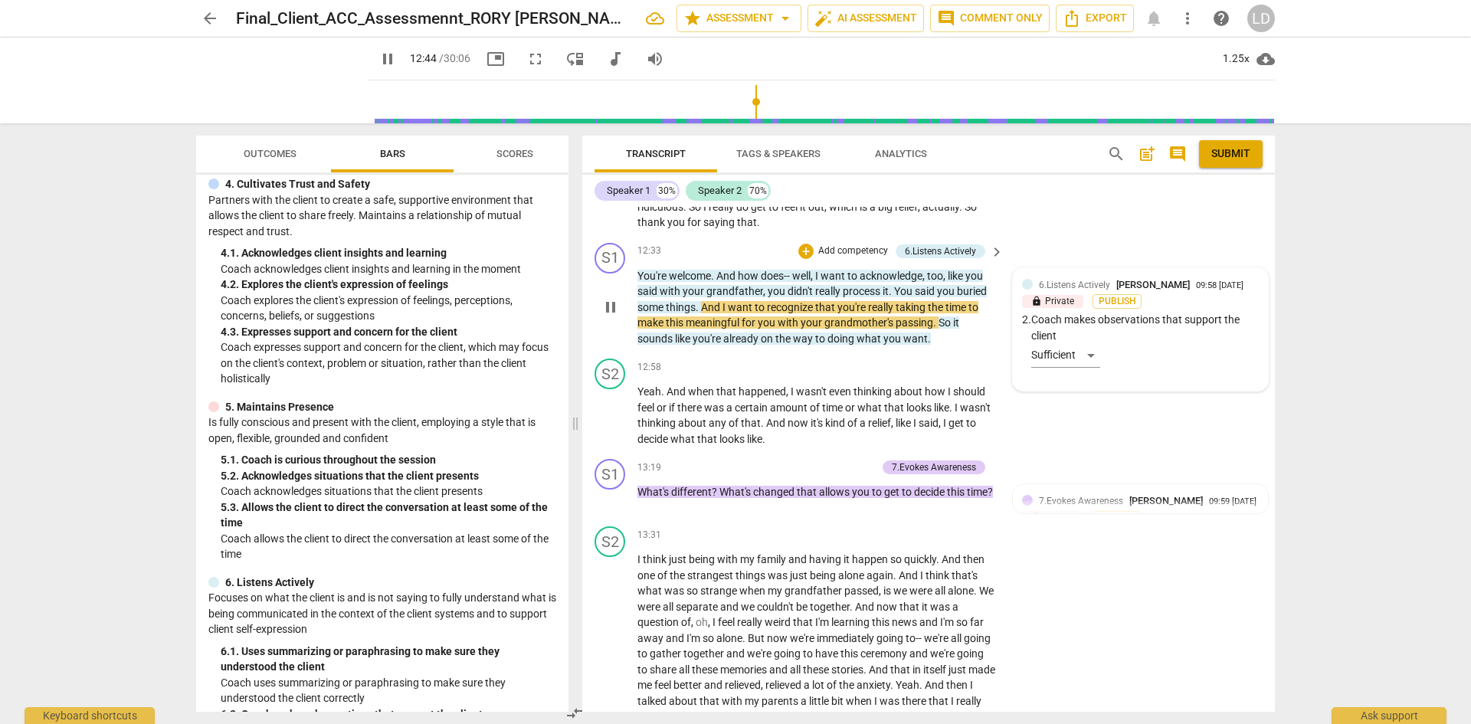
click at [1088, 346] on div "6.Listens Actively [PERSON_NAME] 09:58 [DATE] lock Private Publish 2. Coach mak…" at bounding box center [1140, 329] width 237 height 105
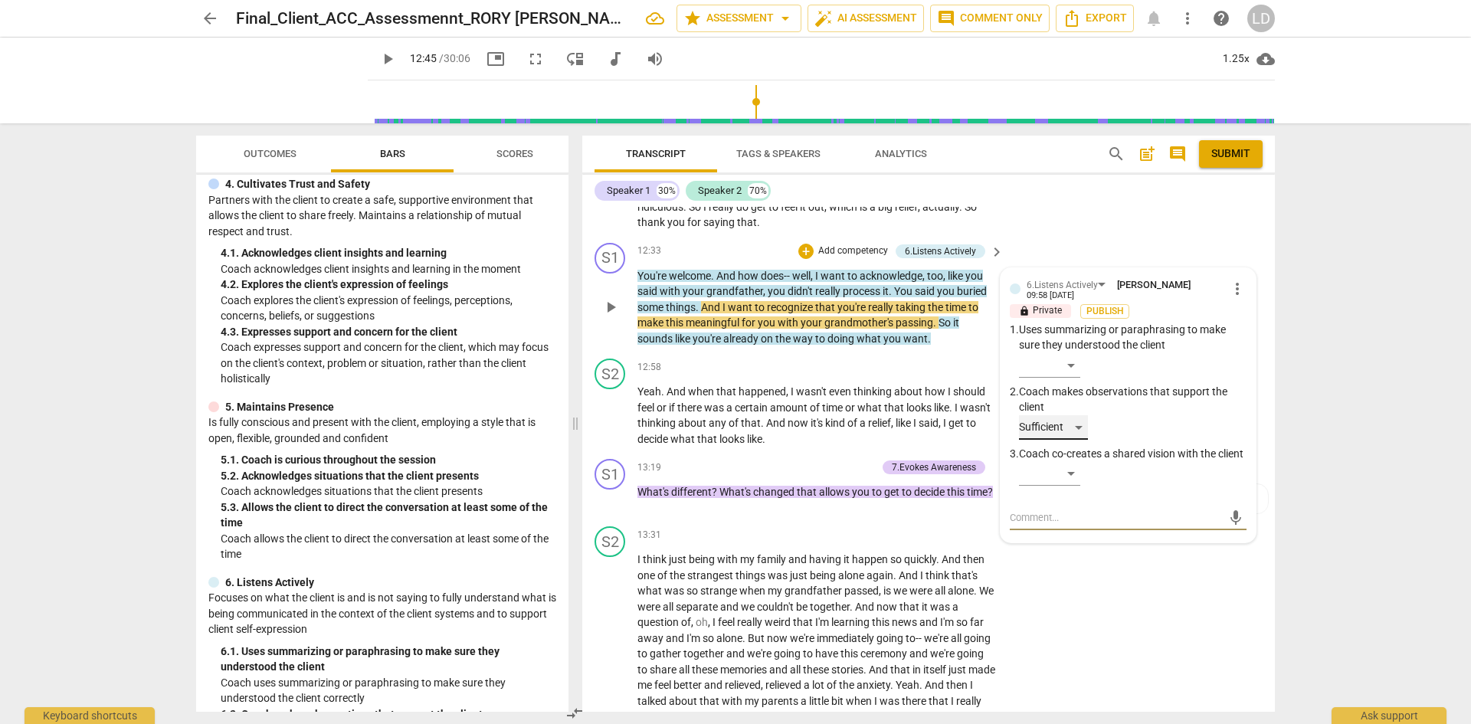
click at [1072, 415] on div "Sufficient" at bounding box center [1053, 427] width 69 height 25
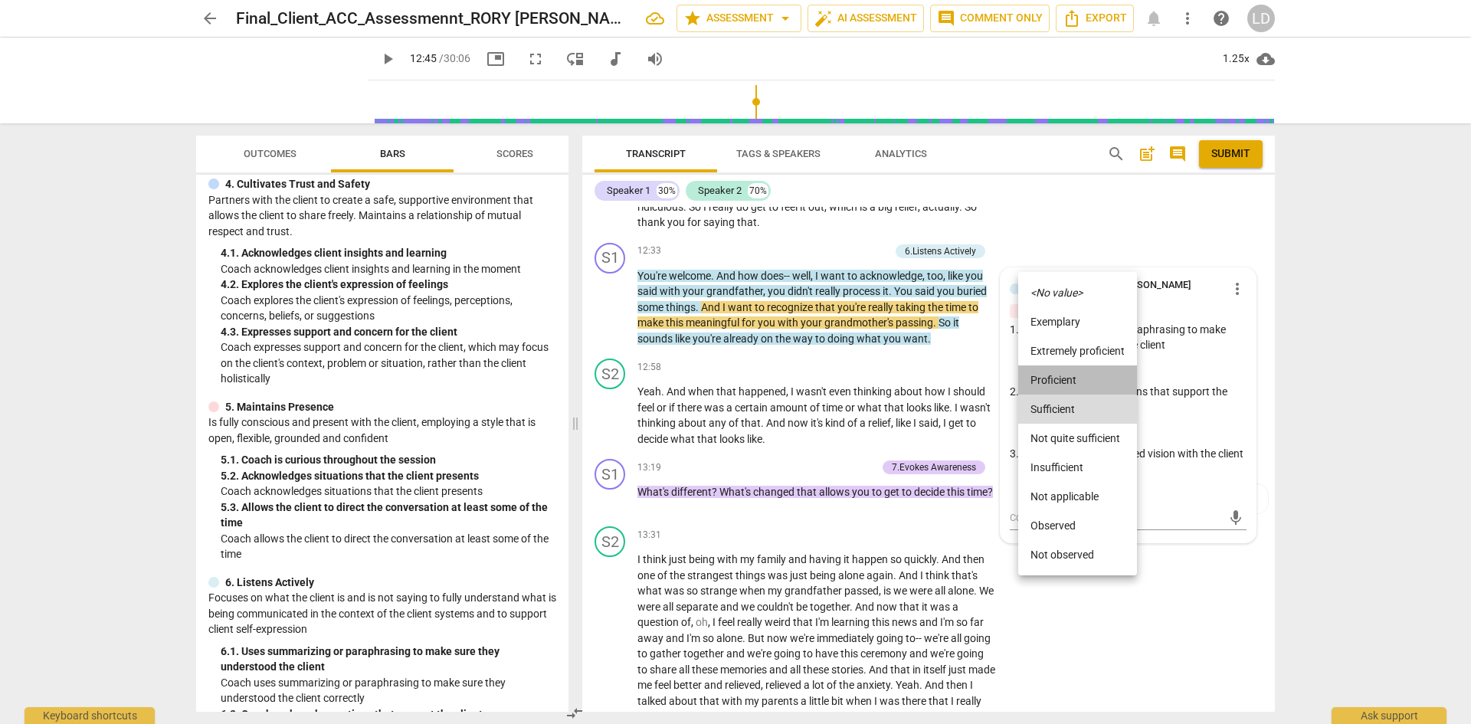
click at [1068, 371] on li "Proficient" at bounding box center [1077, 379] width 119 height 29
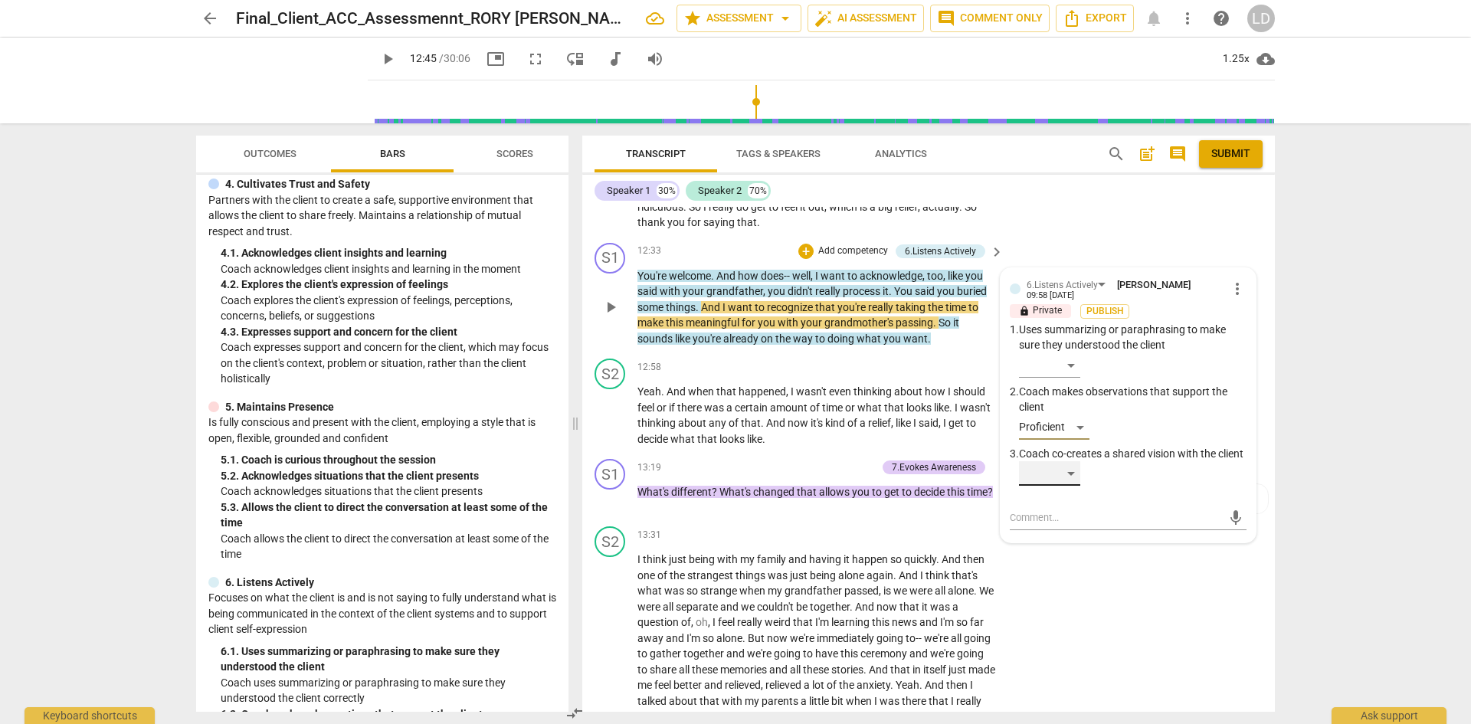
click at [1064, 469] on div "​" at bounding box center [1049, 473] width 61 height 25
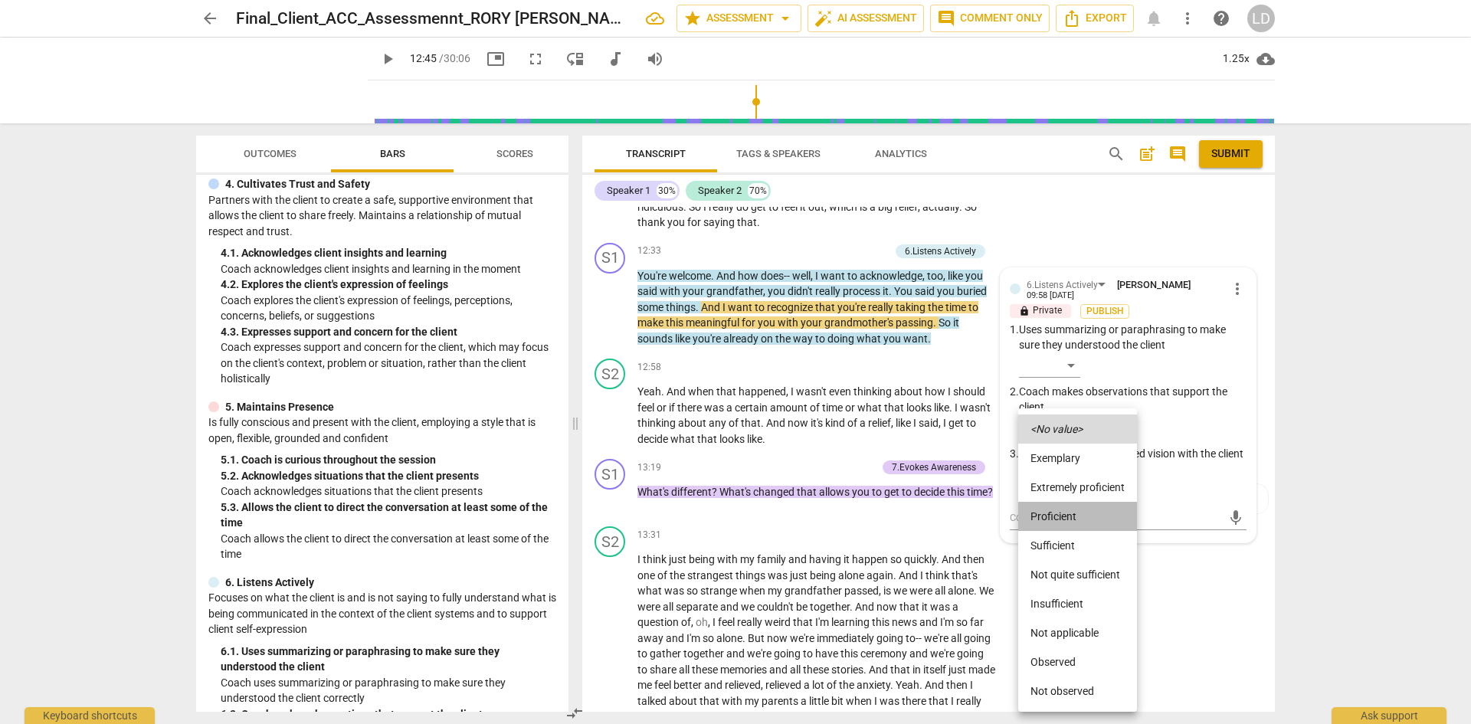
click at [1085, 523] on li "Proficient" at bounding box center [1077, 516] width 119 height 29
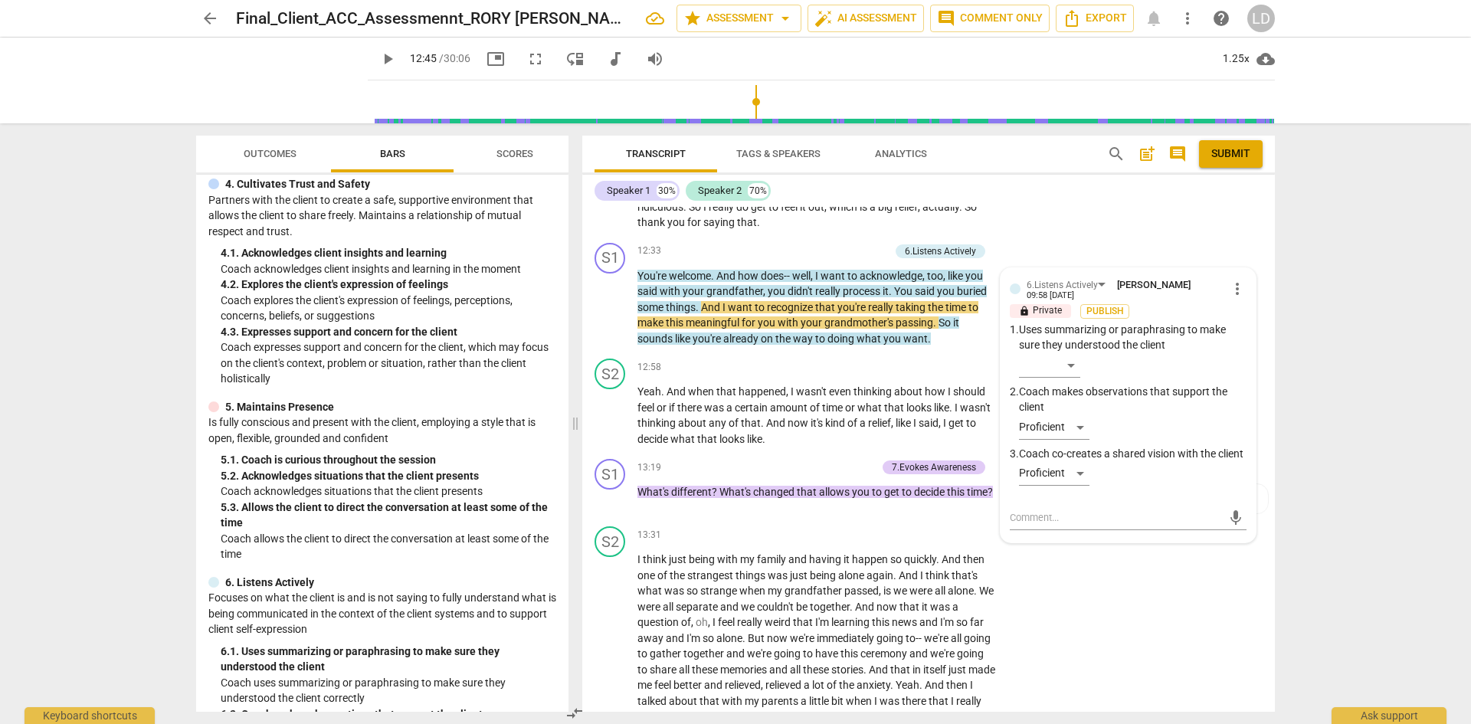
click at [1296, 417] on div "arrow_back Final_Client_ACC_Assessmennt_RORY [PERSON_NAME] star Assessment arro…" at bounding box center [735, 362] width 1471 height 724
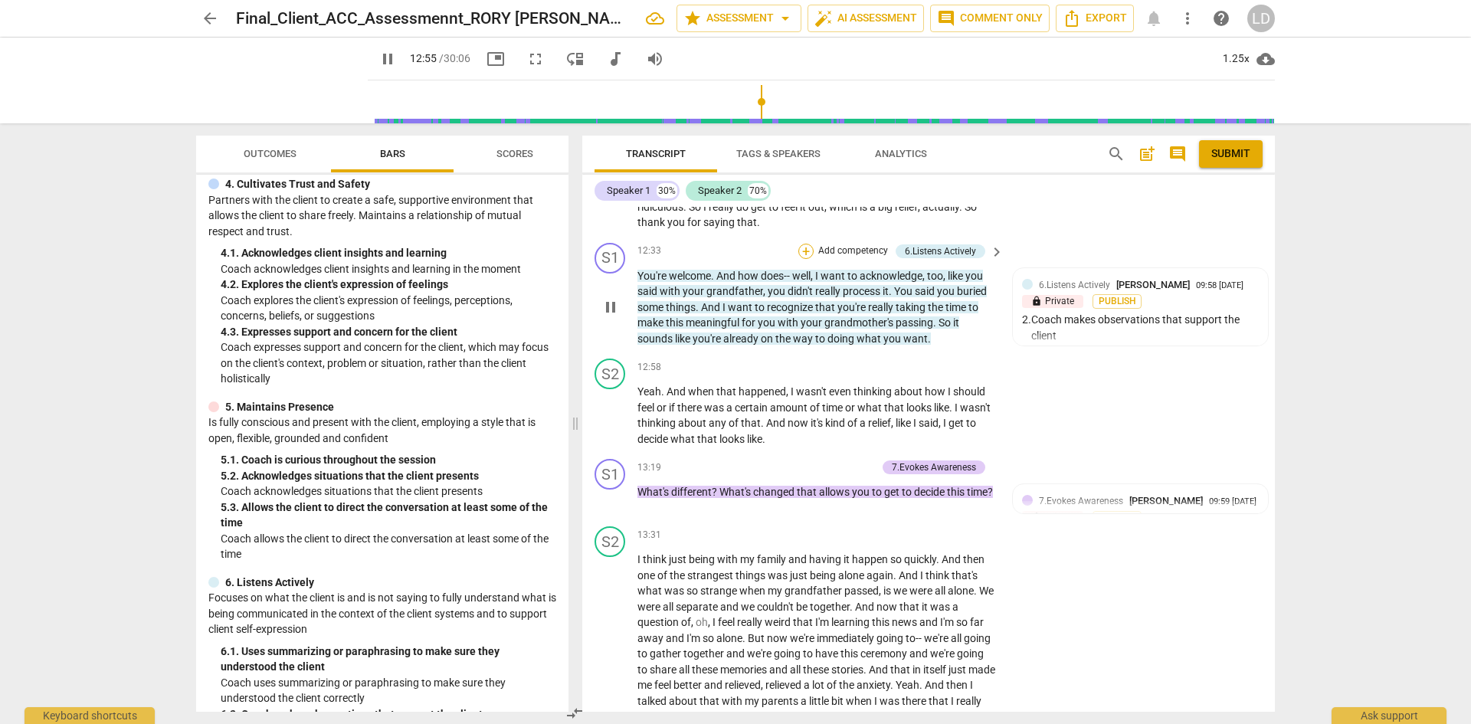
click at [808, 244] on div "+" at bounding box center [805, 251] width 15 height 15
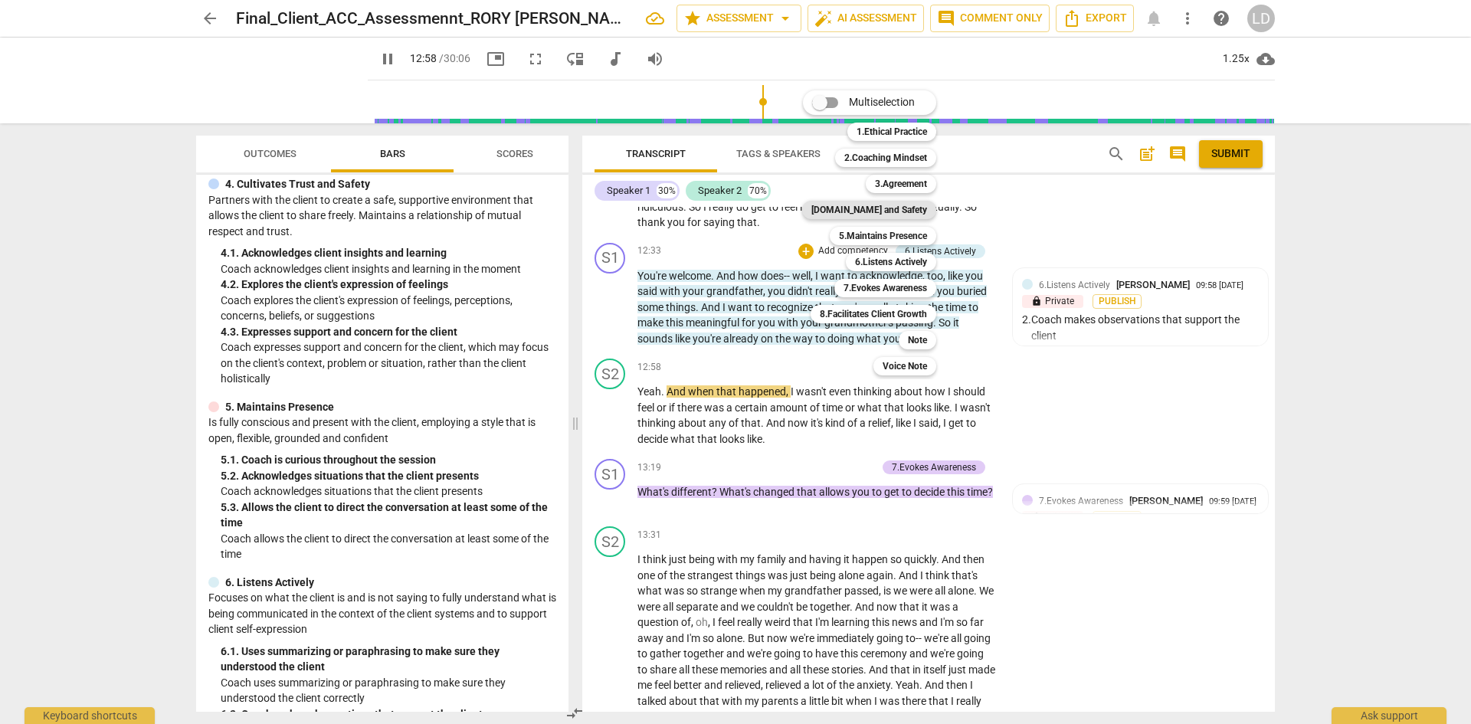
click at [867, 213] on b "[DOMAIN_NAME] and Safety" at bounding box center [869, 210] width 116 height 18
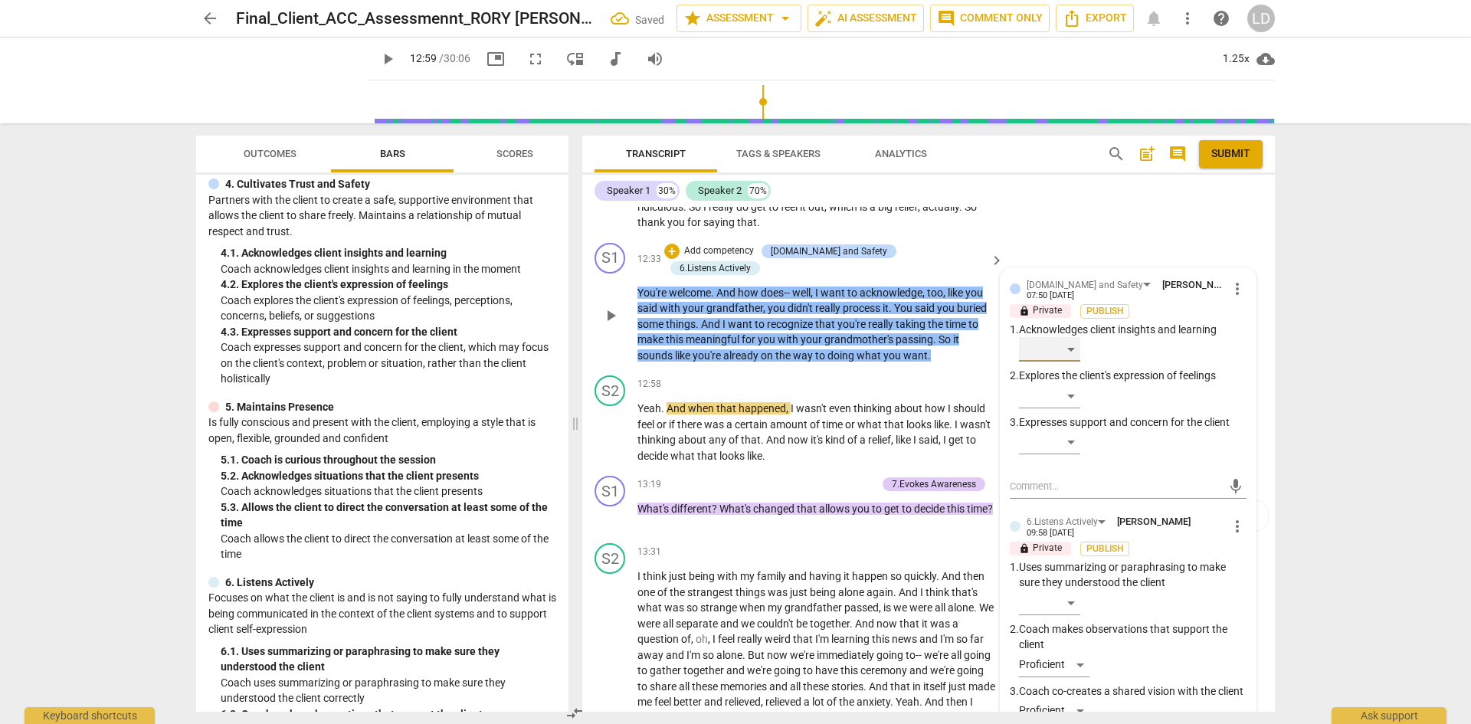
click at [1074, 337] on div "​" at bounding box center [1049, 349] width 61 height 25
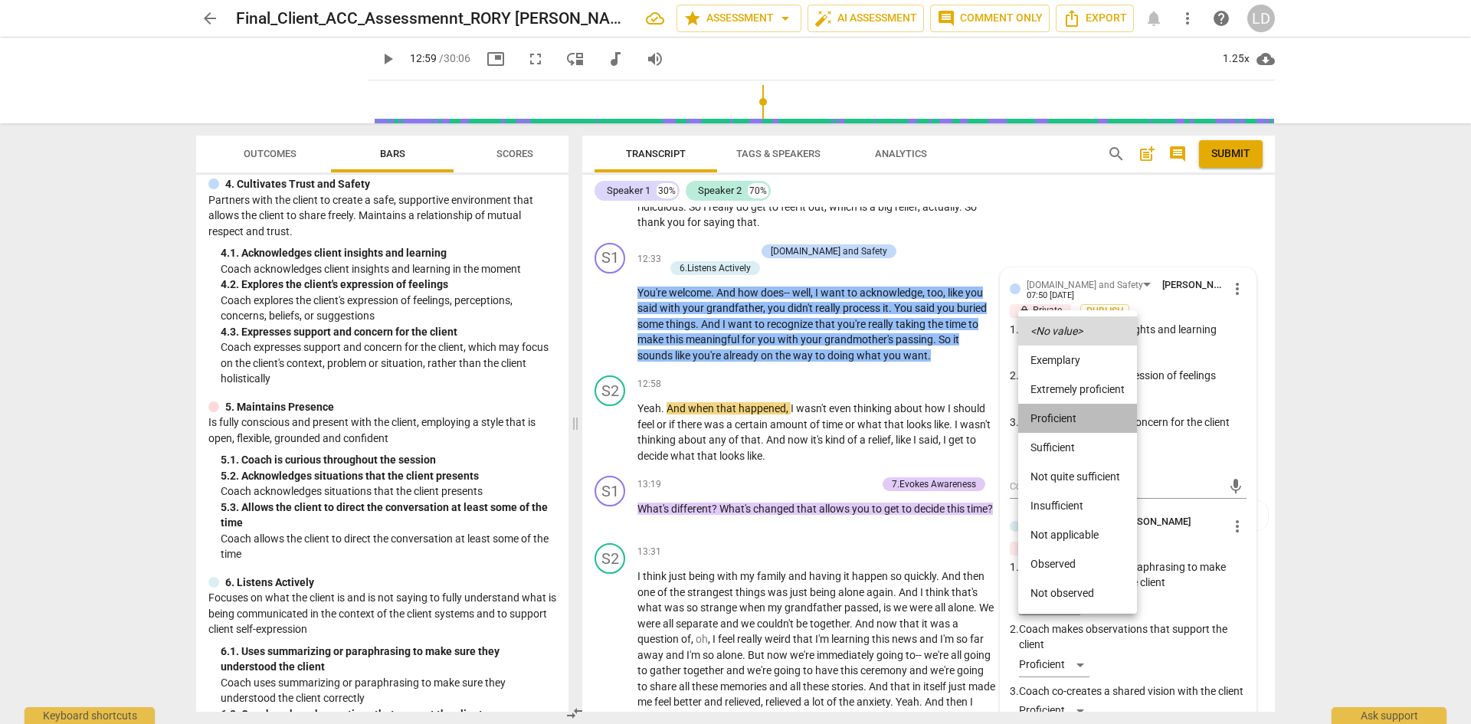
click at [1074, 408] on li "Proficient" at bounding box center [1077, 418] width 119 height 29
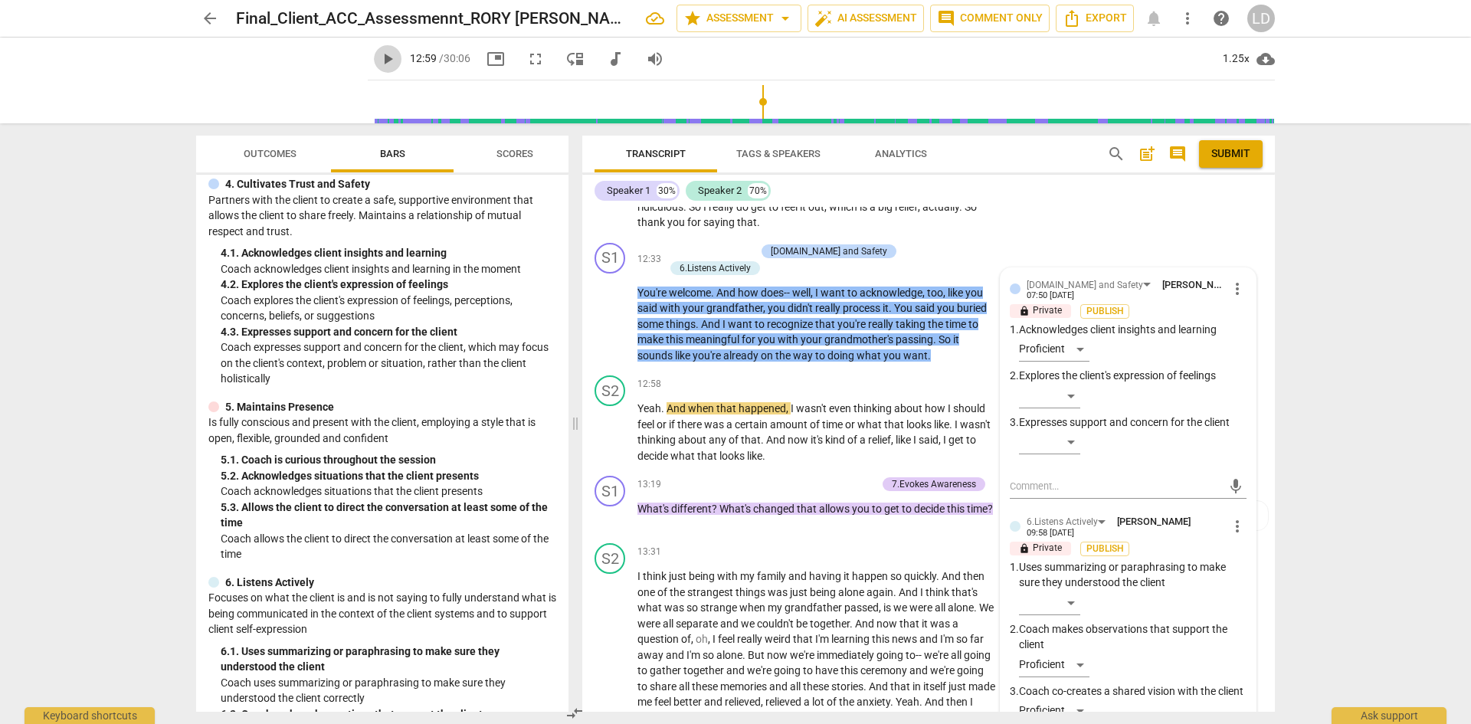
click at [378, 60] on span "play_arrow" at bounding box center [387, 59] width 18 height 18
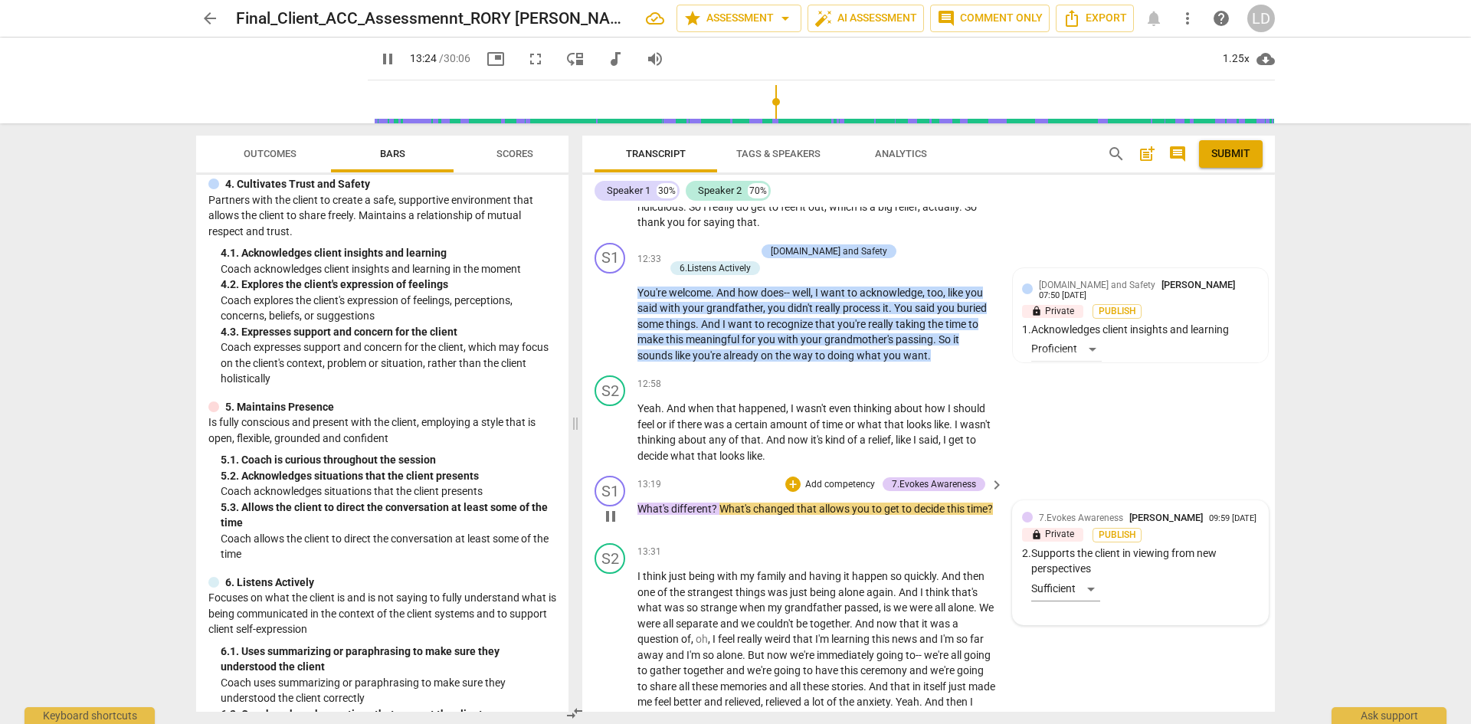
click at [1087, 566] on div "7.Evokes Awareness [PERSON_NAME] 09:59 [DATE] lock Private Publish 2. Supports …" at bounding box center [1140, 562] width 237 height 105
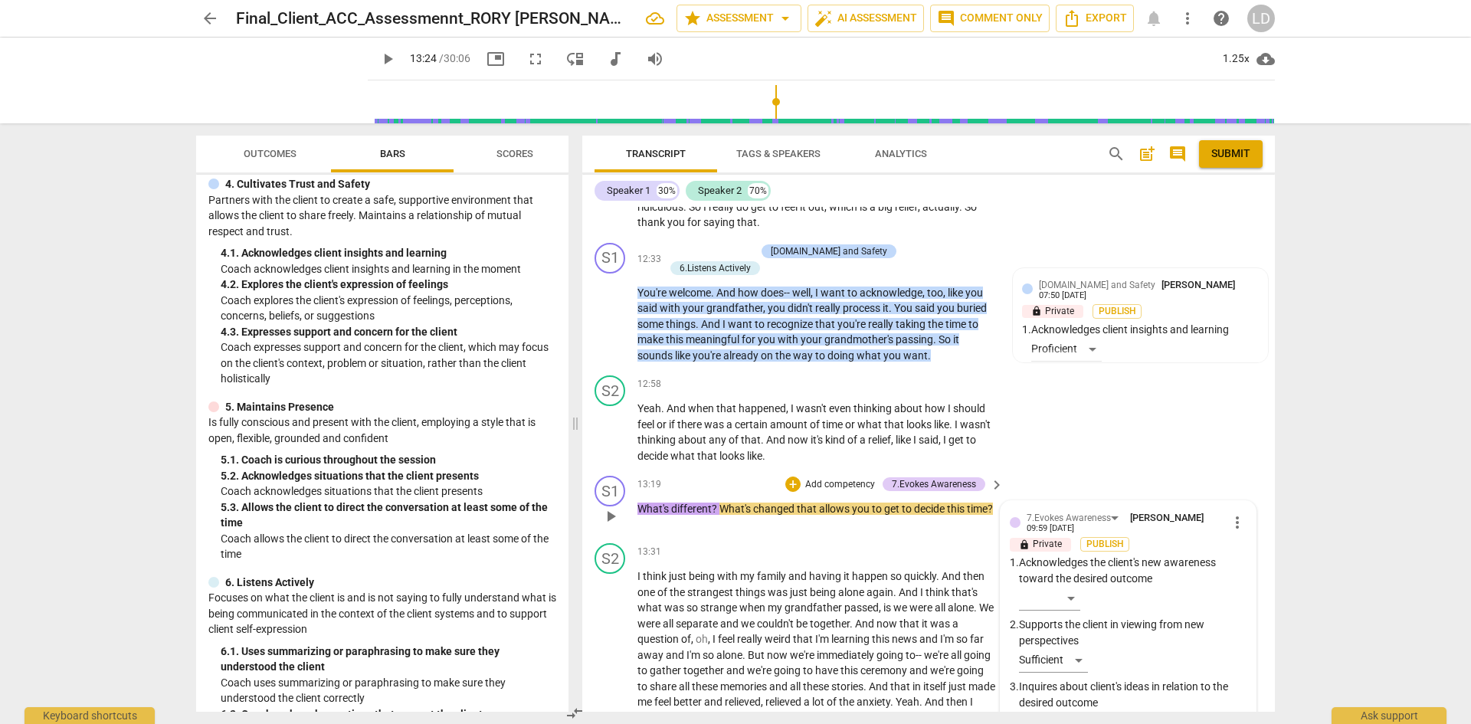
scroll to position [3946, 0]
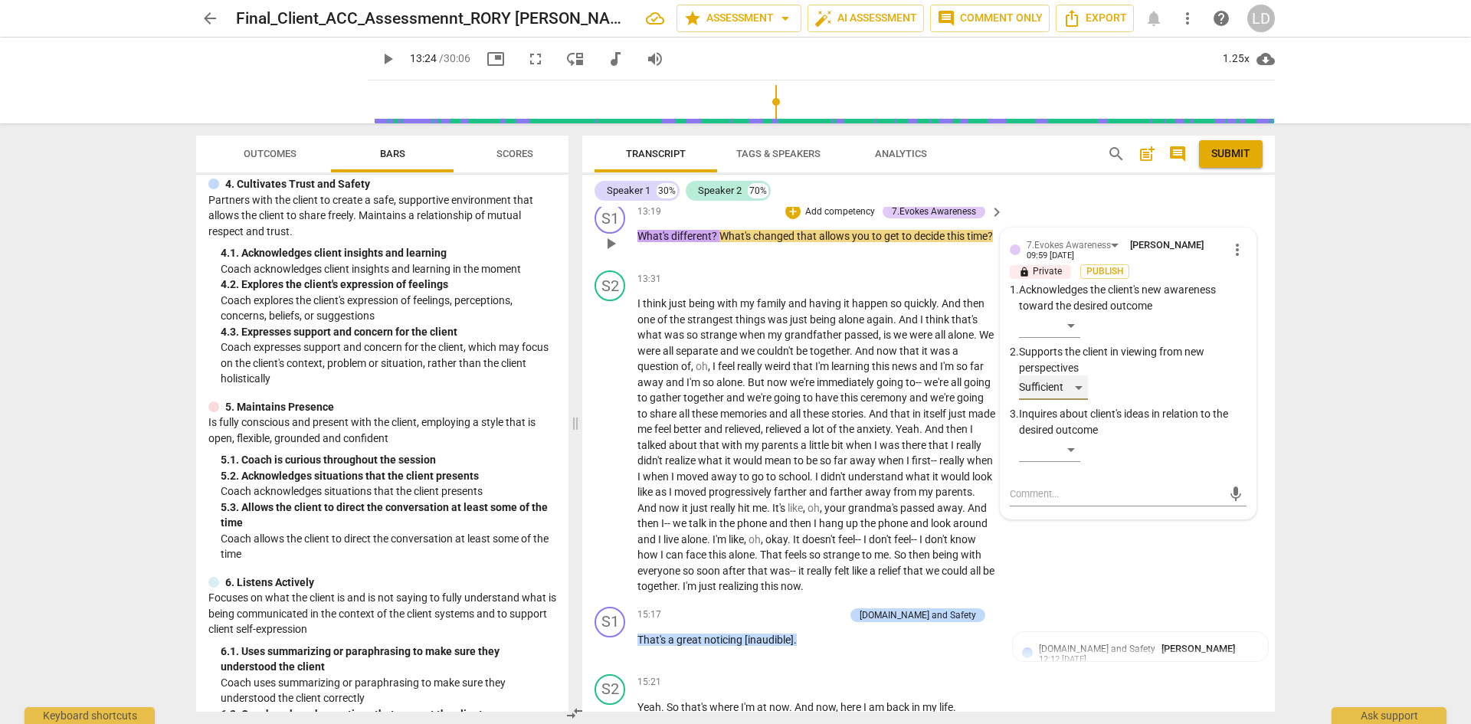
click at [1077, 375] on div "Sufficient" at bounding box center [1053, 387] width 69 height 25
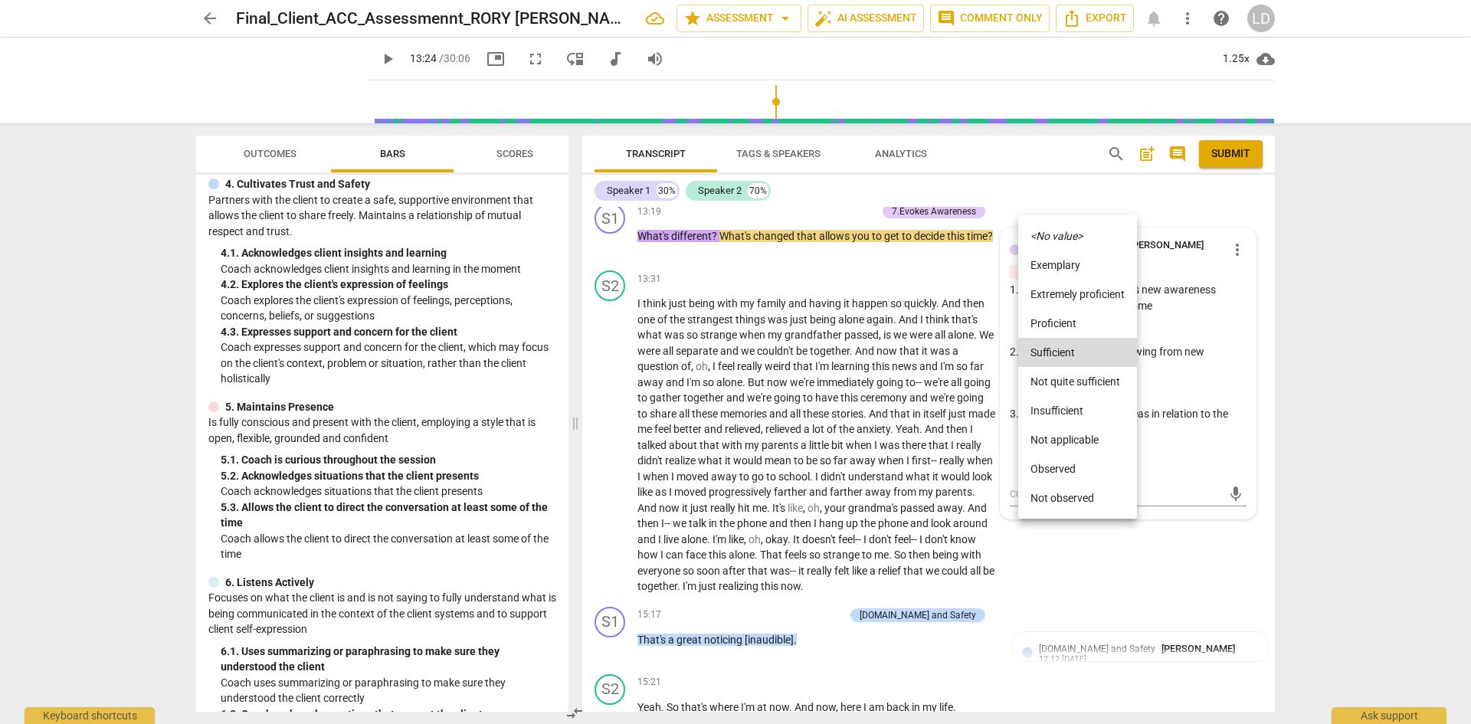
click at [1079, 329] on li "Proficient" at bounding box center [1077, 323] width 119 height 29
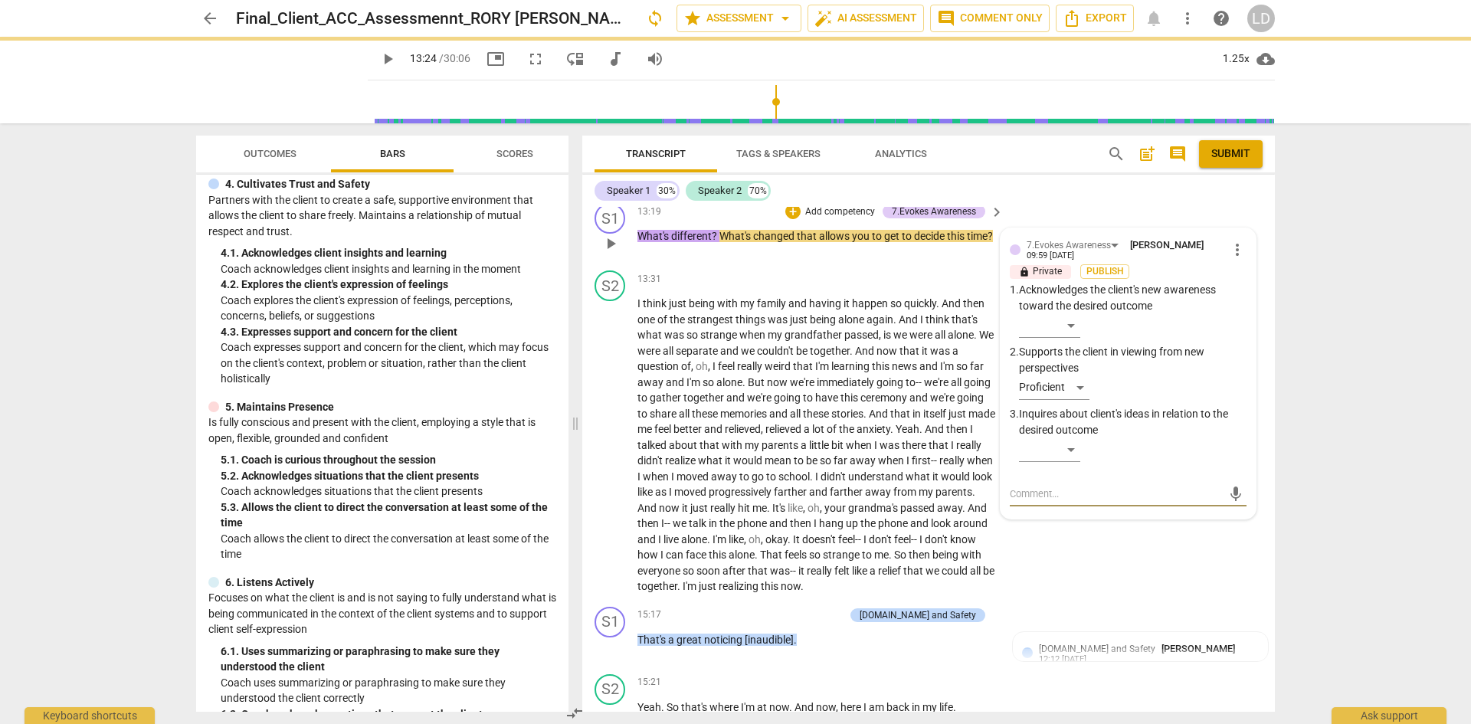
click at [1091, 486] on textarea at bounding box center [1116, 493] width 212 height 15
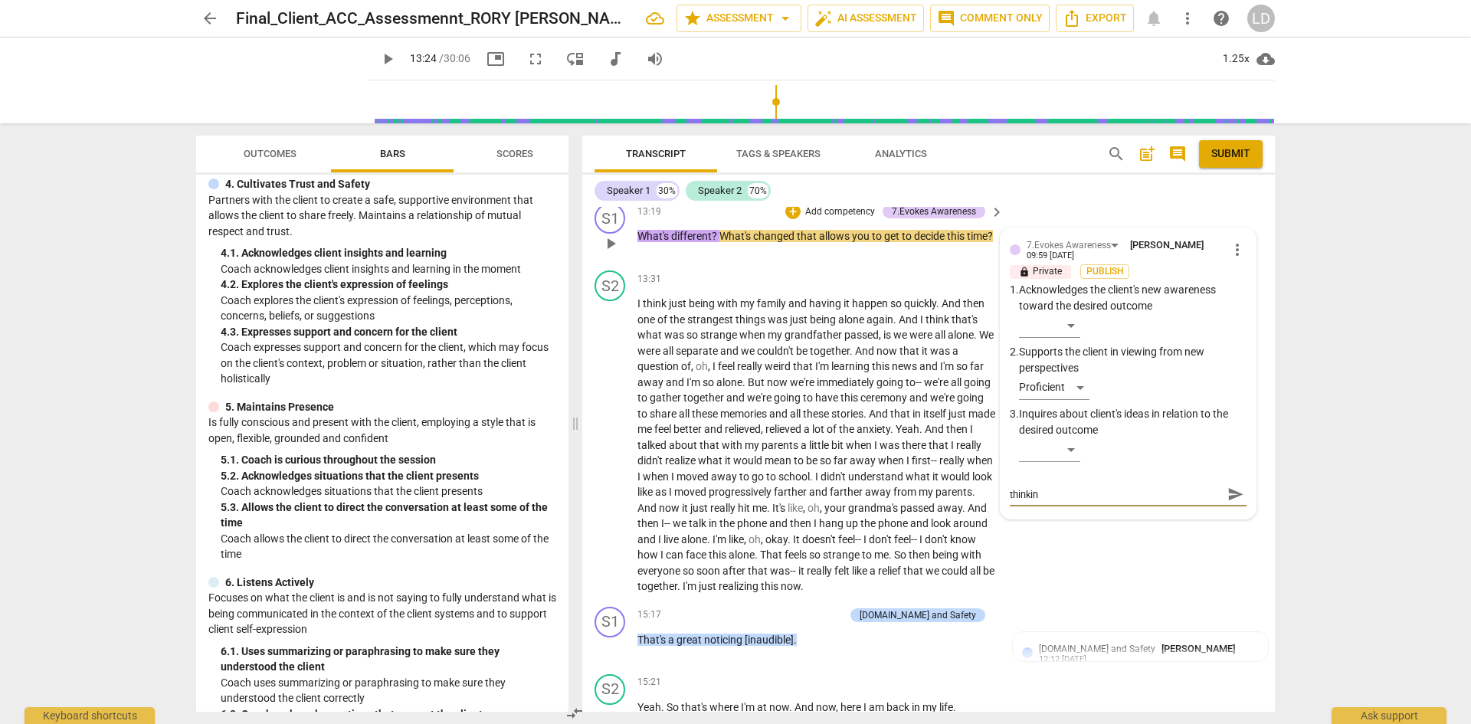
scroll to position [0, 0]
click at [1228, 493] on span "send" at bounding box center [1235, 501] width 17 height 17
click at [378, 57] on span "play_arrow" at bounding box center [387, 59] width 18 height 18
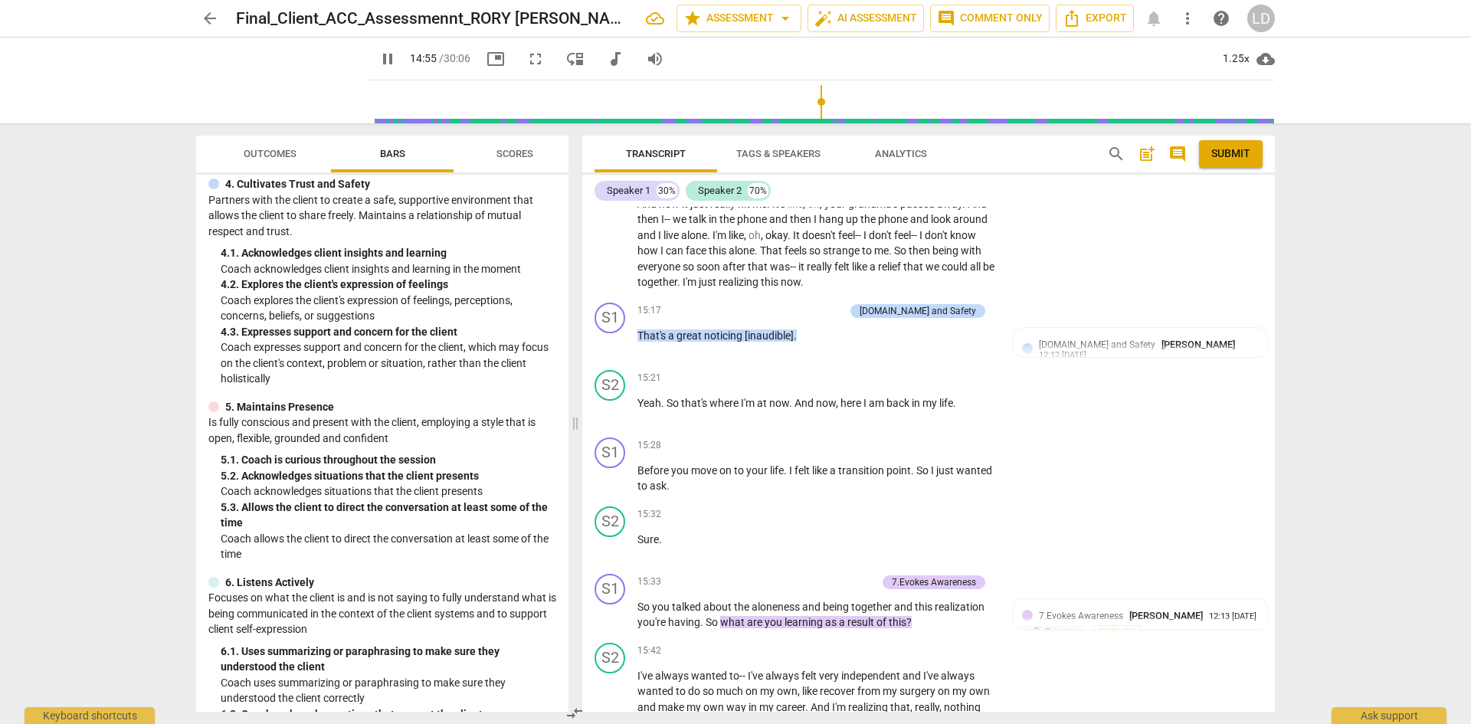
scroll to position [4264, 0]
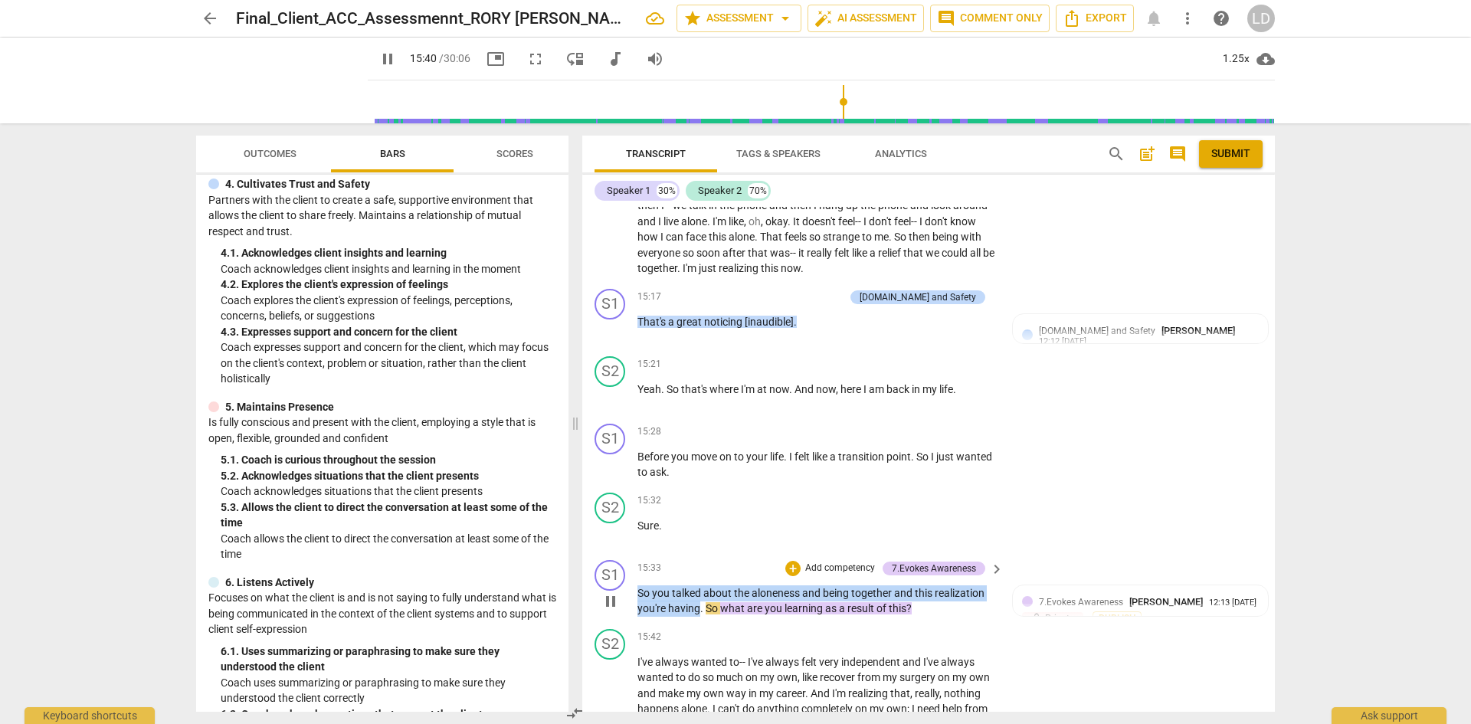
drag, startPoint x: 699, startPoint y: 573, endPoint x: 630, endPoint y: 550, distance: 71.9
click at [630, 554] on div "S1 play_arrow pause 15:33 + Add competency 7.Evokes Awareness keyboard_arrow_ri…" at bounding box center [928, 588] width 692 height 69
click at [787, 561] on div "+" at bounding box center [792, 568] width 15 height 15
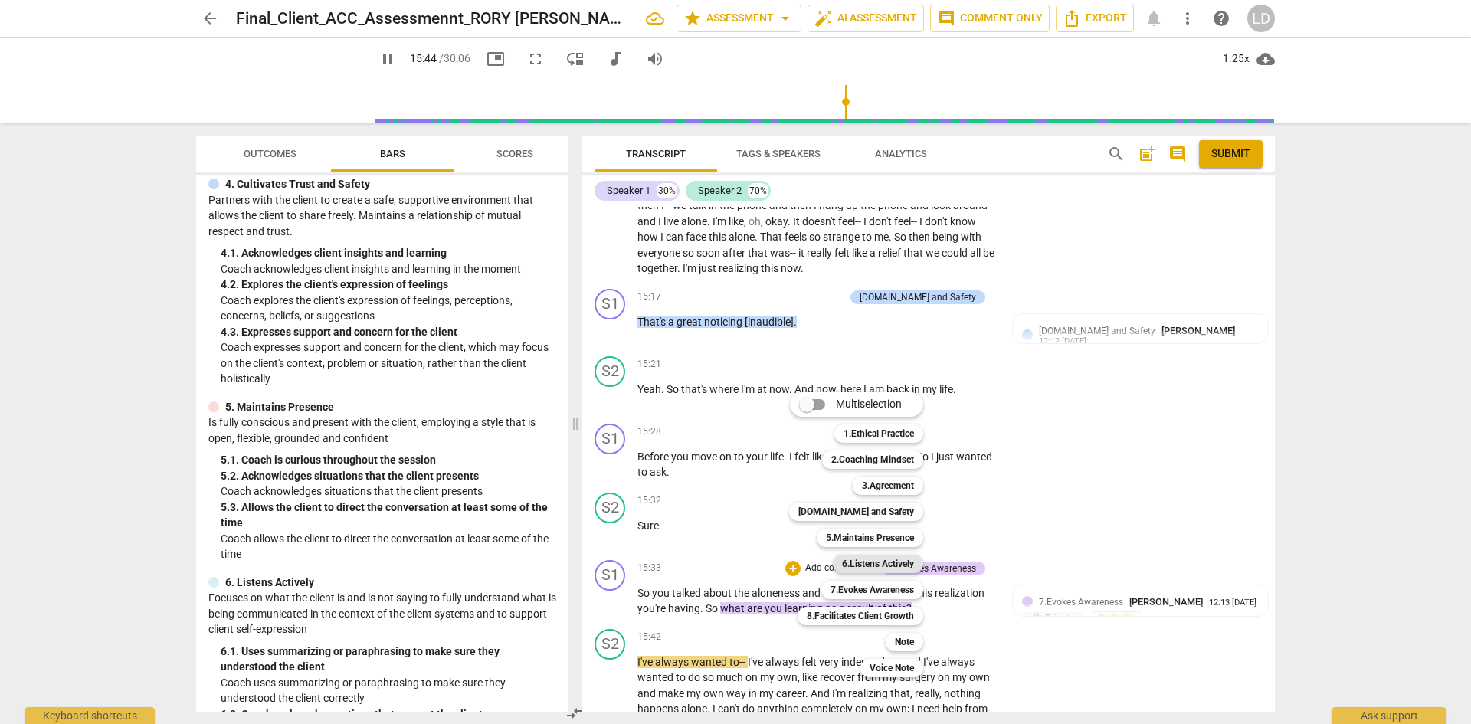
click at [878, 559] on b "6.Listens Actively" at bounding box center [878, 564] width 72 height 18
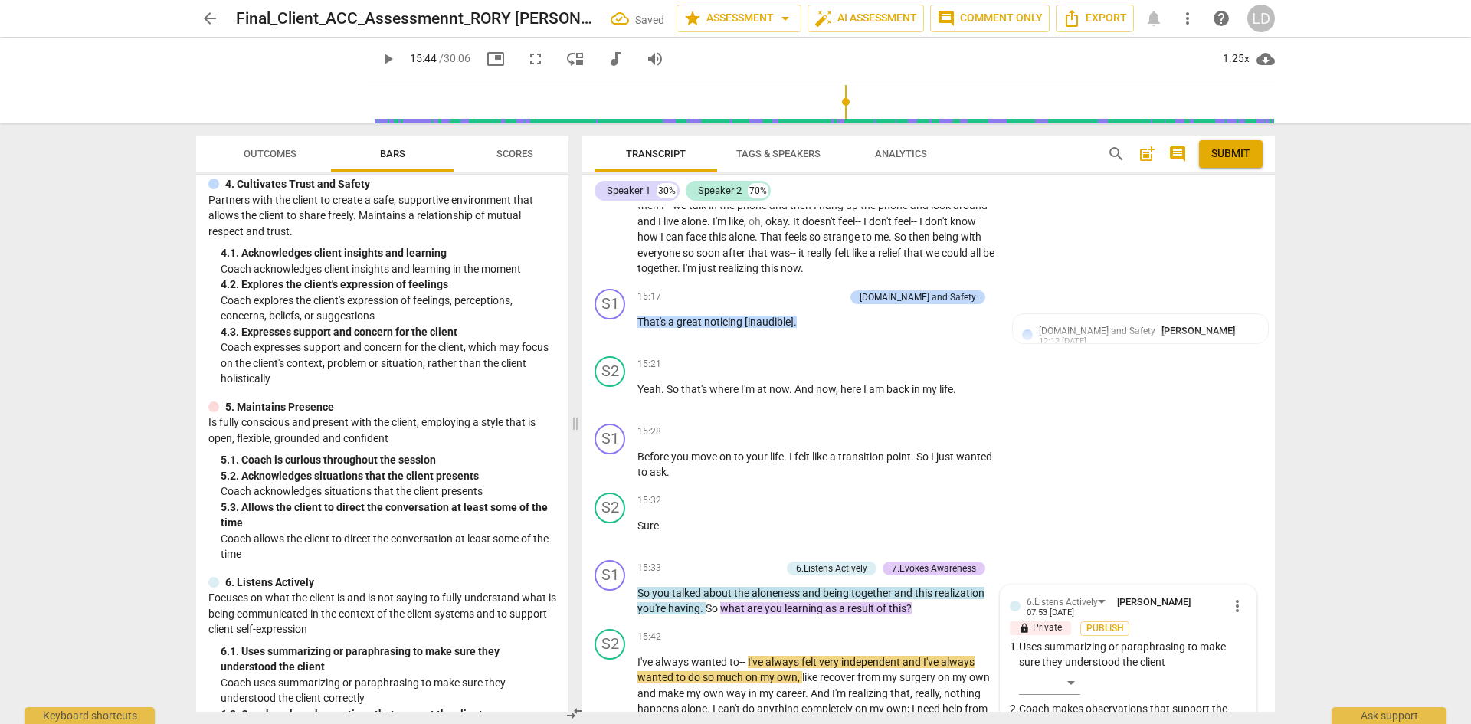
scroll to position [4622, 0]
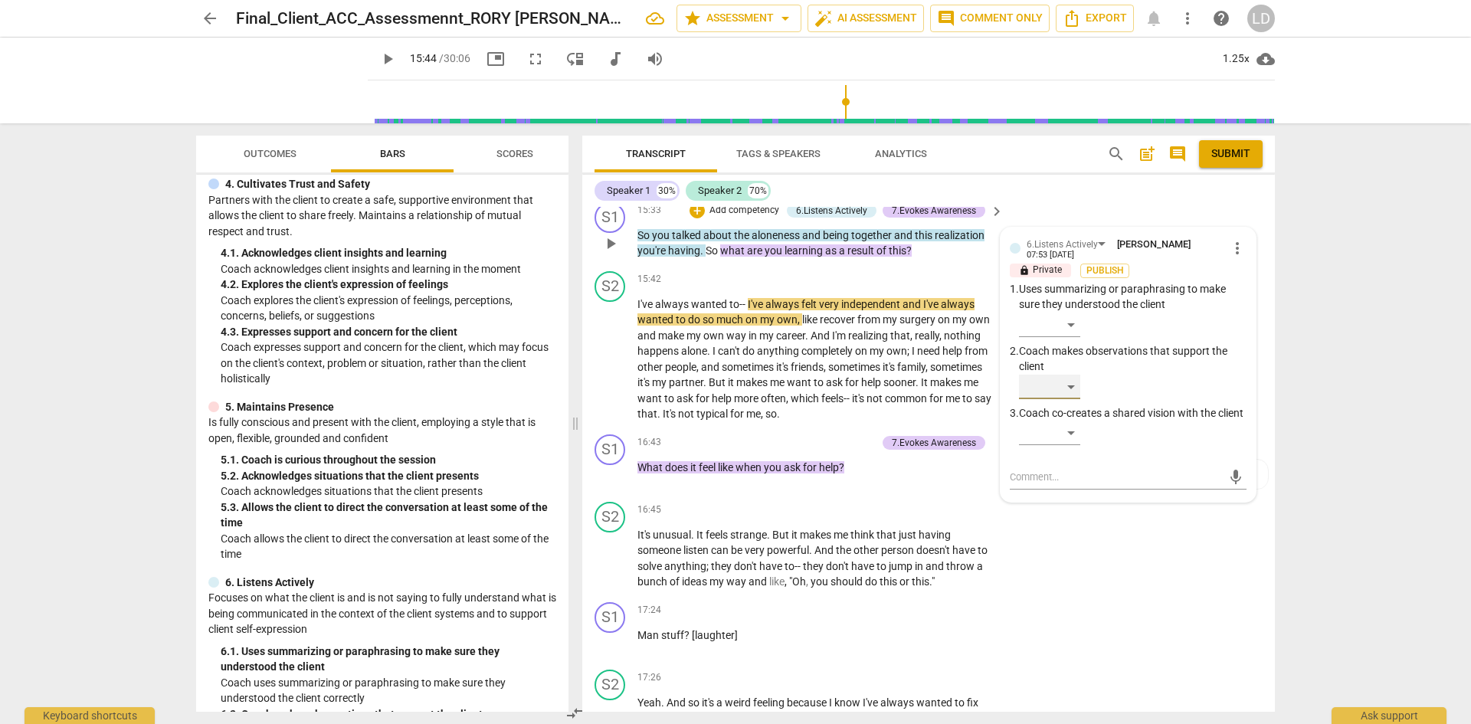
click at [1067, 375] on div "​" at bounding box center [1049, 387] width 61 height 25
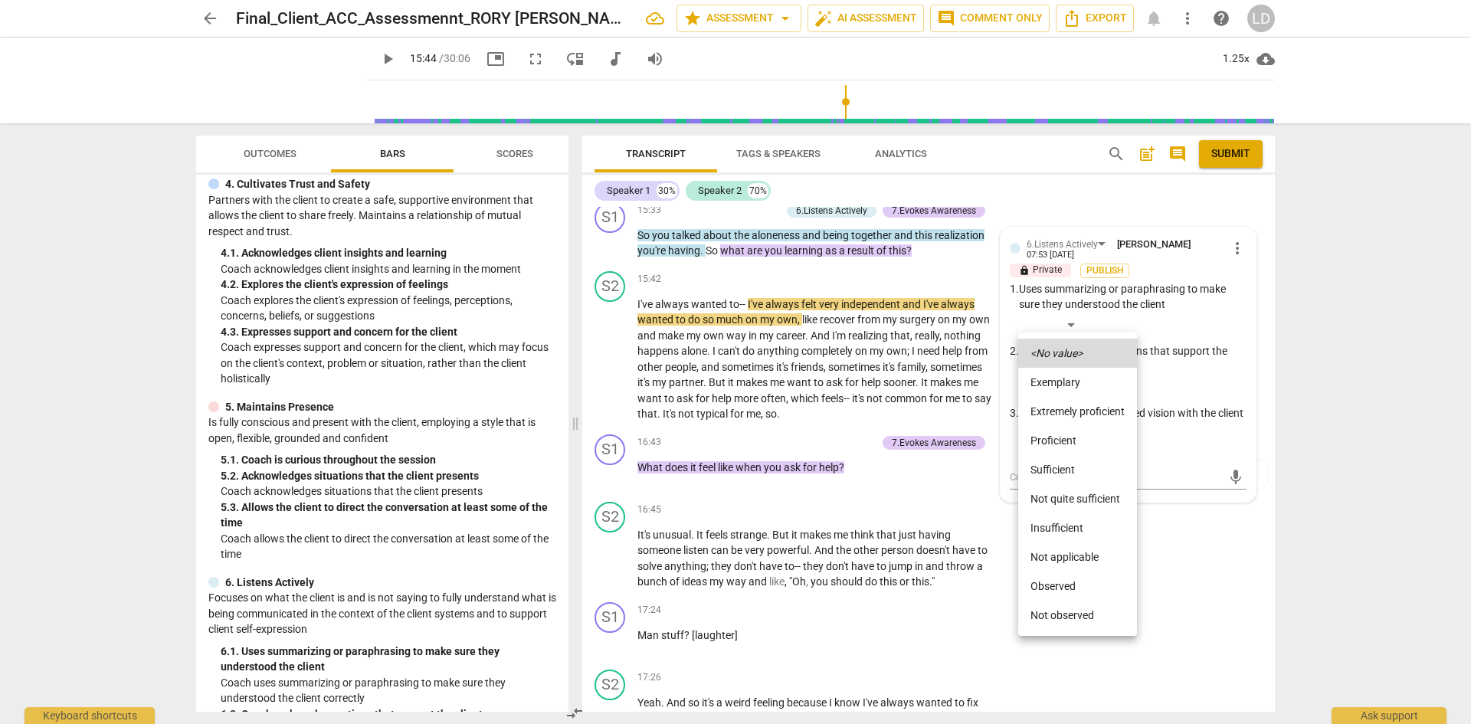
click at [1072, 444] on li "Proficient" at bounding box center [1077, 440] width 119 height 29
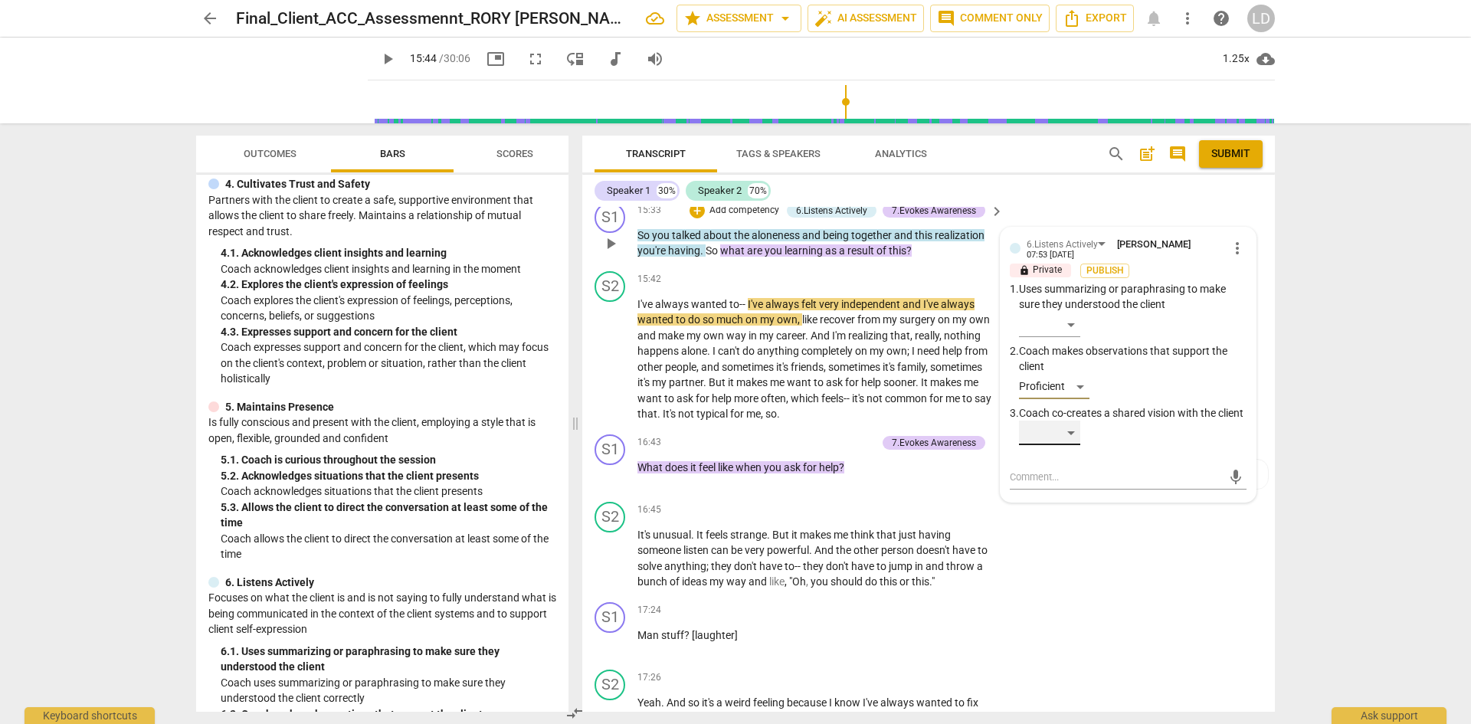
click at [1067, 421] on div "​" at bounding box center [1049, 433] width 61 height 25
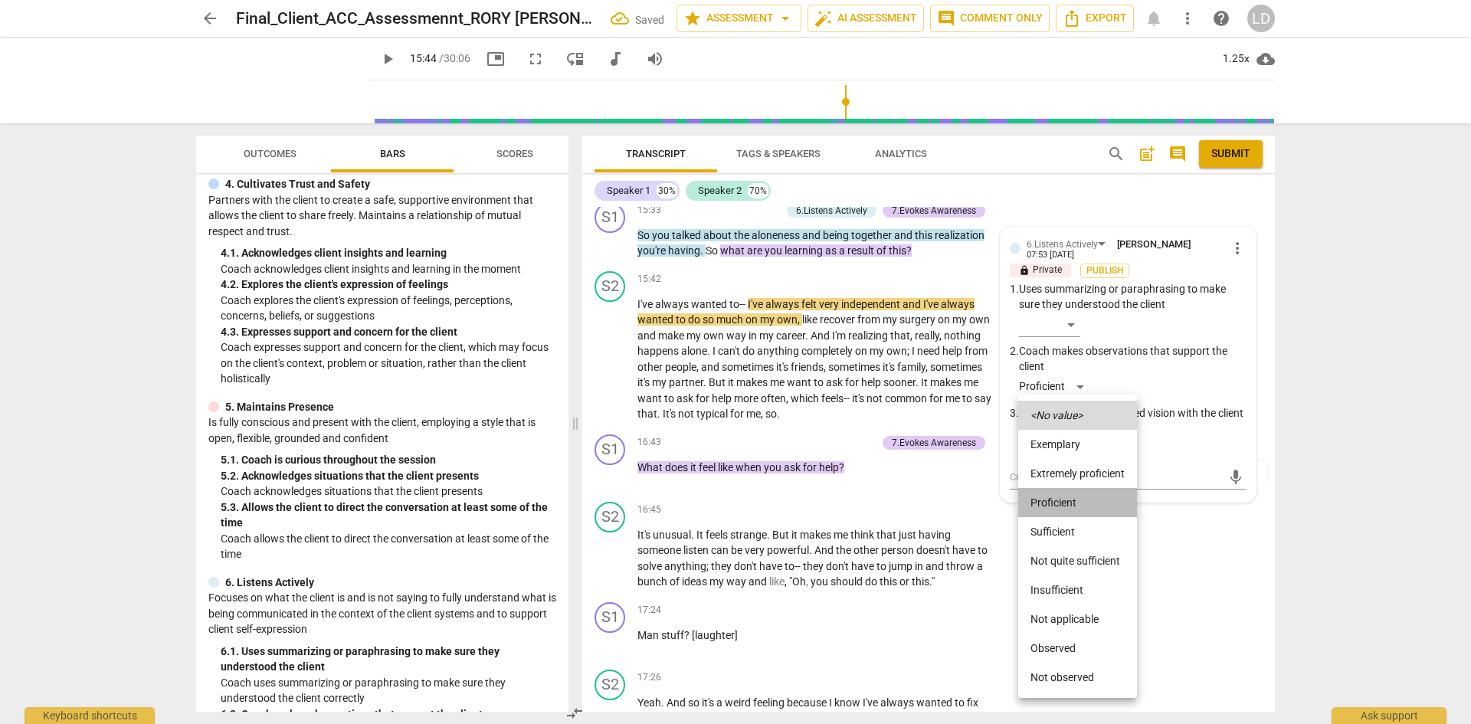
click at [1078, 500] on li "Proficient" at bounding box center [1077, 502] width 119 height 29
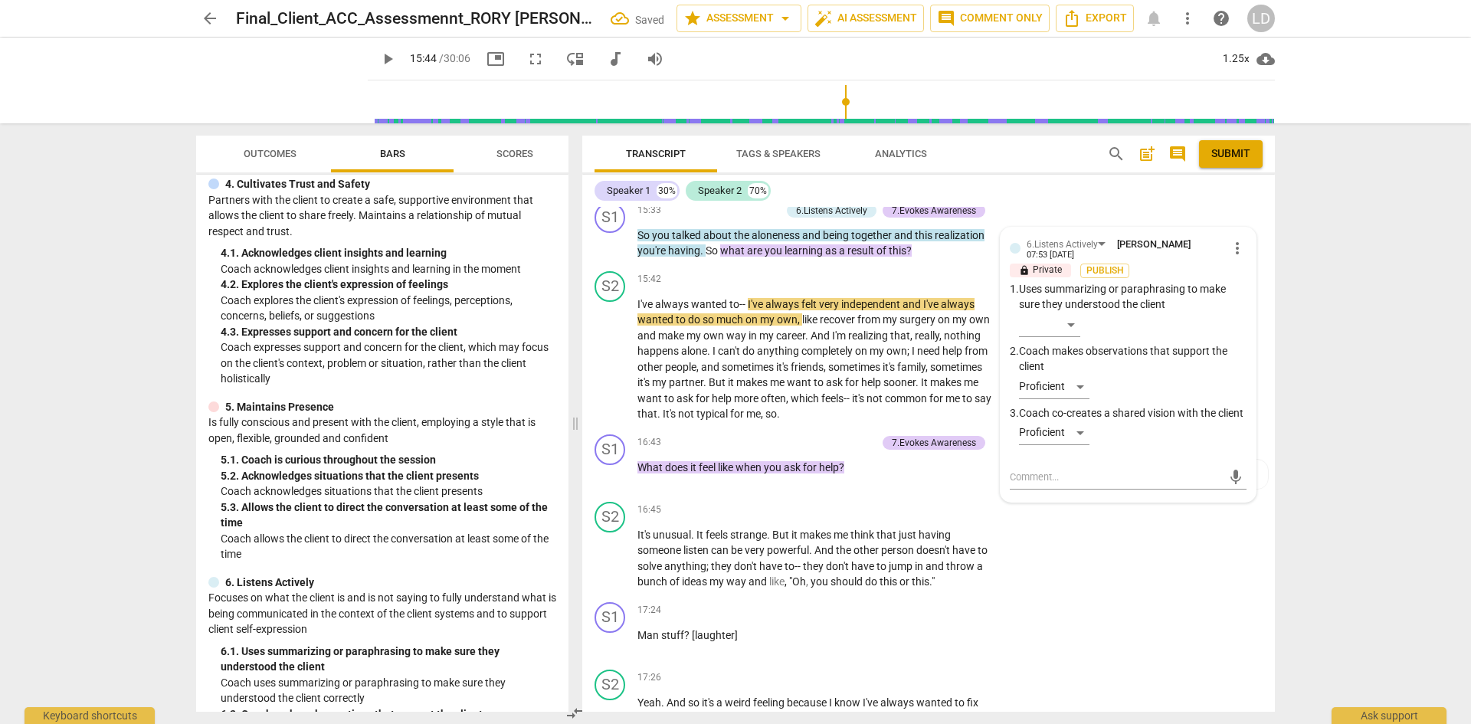
click at [1348, 378] on div "arrow_back Final_Client_ACC_Assessmennt_RORY [PERSON_NAME] Saved star Assessmen…" at bounding box center [735, 362] width 1471 height 724
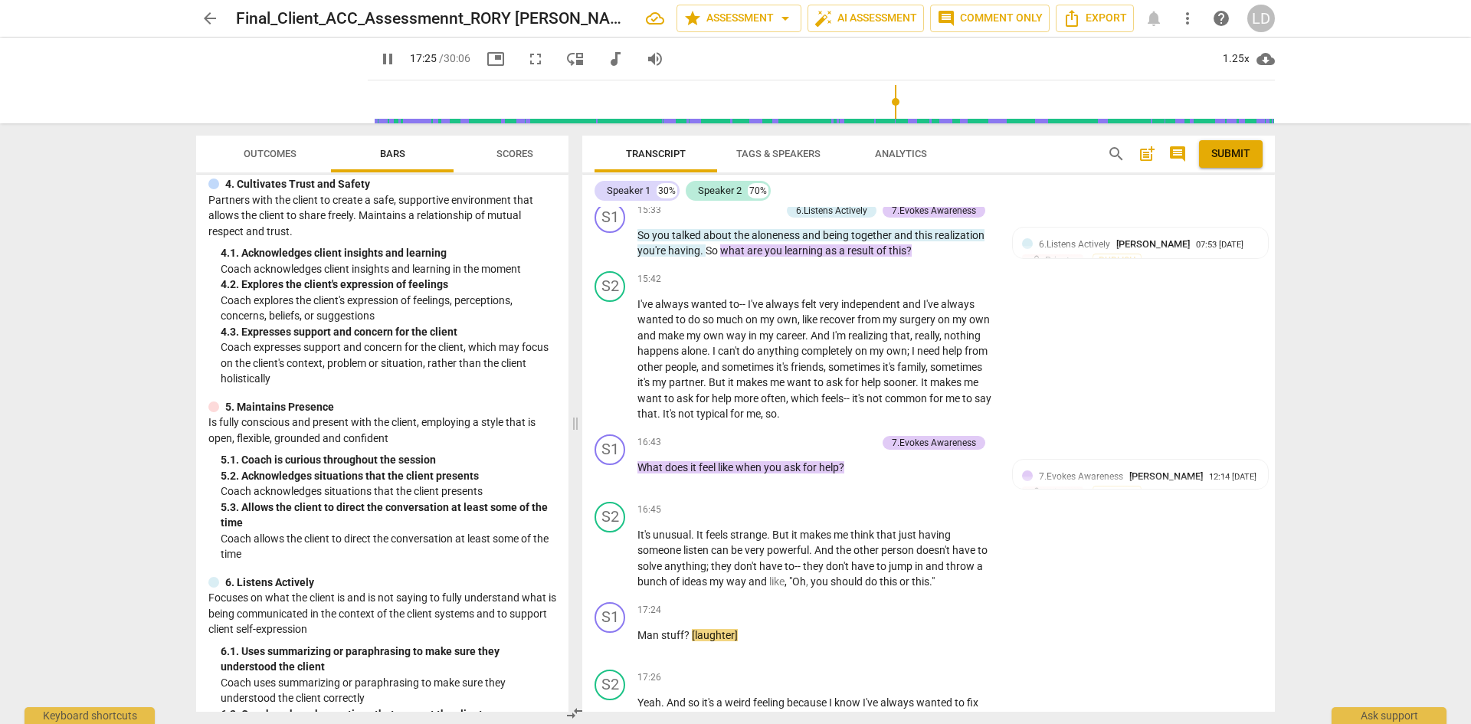
click at [378, 64] on span "pause" at bounding box center [387, 59] width 18 height 18
click at [906, 603] on div "+" at bounding box center [901, 610] width 15 height 15
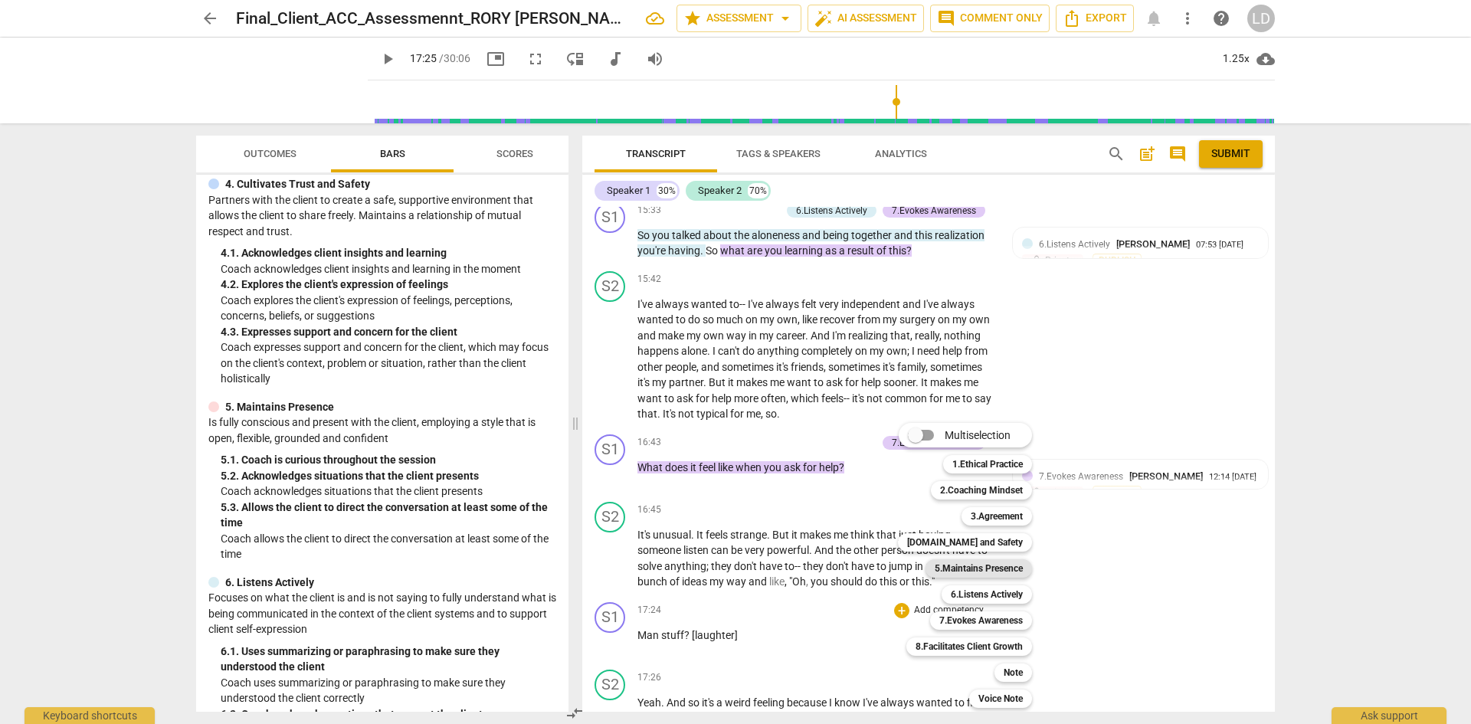
click at [973, 572] on b "5.Maintains Presence" at bounding box center [979, 568] width 88 height 18
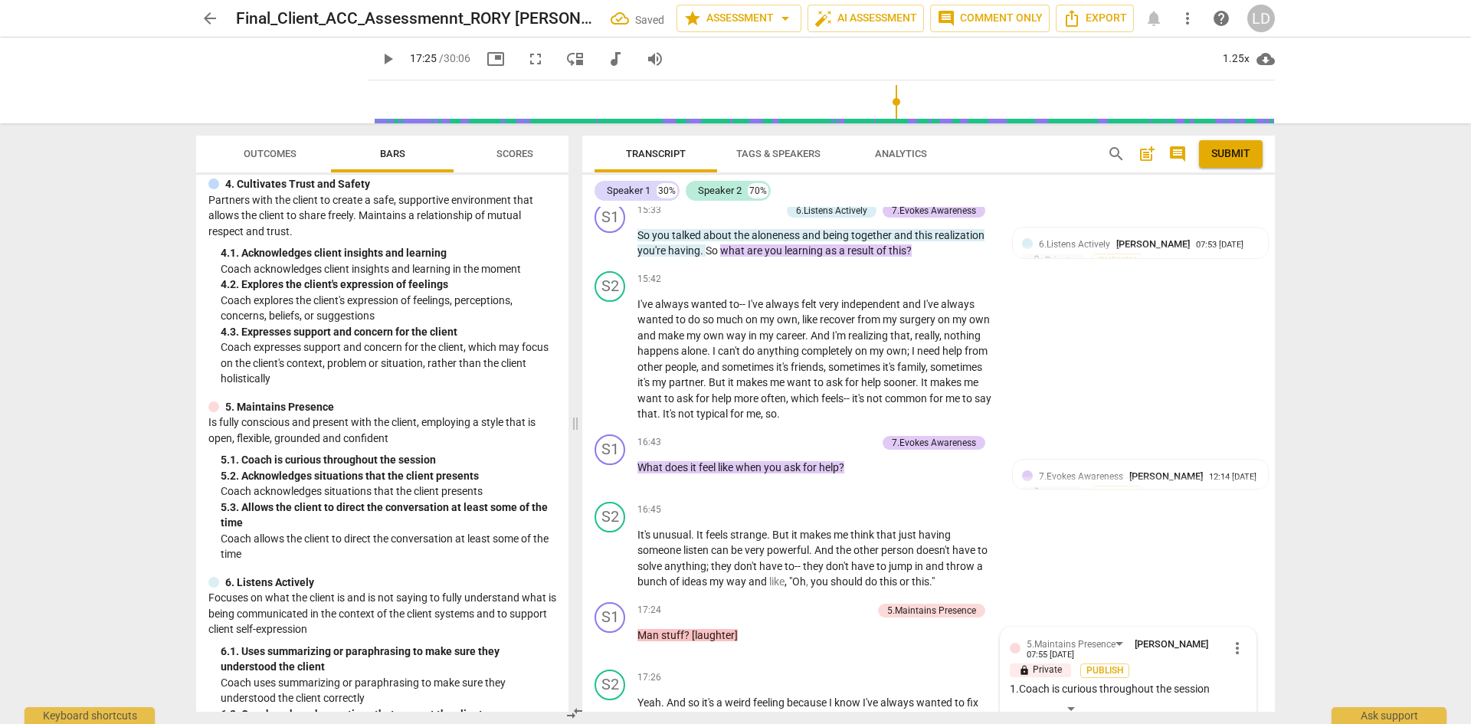
scroll to position [5007, 0]
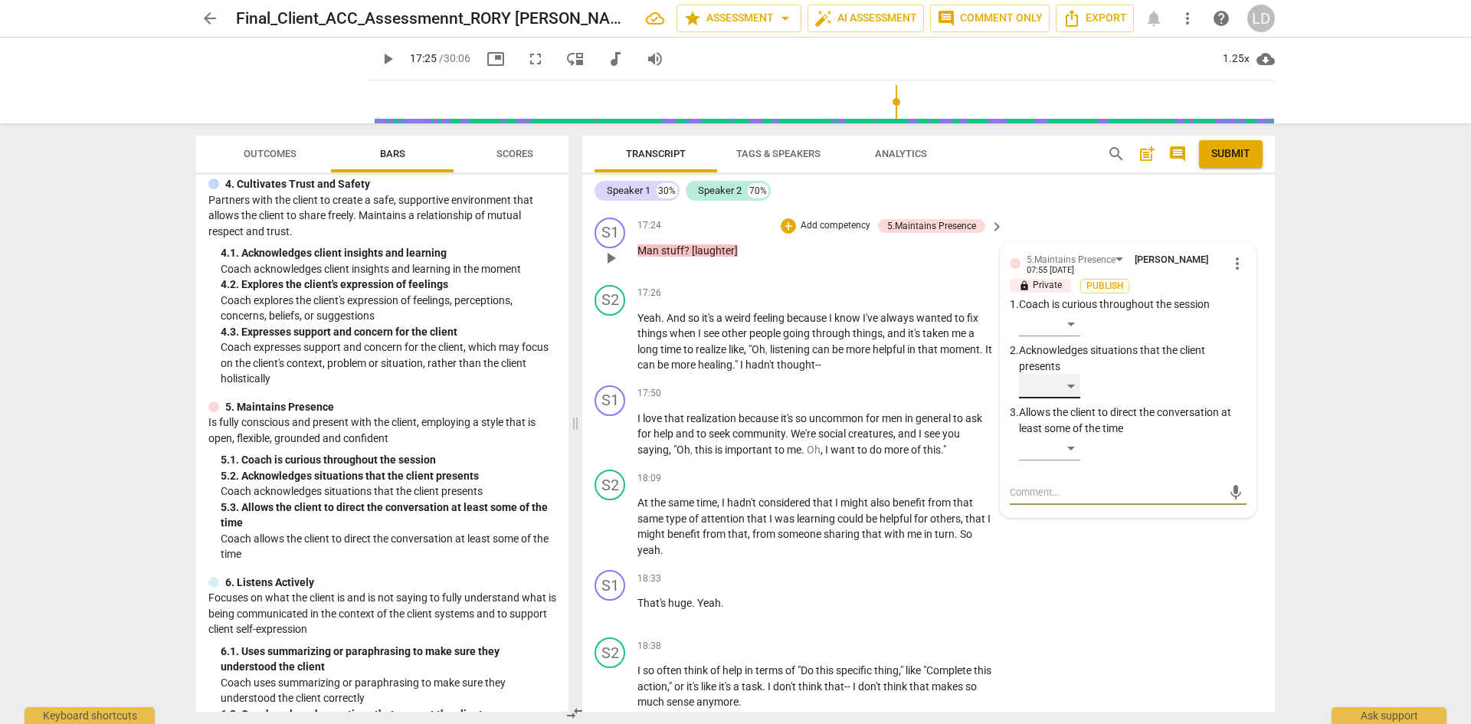
click at [1072, 374] on div "​" at bounding box center [1049, 386] width 61 height 25
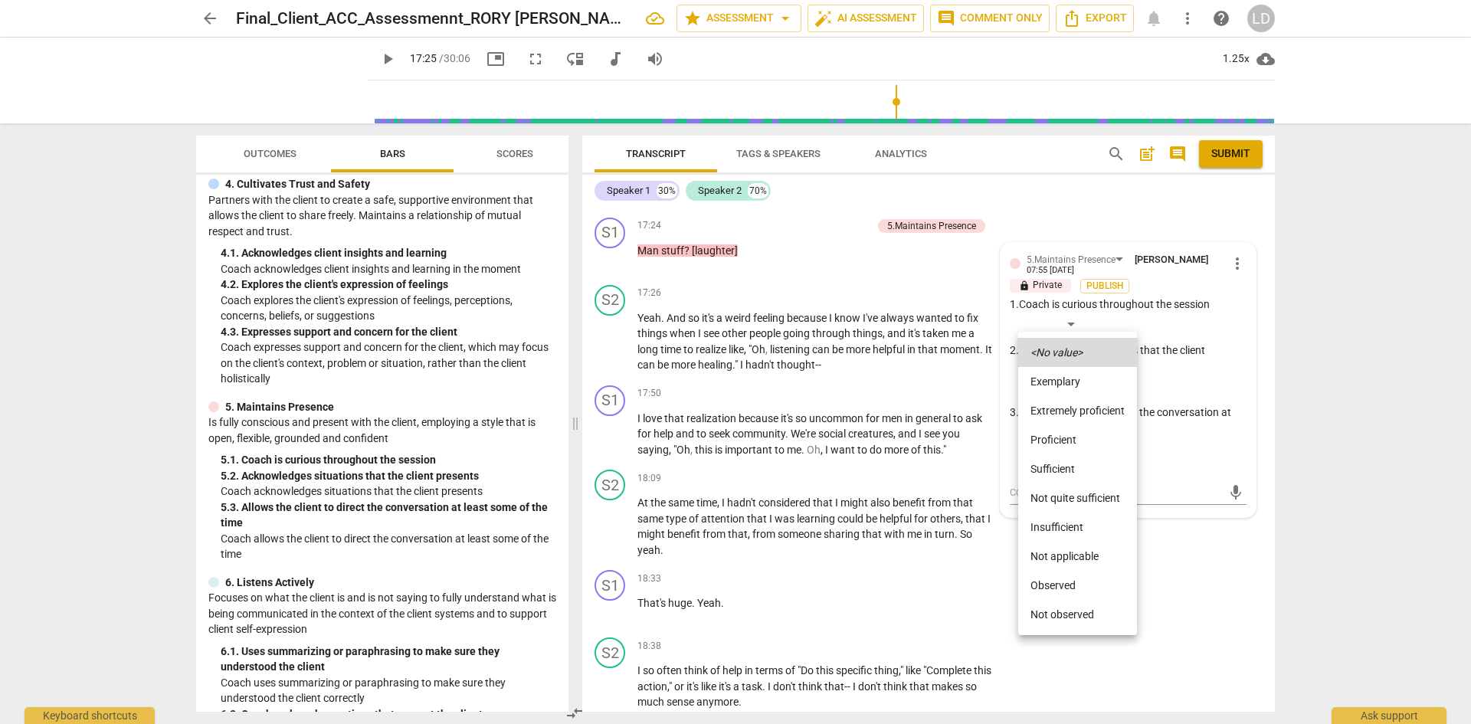
click at [1063, 460] on li "Sufficient" at bounding box center [1077, 468] width 119 height 29
